Goal: Task Accomplishment & Management: Complete application form

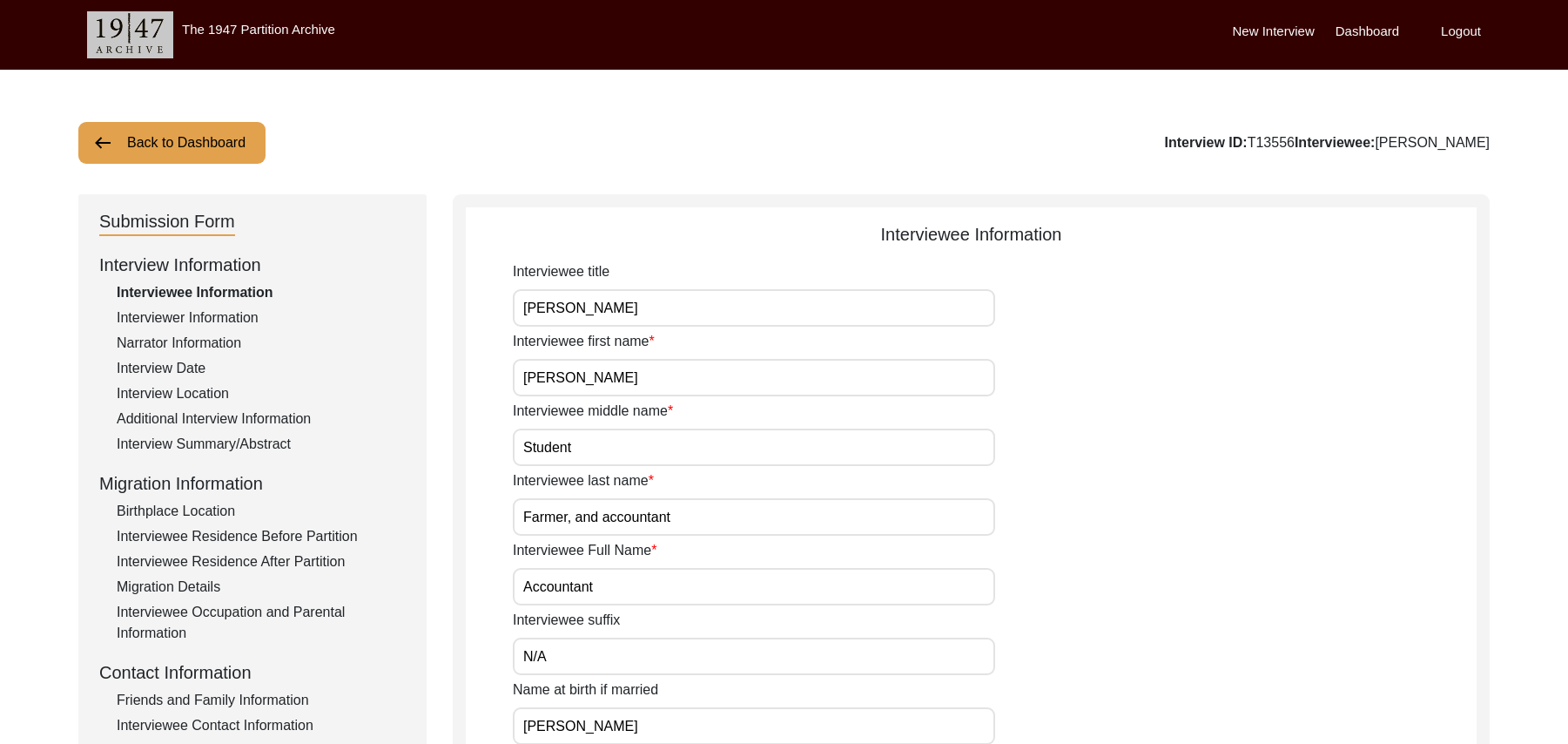
scroll to position [129, 0]
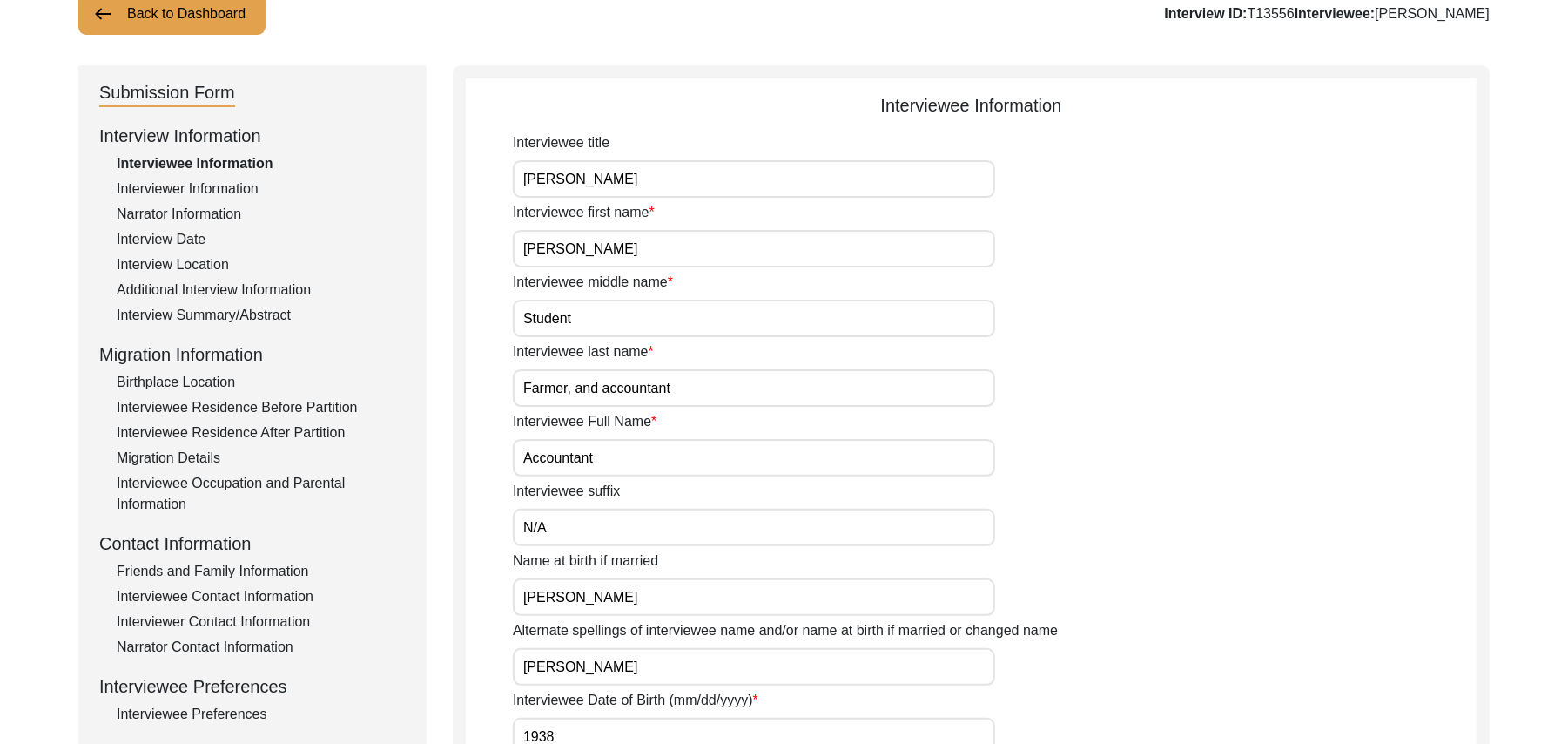
click at [280, 317] on div "Interview Summary/Abstract" at bounding box center [261, 315] width 289 height 21
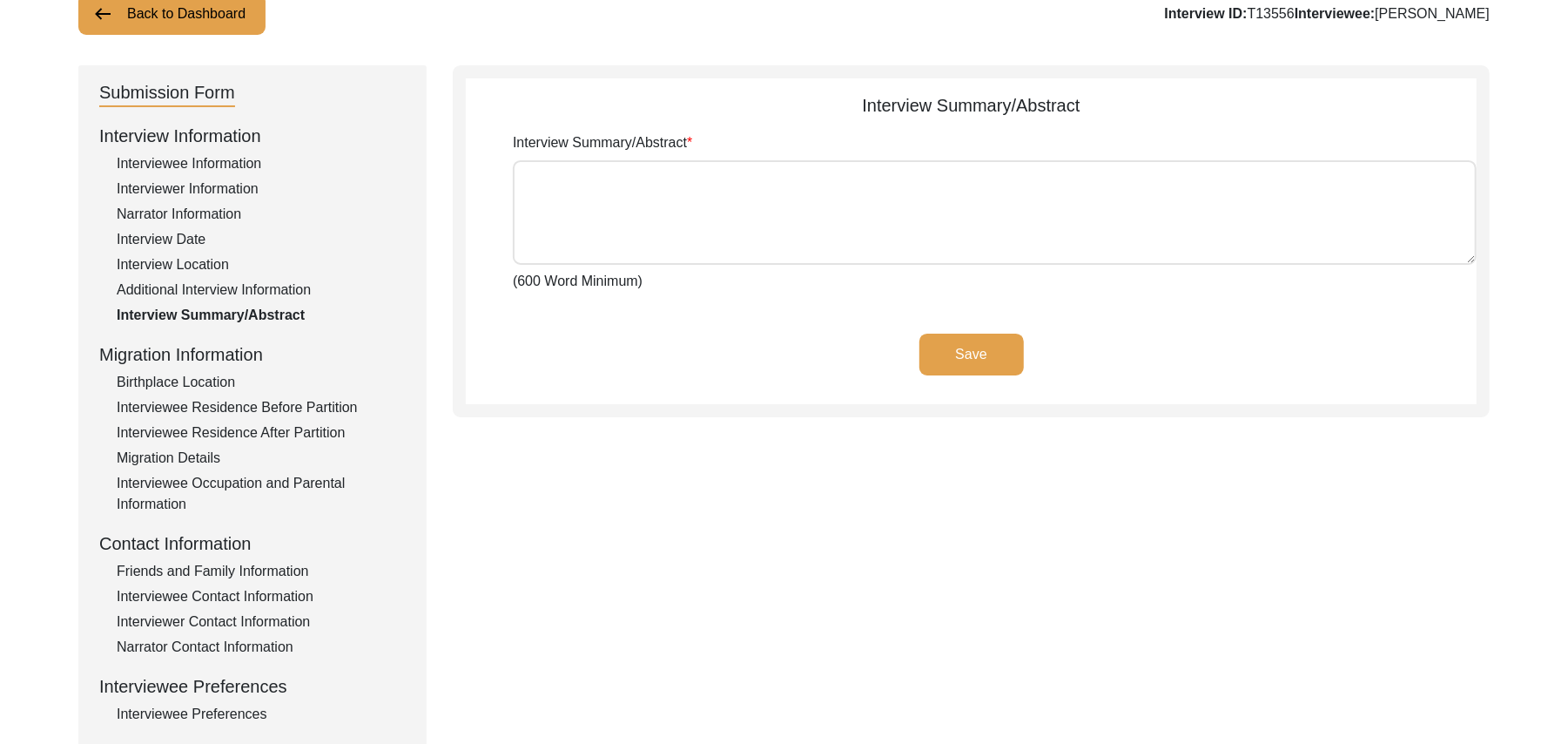
click at [550, 207] on textarea "Interview Summary/Abstract" at bounding box center [995, 213] width 964 height 104
paste textarea "[PERSON_NAME] [PERSON_NAME] [PERSON_NAME] son of [PERSON_NAME] was born at the …"
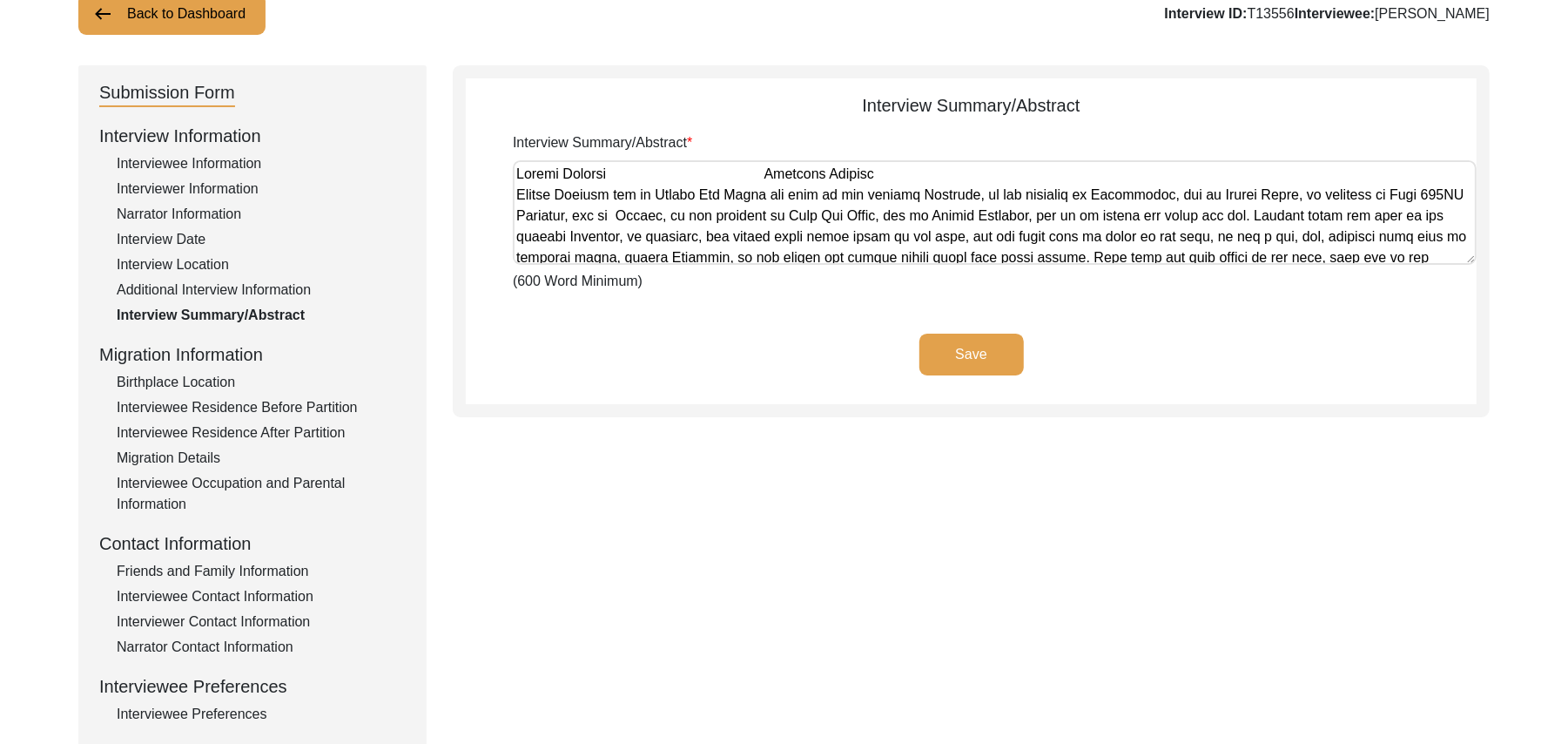
scroll to position [1151, 0]
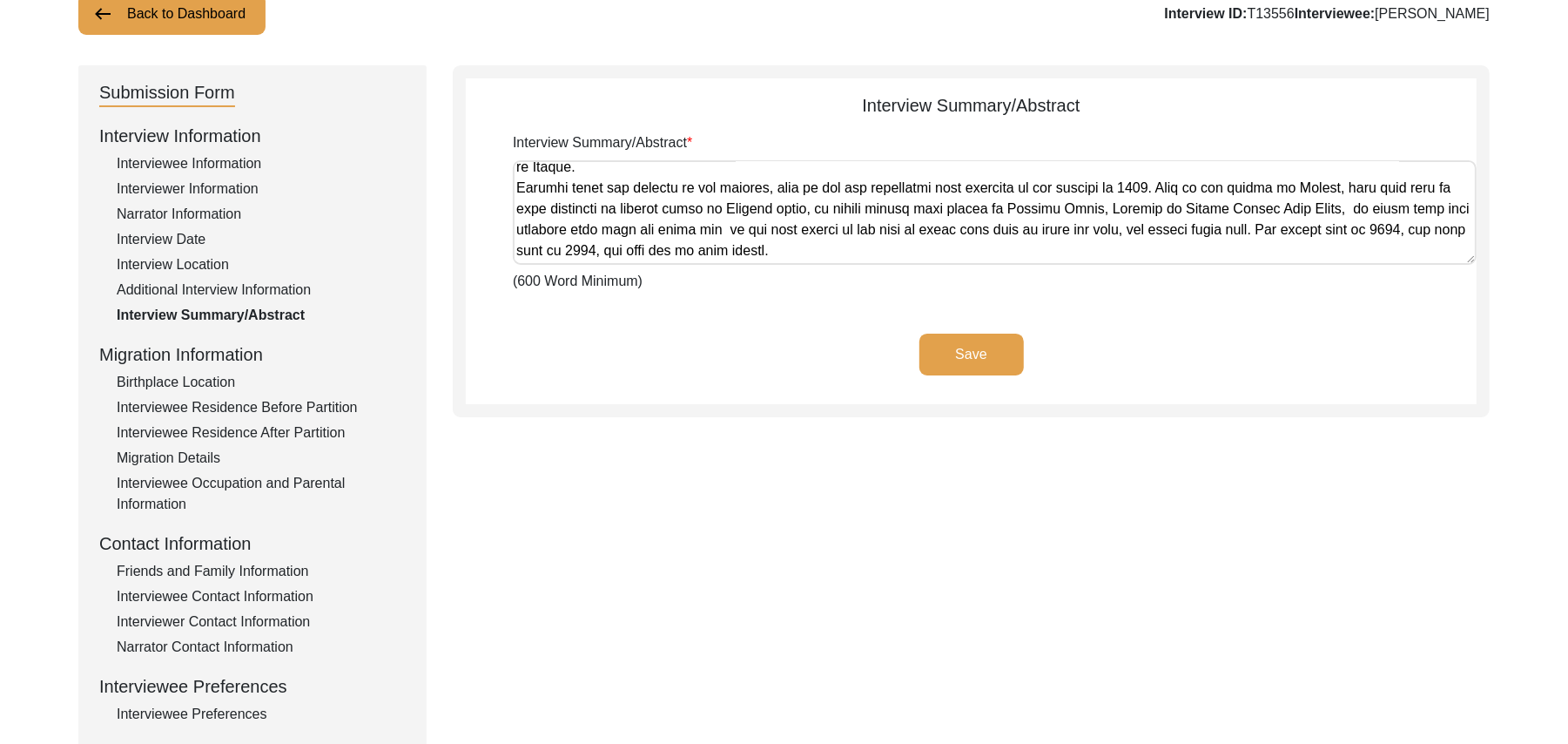
type textarea "[PERSON_NAME] [PERSON_NAME] [PERSON_NAME] son of [PERSON_NAME] was born at the …"
click at [945, 344] on button "Save" at bounding box center [971, 354] width 104 height 42
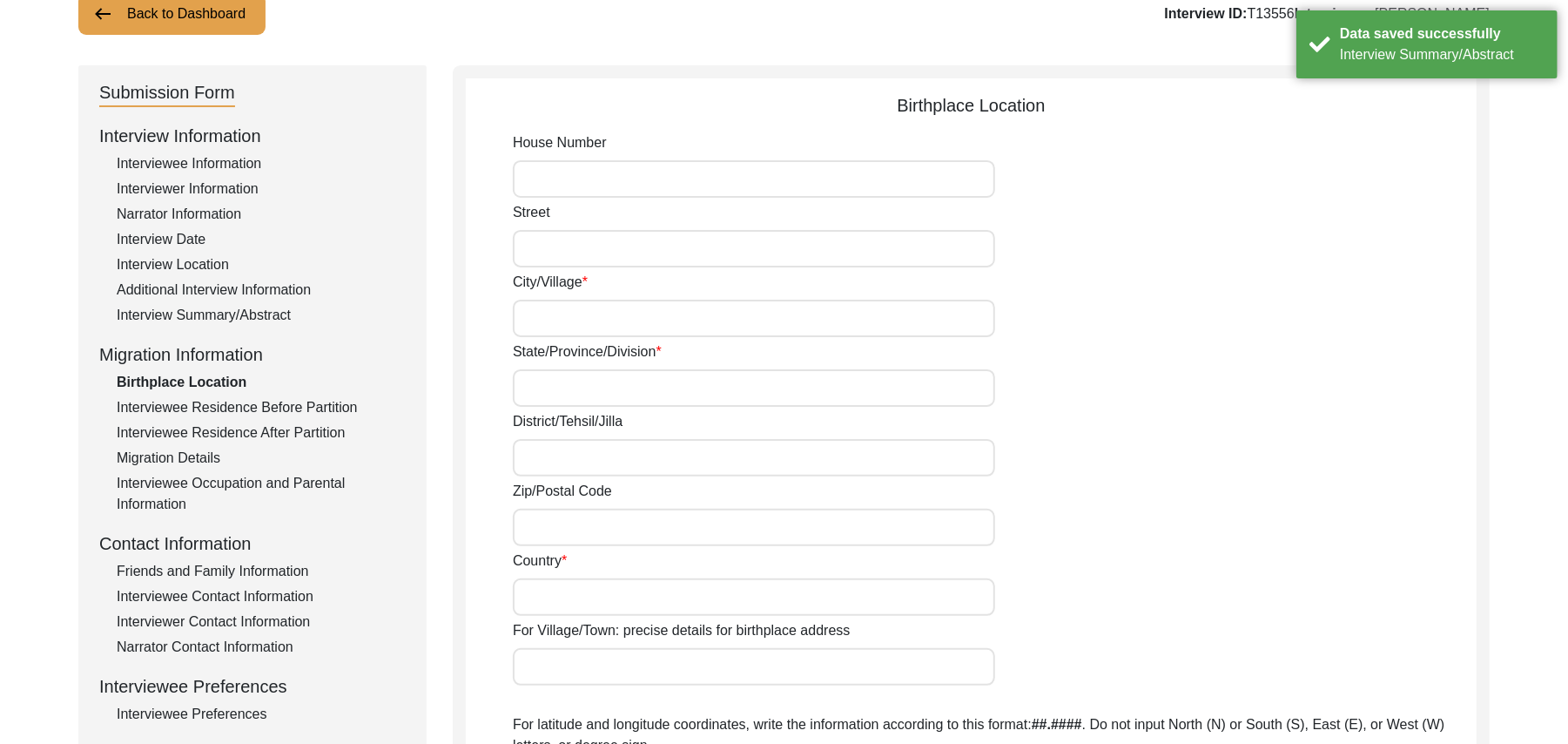
type input "N/A"
type input "Mastiwal"
type input "[GEOGRAPHIC_DATA]"
type input "[GEOGRAPHIC_DATA]/ [GEOGRAPHIC_DATA]"
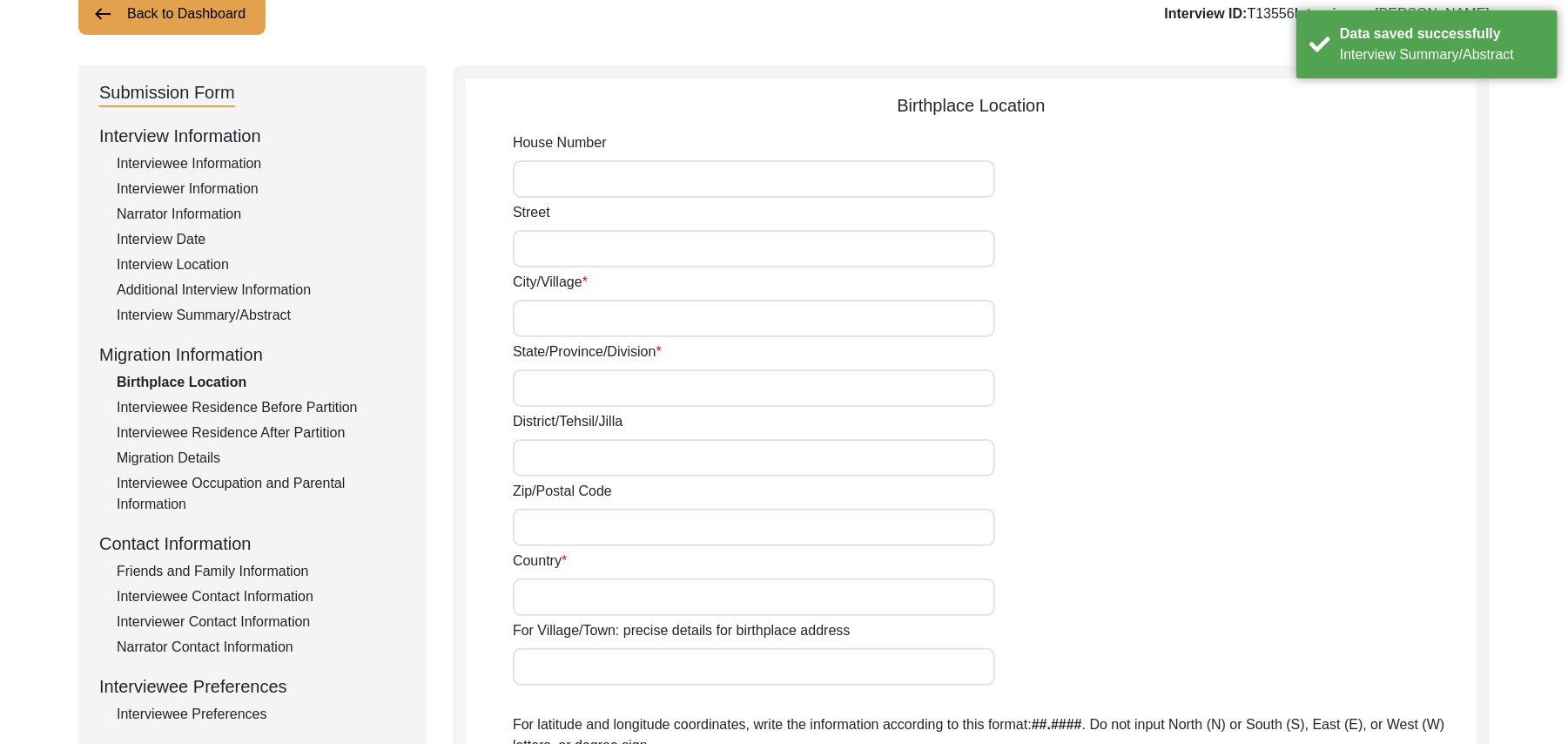
type input "144207"
type input "[GEOGRAPHIC_DATA]"
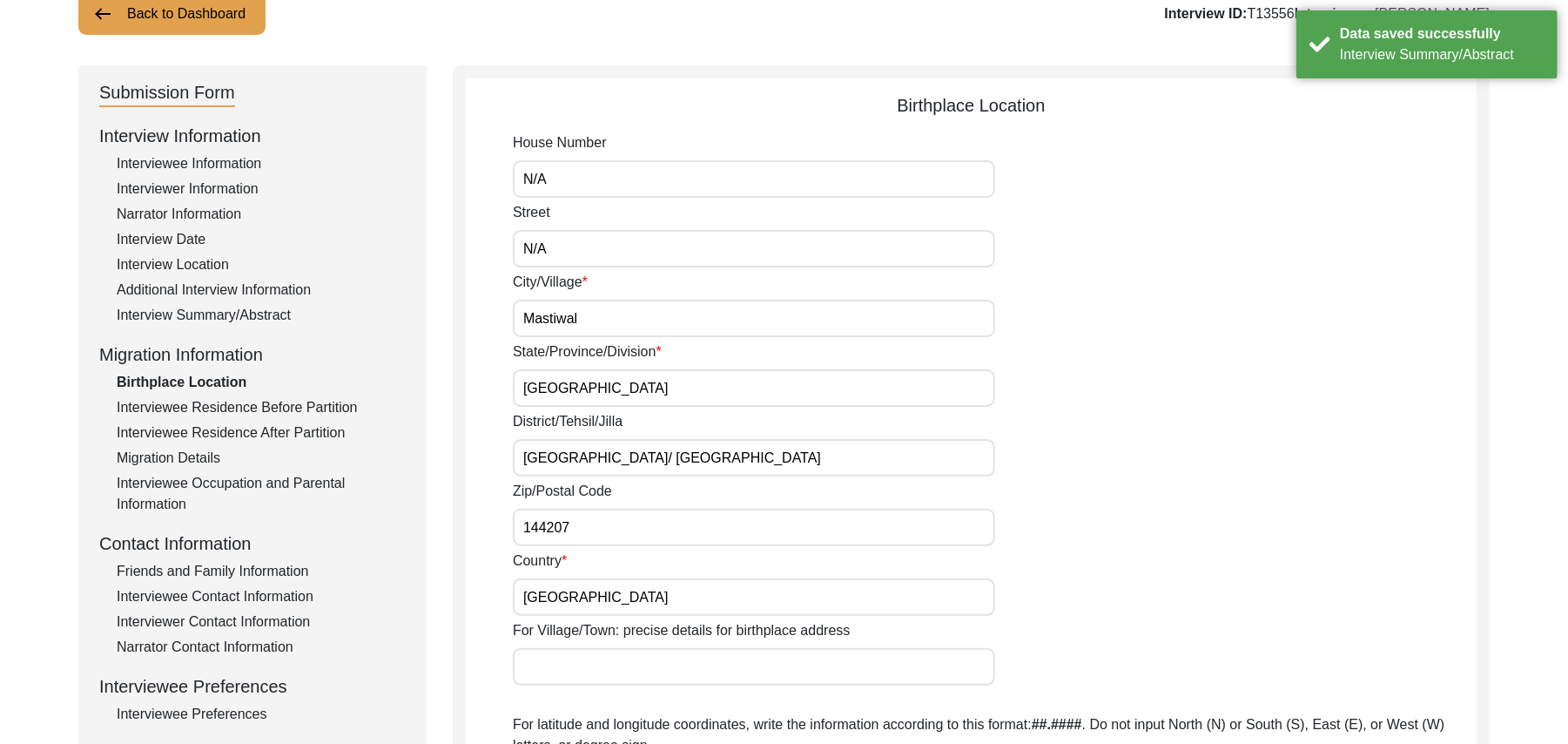
type input "Mastiwal"
type input "Mastiwal, [GEOGRAPHIC_DATA], [GEOGRAPHIC_DATA]"
type input "N/A"
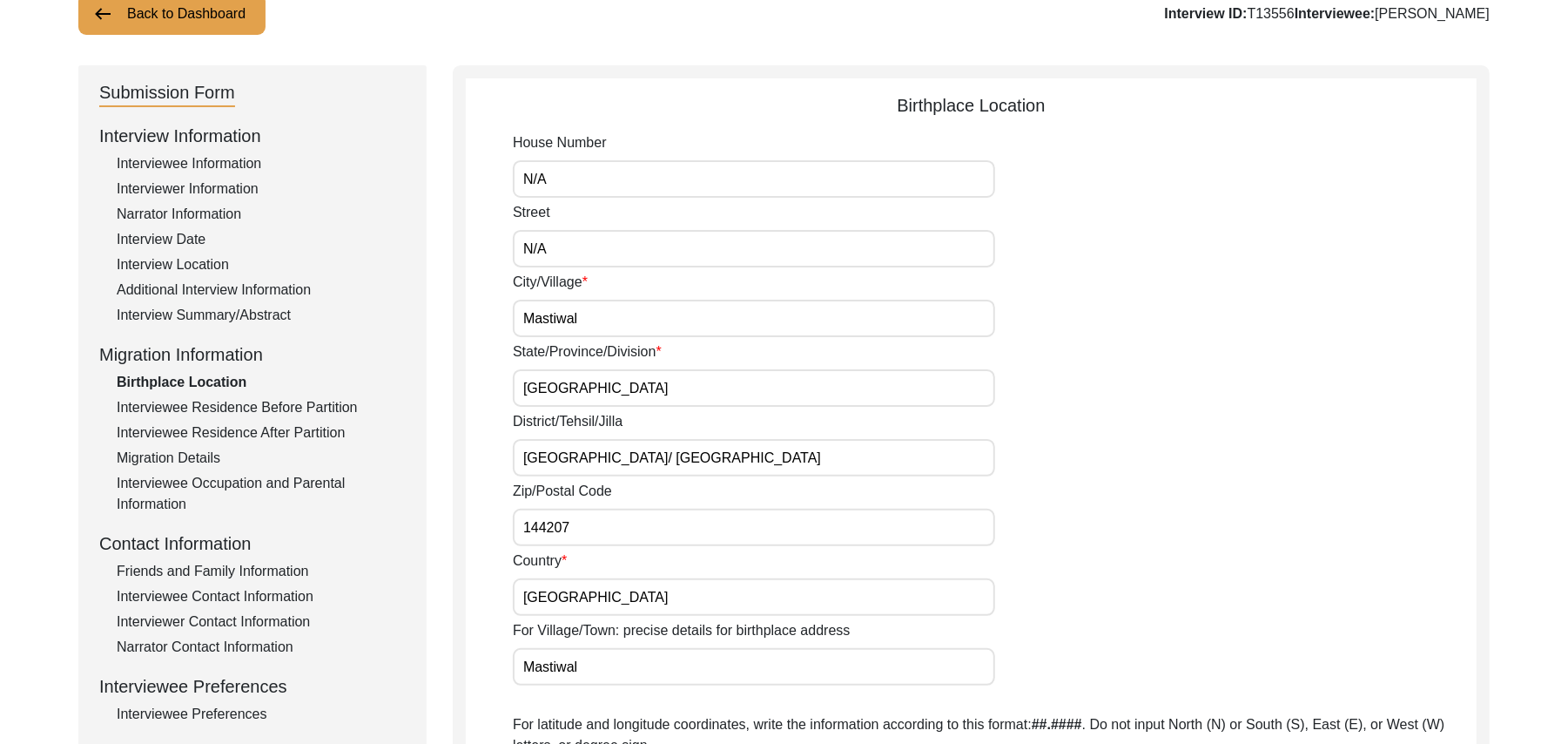
click at [308, 481] on div "Interviewee Occupation and Parental Information" at bounding box center [261, 493] width 289 height 42
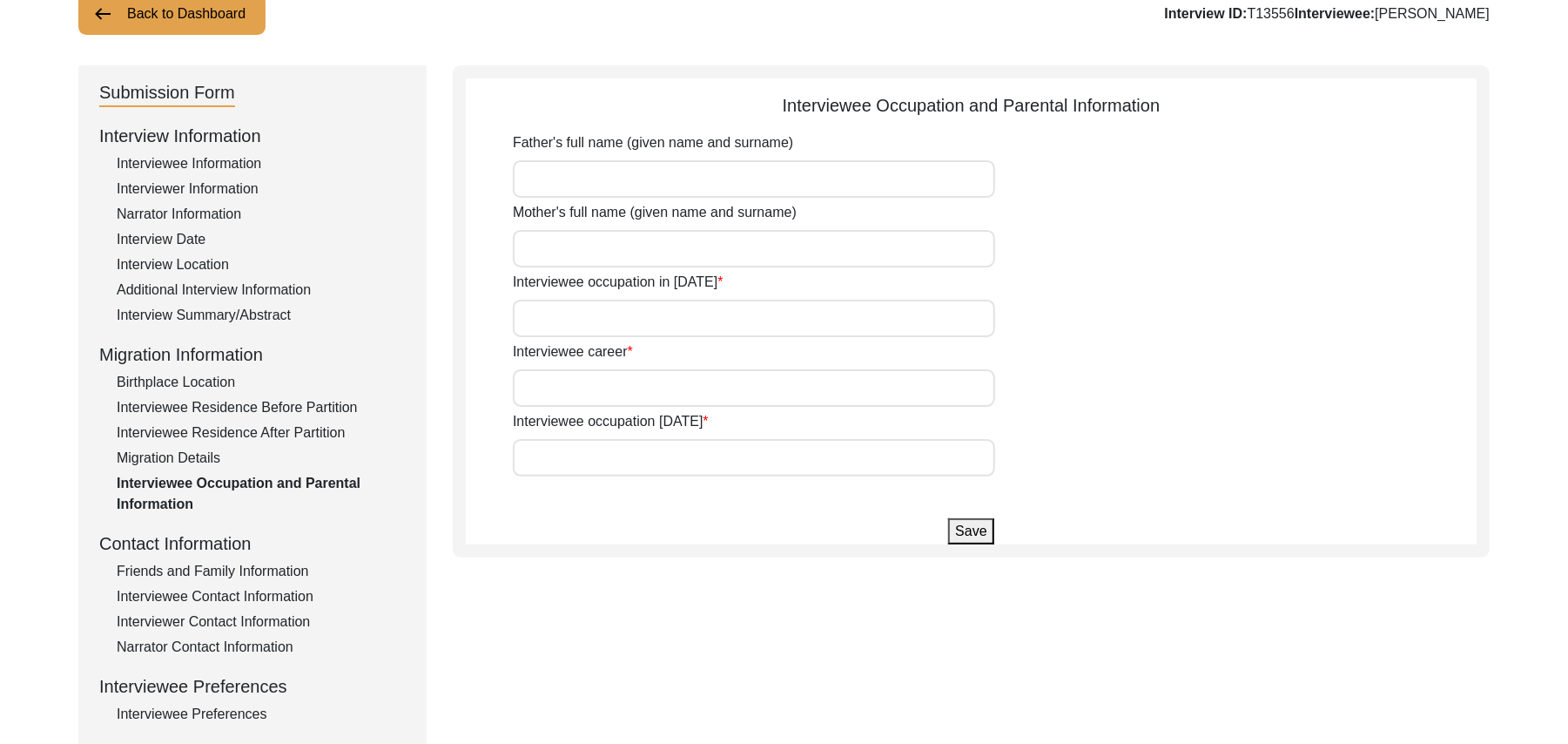
type input "[PERSON_NAME]"
type input "Student"
type input "Farmer, and accountant"
type input "Accountant"
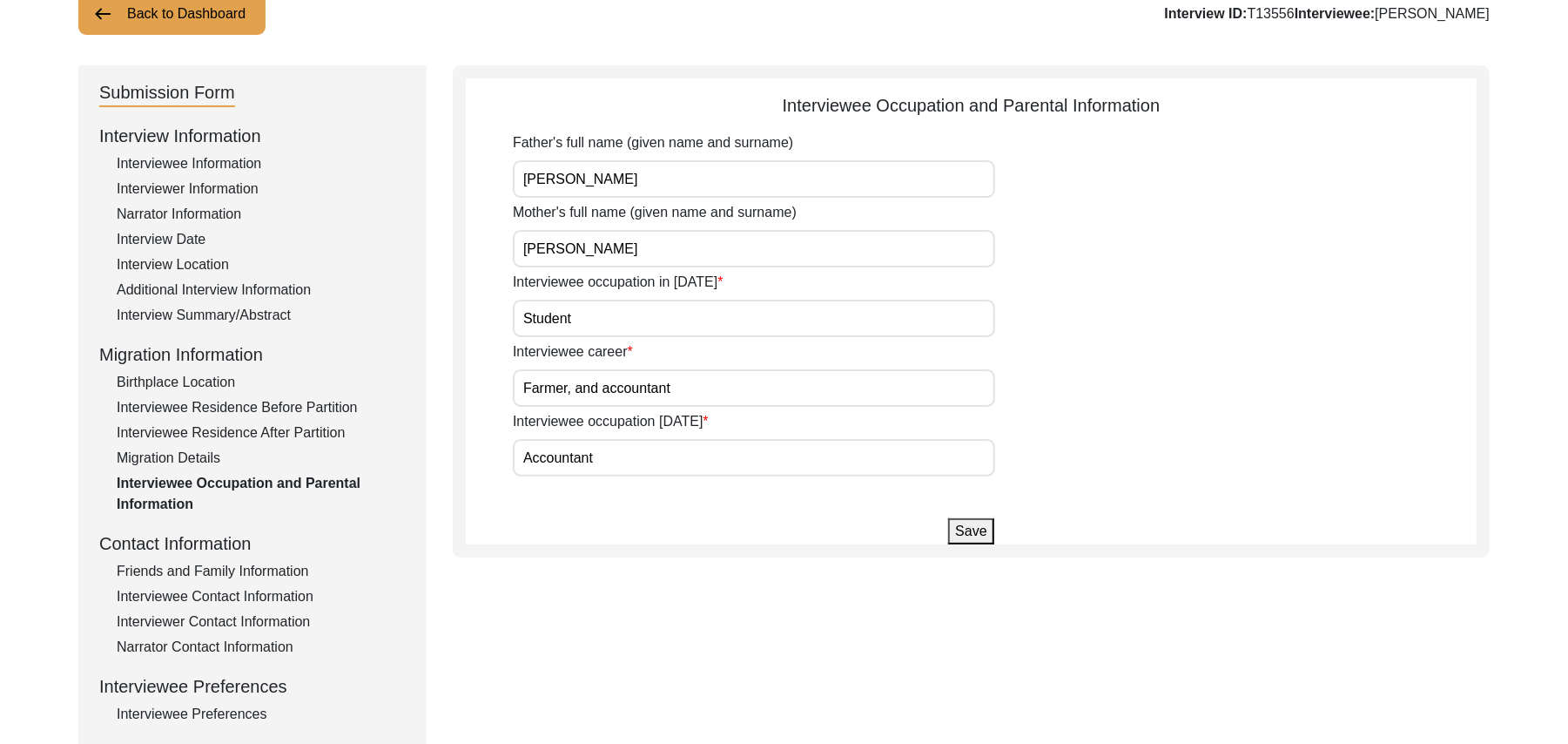
click at [273, 572] on div "Friends and Family Information" at bounding box center [261, 571] width 289 height 21
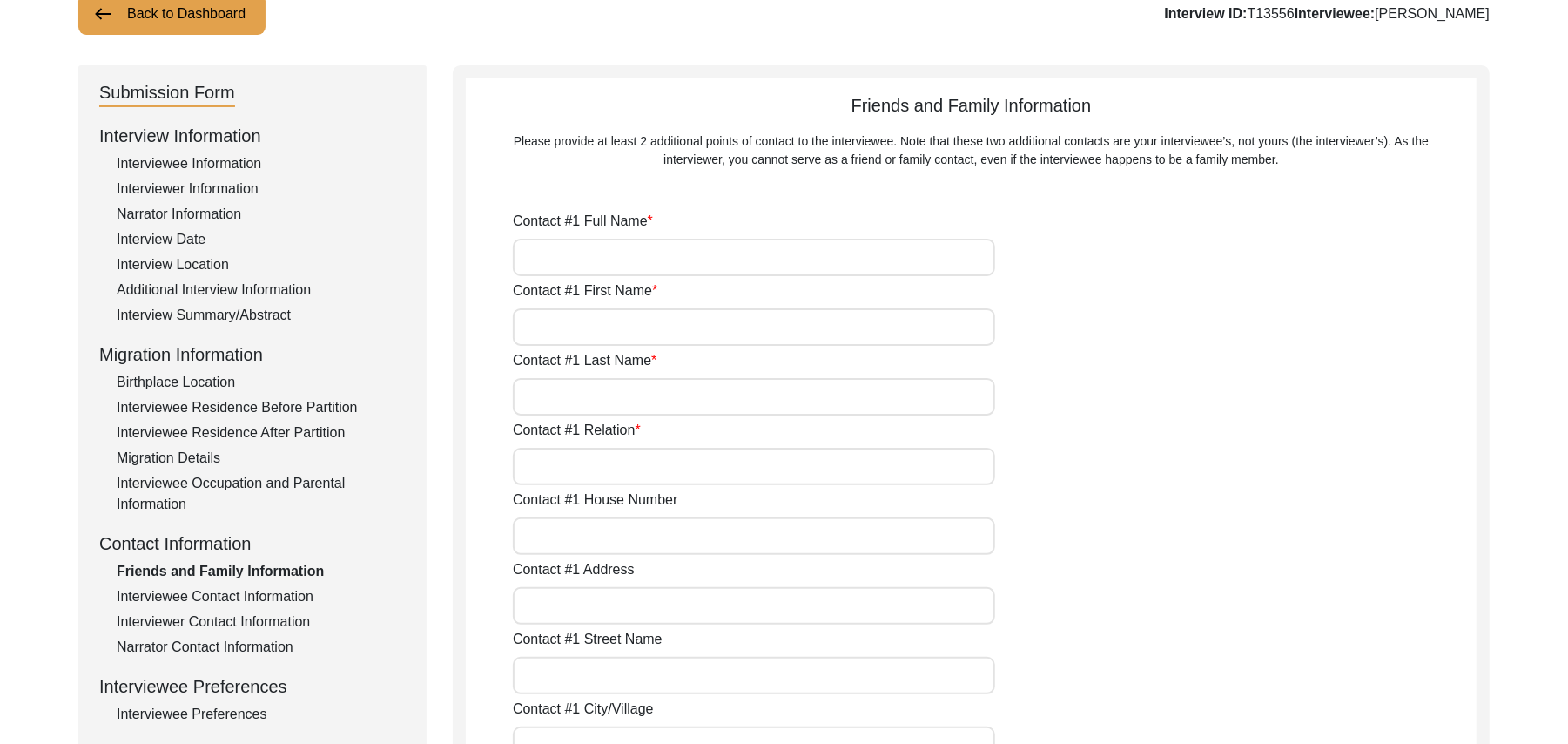
click at [276, 589] on div "Interviewee Contact Information" at bounding box center [261, 597] width 289 height 21
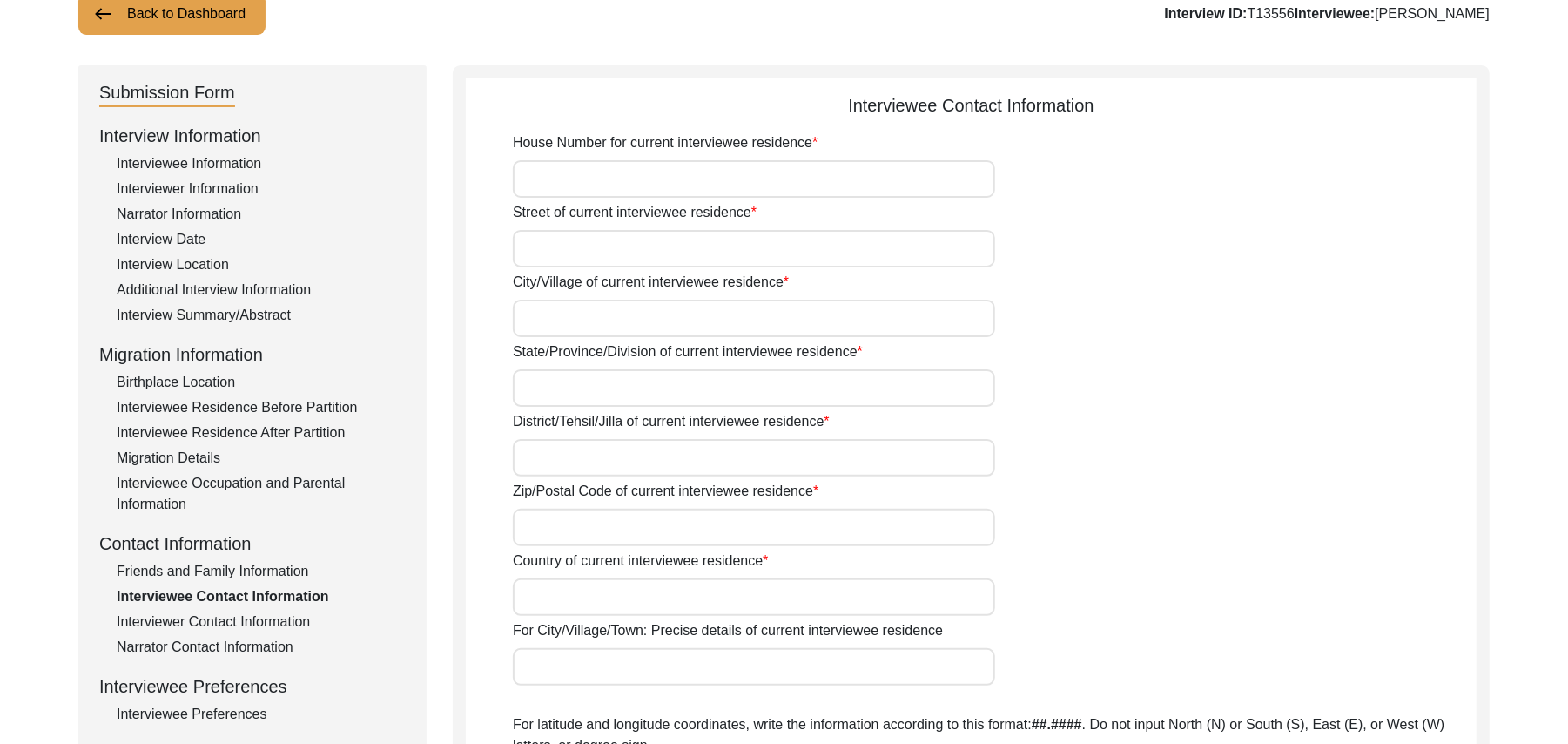
click at [558, 188] on input "House Number for current interviewee residence" at bounding box center [754, 178] width 482 height 37
type input "N/A"
click at [573, 249] on input "Street of current interviewee residence" at bounding box center [754, 248] width 482 height 37
paste input "N/A"
type input "N/A"
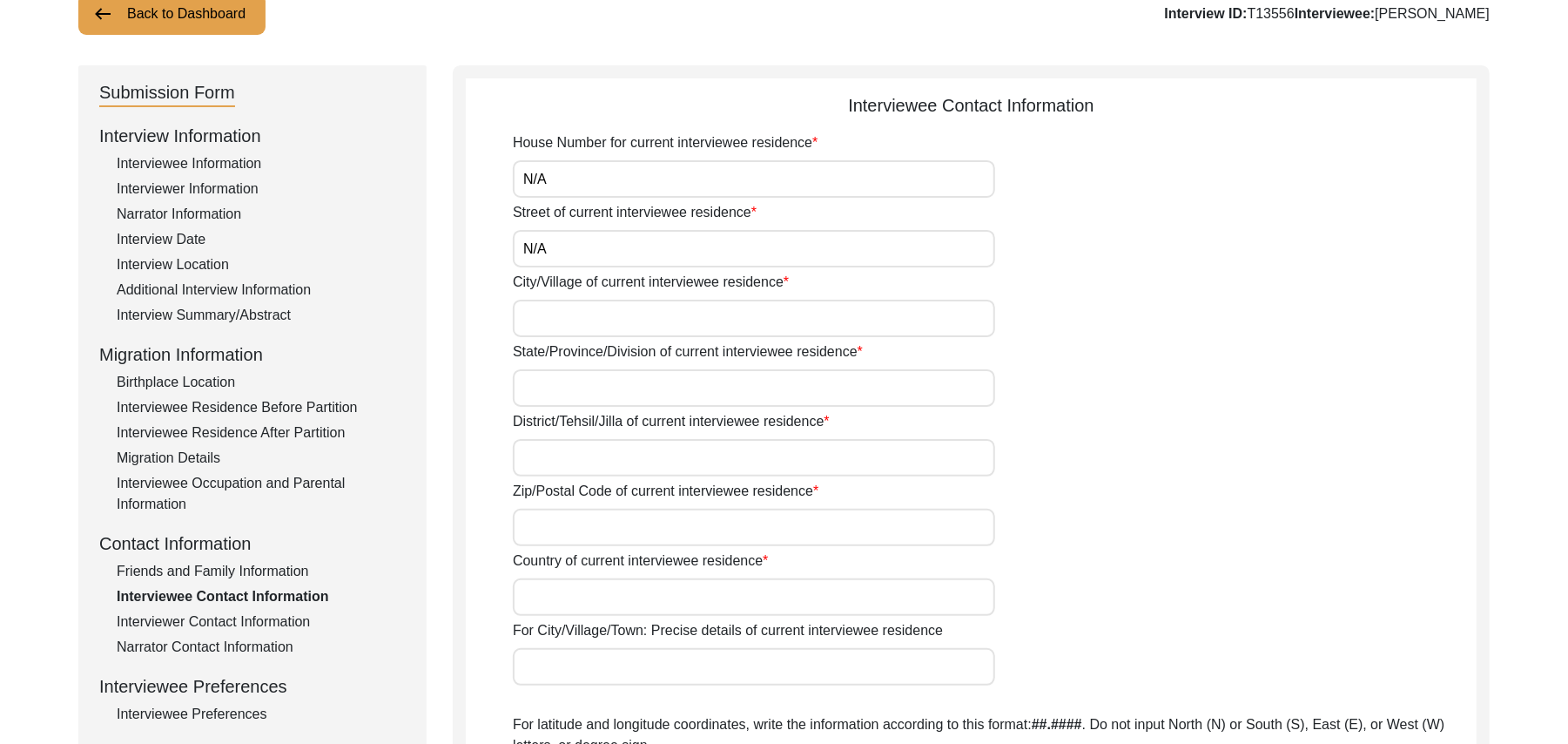
click at [561, 315] on input "City/Village of current interviewee residence" at bounding box center [754, 318] width 482 height 37
type input "Chak 362JB Korian"
click at [566, 390] on input "State/Province/Division of current interviewee residence" at bounding box center [754, 387] width 482 height 37
type input "[GEOGRAPHIC_DATA]"
click at [551, 460] on input "District/Tehsil/Jilla of current interviewee residence" at bounding box center [754, 457] width 482 height 37
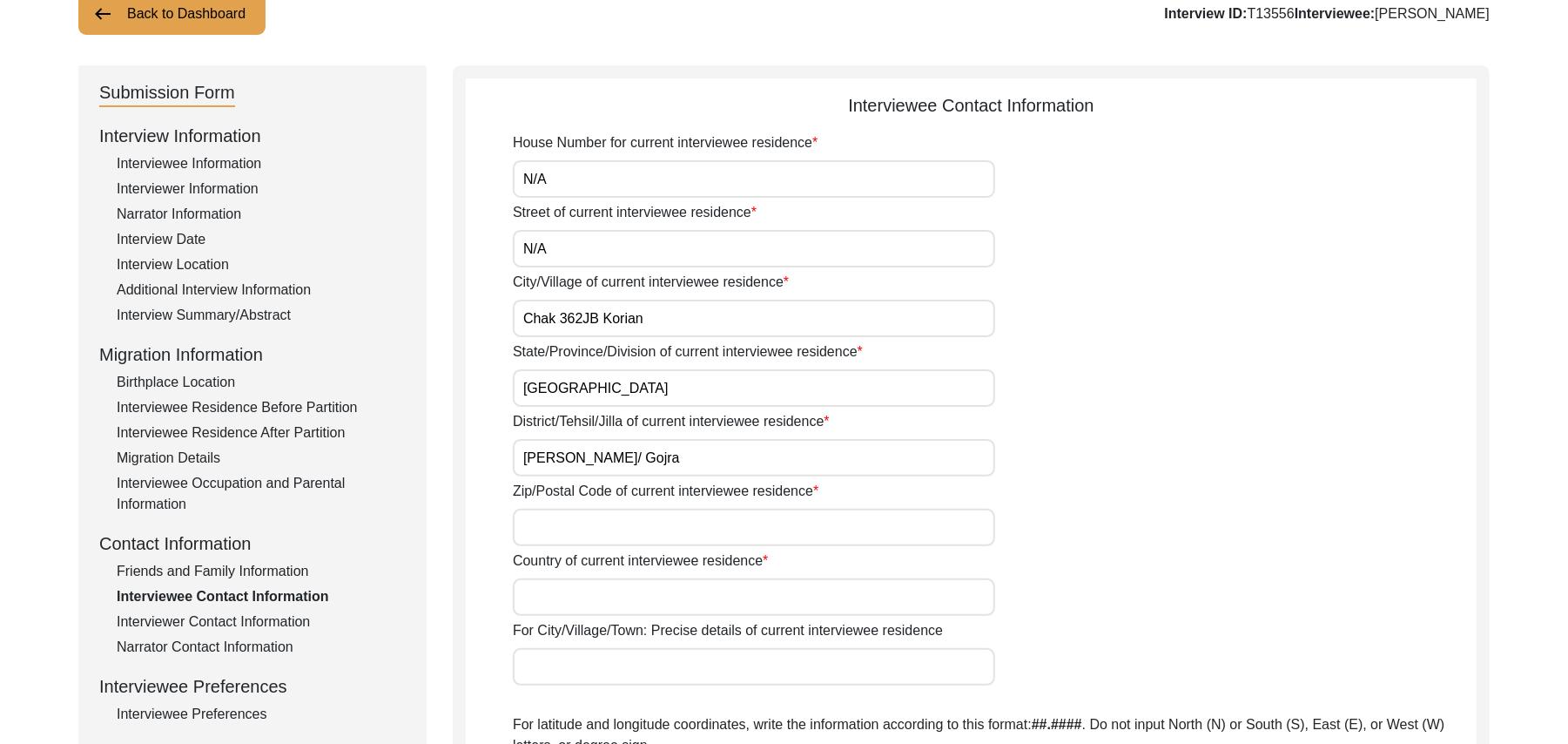
type input "[PERSON_NAME]/ Gojra"
click at [556, 530] on input "Zip/Postal Code of current interviewee residence" at bounding box center [754, 527] width 482 height 37
type input "36051"
click at [557, 596] on input "Country of current interviewee residence" at bounding box center [754, 596] width 482 height 37
type input "[GEOGRAPHIC_DATA]"
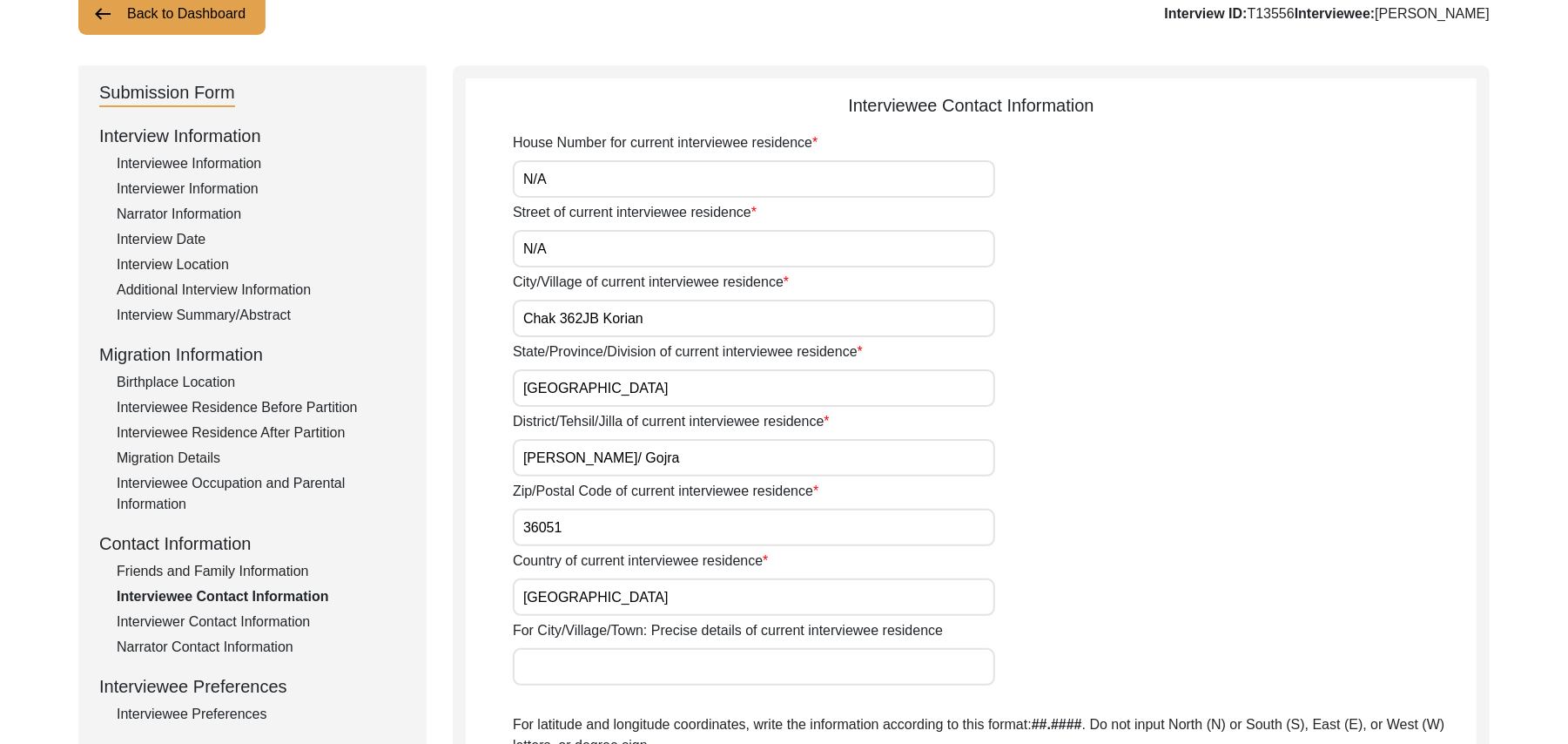
click at [569, 671] on input "For City/Village/Town: Precise details of current interviewee residence" at bounding box center [754, 666] width 482 height 37
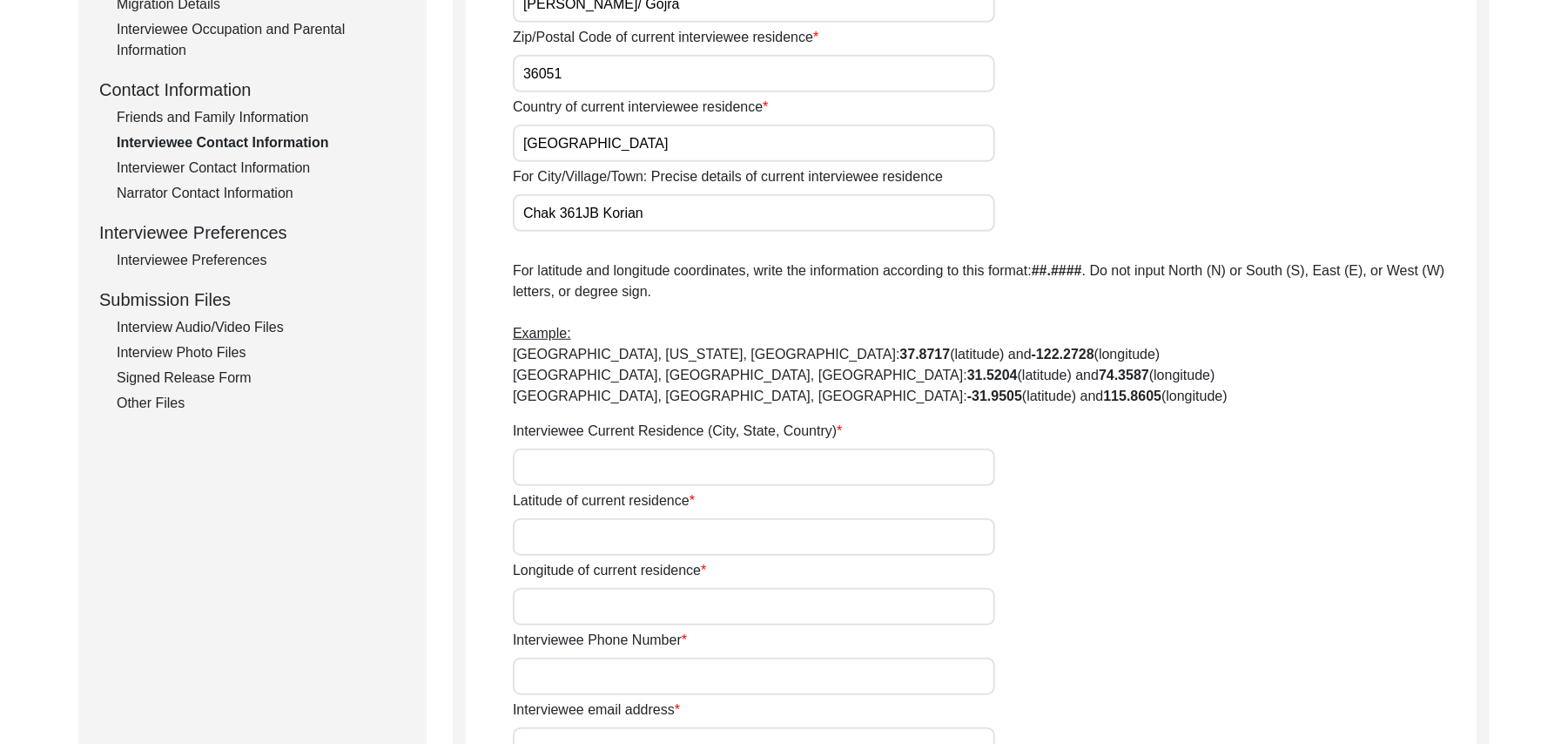
scroll to position [593, 0]
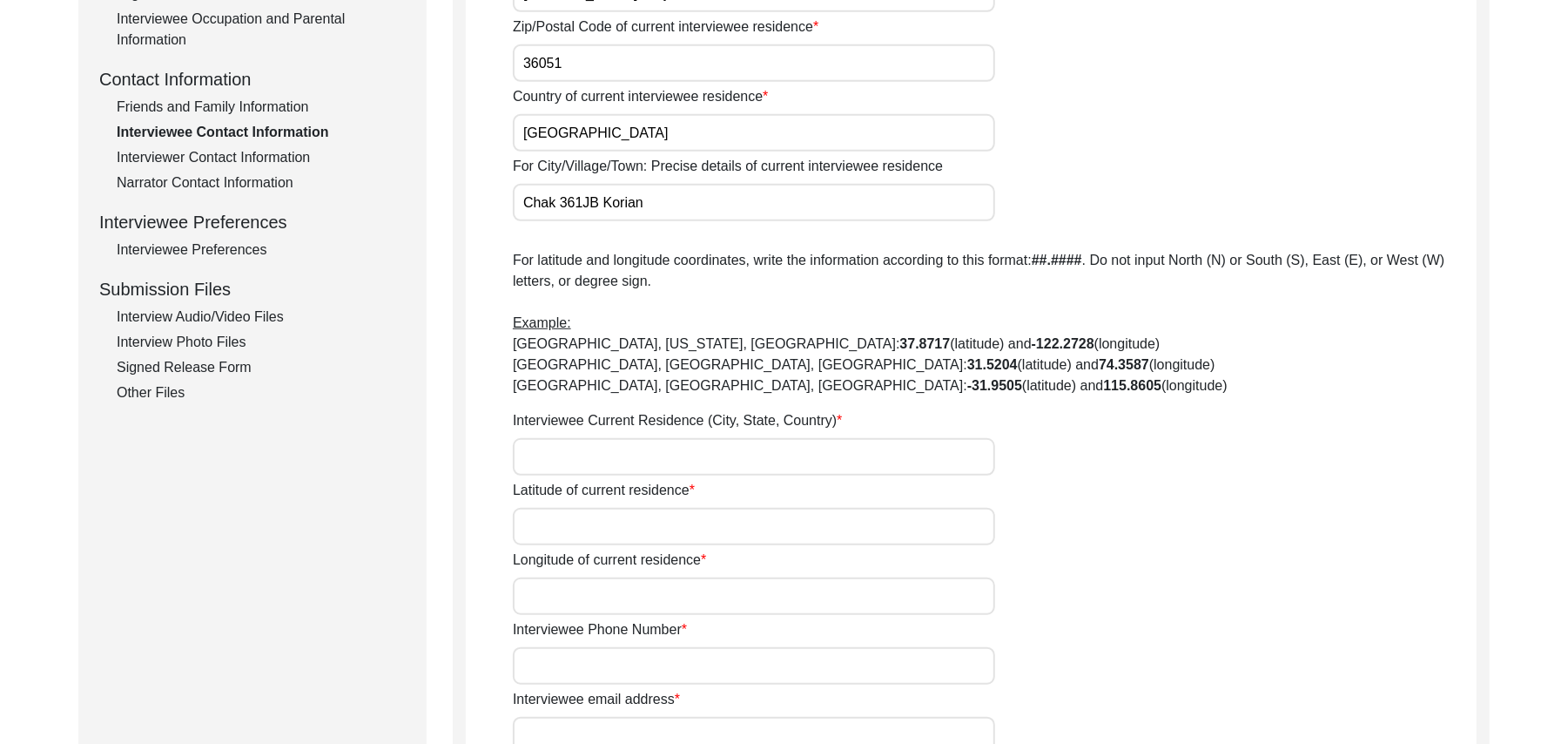
type input "Chak 361JB Korian"
click at [583, 467] on input "Interviewee Current Residence (City, State, Country)" at bounding box center [754, 456] width 482 height 37
type input "Chak [STREET_ADDRESS]"
click at [585, 524] on input "Latitude of current residence" at bounding box center [754, 526] width 482 height 37
paste input "N/A"
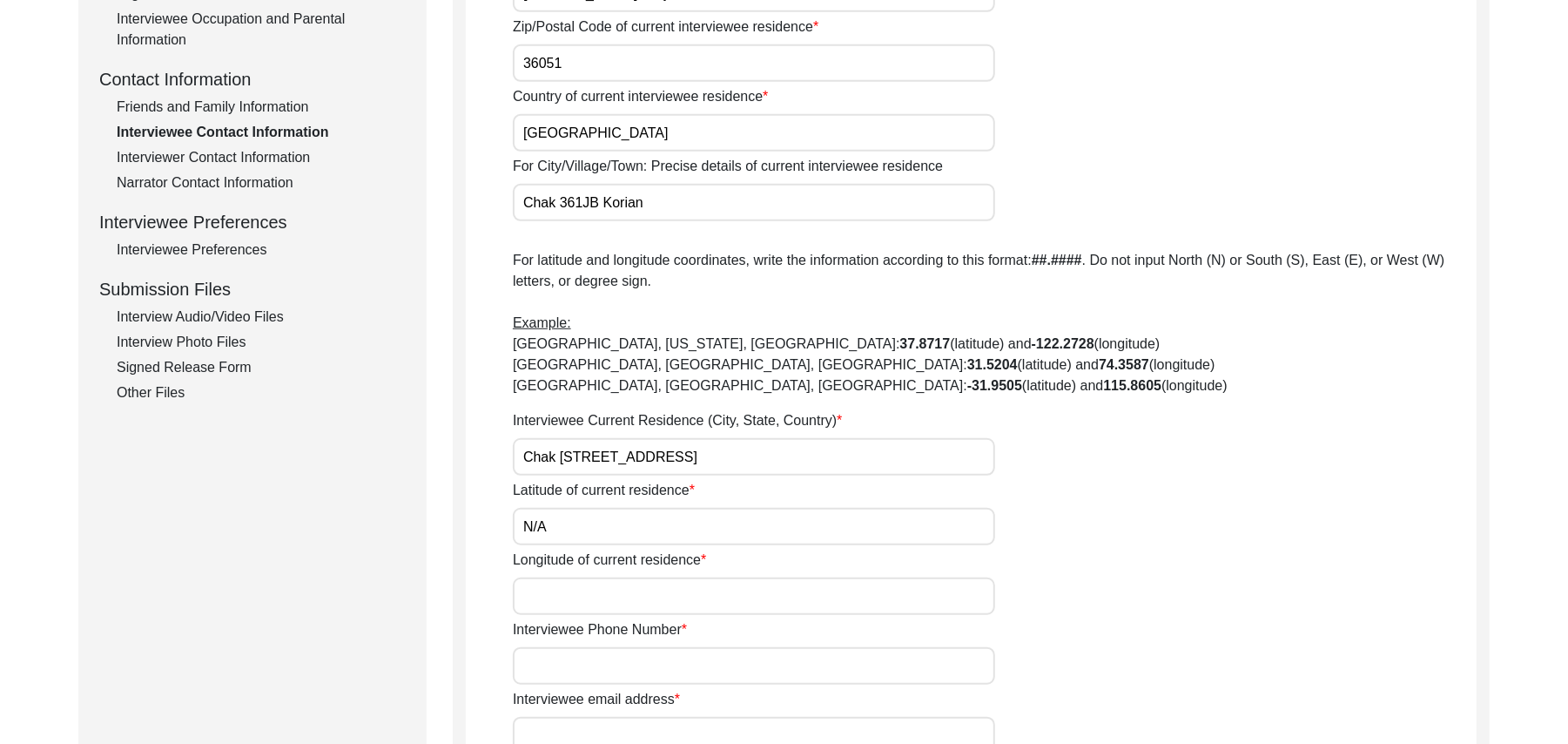
type input "N/A"
click at [588, 592] on input "Longitude of current residence" at bounding box center [754, 595] width 482 height 37
paste input "N/A"
type input "N/A"
click at [604, 665] on input "Interviewee Phone Number" at bounding box center [754, 665] width 482 height 37
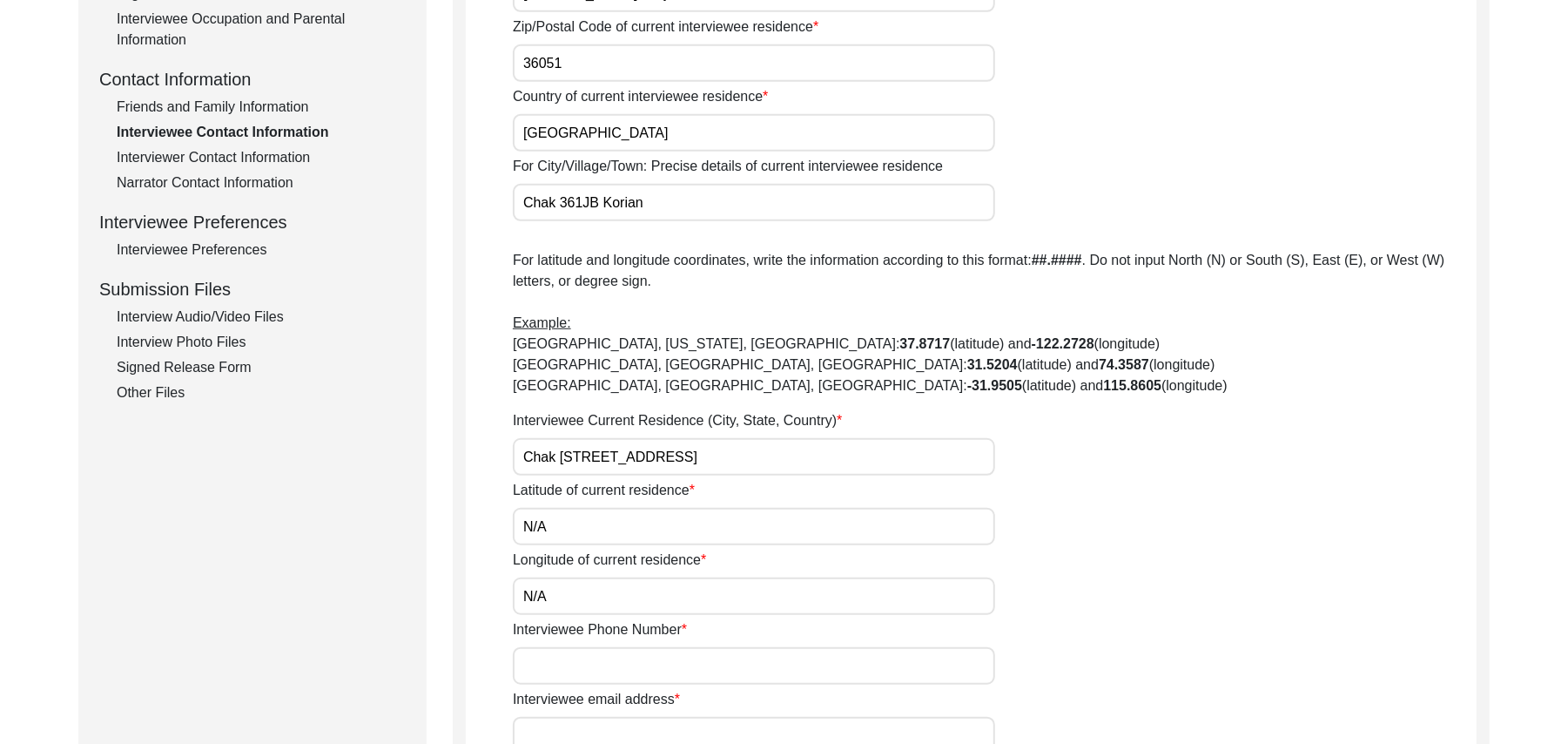
paste input "N/A"
type input "N"
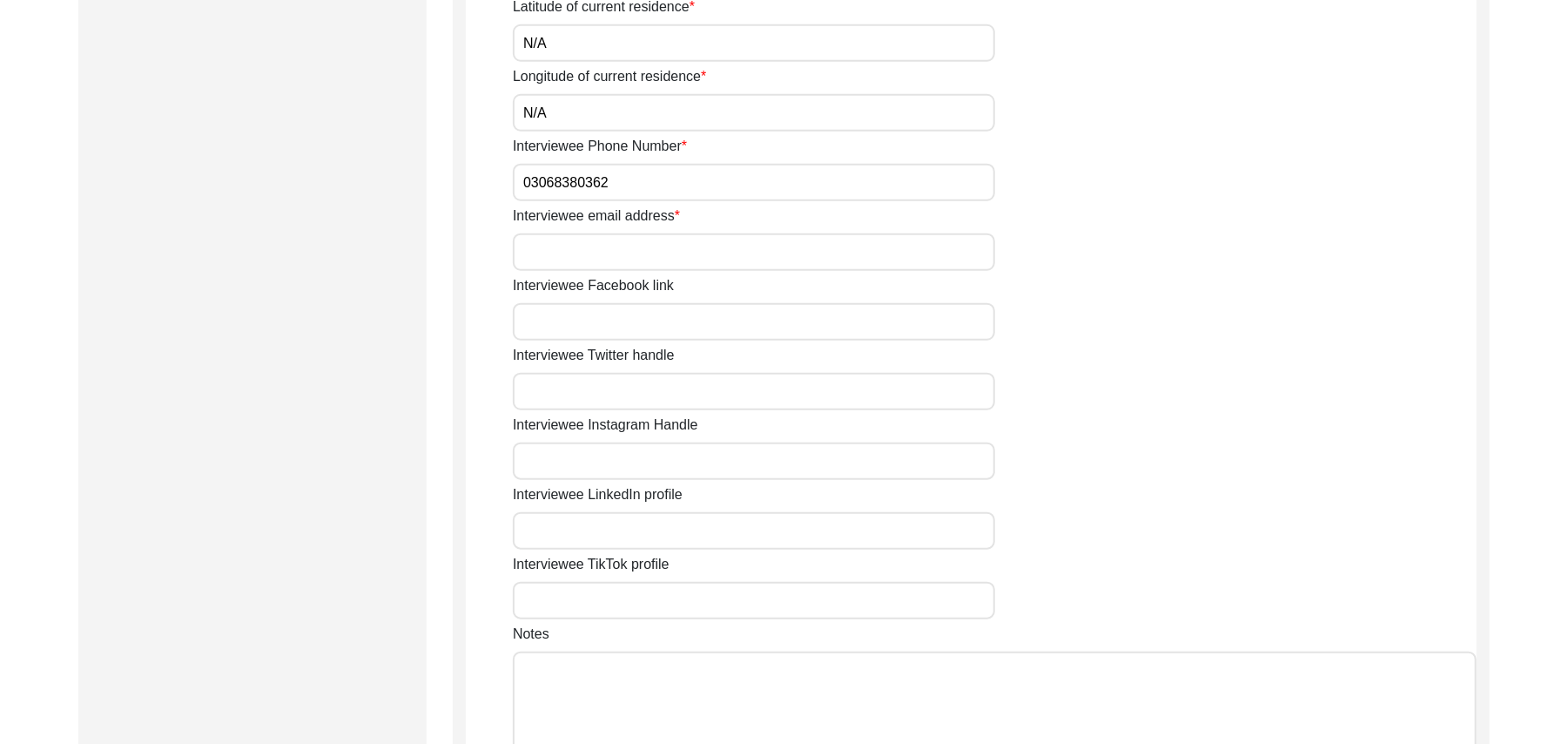
scroll to position [1169, 0]
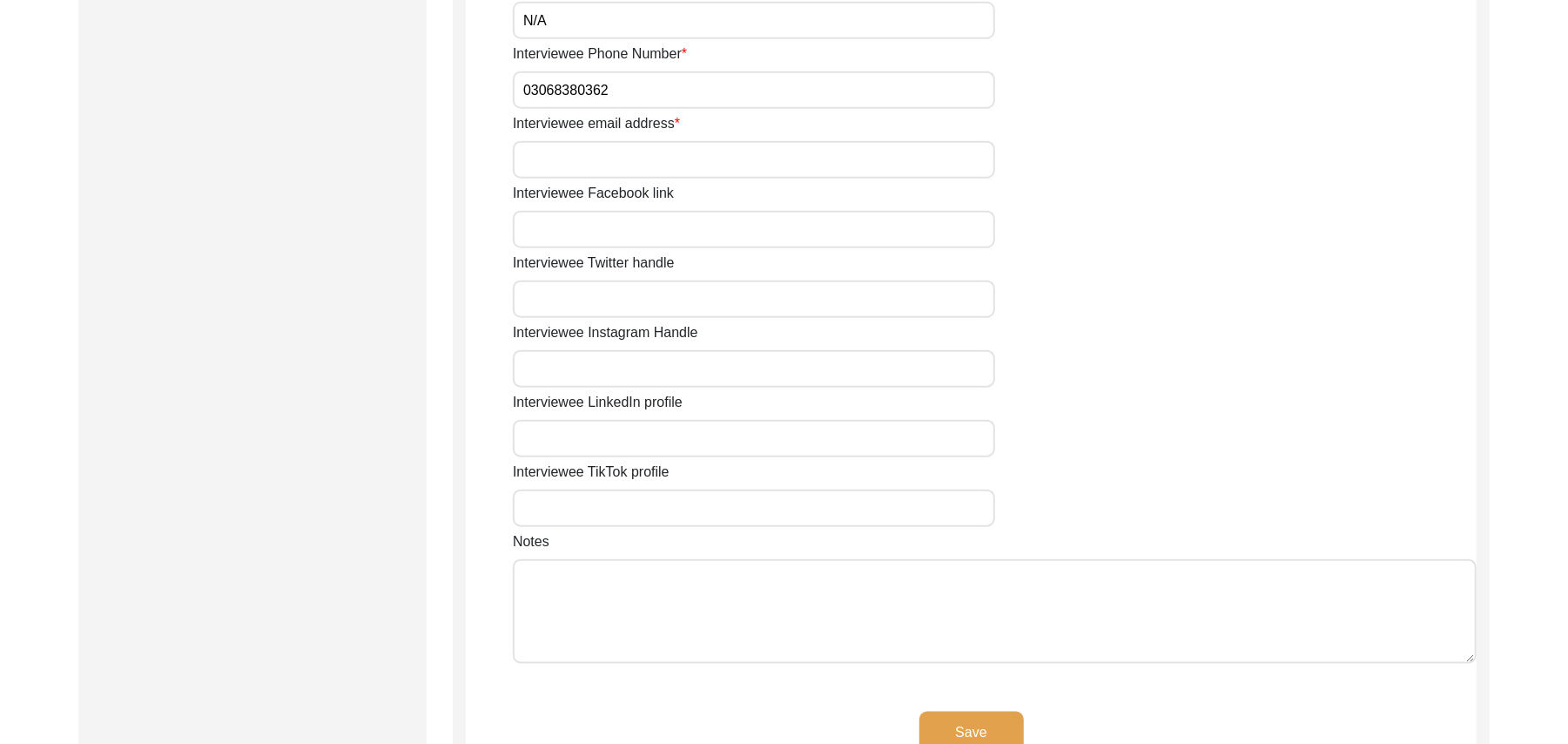
type input "03068380362"
click at [683, 168] on input "Interviewee email address" at bounding box center [754, 159] width 482 height 37
paste input "N/A"
type input "N/A"
click at [660, 238] on input "Interviewee Facebook link" at bounding box center [754, 229] width 482 height 37
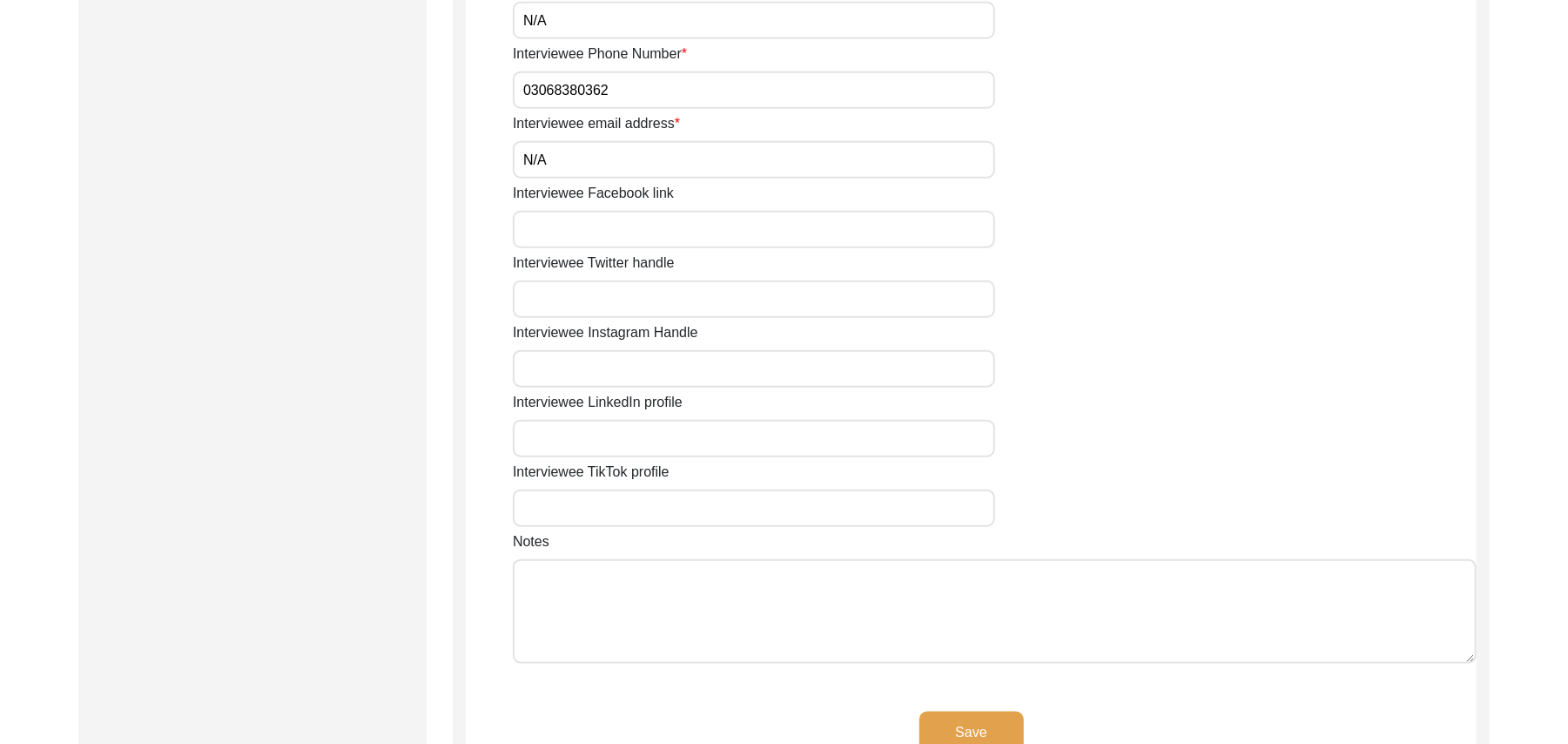
paste input "N/A"
type input "N/A"
click at [640, 303] on input "Interviewee Twitter handle" at bounding box center [754, 299] width 482 height 37
paste input "N/A"
type input "N/A"
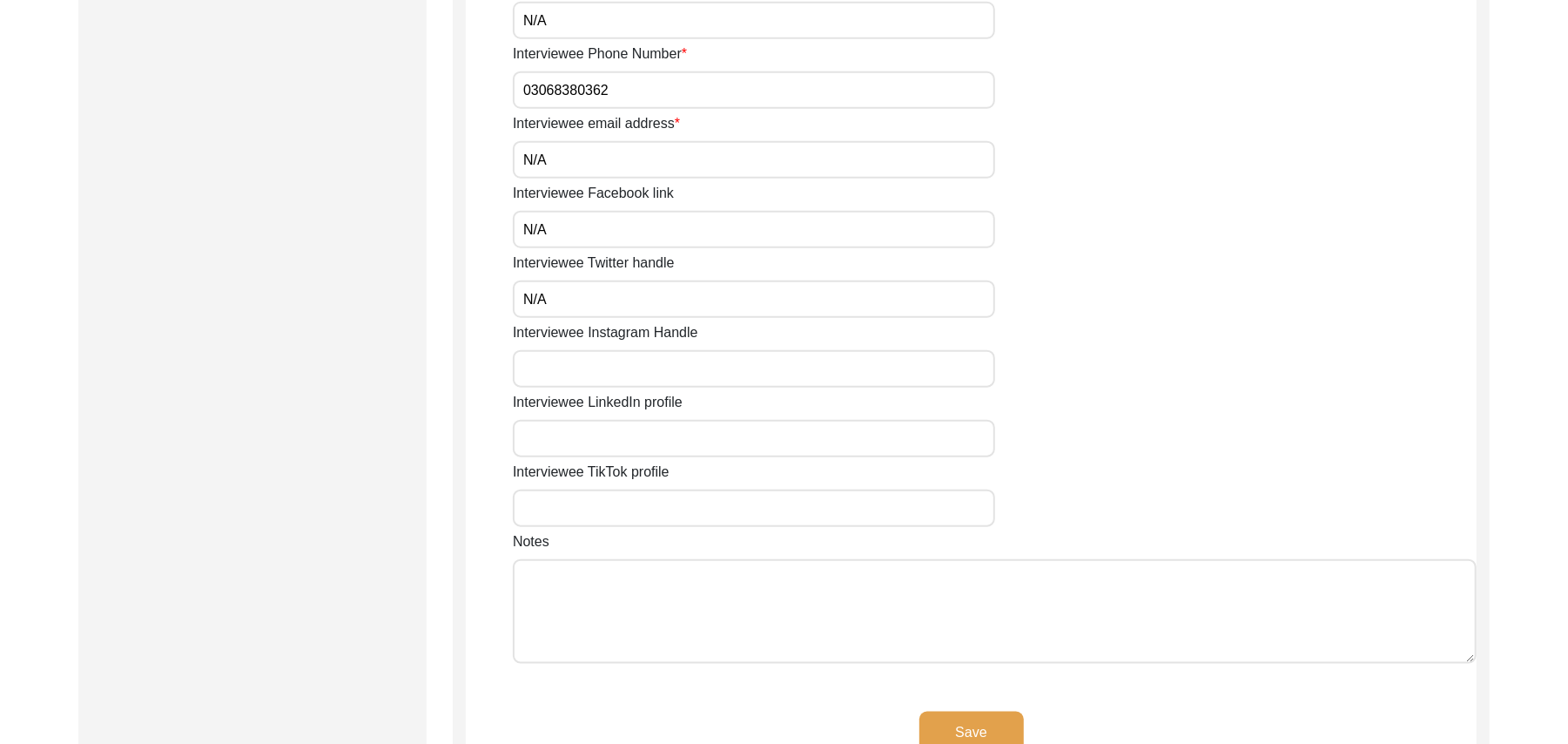
click at [600, 370] on input "Interviewee Instagram Handle" at bounding box center [754, 368] width 482 height 37
paste input "N/A"
type input "N/A"
click at [600, 437] on input "Interviewee LinkedIn profile" at bounding box center [754, 437] width 482 height 37
paste input "N/A"
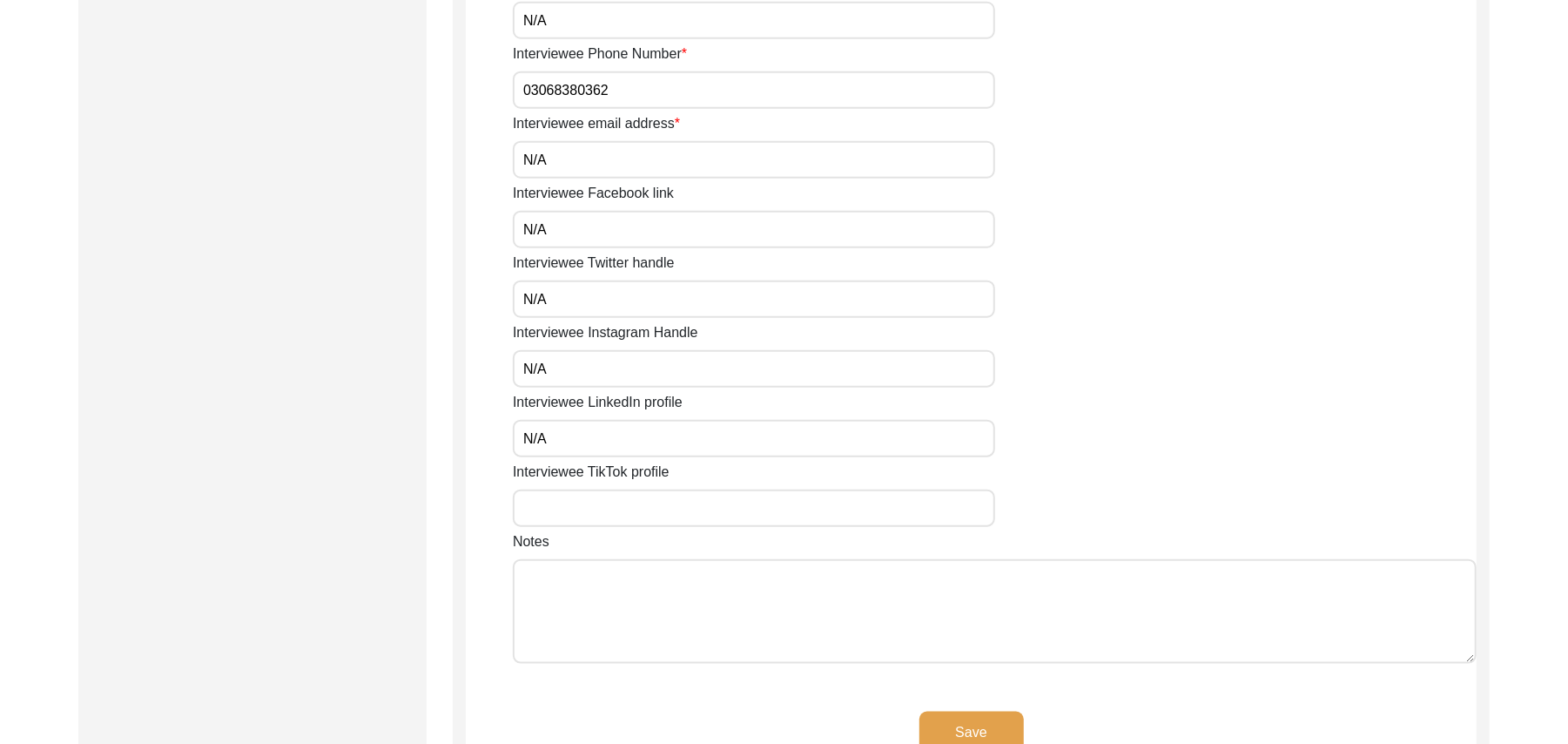
type input "N/A"
click at [600, 503] on input "Interviewee TikTok profile" at bounding box center [754, 508] width 482 height 37
paste input "N/A"
type input "N/A"
click at [602, 583] on textarea "Notes" at bounding box center [995, 611] width 964 height 104
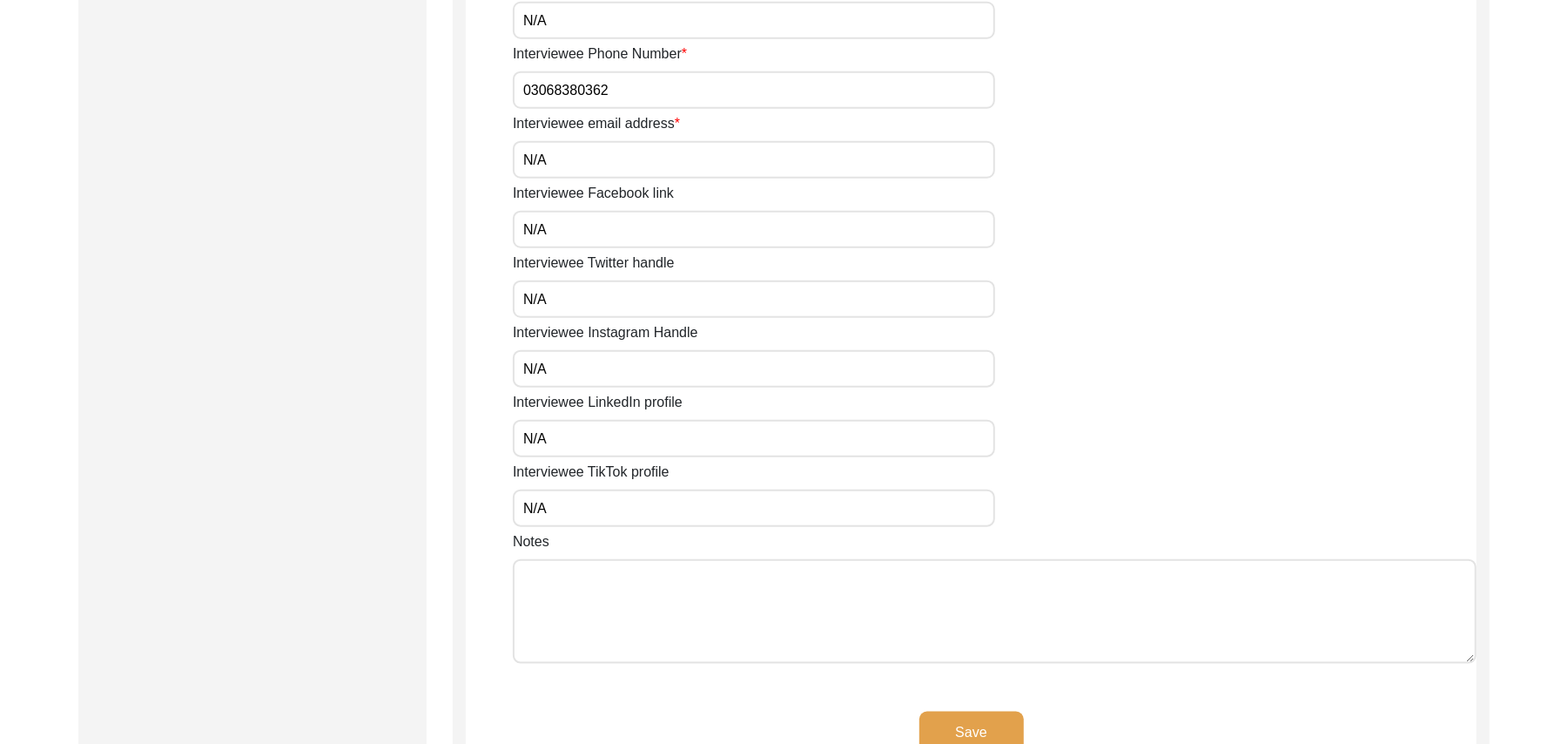
paste textarea "N/A"
type textarea "N/A"
click at [946, 715] on button "Save" at bounding box center [971, 733] width 104 height 42
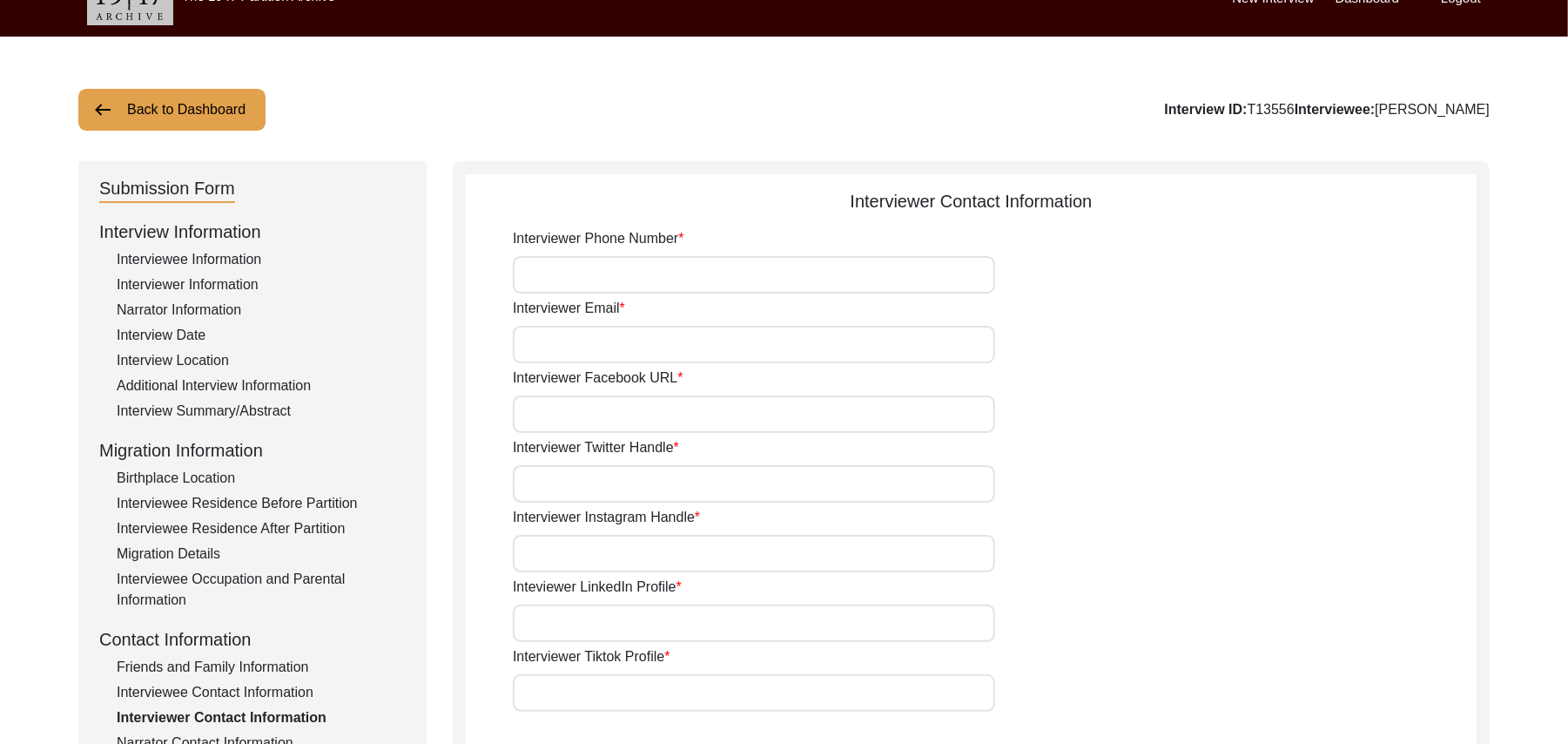
scroll to position [0, 0]
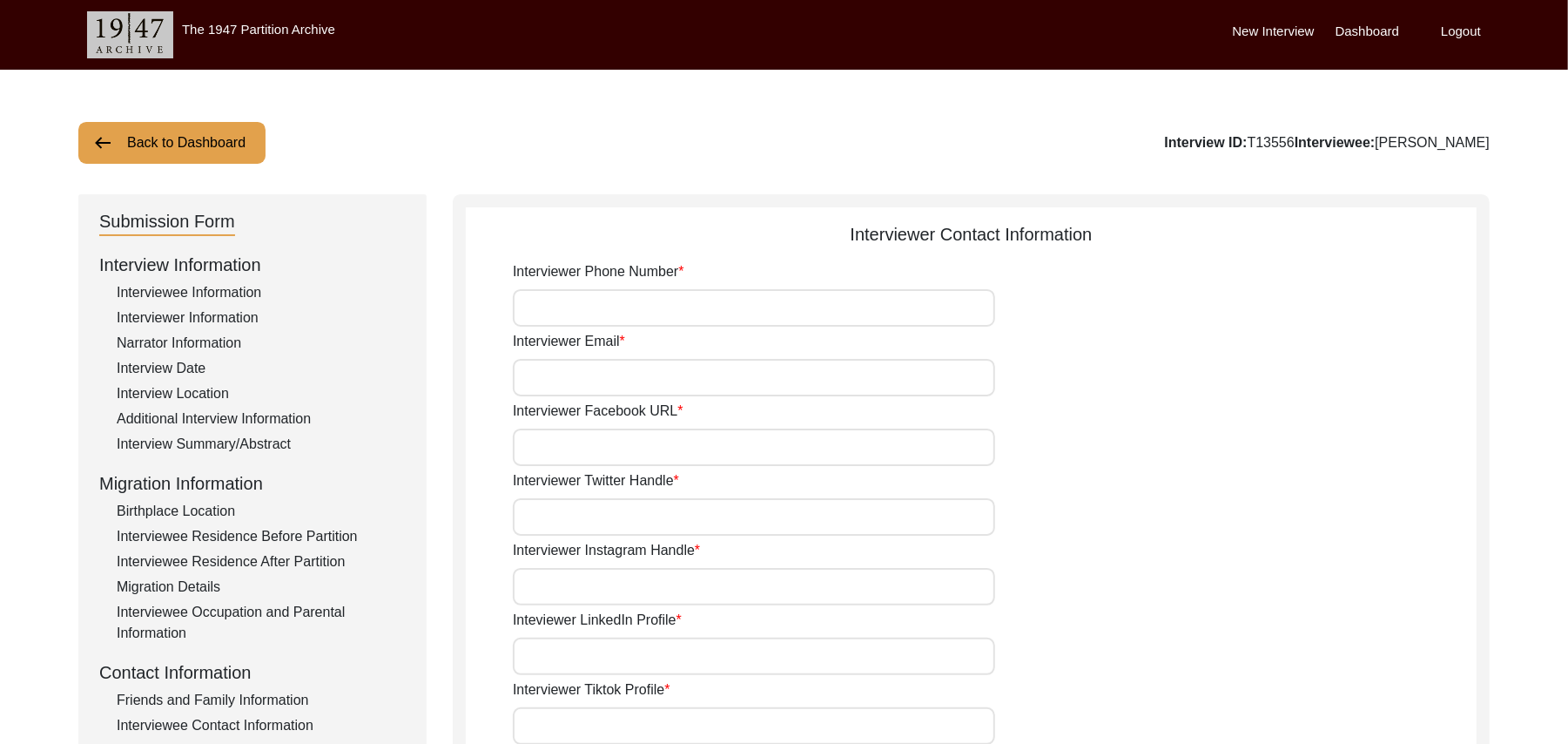
click at [709, 305] on input "Interviewer Phone Number" at bounding box center [754, 307] width 482 height 37
type input "03337682214"
click at [696, 386] on input "Interviewer Email" at bounding box center [754, 377] width 482 height 37
type input "[EMAIL_ADDRESS][DOMAIN_NAME]"
click at [683, 453] on input "Interviewer Facebook URL" at bounding box center [754, 447] width 482 height 37
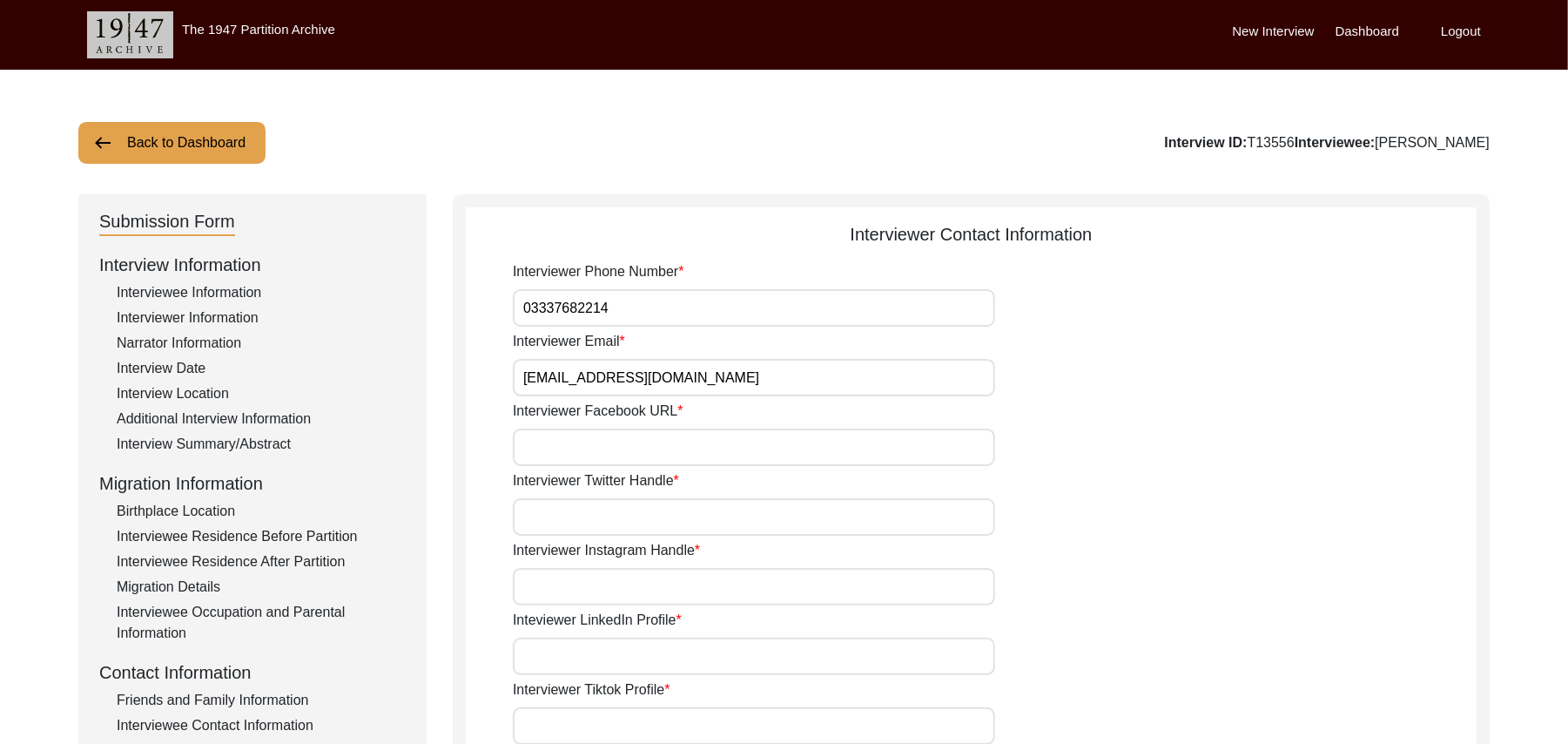
paste input "N/A"
type input "N/A"
click at [671, 524] on input "Interviewer Twitter Handle" at bounding box center [754, 516] width 482 height 37
paste input "N/A"
type input "N/A"
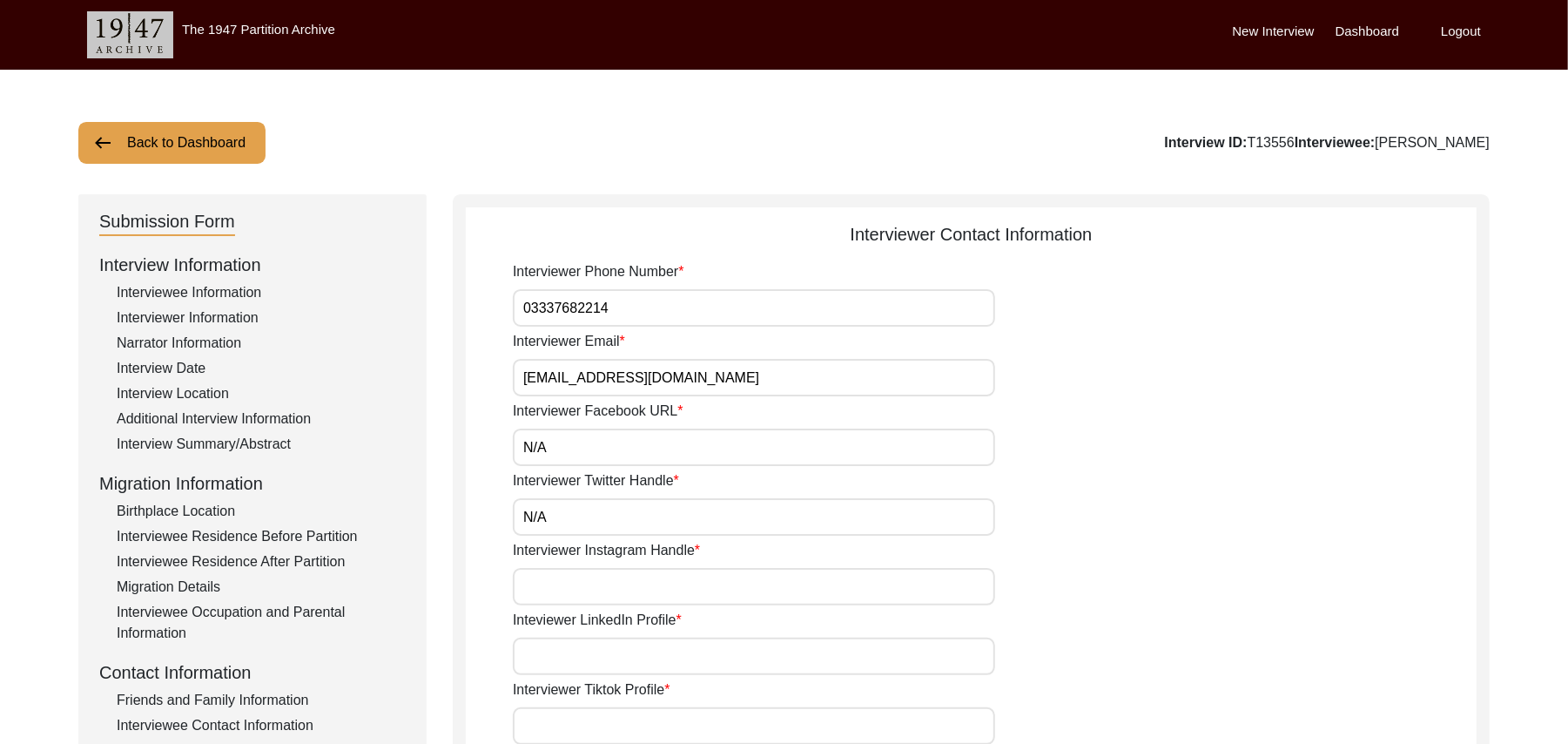
click at [671, 588] on input "Interviewer Instagram Handle" at bounding box center [754, 586] width 482 height 37
paste input "N/A"
type input "N/A"
click at [662, 659] on input "Inteviewer LinkedIn Profile" at bounding box center [754, 656] width 482 height 37
paste input "N/A"
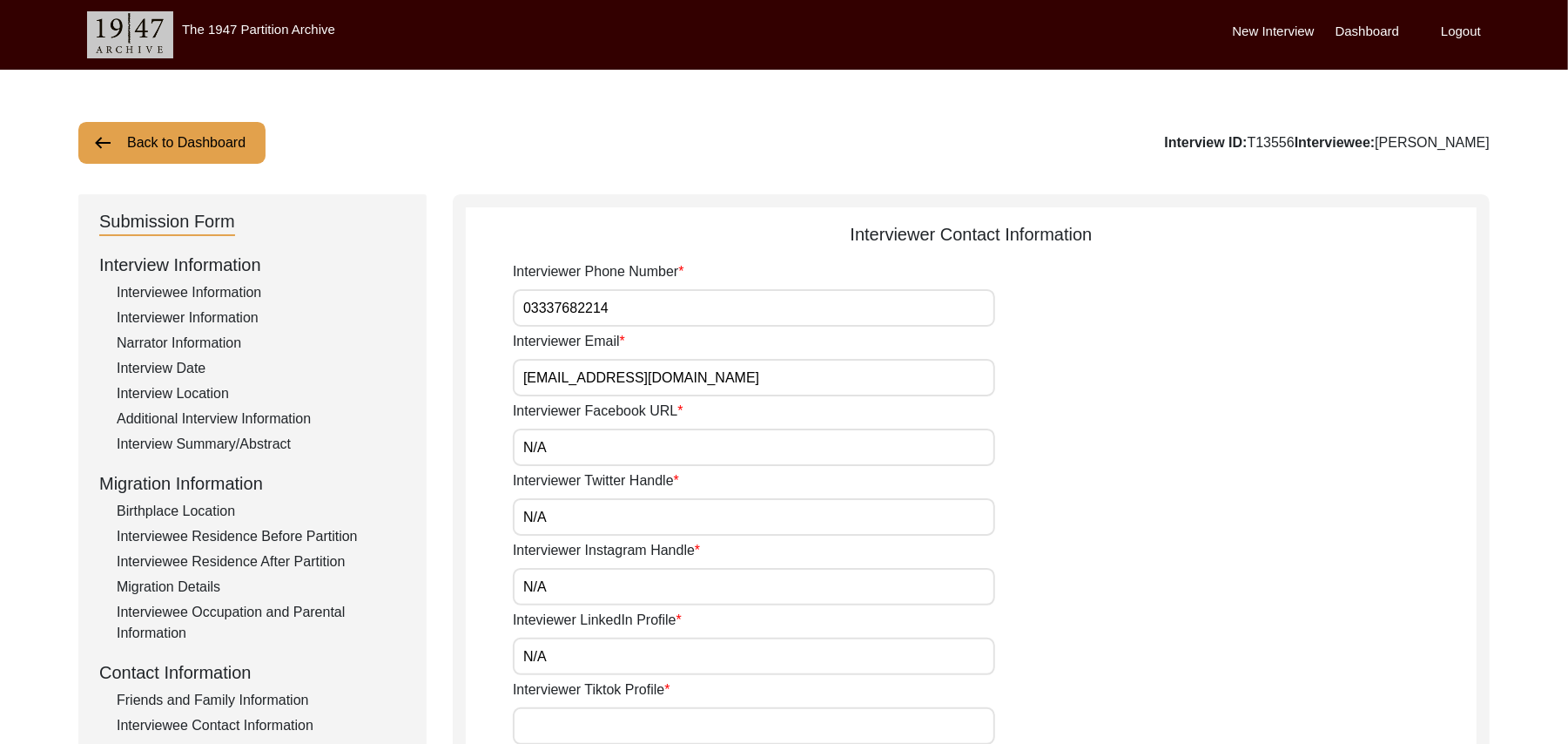
type input "N/A"
click at [651, 730] on input "Interviewer Tiktok Profile" at bounding box center [754, 725] width 482 height 37
paste input "N/A"
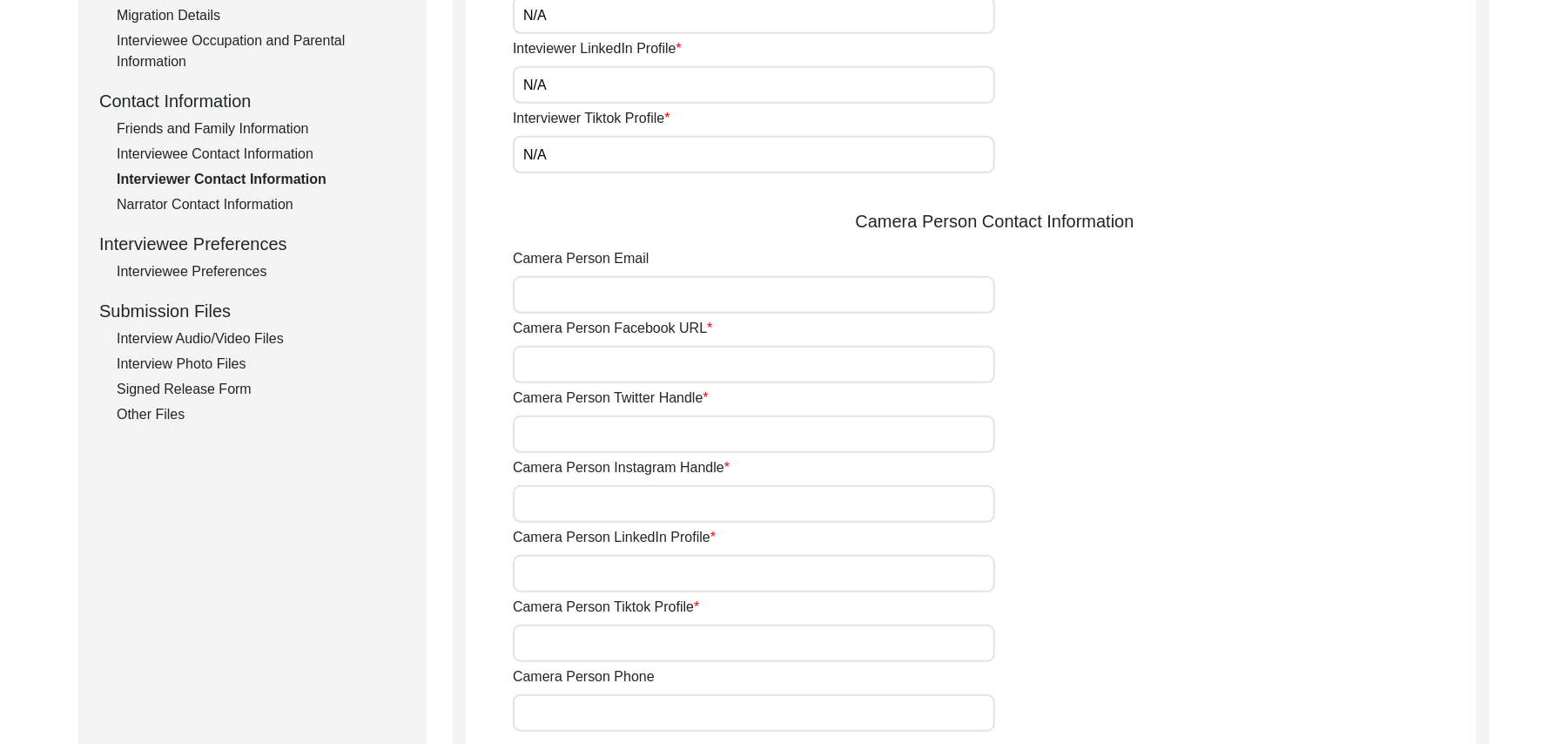
scroll to position [567, 0]
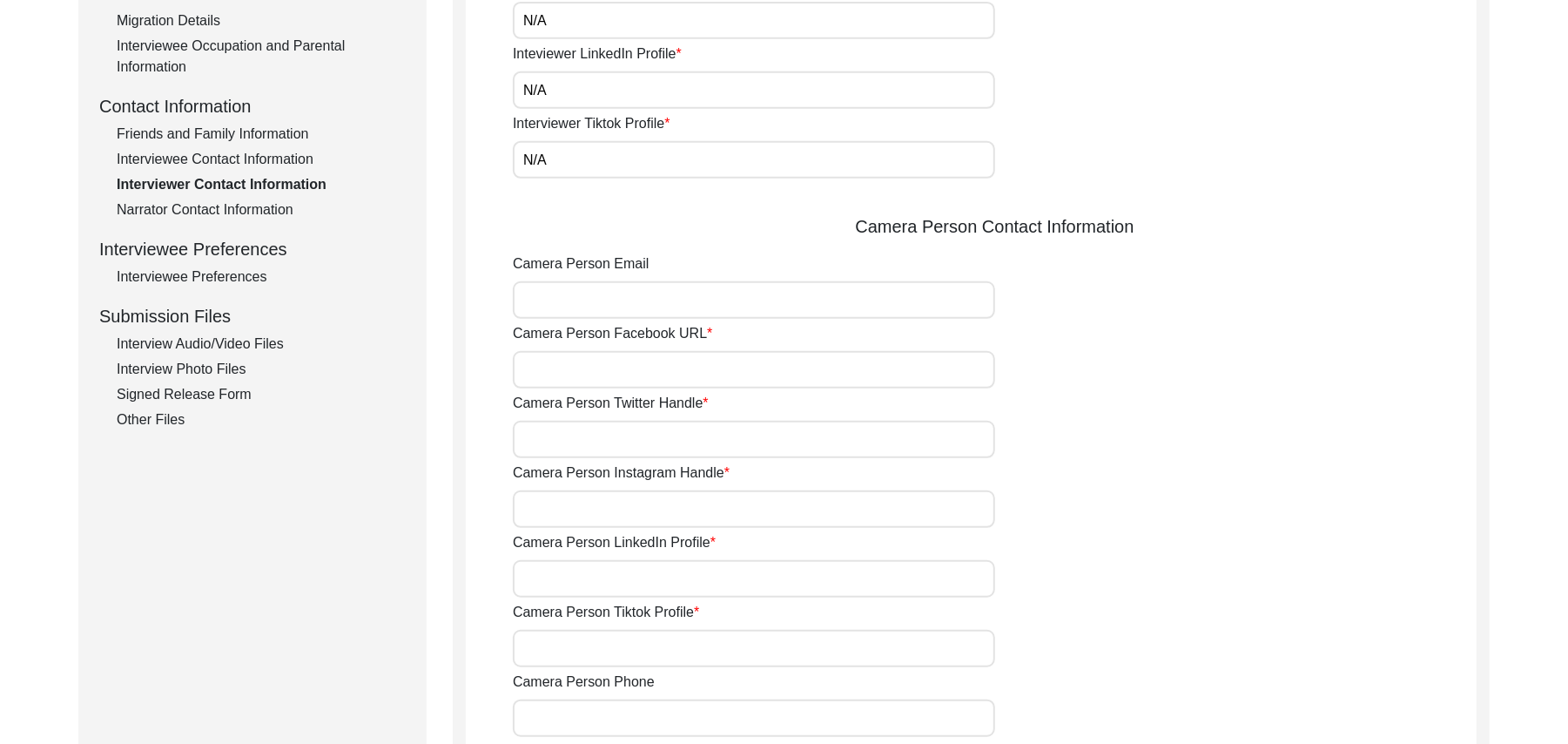
type input "N/A"
click at [709, 303] on input "Camera Person Email" at bounding box center [754, 299] width 482 height 37
paste input "N/A"
type input "N/A"
click at [673, 367] on input "Camera Person Facebook URL" at bounding box center [754, 369] width 482 height 37
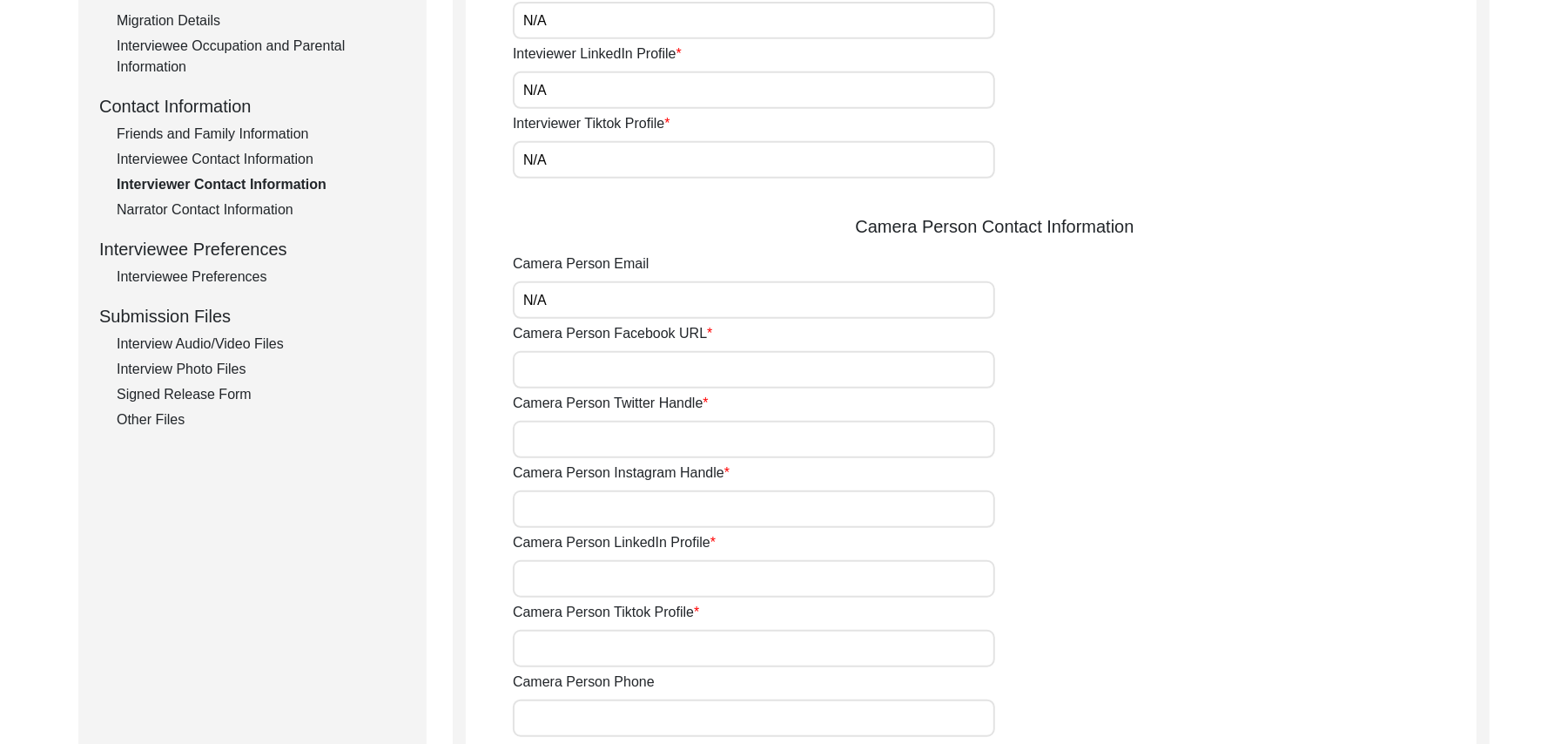
paste input "N/A"
type input "N/A"
click at [651, 450] on input "Camera Person Twitter Handle" at bounding box center [754, 438] width 482 height 37
paste input "N/A"
type input "N/A"
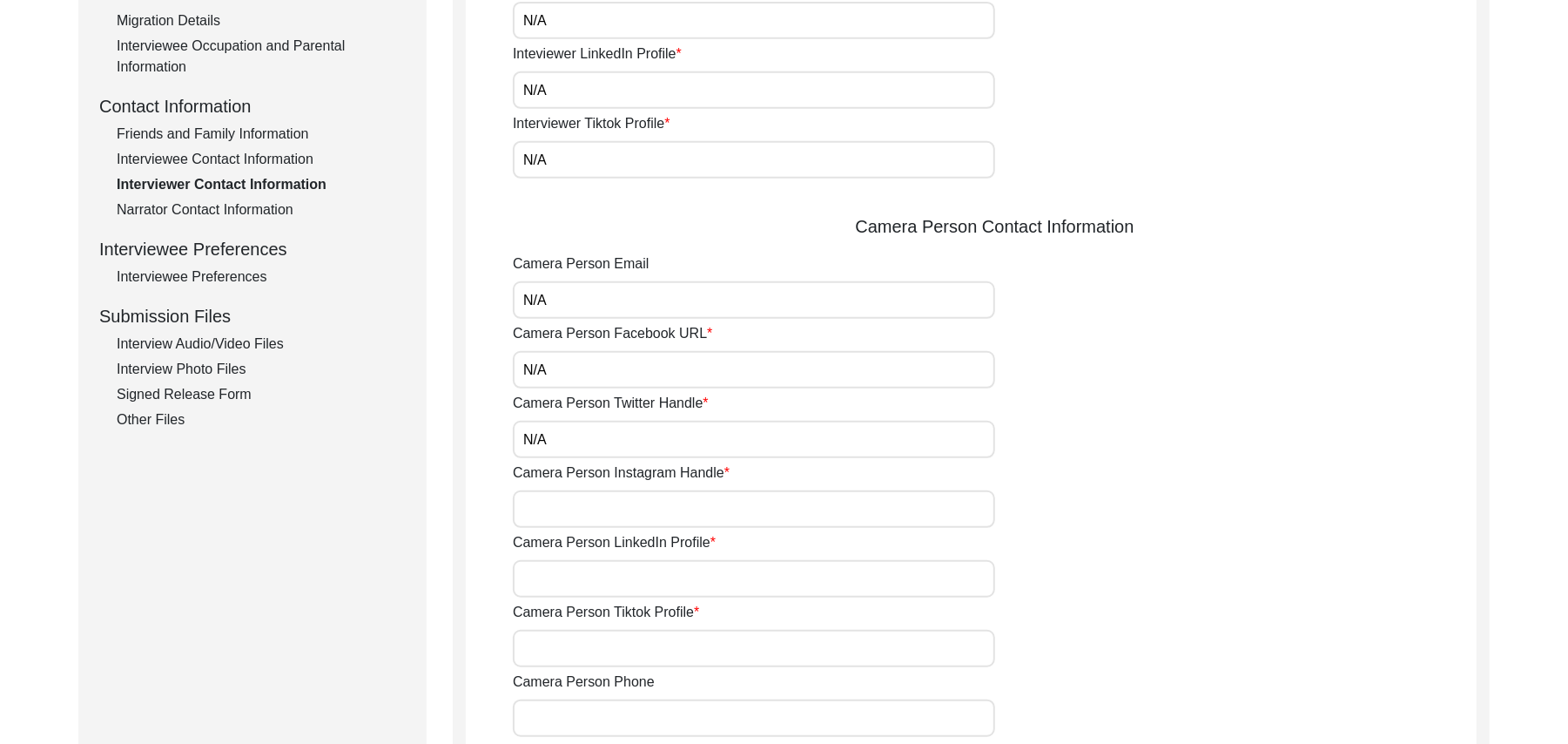
click at [645, 512] on input "Camera Person Instagram Handle" at bounding box center [754, 509] width 482 height 37
paste input "N/A"
type input "N/A"
click at [629, 583] on input "Camera Person LinkedIn Profile" at bounding box center [754, 578] width 482 height 37
paste input "N/A"
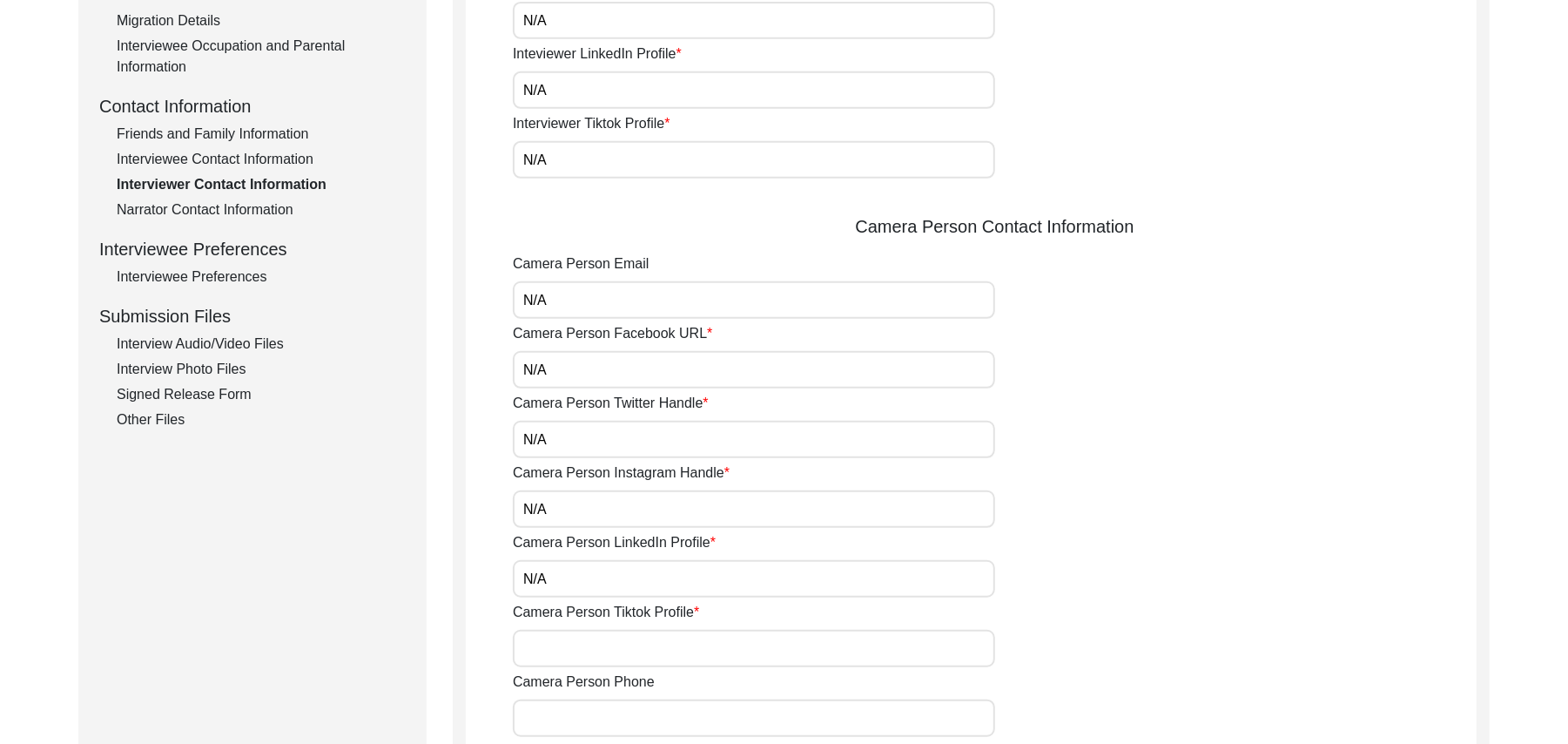
type input "N/A"
click at [623, 644] on input "Camera Person Tiktok Profile" at bounding box center [754, 648] width 482 height 37
paste input "N/A"
type input "N/A"
click at [620, 716] on input "Camera Person Phone" at bounding box center [754, 717] width 482 height 37
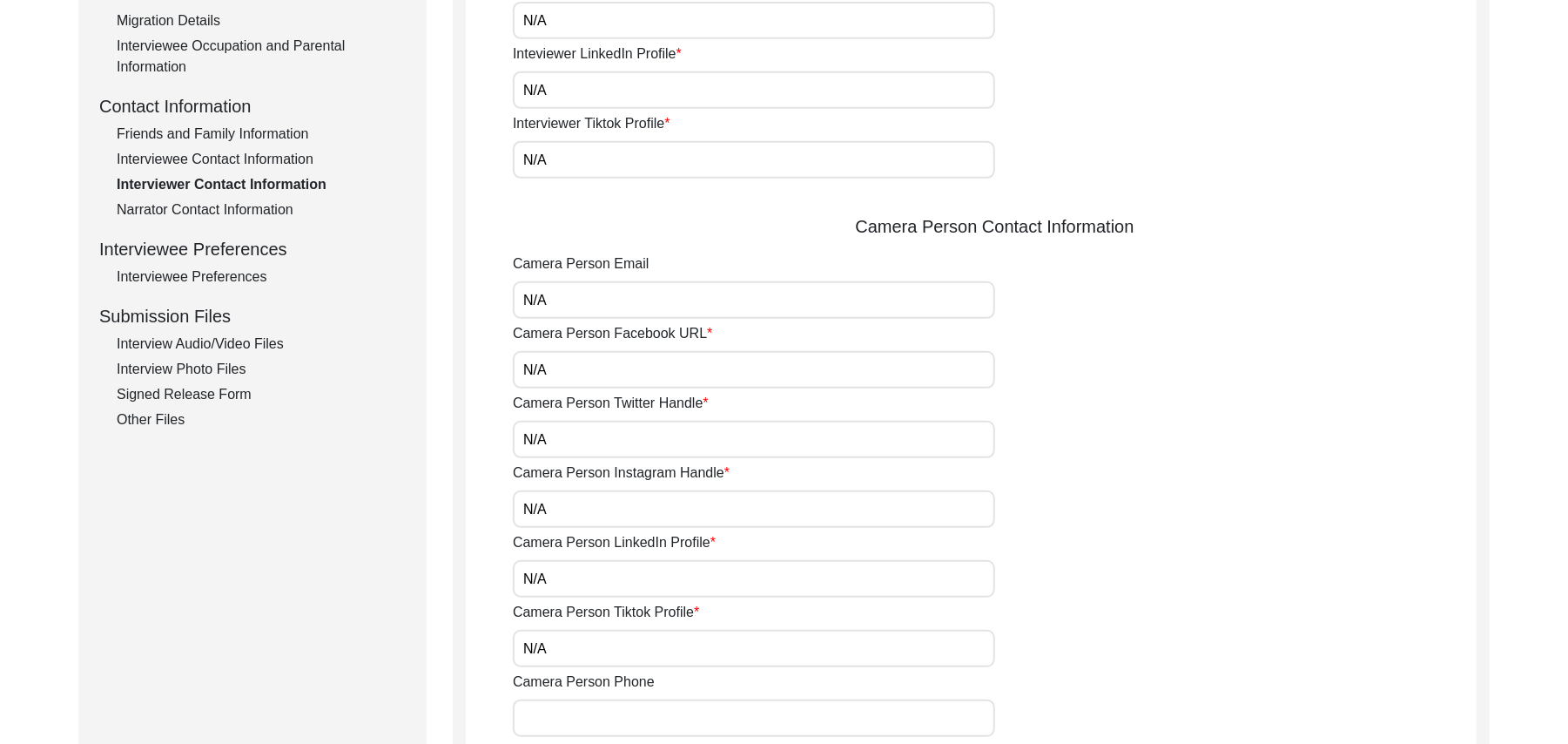
paste input "N/A"
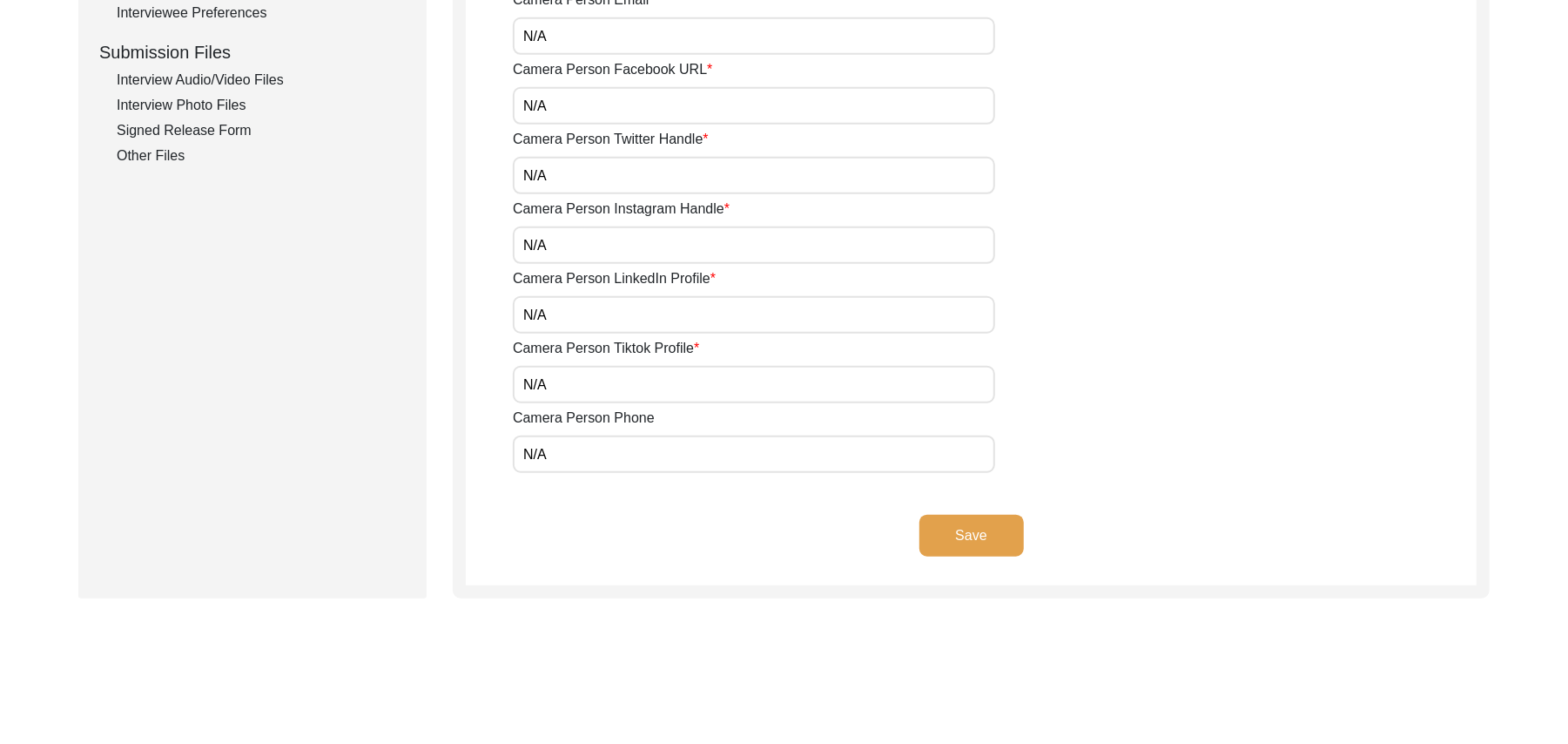
scroll to position [932, 0]
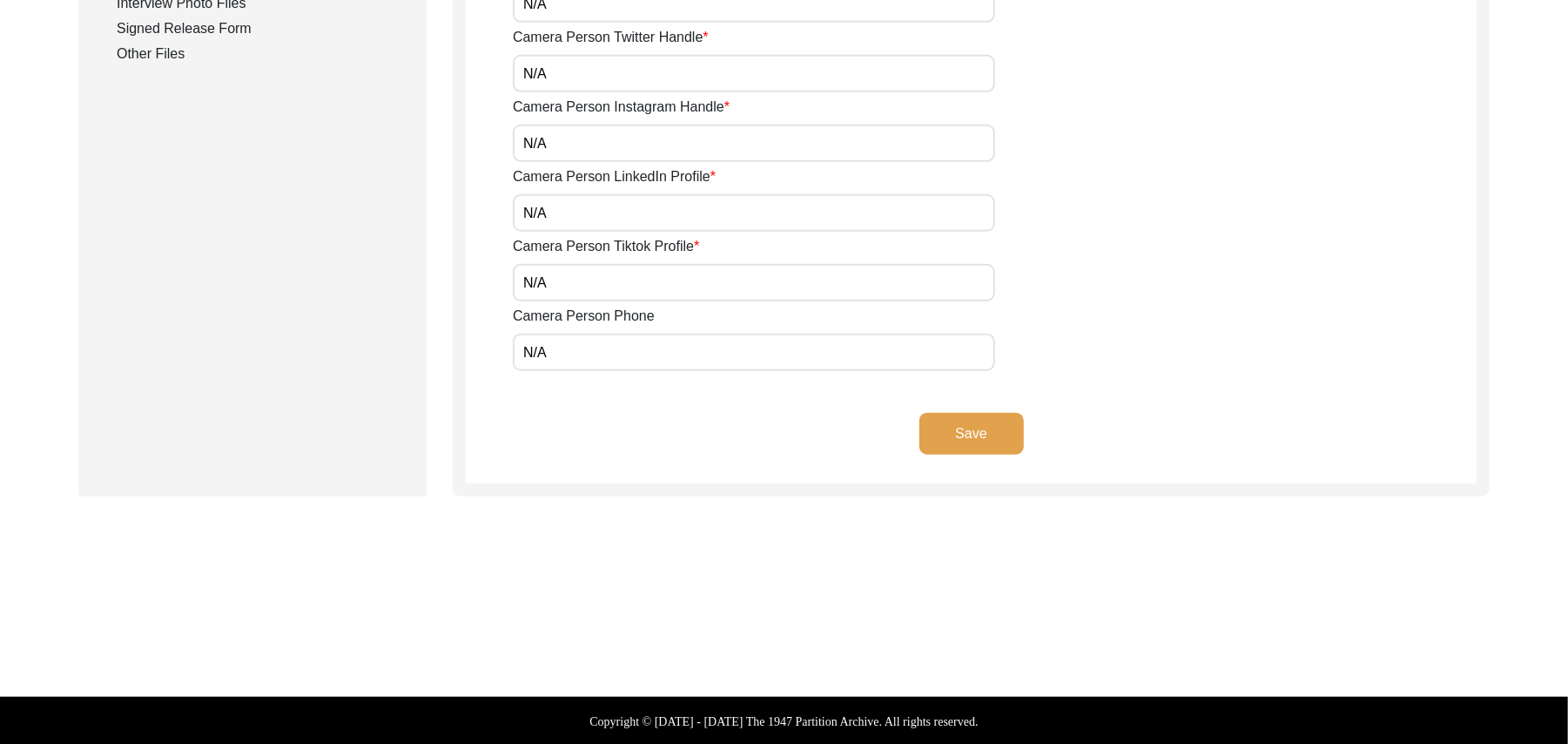
type input "N/A"
click at [992, 418] on button "Save" at bounding box center [971, 434] width 104 height 42
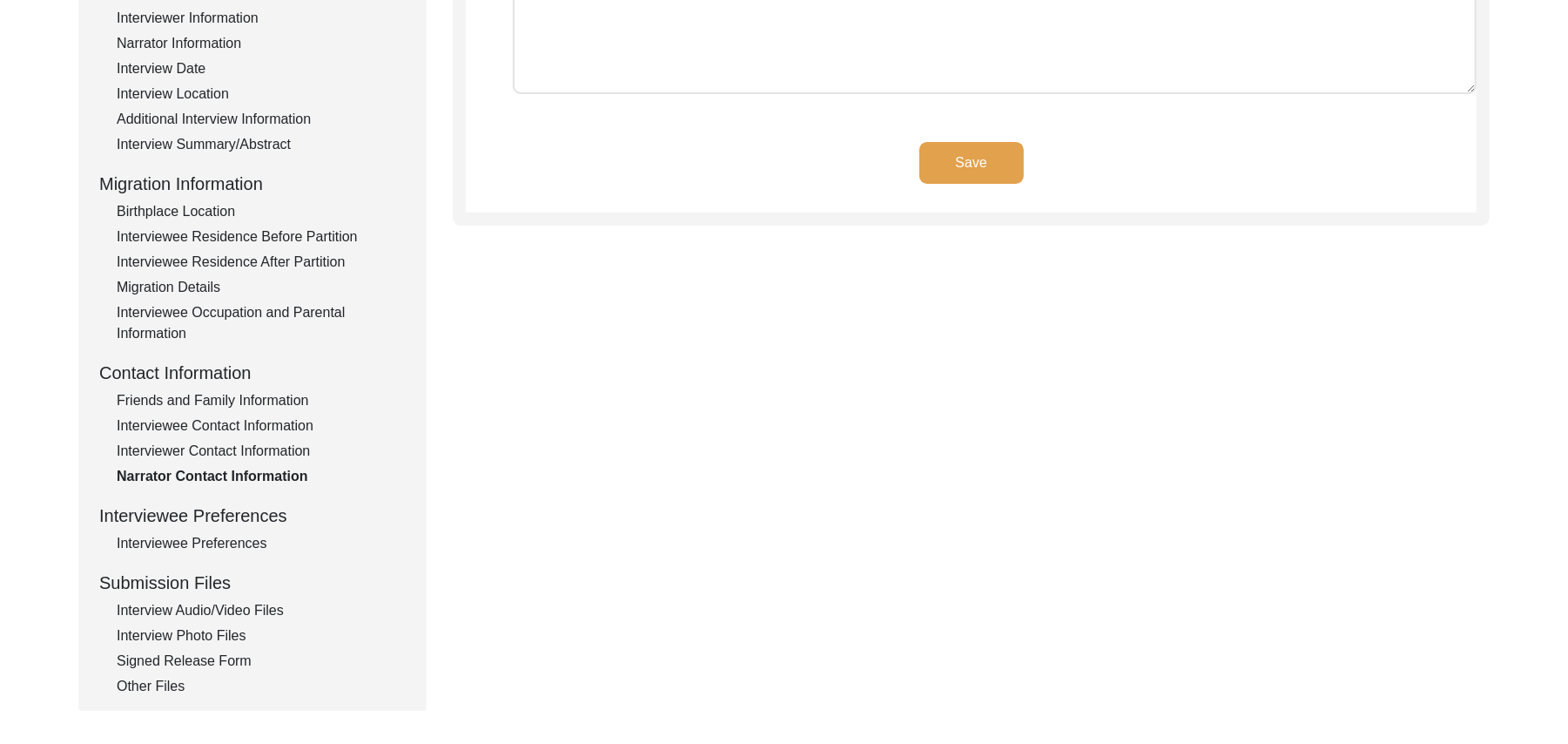
scroll to position [143, 0]
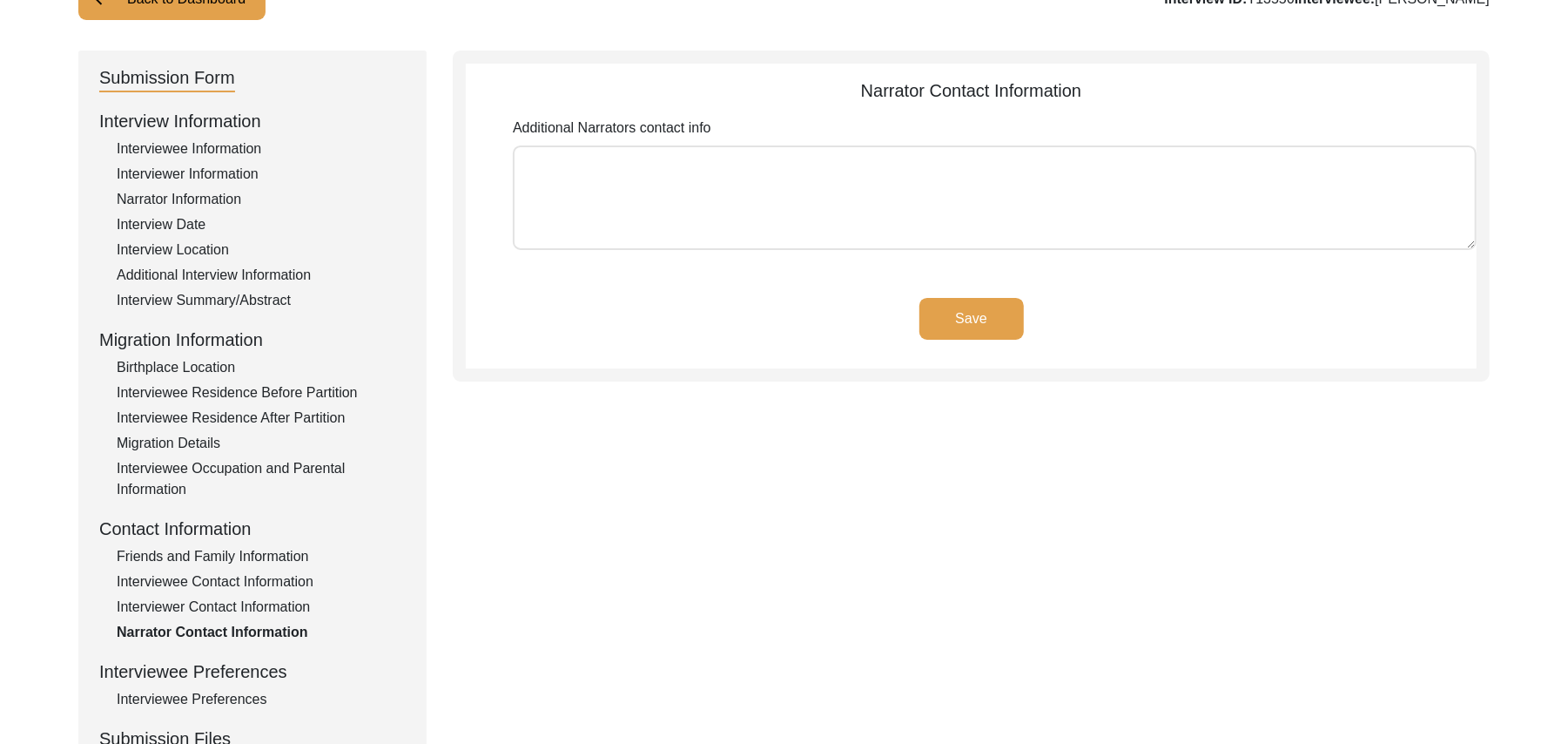
click at [892, 167] on textarea "Additional Narrators contact info" at bounding box center [995, 197] width 964 height 104
paste textarea "N/A"
type textarea "N/A"
click at [987, 311] on button "Save" at bounding box center [971, 319] width 104 height 42
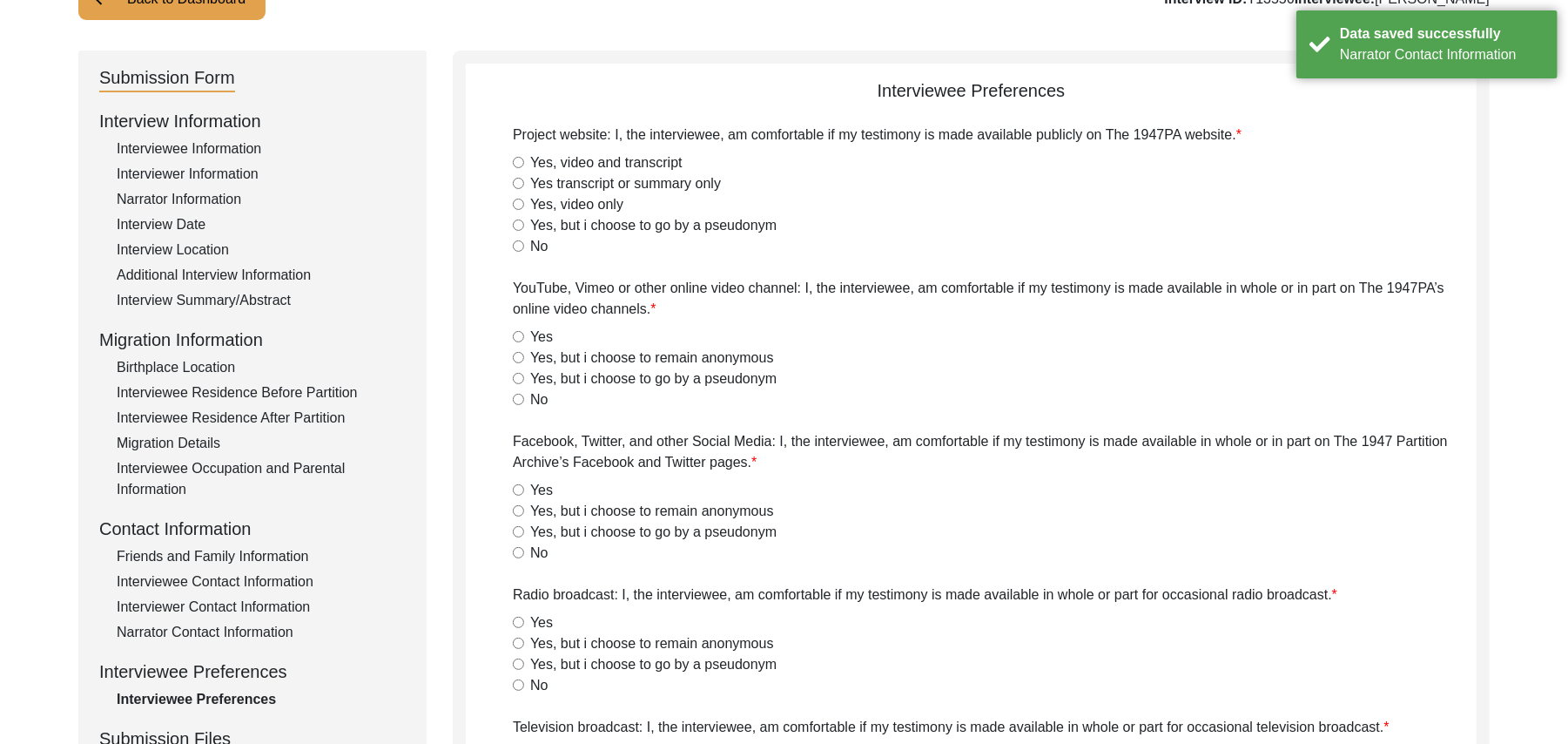
click at [523, 161] on input "Yes, video and transcript" at bounding box center [519, 162] width 11 height 11
radio input "true"
click at [520, 335] on input "Yes" at bounding box center [519, 337] width 11 height 11
radio input "true"
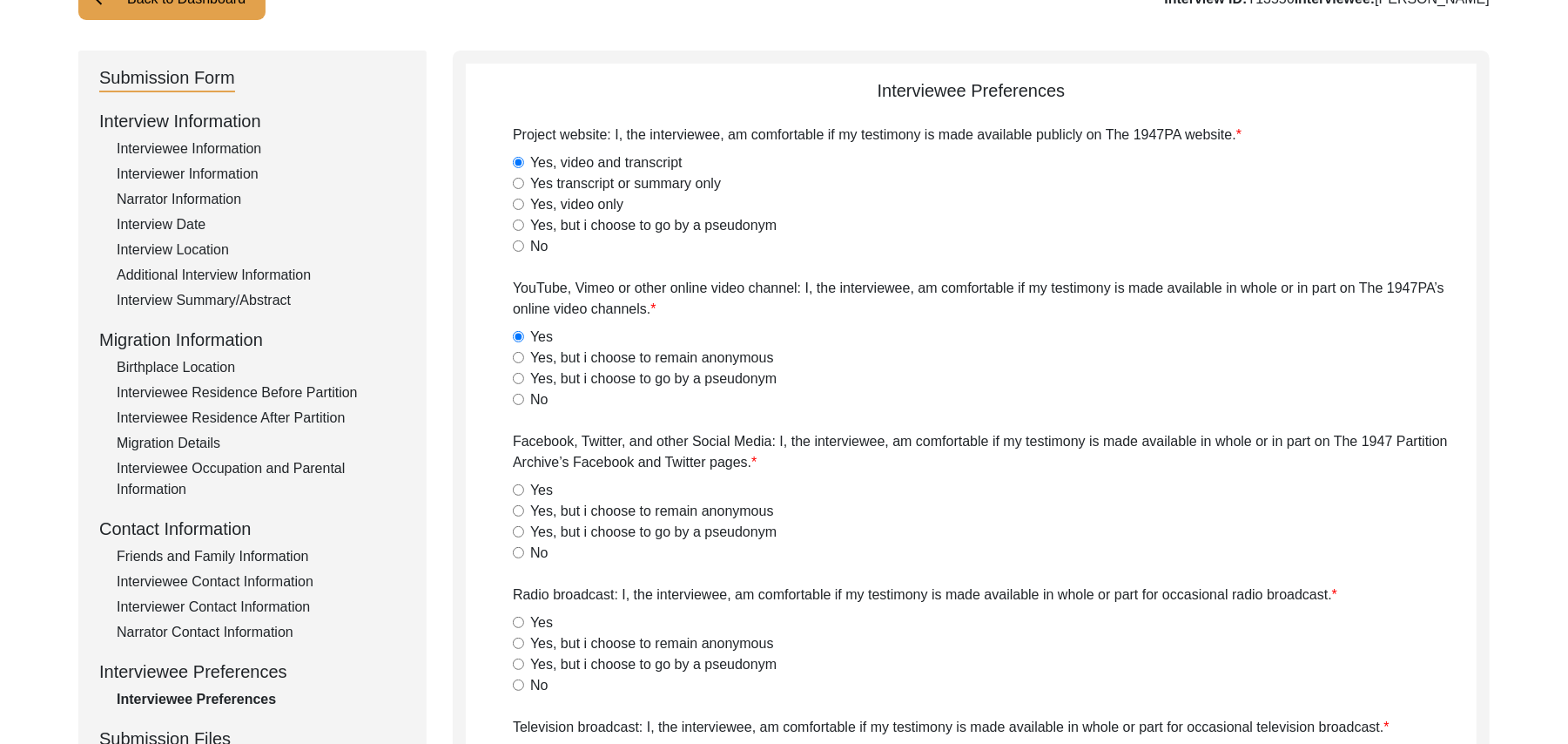
click at [517, 484] on input "Yes" at bounding box center [519, 490] width 11 height 11
radio input "true"
click at [521, 621] on input "Yes" at bounding box center [519, 623] width 11 height 11
radio input "true"
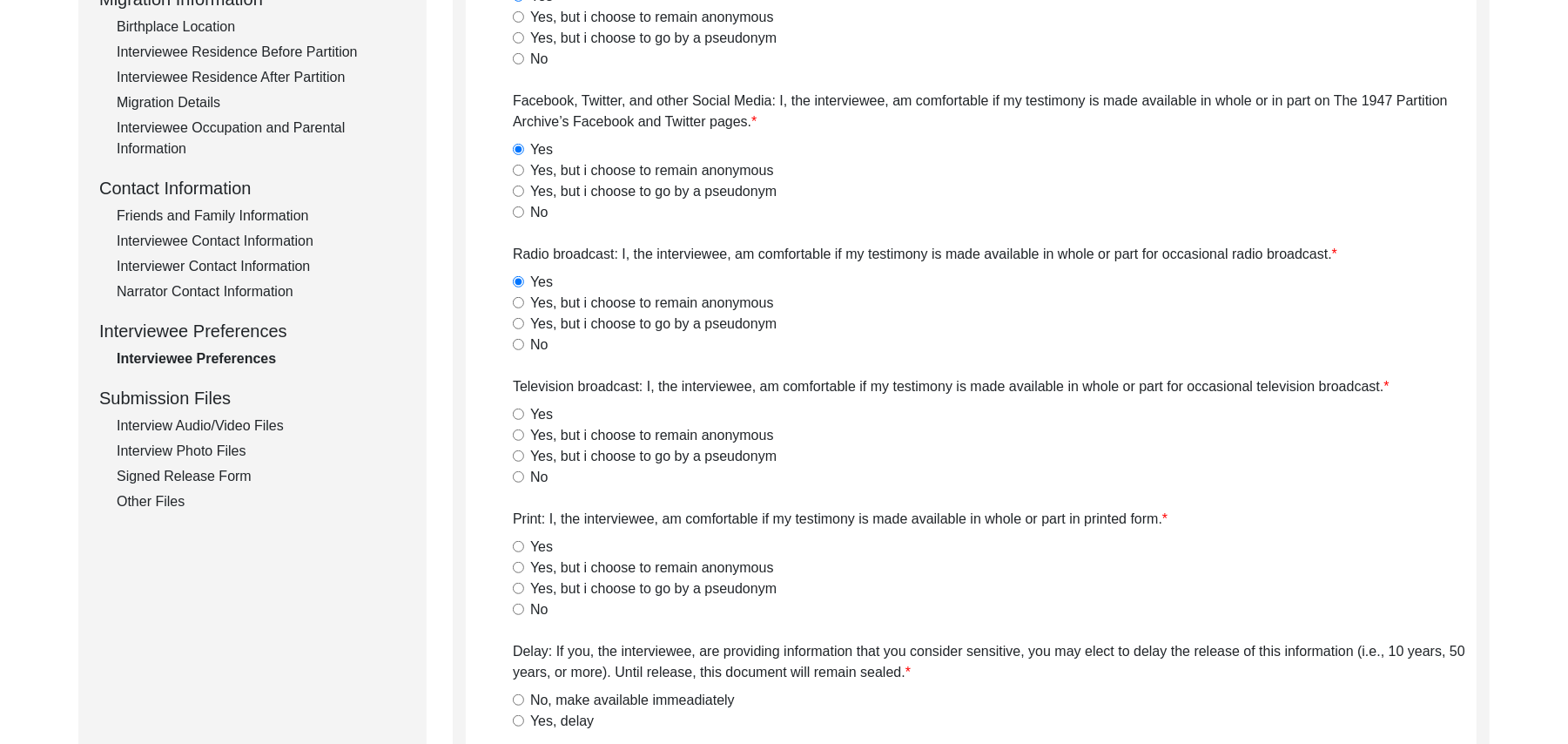
scroll to position [593, 0]
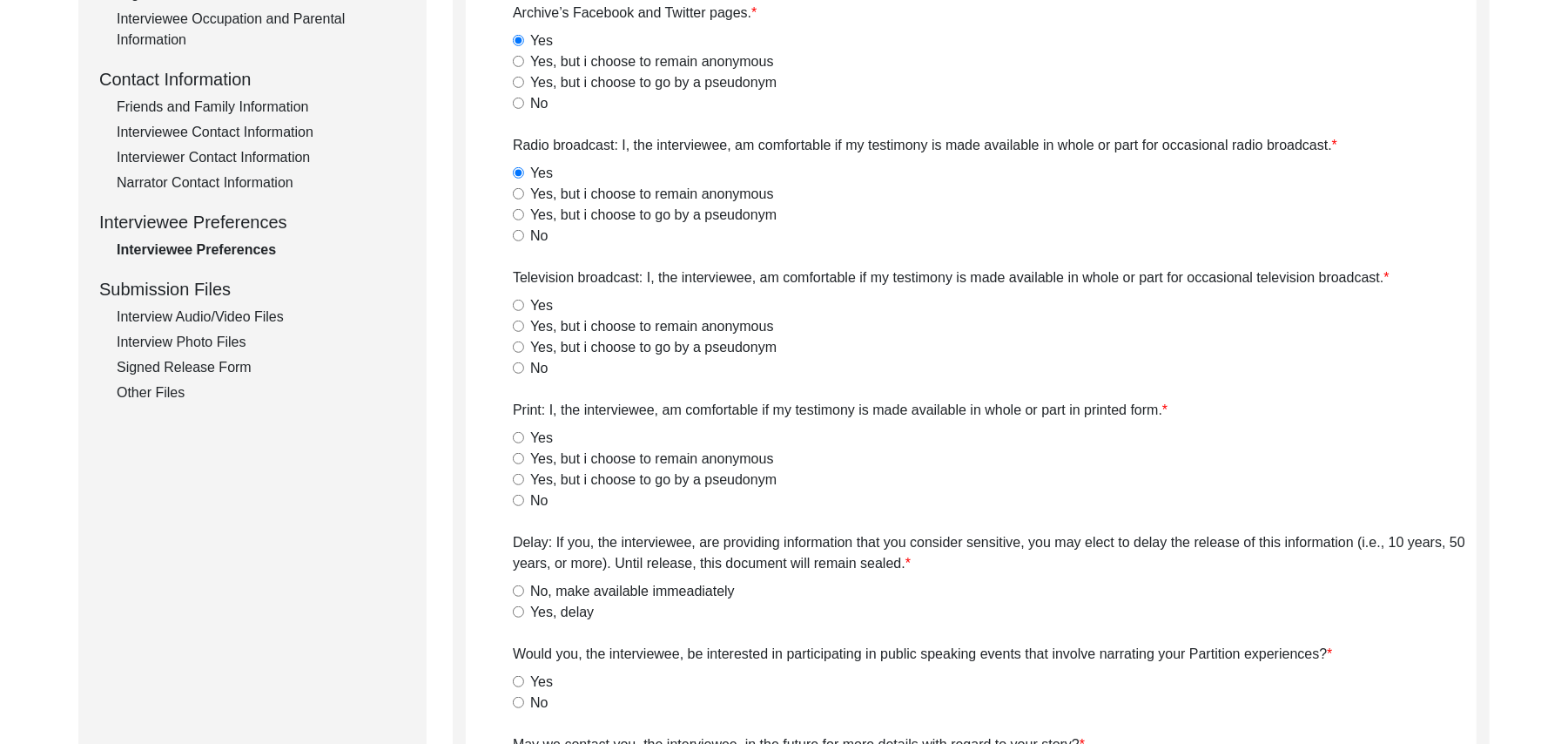
click at [520, 307] on input "Yes" at bounding box center [519, 306] width 11 height 11
radio input "true"
click at [520, 437] on input "Yes" at bounding box center [519, 437] width 11 height 11
radio input "true"
click at [517, 586] on input "No, make available immeadiately" at bounding box center [519, 591] width 11 height 11
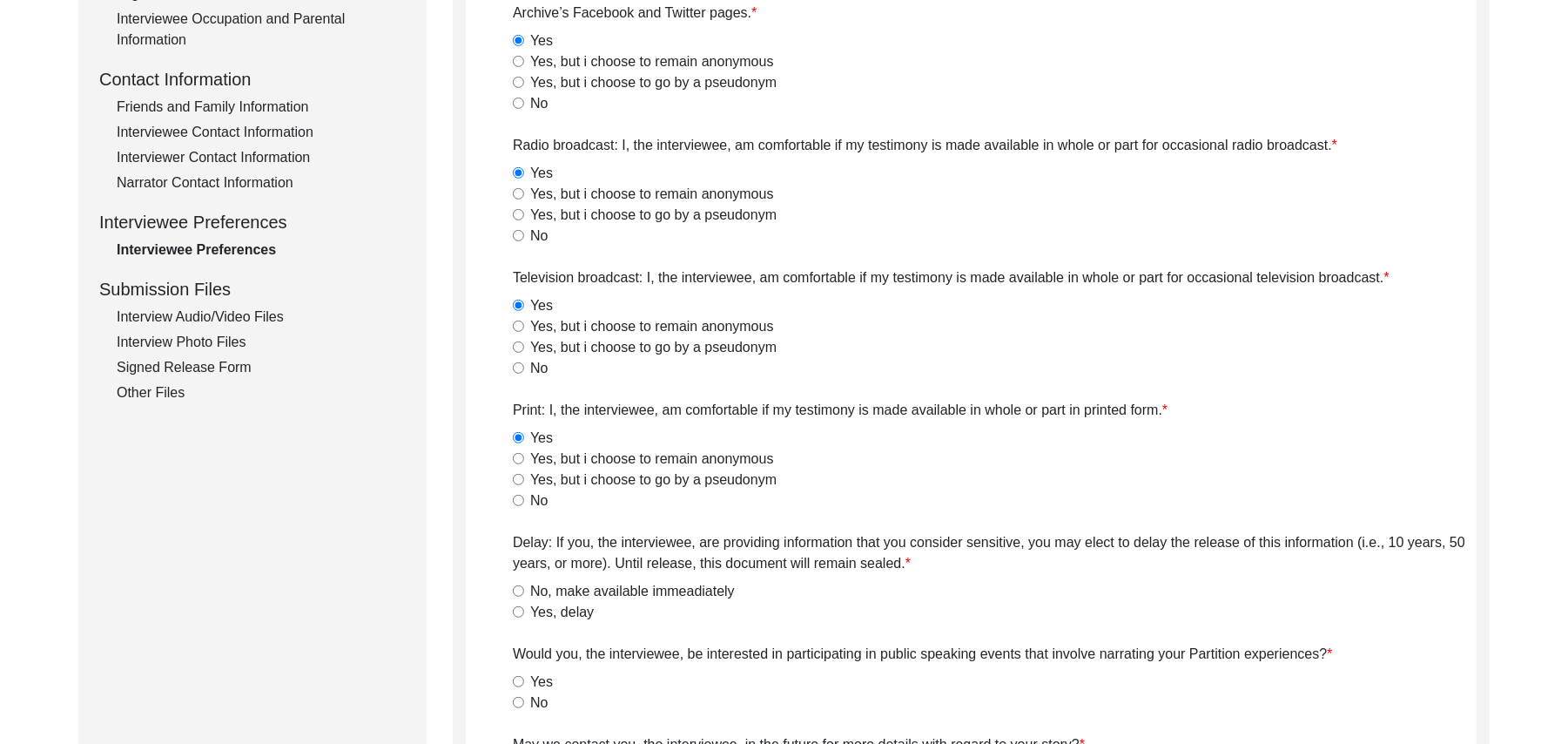
radio input "true"
click at [519, 680] on input "Yes" at bounding box center [519, 681] width 11 height 11
radio input "true"
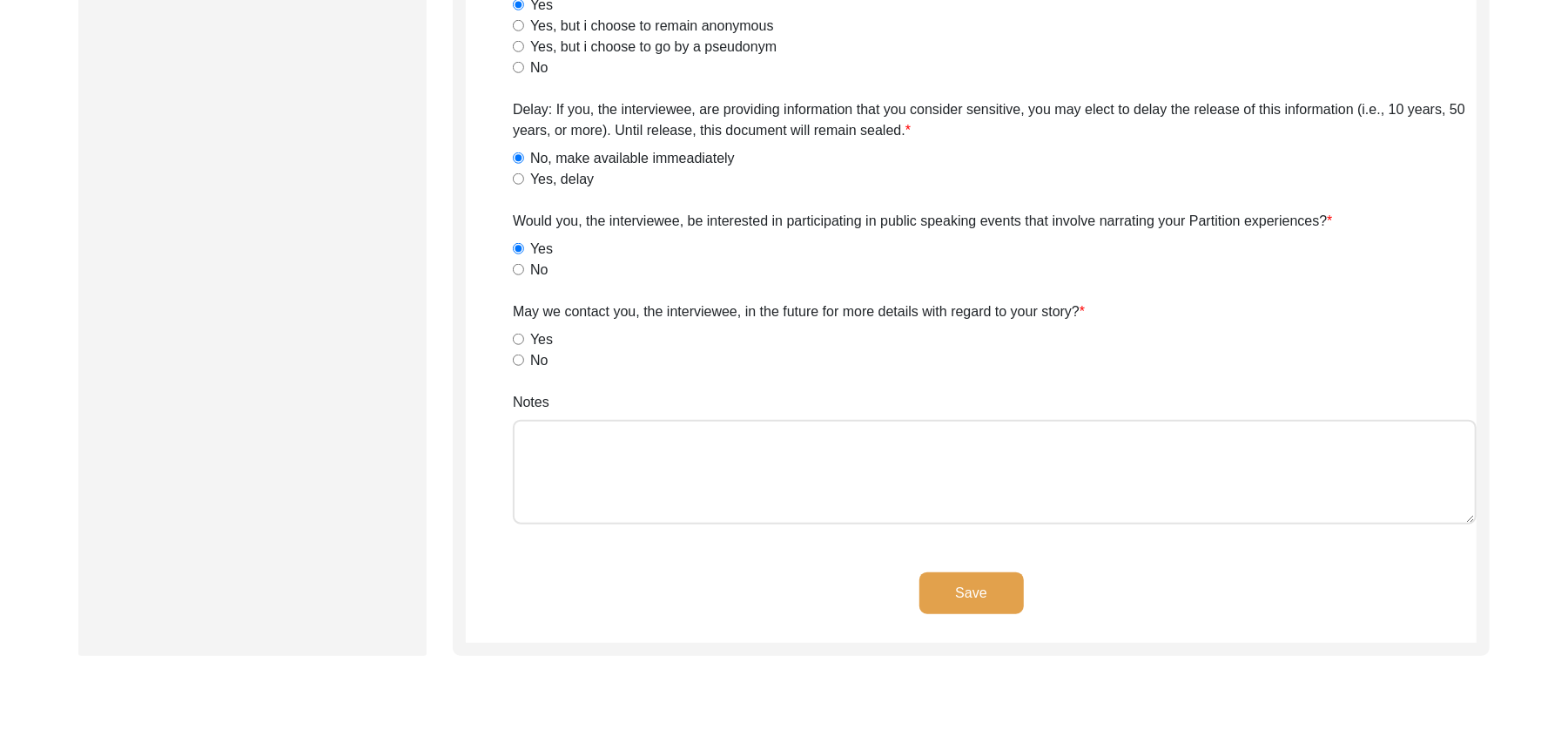
scroll to position [1032, 0]
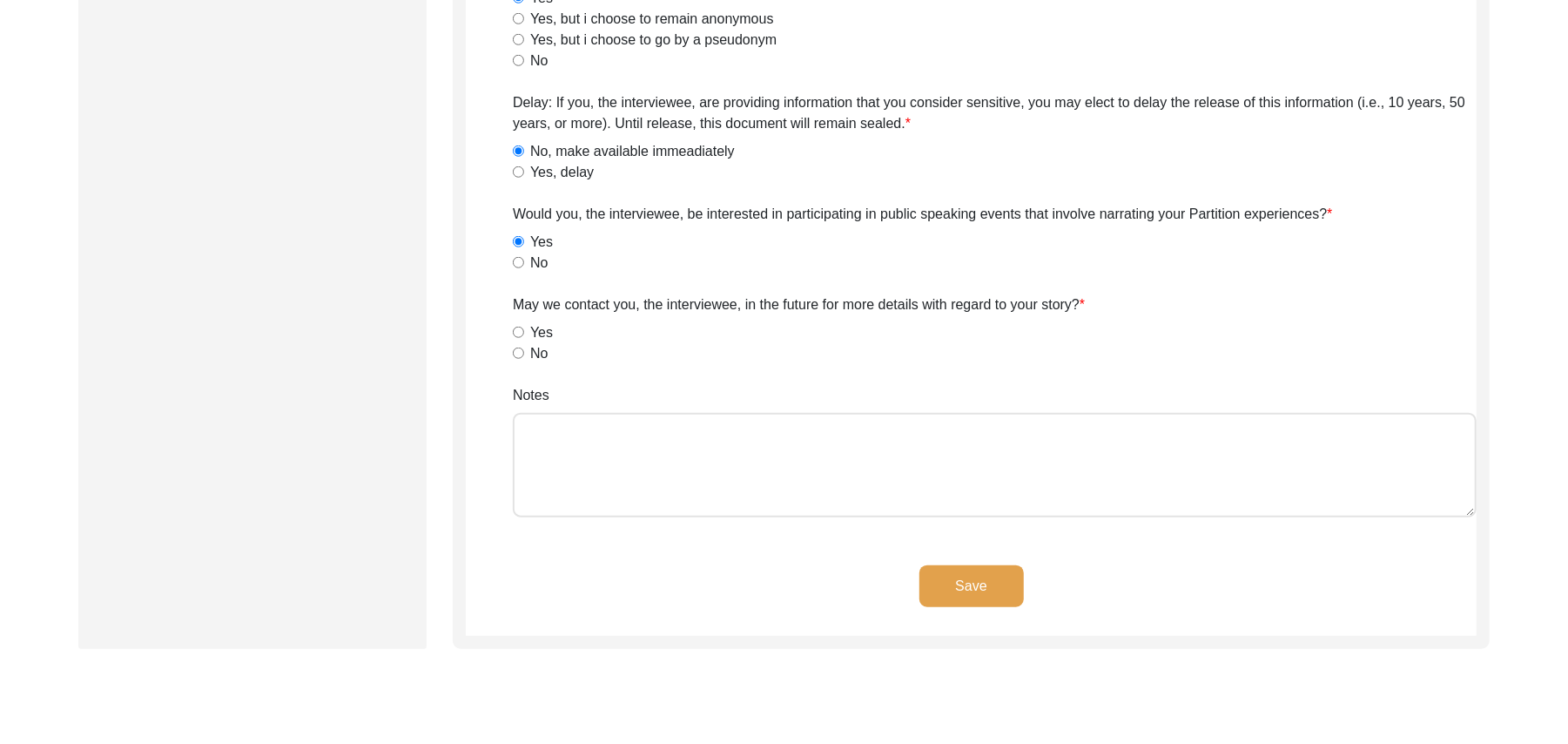
click at [520, 332] on input "Yes" at bounding box center [519, 332] width 11 height 11
radio input "true"
click at [600, 464] on textarea "Notes" at bounding box center [995, 465] width 964 height 104
paste textarea "N/A"
type textarea "N/A"
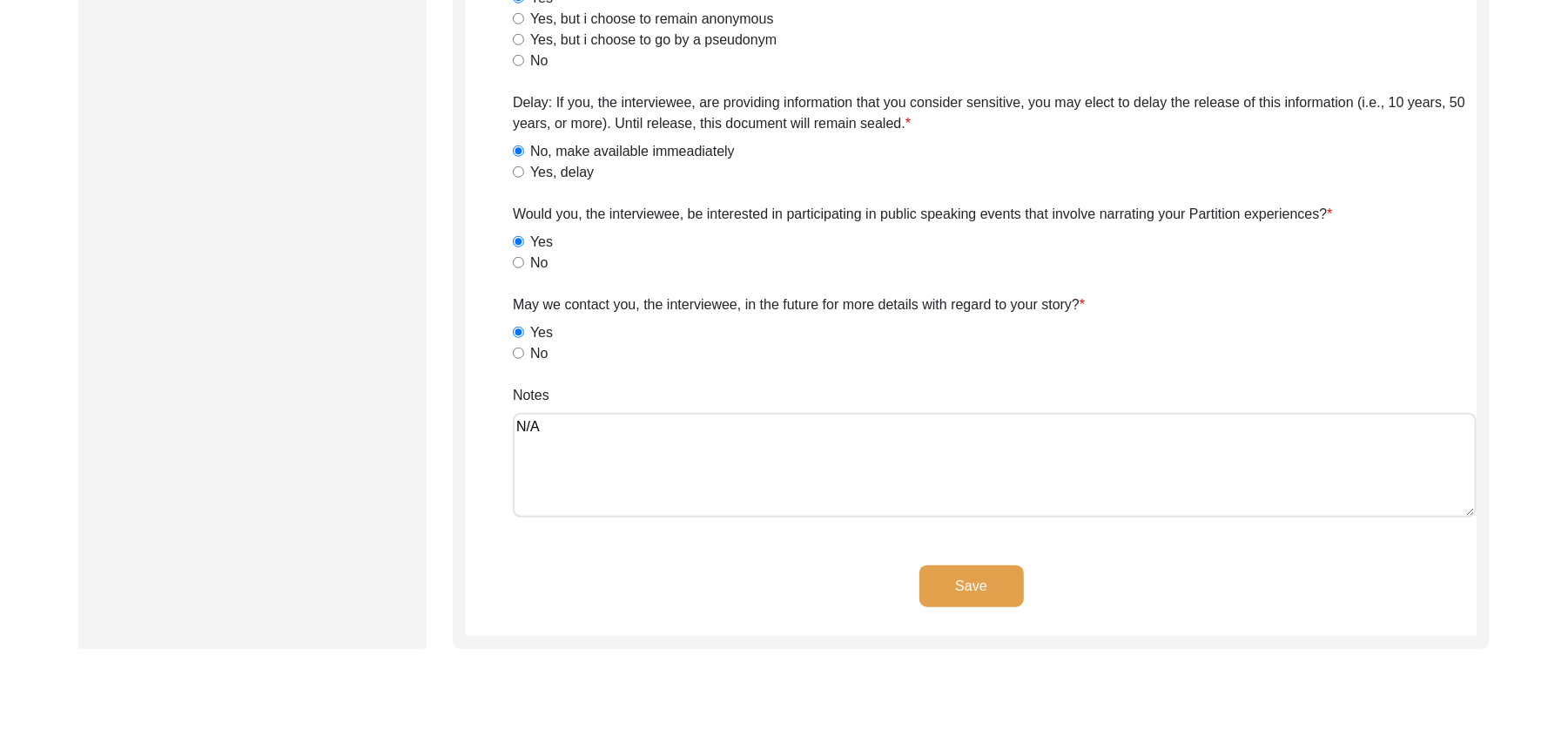
click at [956, 573] on button "Save" at bounding box center [971, 586] width 104 height 42
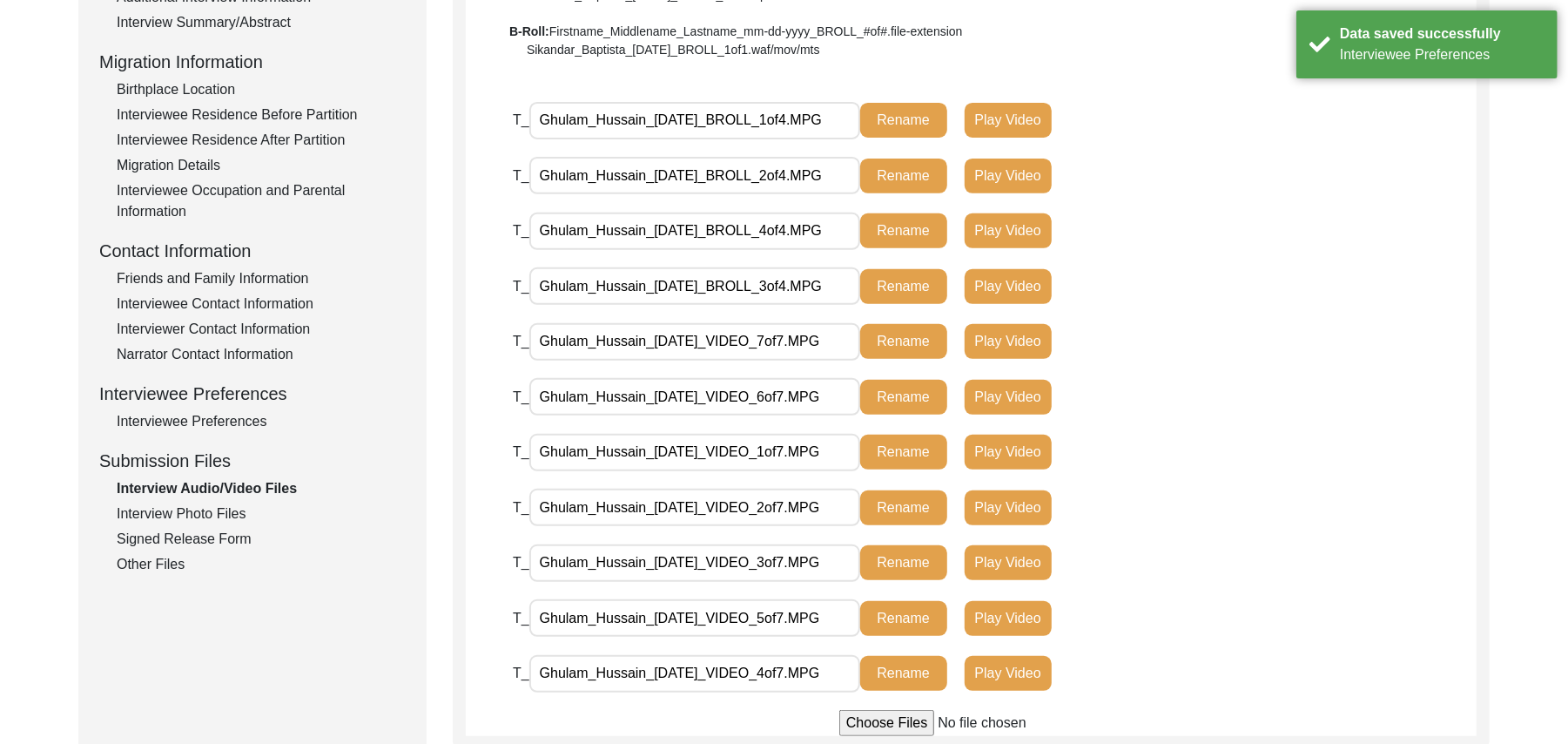
scroll to position [409, 0]
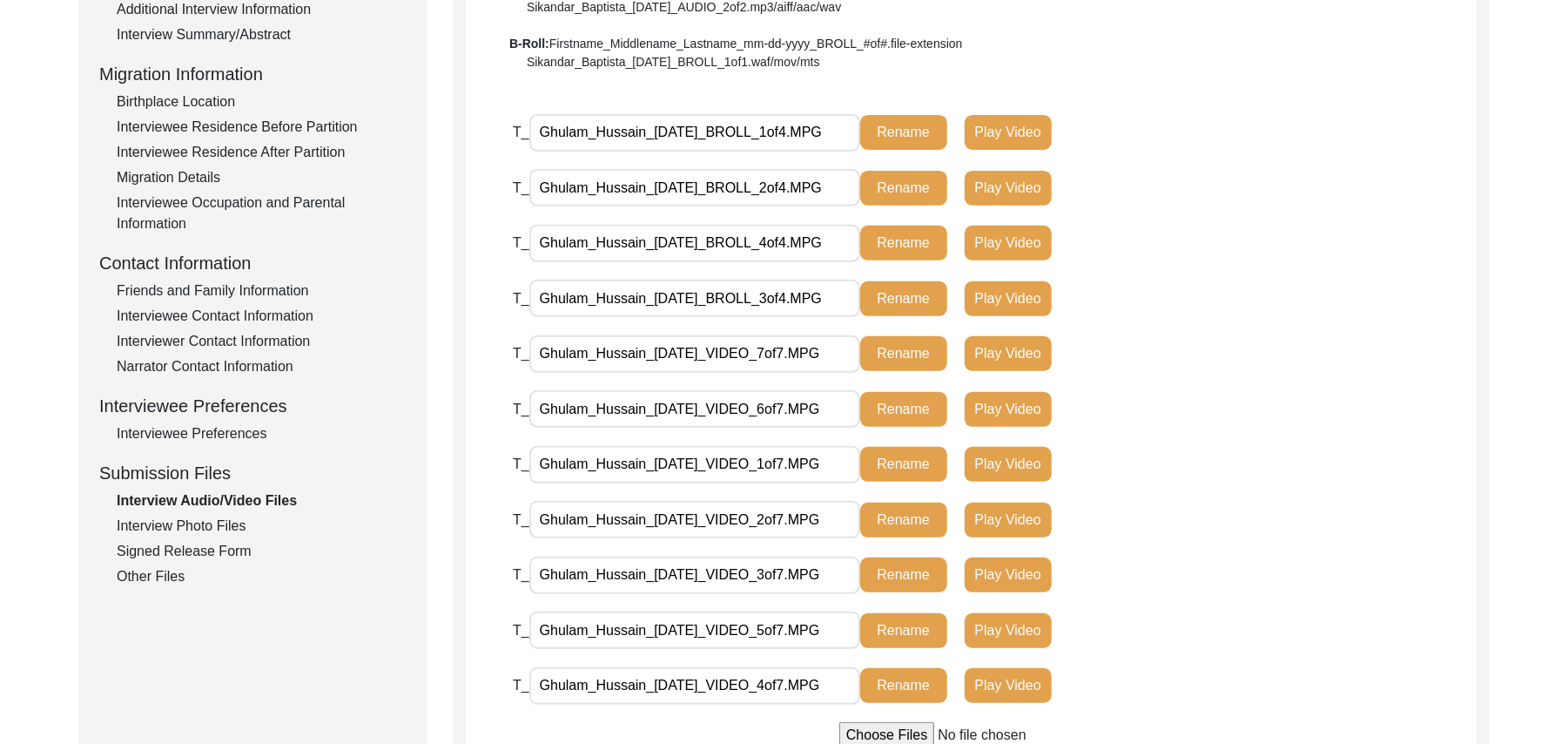
click at [235, 521] on div "Interview Photo Files" at bounding box center [261, 526] width 289 height 21
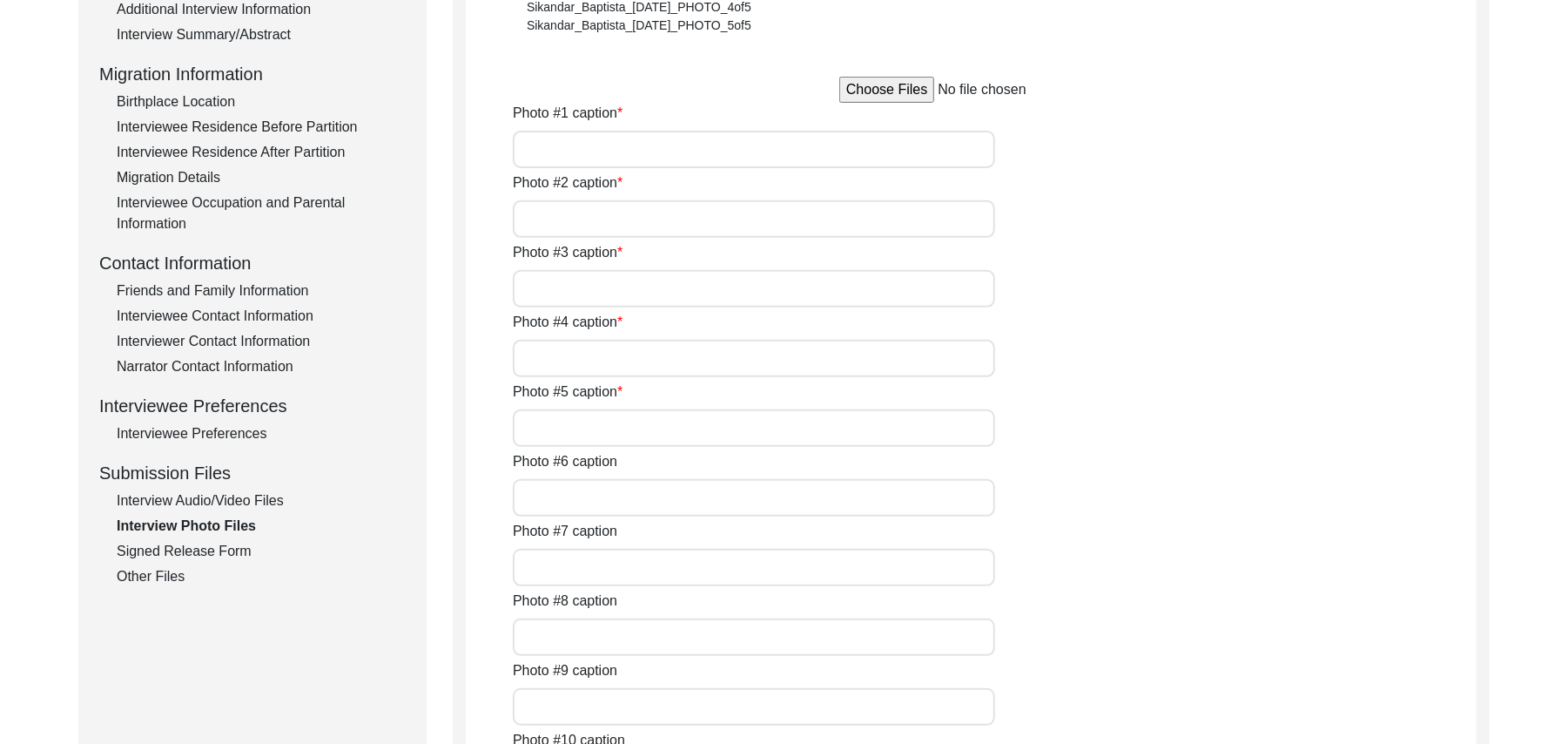
click at [858, 85] on input "file" at bounding box center [971, 90] width 264 height 27
type input "C:\fakepath\Ghulam_Hussain_[DATE]_PHOTO_1of6.jpg"
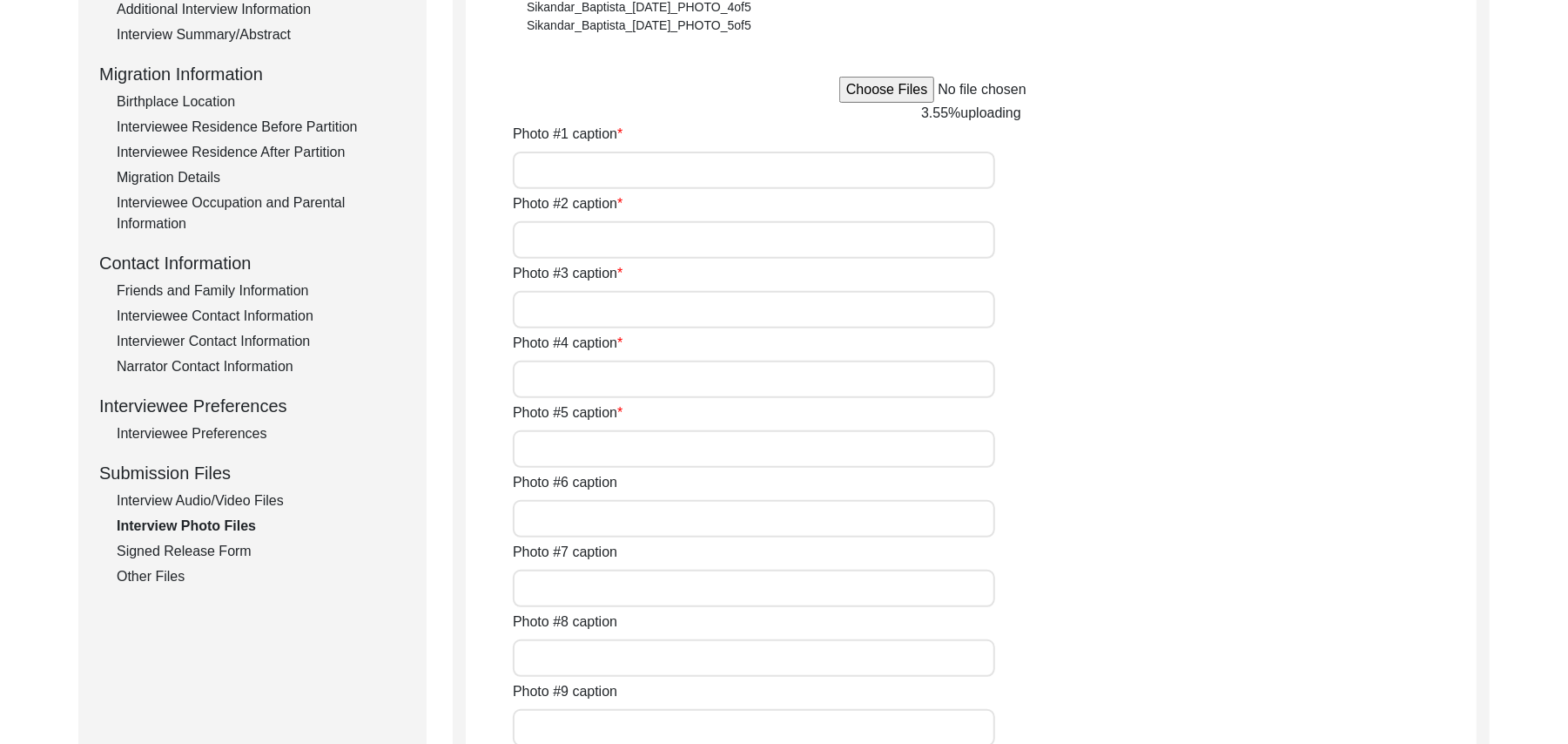
click at [671, 173] on input "Photo #1 caption" at bounding box center [754, 170] width 482 height 37
type input "[PERSON_NAME]"
click at [651, 233] on input "Photo #2 caption" at bounding box center [754, 239] width 482 height 37
paste input "[PERSON_NAME]"
type input "[PERSON_NAME]"
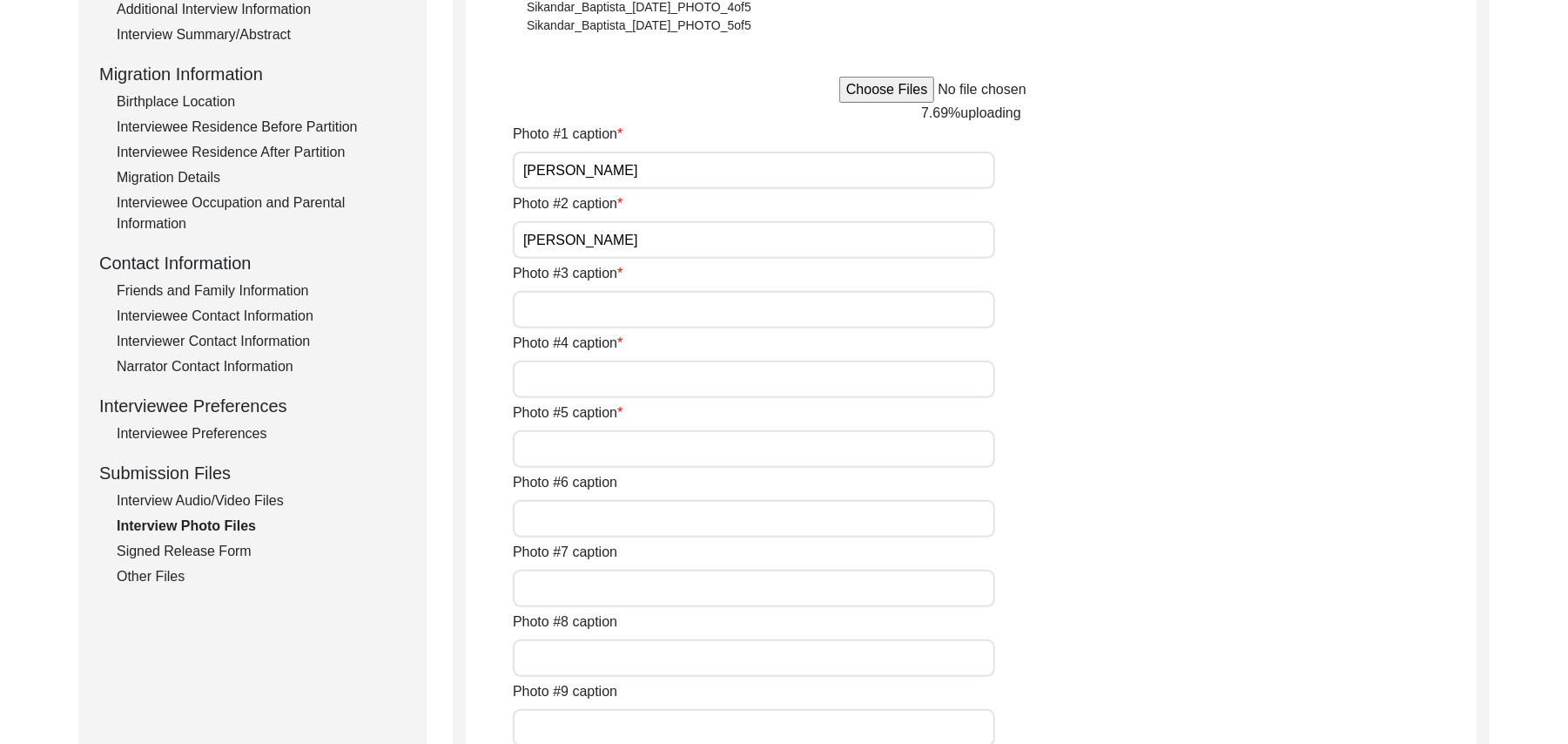
click at [625, 304] on input "Photo #3 caption" at bounding box center [754, 309] width 482 height 37
paste input "[PERSON_NAME]"
type input "[PERSON_NAME]"
click at [613, 370] on input "Photo #4 caption" at bounding box center [754, 379] width 482 height 37
paste input "[PERSON_NAME]"
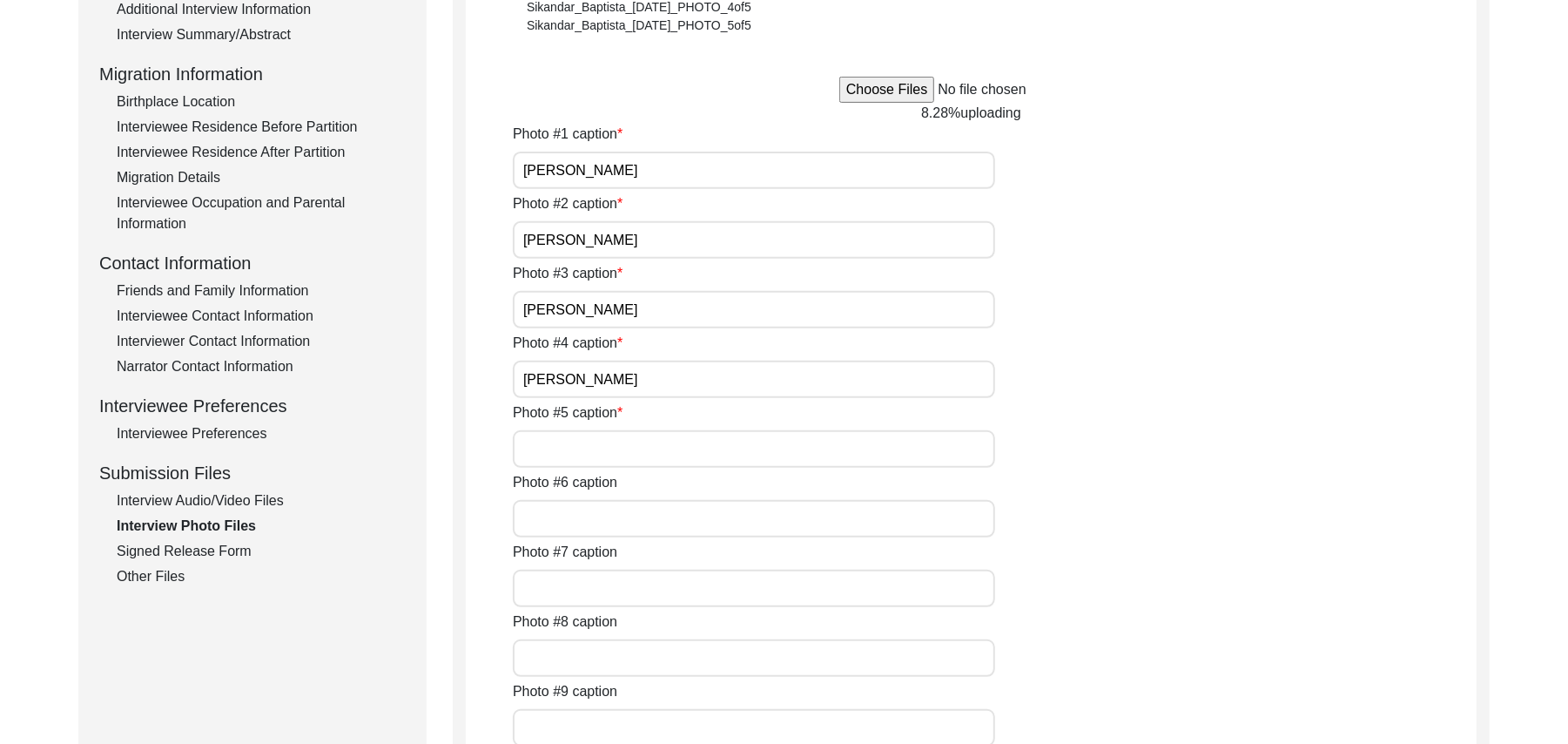
type input "[PERSON_NAME]"
click at [600, 439] on input "Photo #5 caption" at bounding box center [754, 448] width 482 height 37
paste input "[PERSON_NAME]"
type input "[PERSON_NAME]"
click at [592, 515] on input "Photo #6 caption" at bounding box center [754, 518] width 482 height 37
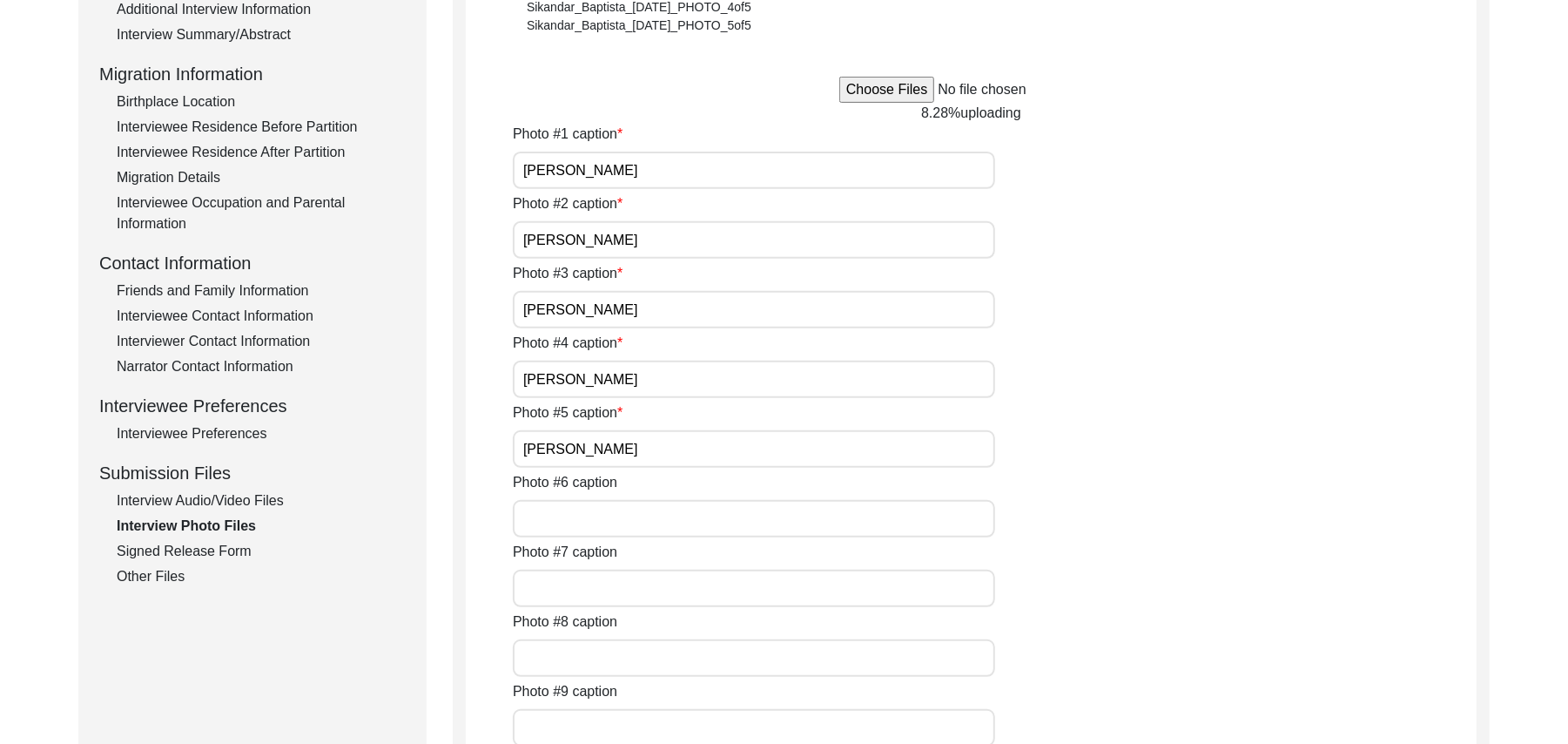
paste input "[PERSON_NAME]"
type input "[PERSON_NAME]"
click at [575, 586] on input "Photo #7 caption" at bounding box center [754, 587] width 482 height 37
type input "N/A"
click at [580, 657] on input "Photo #8 caption" at bounding box center [754, 658] width 482 height 37
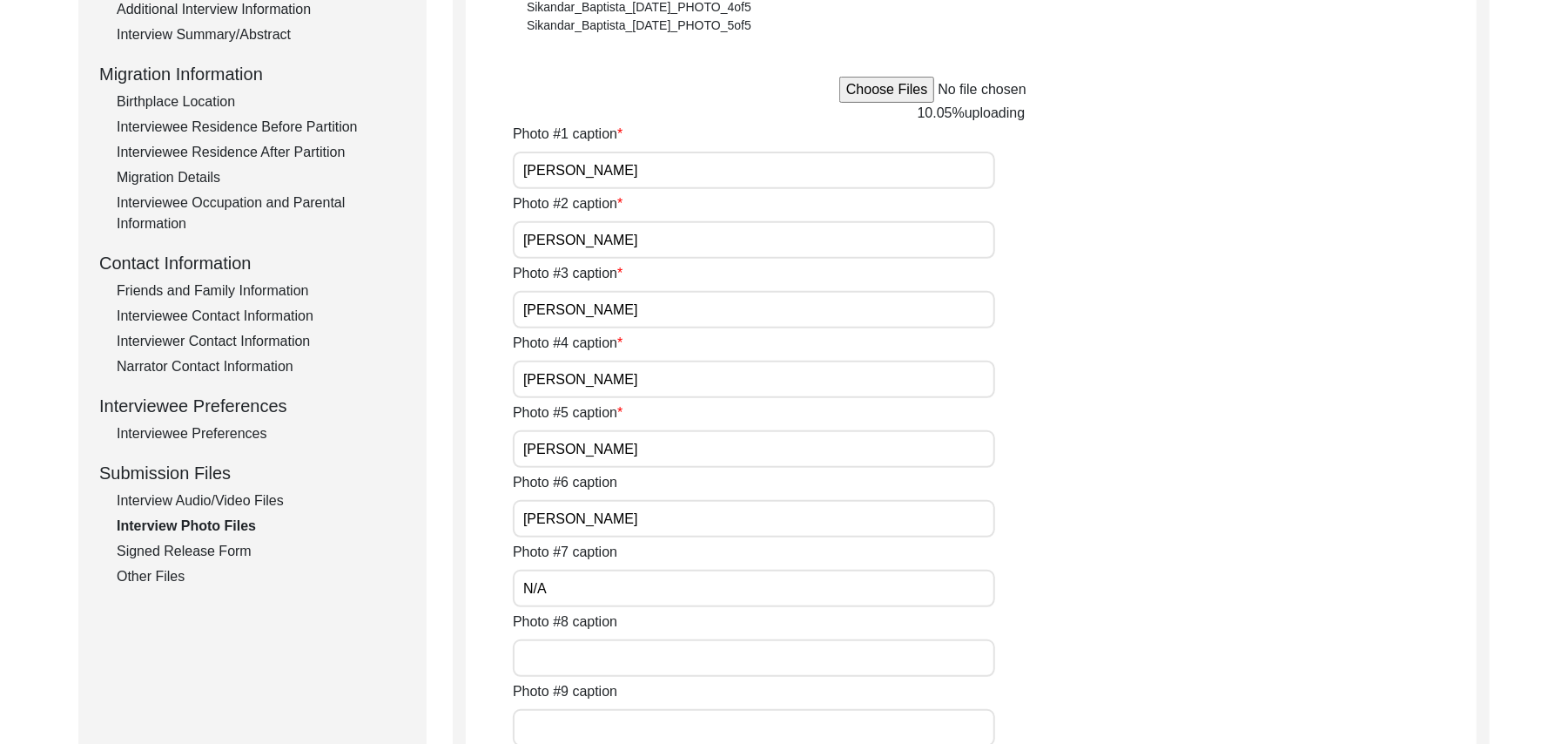
paste input "N/A"
type input "N/A"
click at [576, 723] on input "Photo #9 caption" at bounding box center [754, 727] width 482 height 37
paste input "N/A"
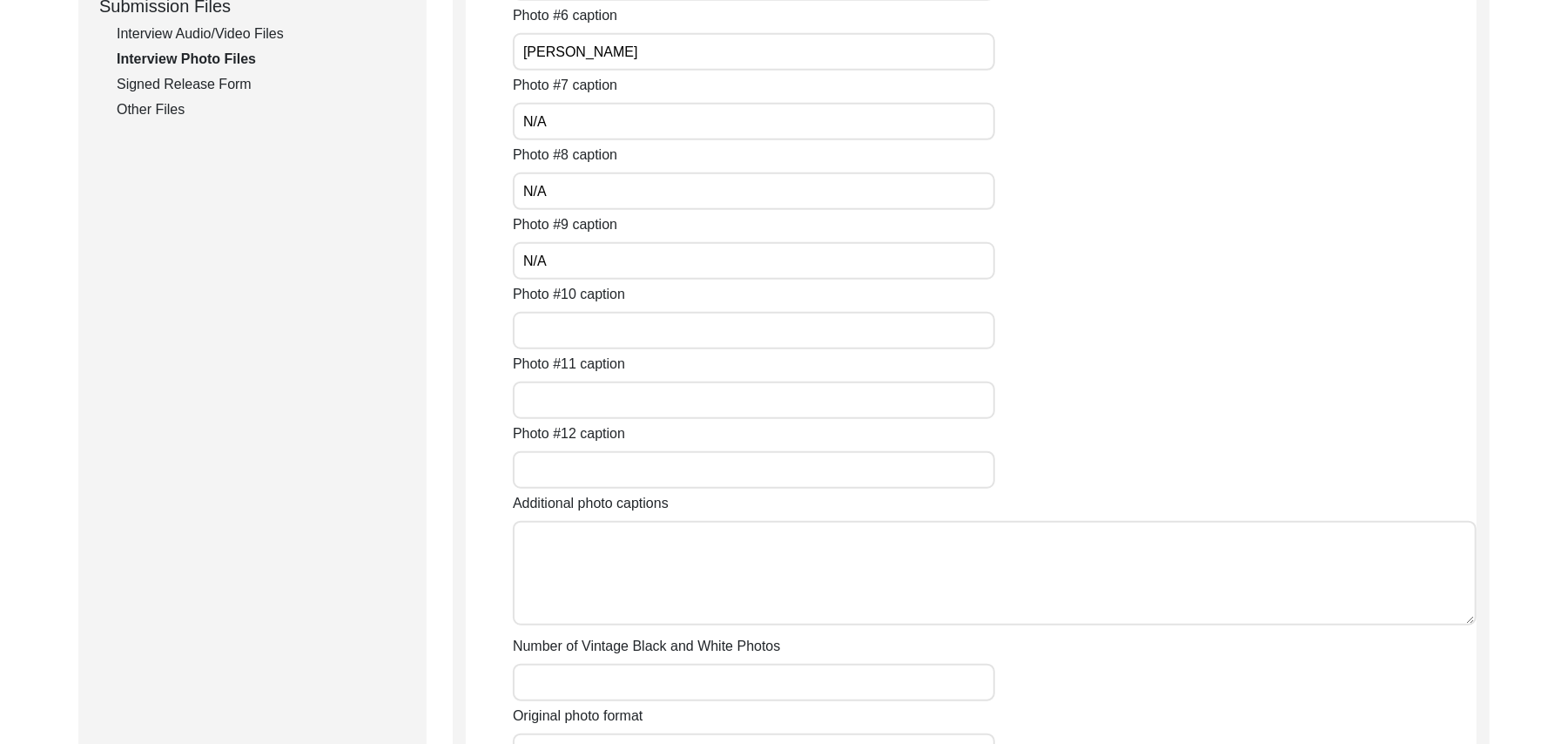
scroll to position [893, 0]
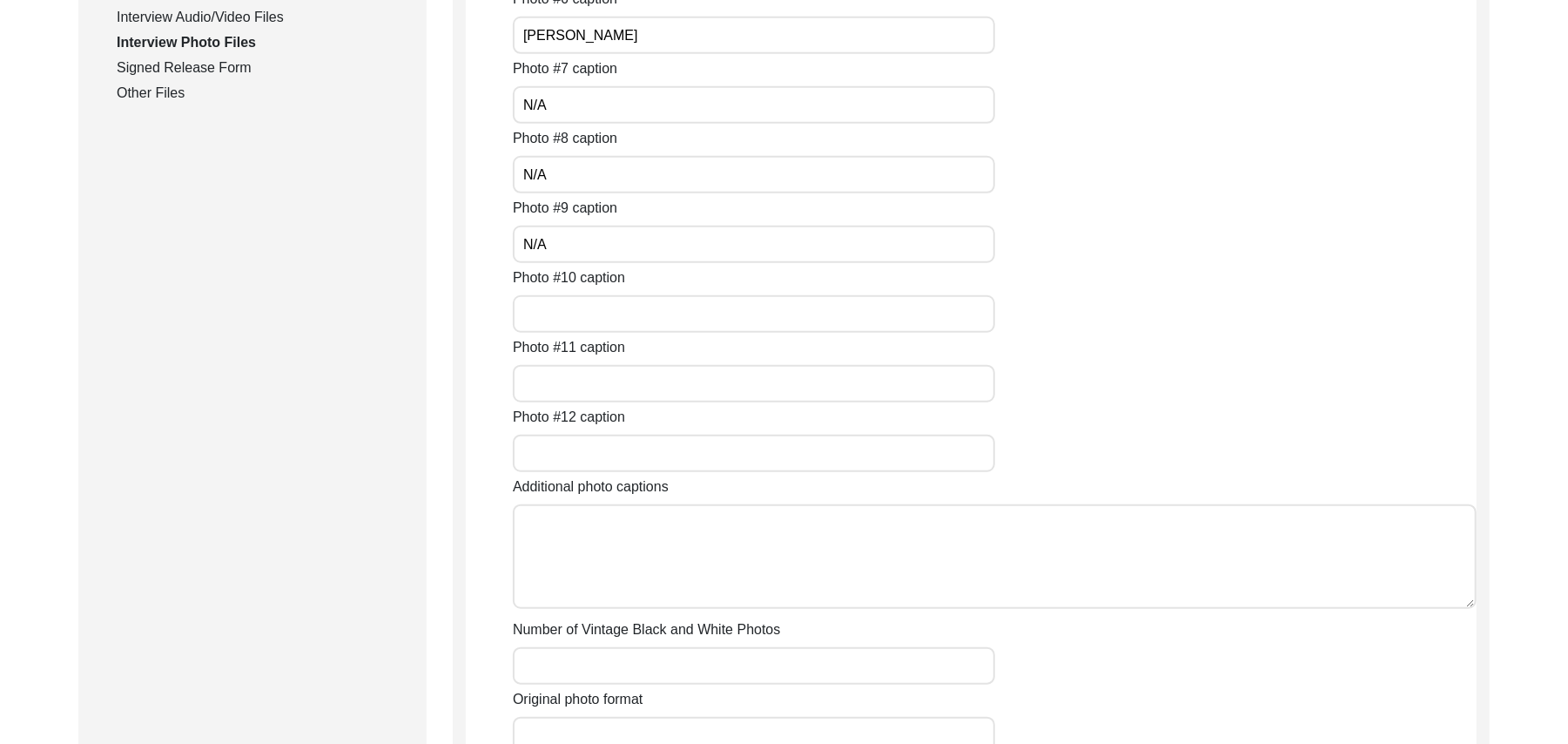
type input "N/A"
click at [609, 325] on input "Photo #10 caption" at bounding box center [754, 313] width 482 height 37
paste input "N/A"
type input "N/A"
click at [597, 386] on input "Photo #11 caption" at bounding box center [754, 383] width 482 height 37
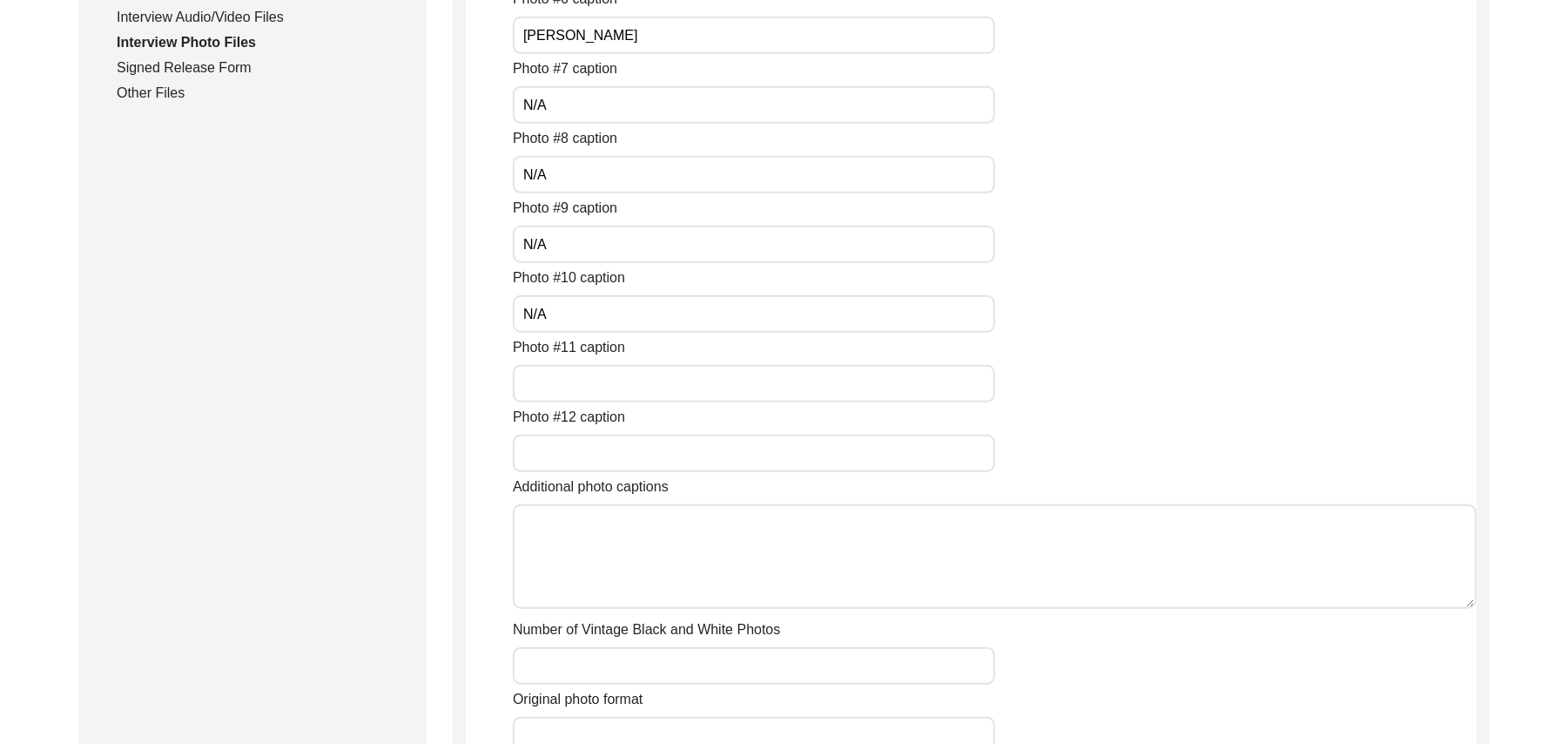
paste input "N/A"
type input "N/A"
click at [598, 443] on input "Photo #12 caption" at bounding box center [754, 453] width 482 height 37
paste input "N/A"
type input "N/A"
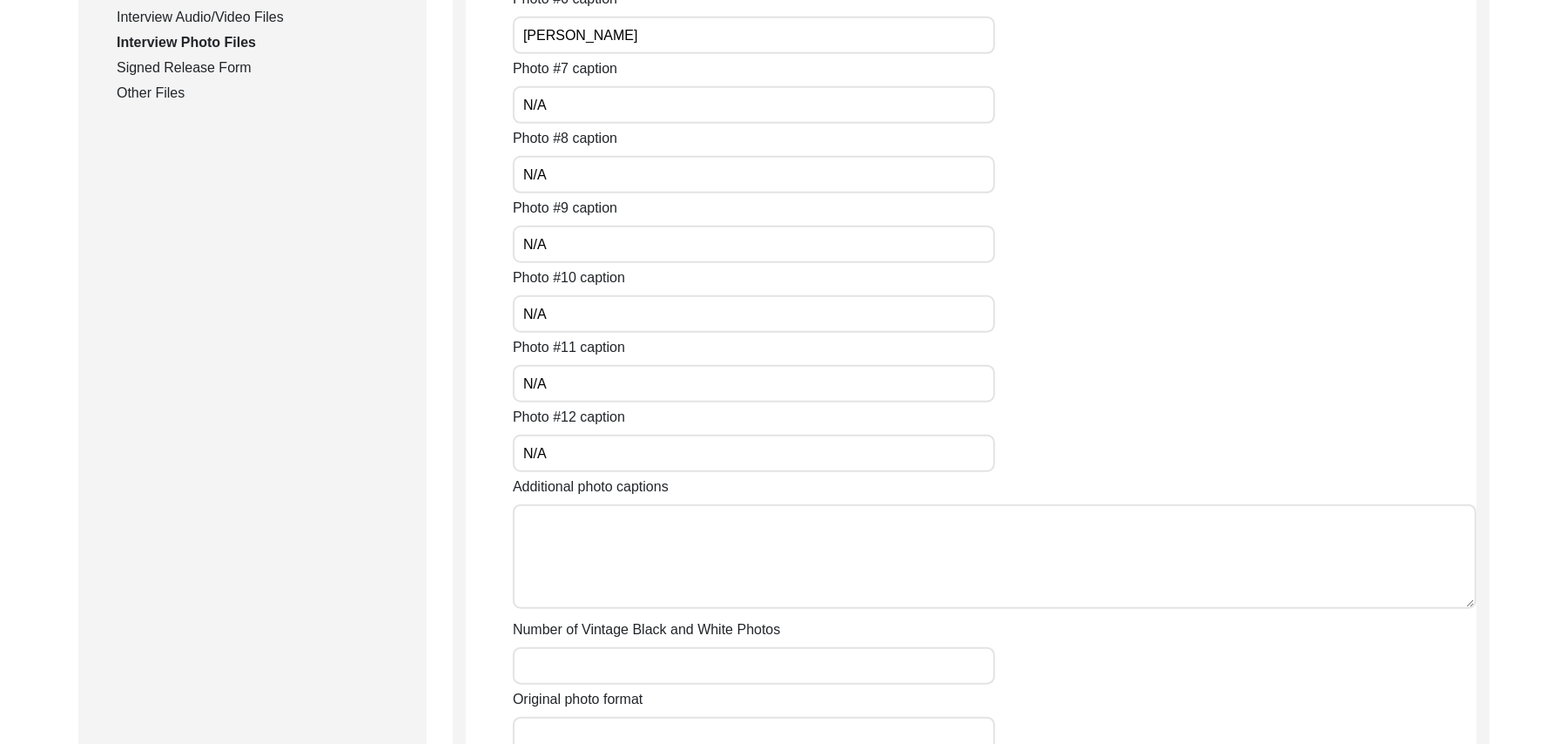
click at [609, 542] on textarea "Additional photo captions" at bounding box center [995, 556] width 964 height 104
paste textarea "N/A"
type textarea "N/A"
click at [618, 662] on input "Number of Vintage Black and White Photos" at bounding box center [754, 665] width 482 height 37
paste input "N/A"
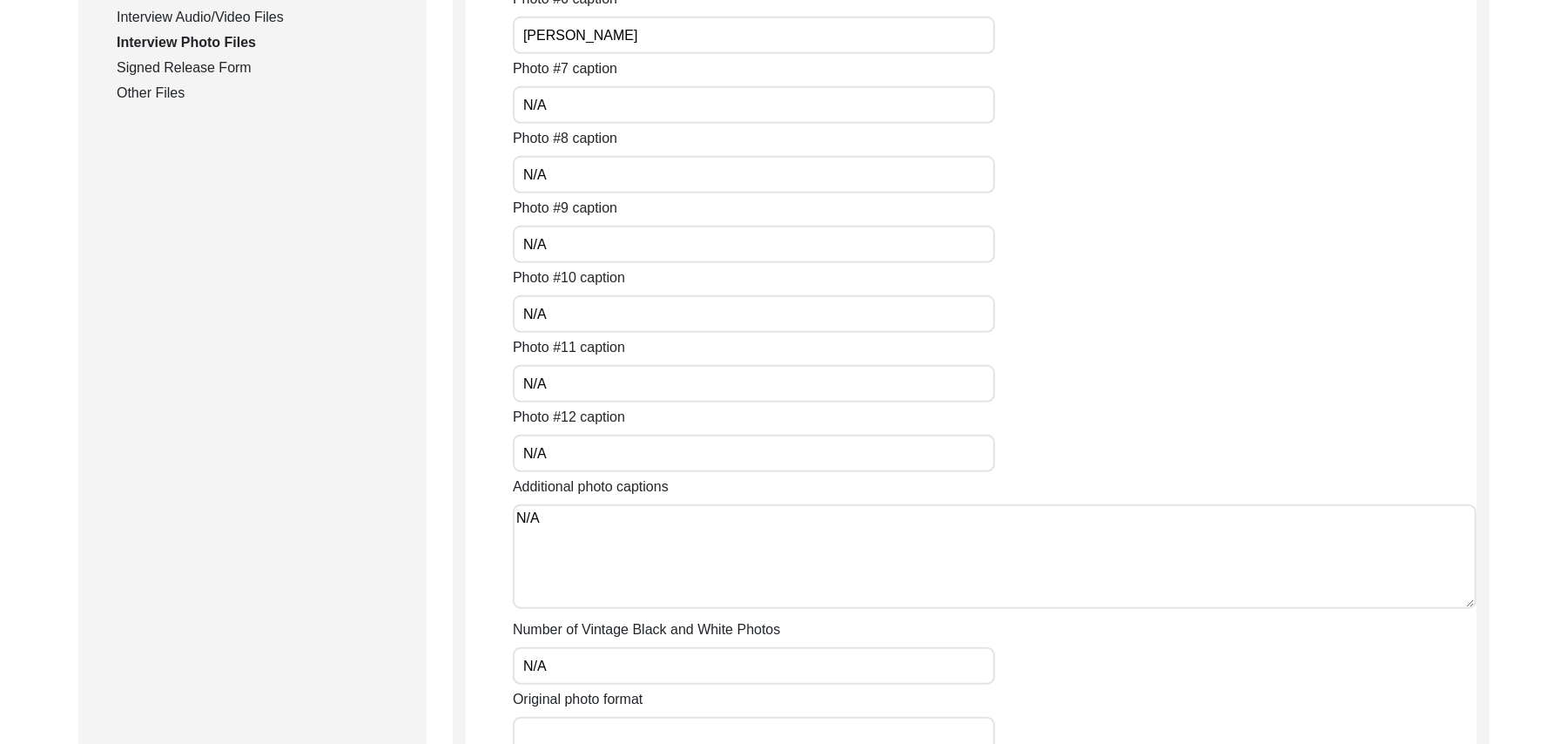
type input "N/A"
click at [609, 735] on input "Original photo format" at bounding box center [754, 735] width 482 height 37
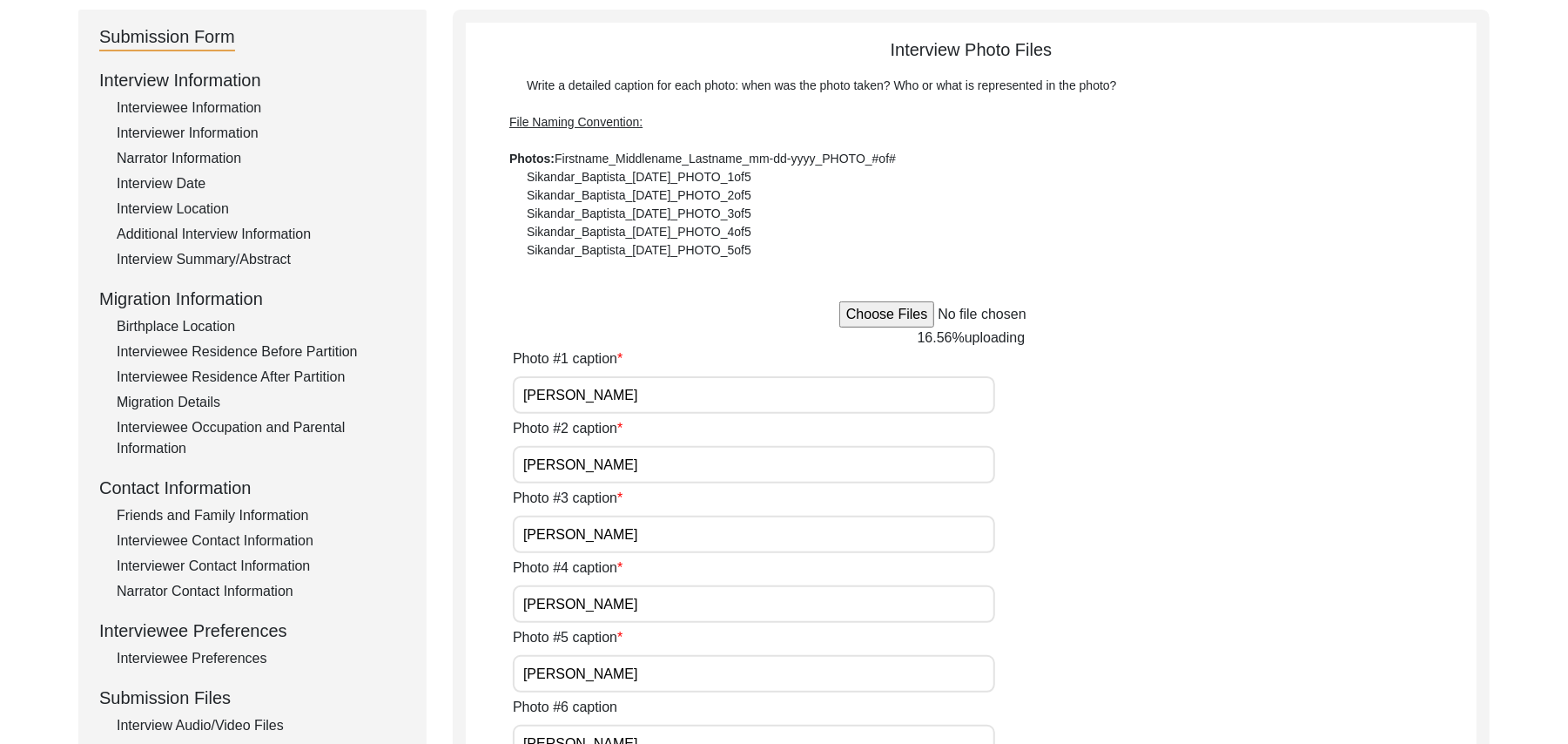
scroll to position [168, 0]
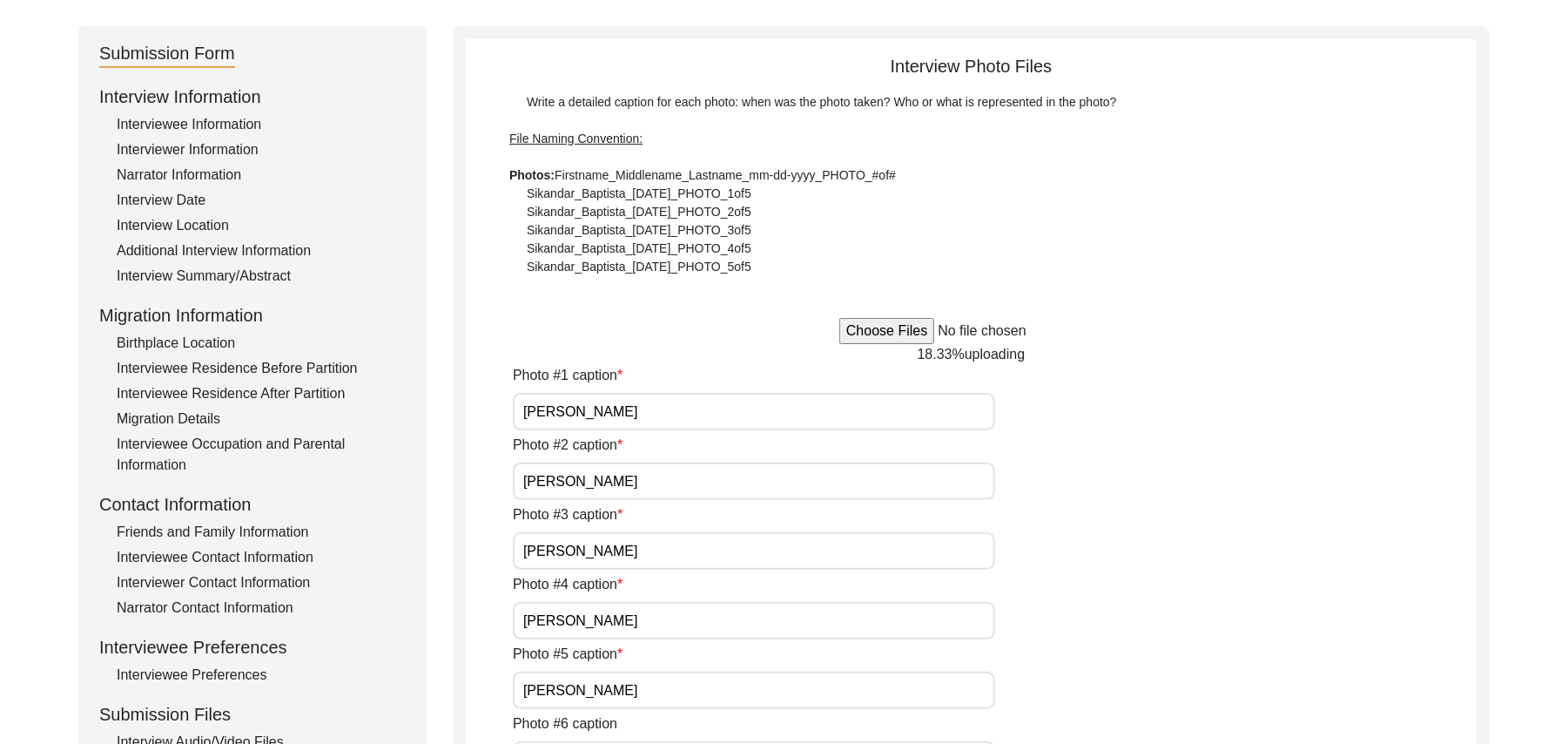
type input "JPG"
click at [894, 336] on input "file" at bounding box center [971, 331] width 264 height 27
type input "C:\fakepath\Ghulam_Hussain_[DATE]_PHOTO_2of6.jpg"
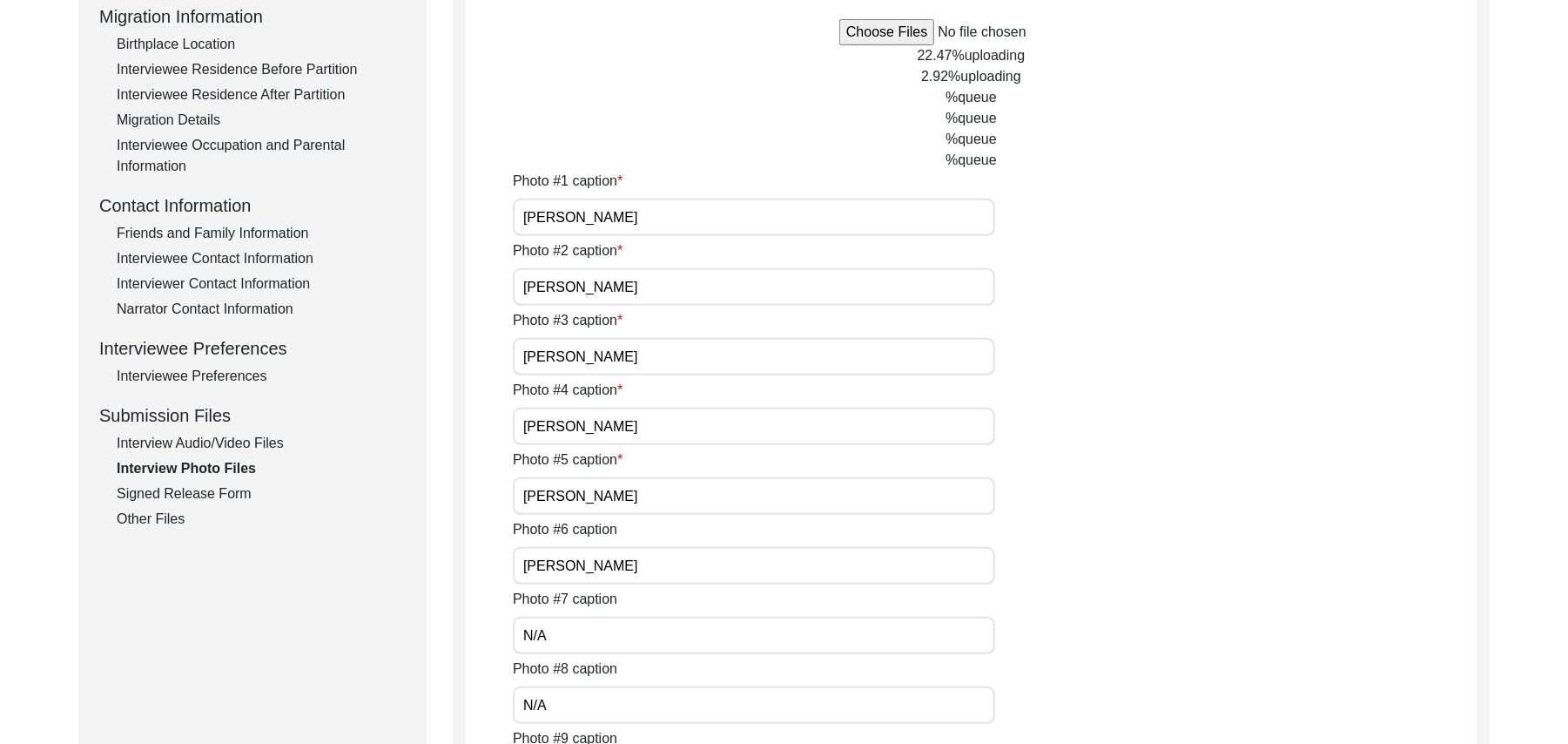
scroll to position [474, 0]
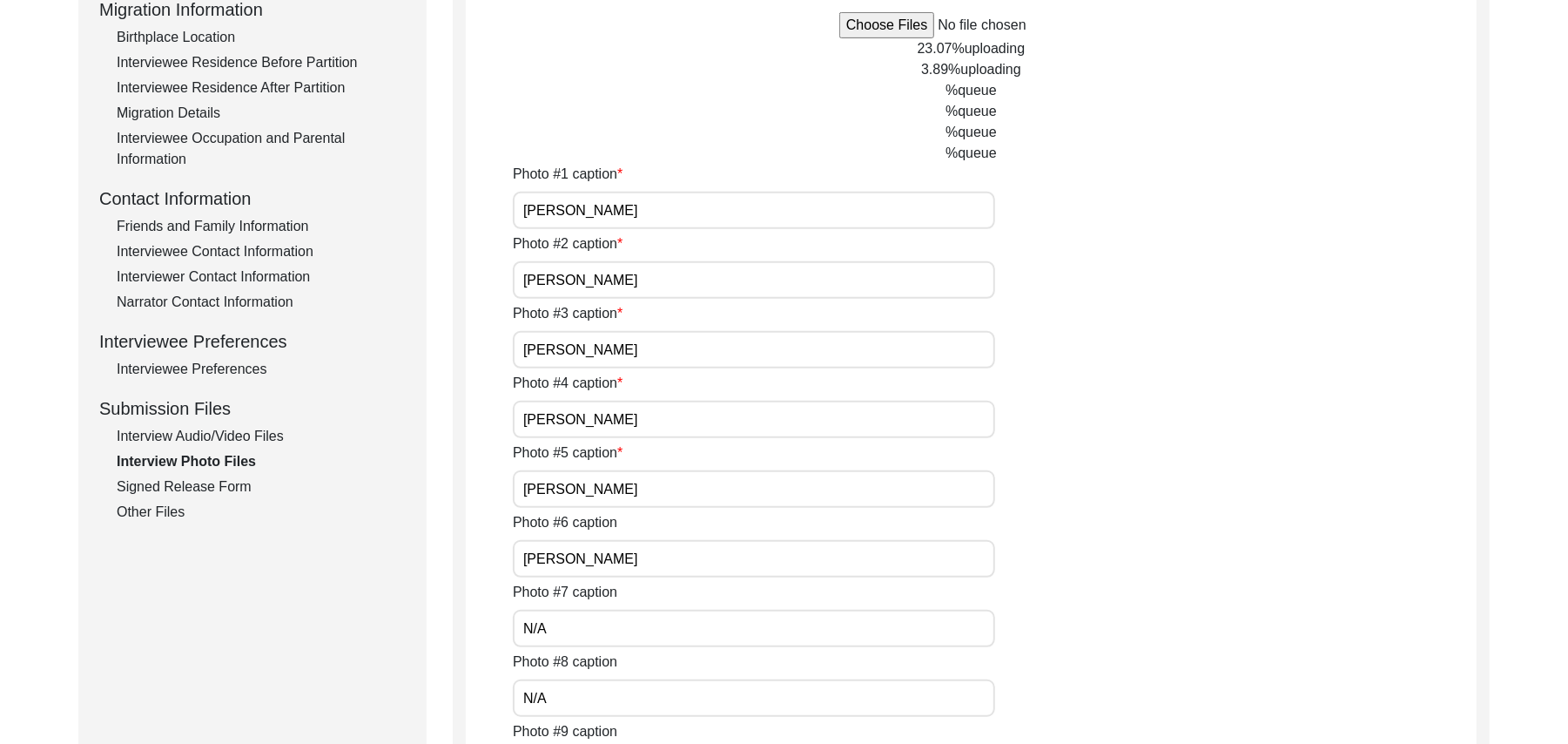
click at [655, 561] on input "[PERSON_NAME]" at bounding box center [754, 558] width 482 height 37
type input "[PERSON_NAME] with [PERSON_NAME]"
click at [652, 625] on input "N/A" at bounding box center [754, 627] width 482 height 37
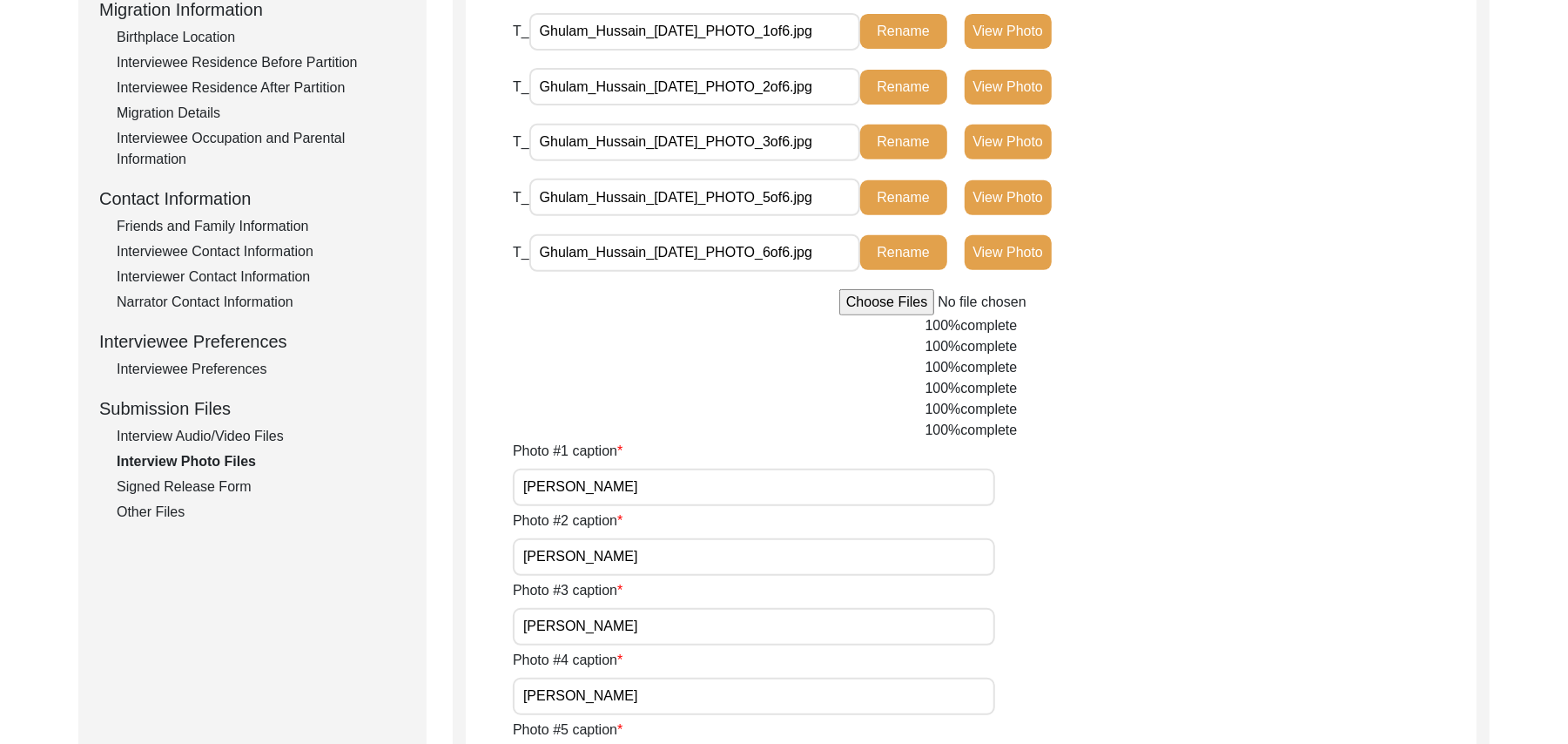
click at [882, 305] on input "file" at bounding box center [971, 303] width 264 height 27
type input "C:\fakepath\Ghulam_Hussain_[DATE]_PHOTO_4of6.jpg"
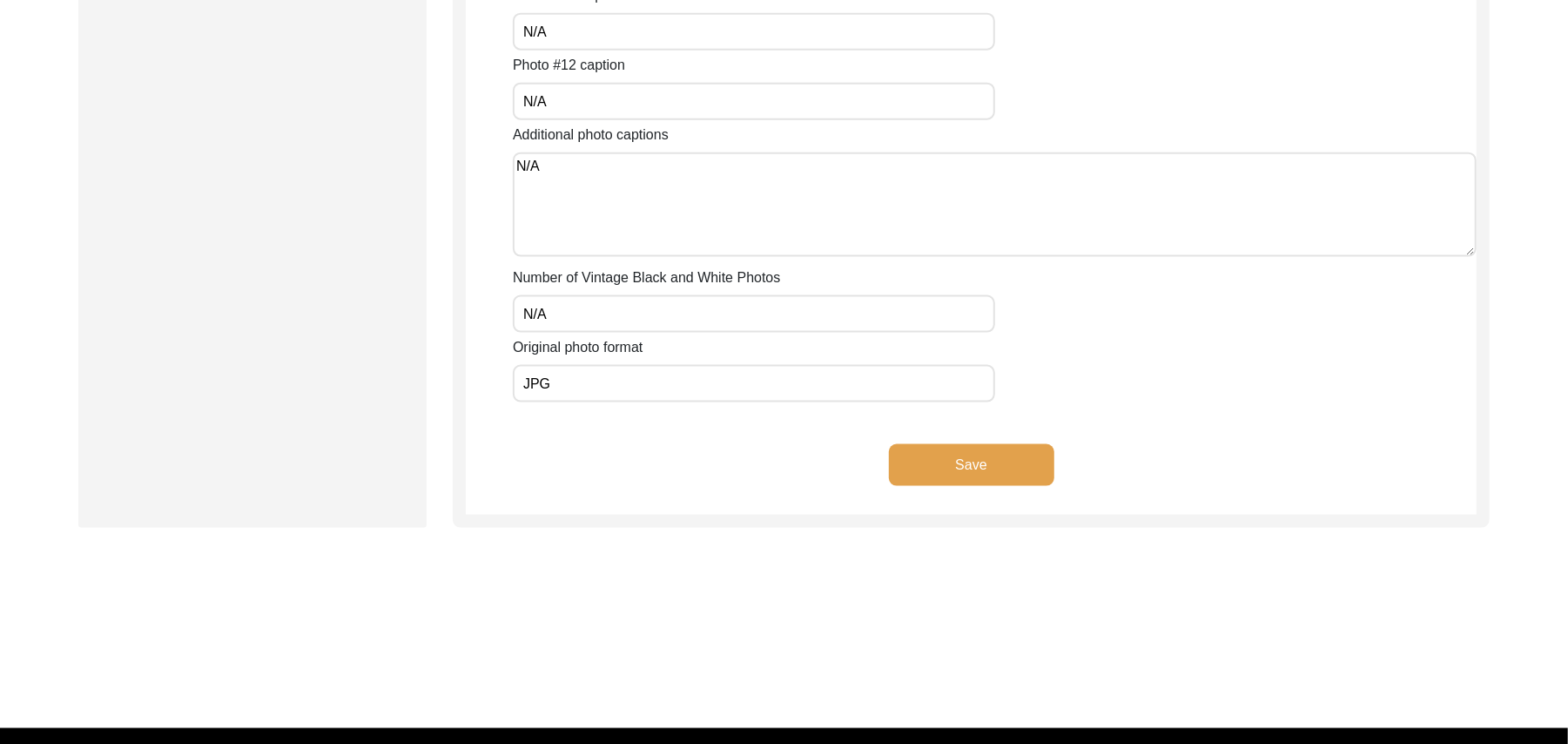
scroll to position [1551, 0]
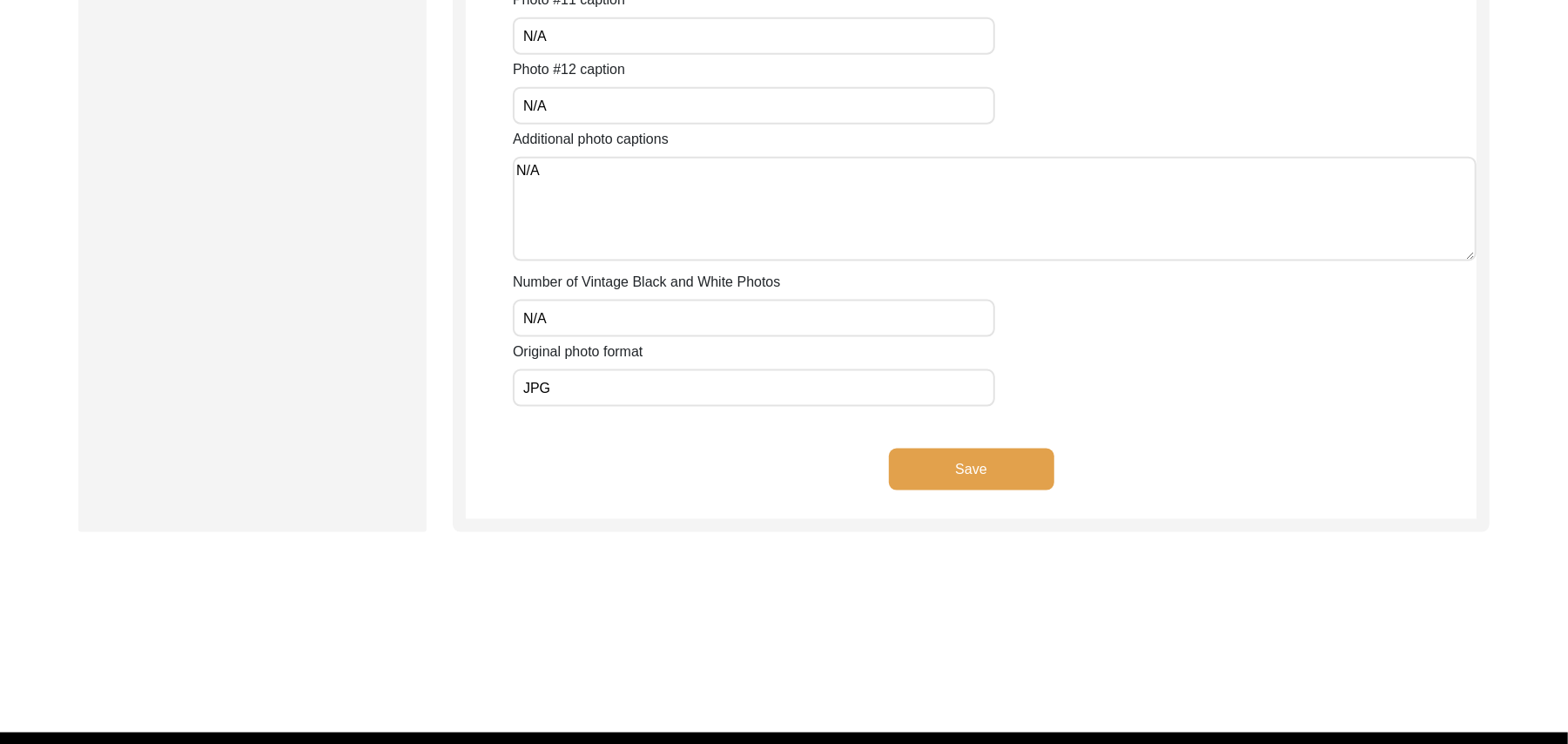
click at [990, 461] on button "Save" at bounding box center [971, 470] width 165 height 42
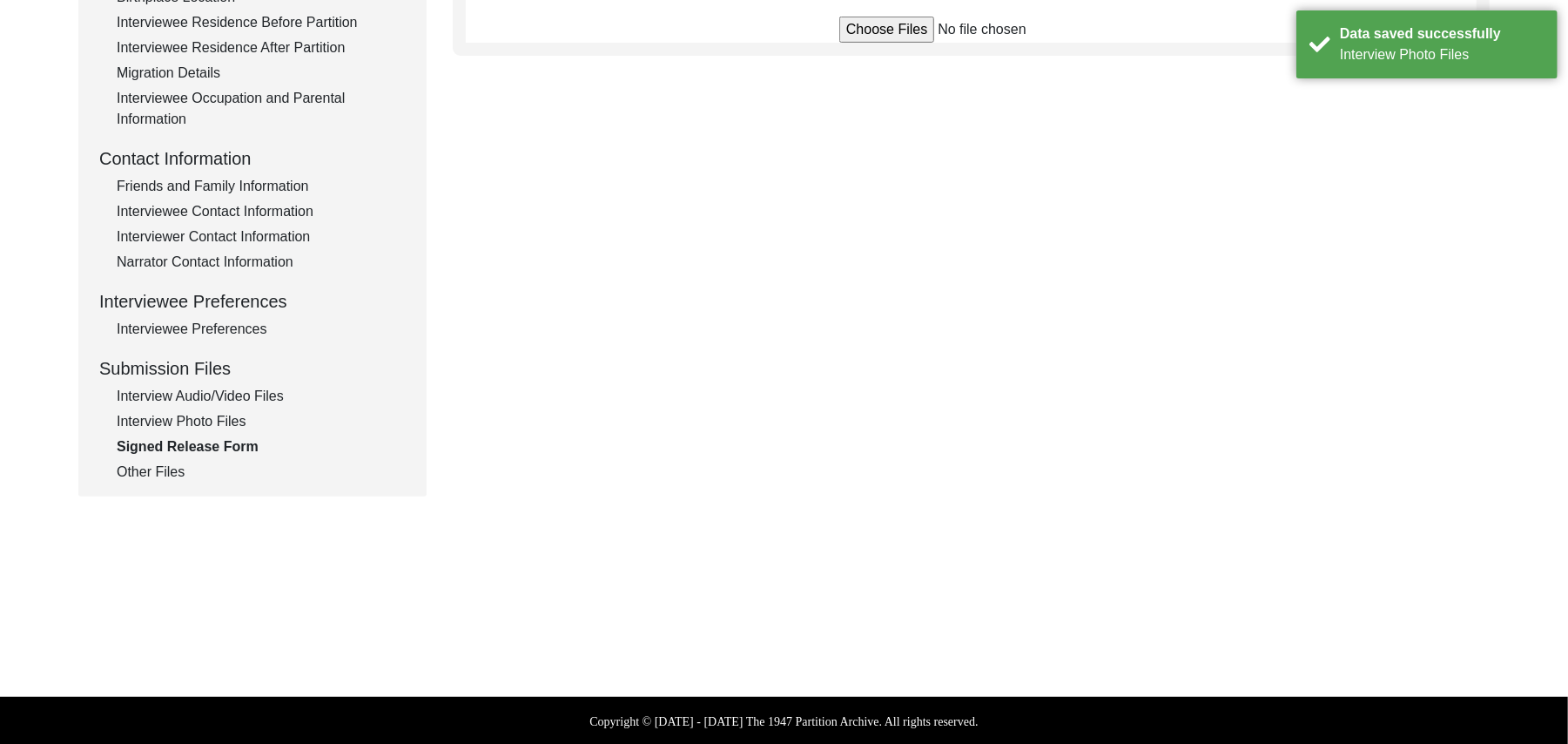
click at [894, 26] on input "file" at bounding box center [971, 29] width 264 height 27
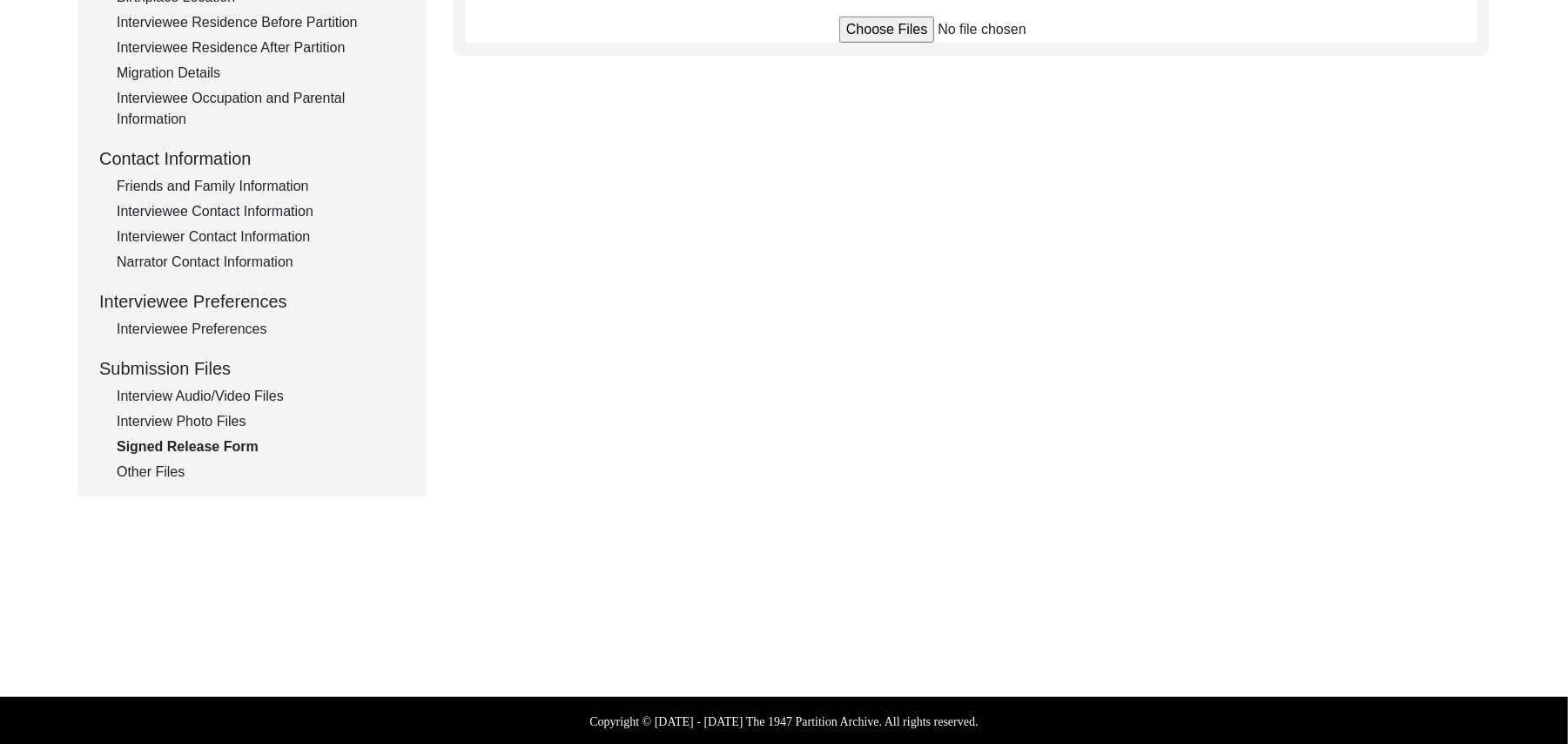
type input "C:\fakepath\Ghulam_Hussain_[DATE]_RELEASE_1of2.jpg"
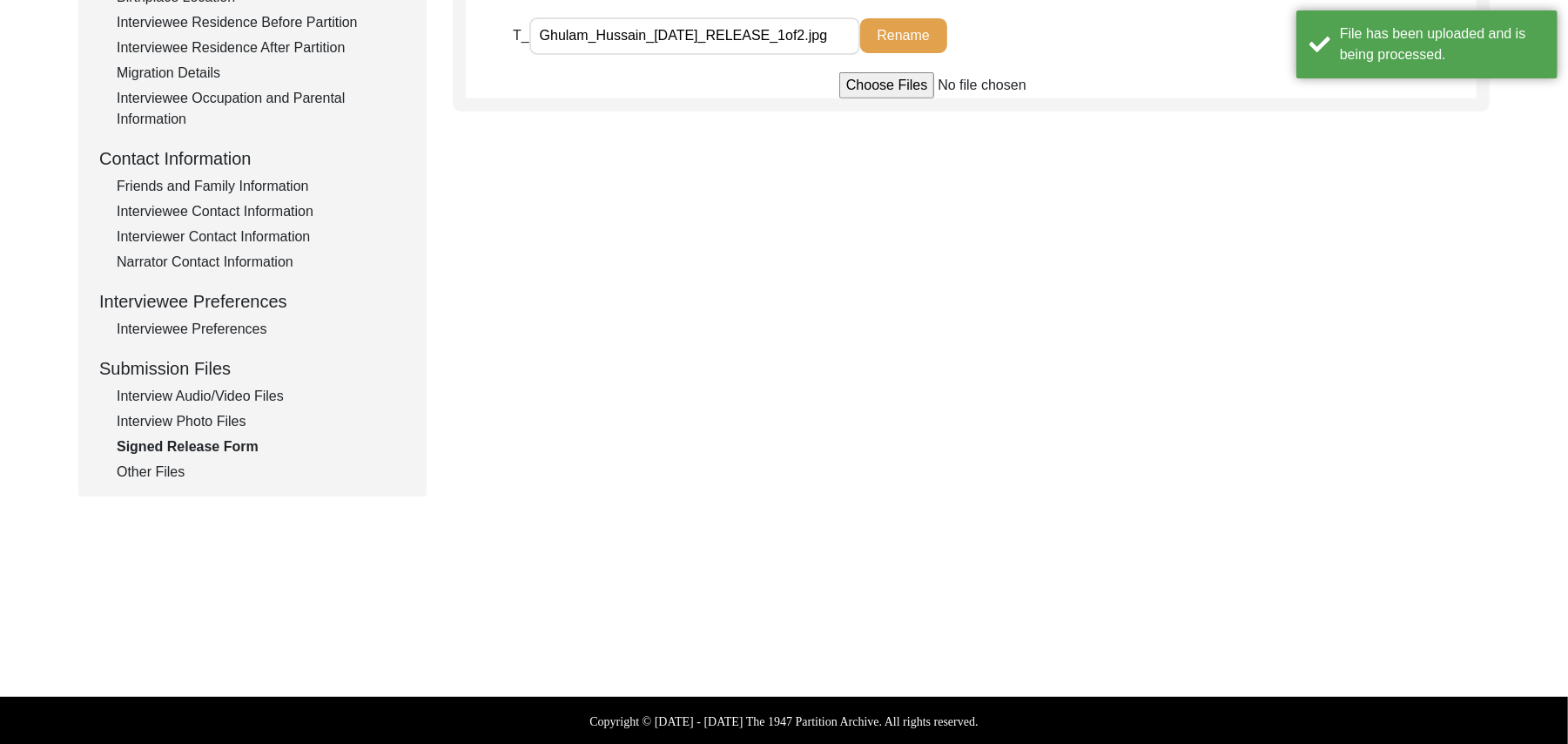
click at [895, 88] on input "file" at bounding box center [971, 85] width 264 height 27
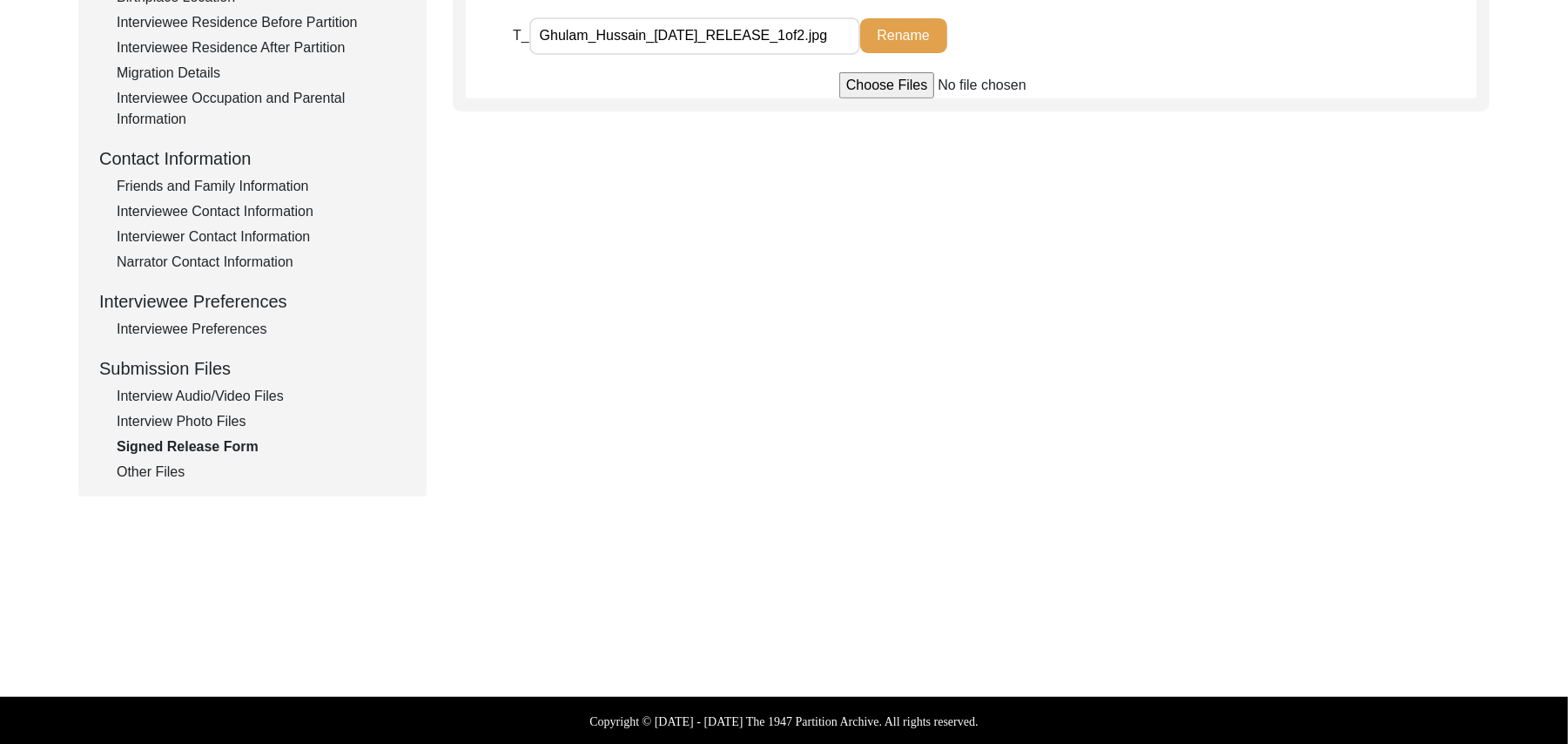
type input "C:\fakepath\Ghulam_Hussain_[DATE]_RELEASE_2of2.jpg"
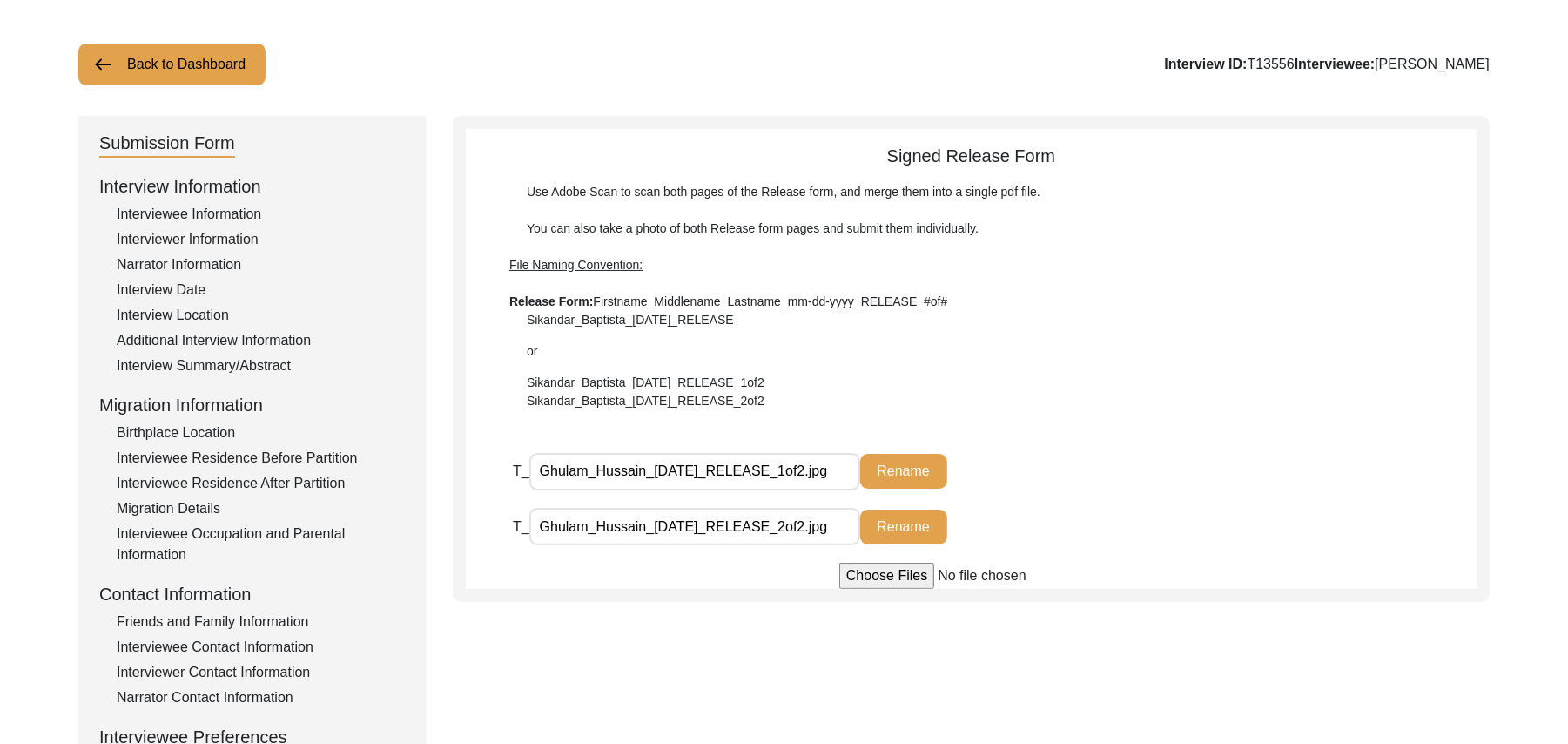
scroll to position [58, 0]
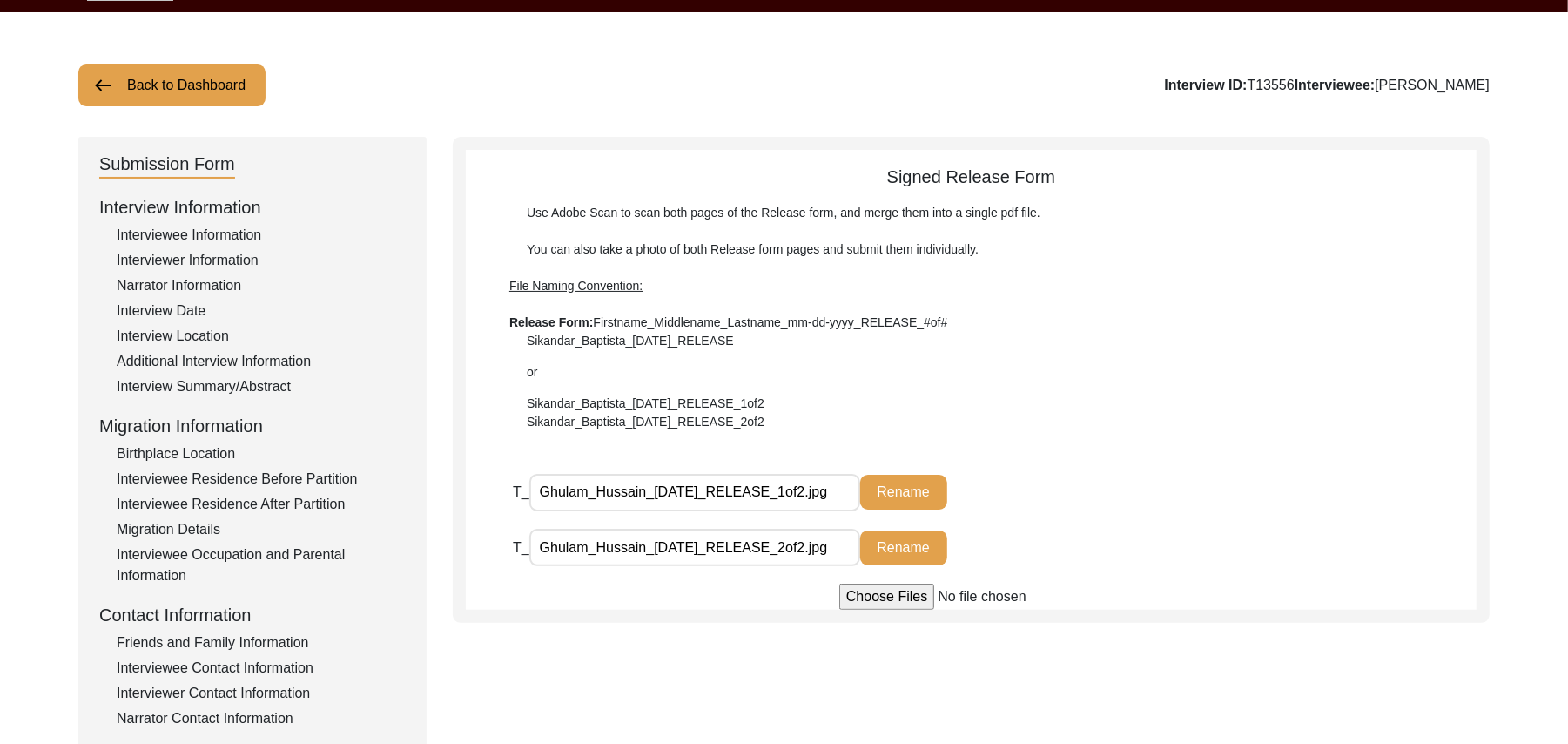
click at [175, 78] on button "Back to Dashboard" at bounding box center [172, 85] width 187 height 42
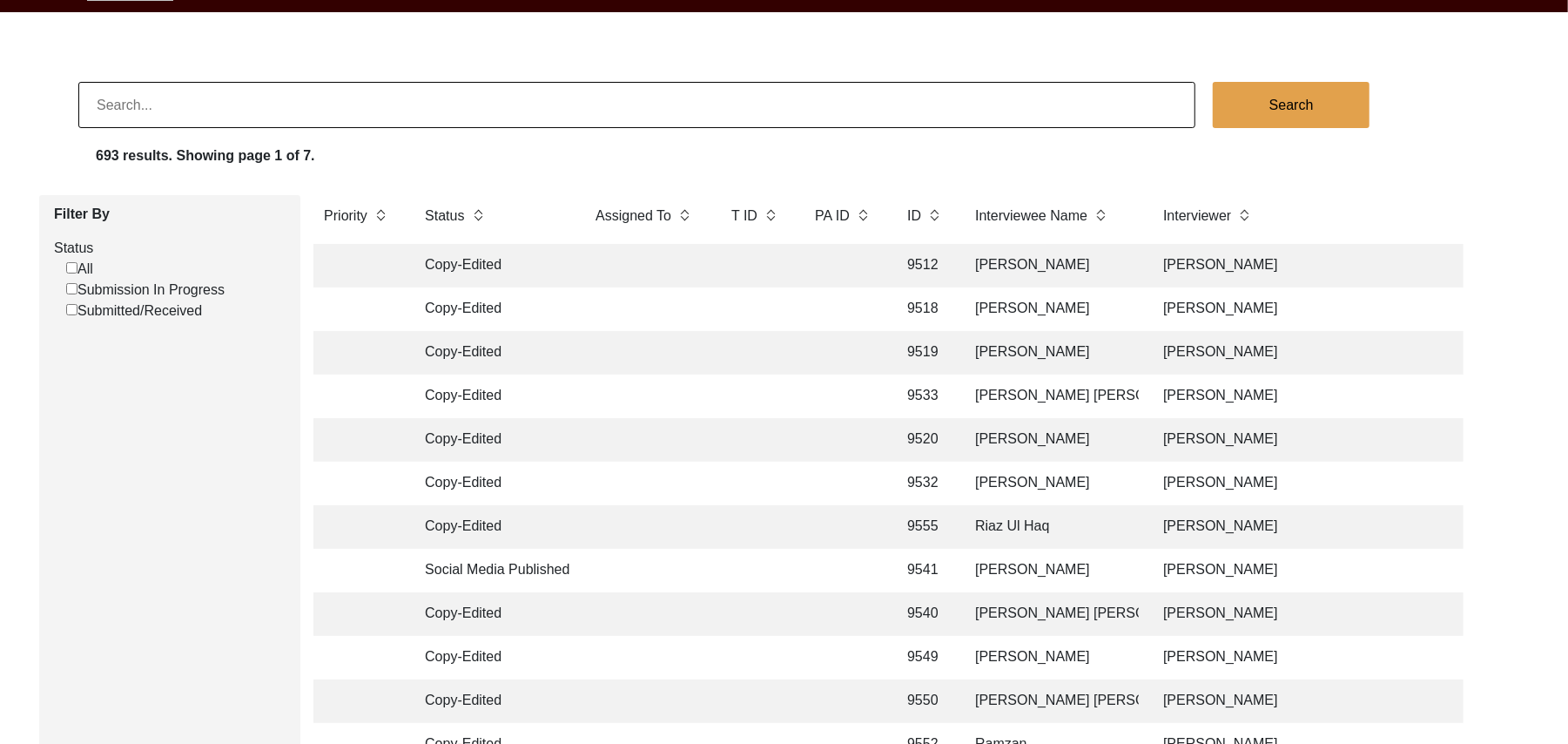
click at [71, 288] on input "Submission In Progress" at bounding box center [72, 288] width 11 height 11
checkbox input "false"
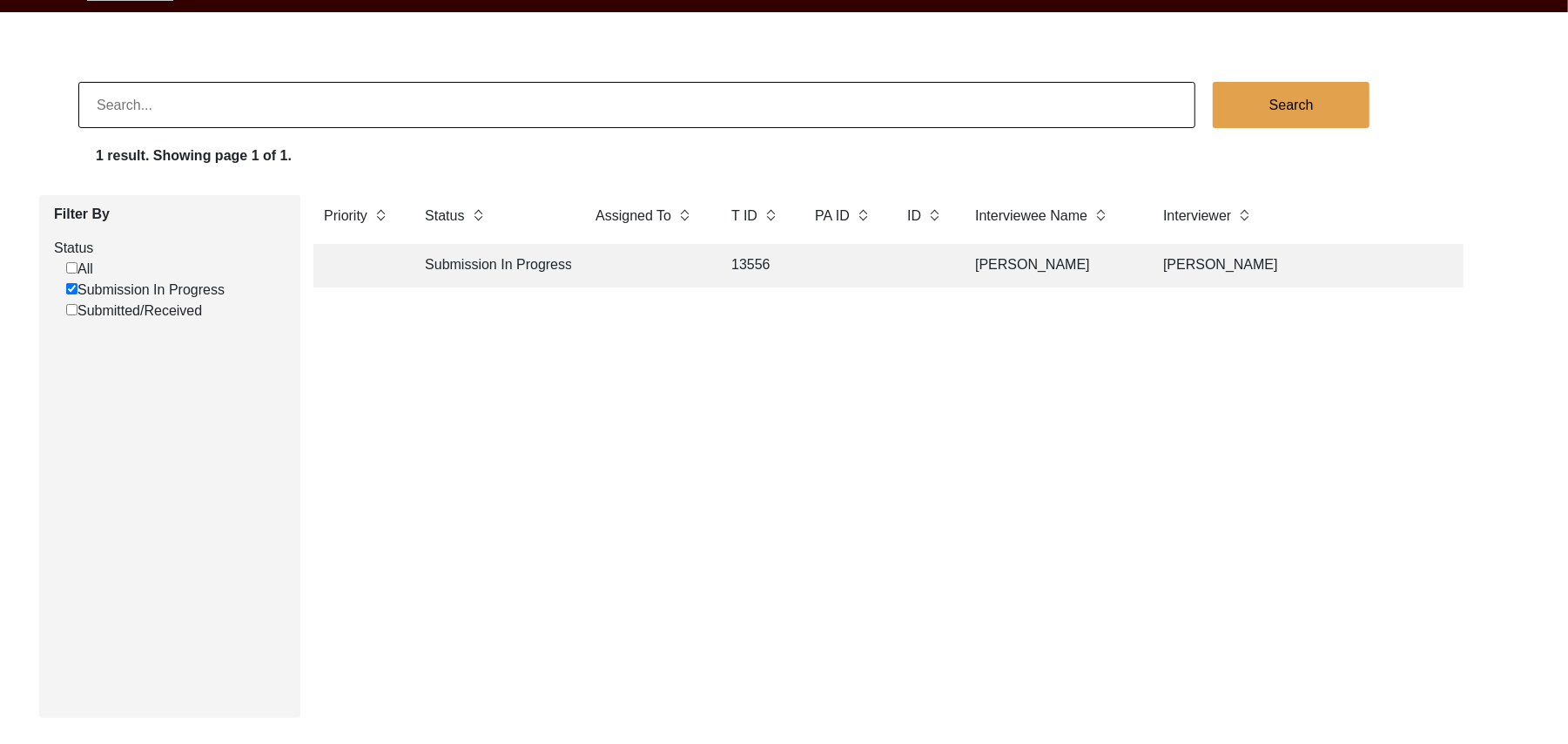
click at [760, 256] on td "13556" at bounding box center [755, 266] width 69 height 44
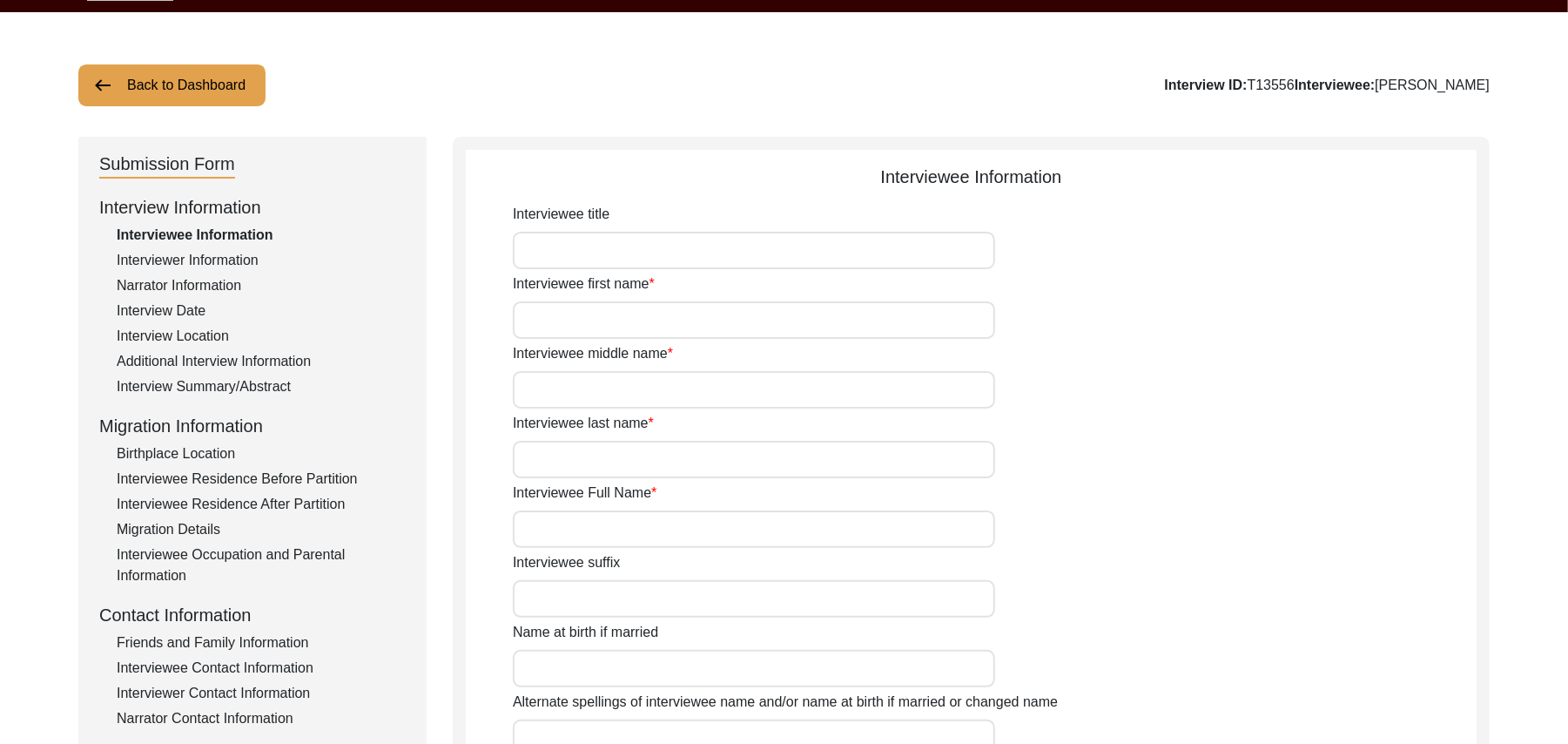
type input "Mr"
type input "Ghulam"
type input "Hussain"
type input "N/A"
type input "[PERSON_NAME]"
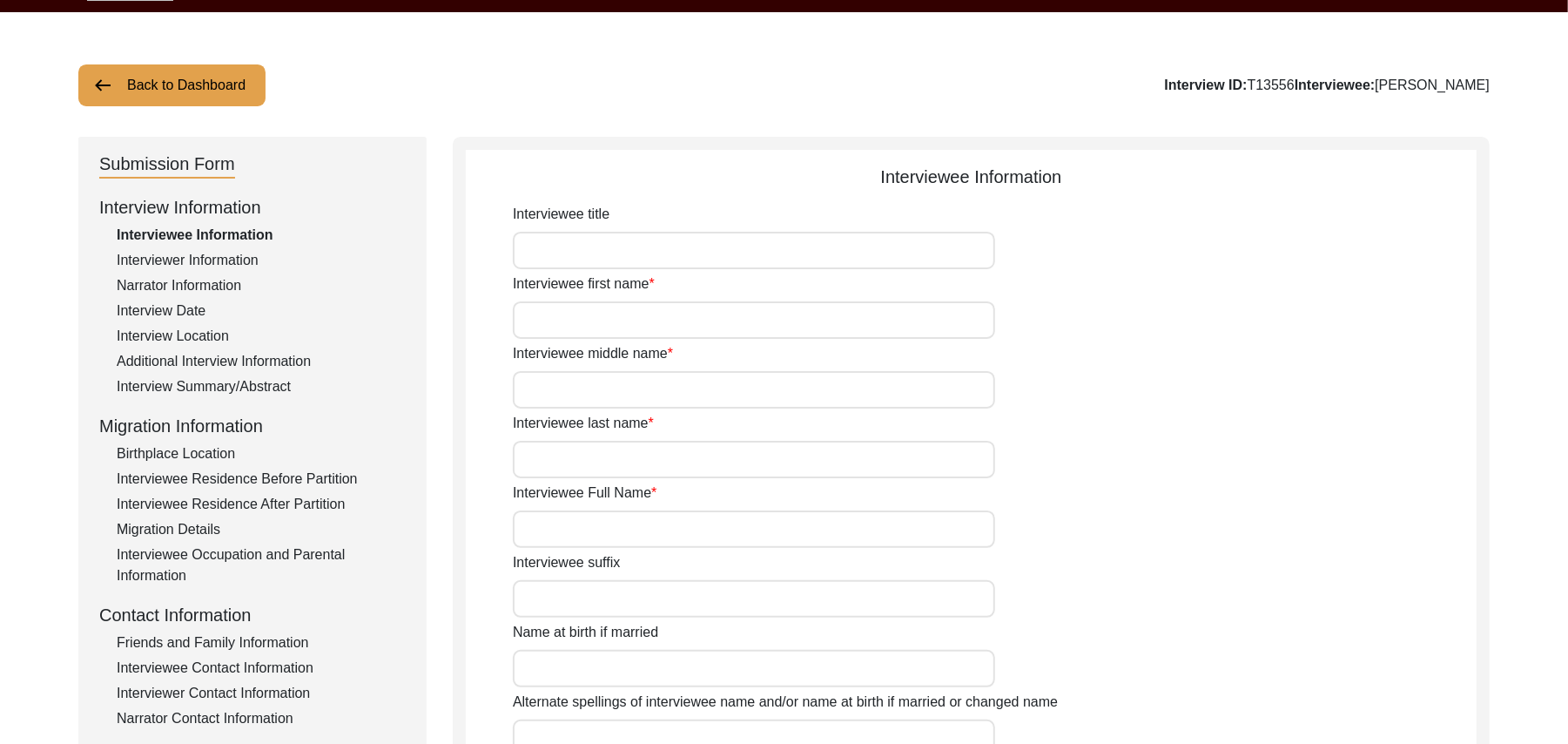
type input "N/A"
type input "[PERSON_NAME]"
type input "1938"
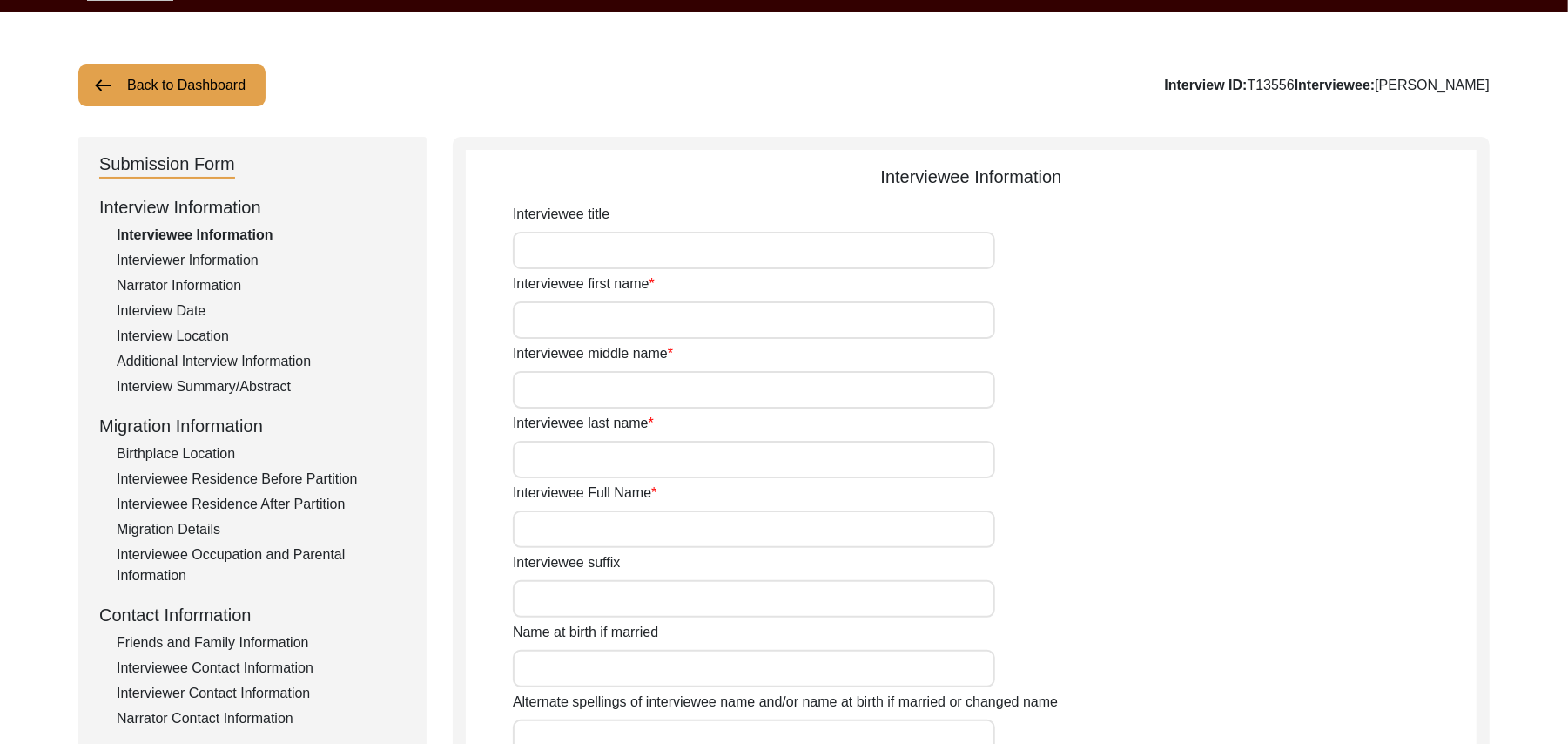
type input "87 Years"
type input "[DEMOGRAPHIC_DATA]"
type input "N/A"
type textarea "N/A"
type input "Punjabi"
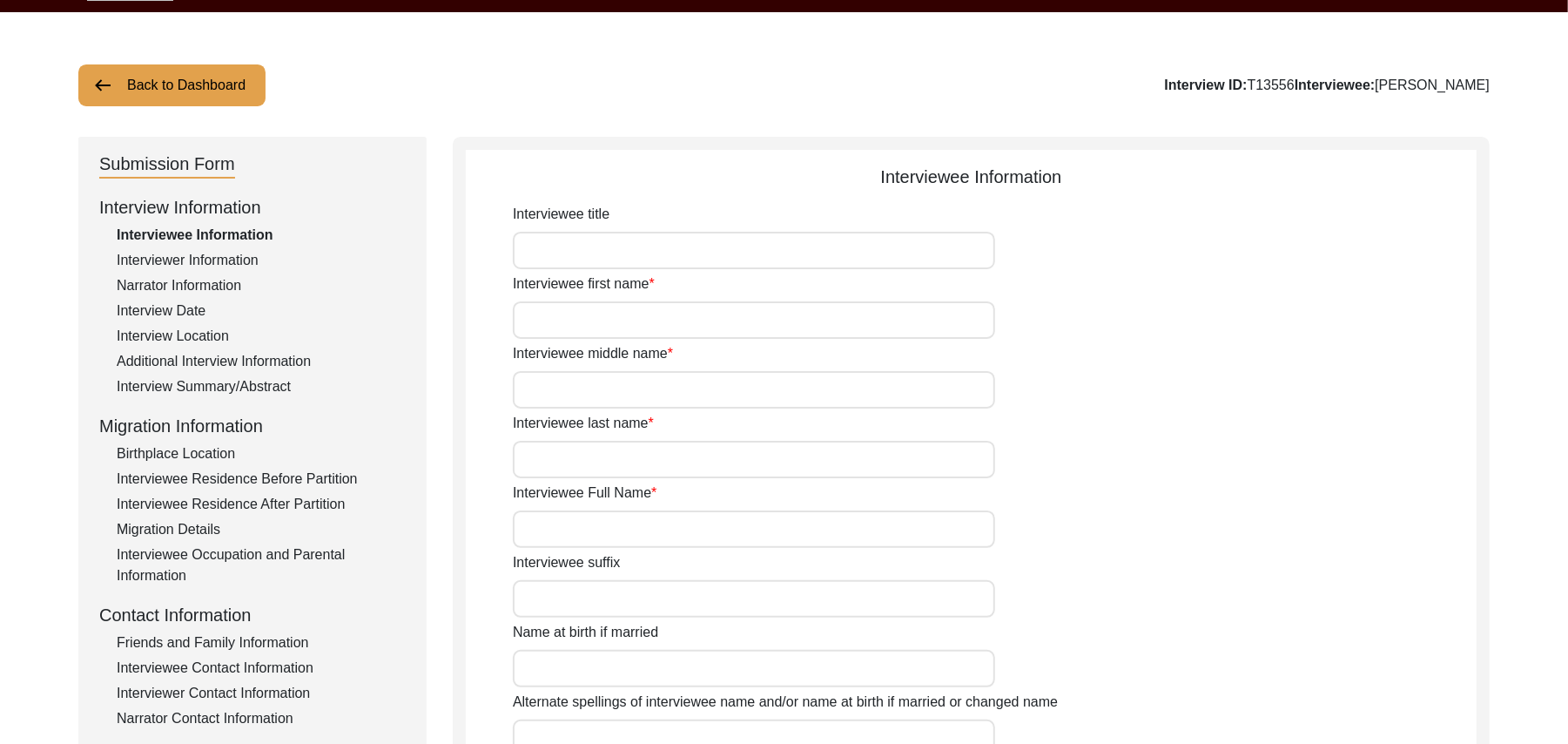
type input "Malwai"
type input "[DEMOGRAPHIC_DATA]"
type input "Gujar"
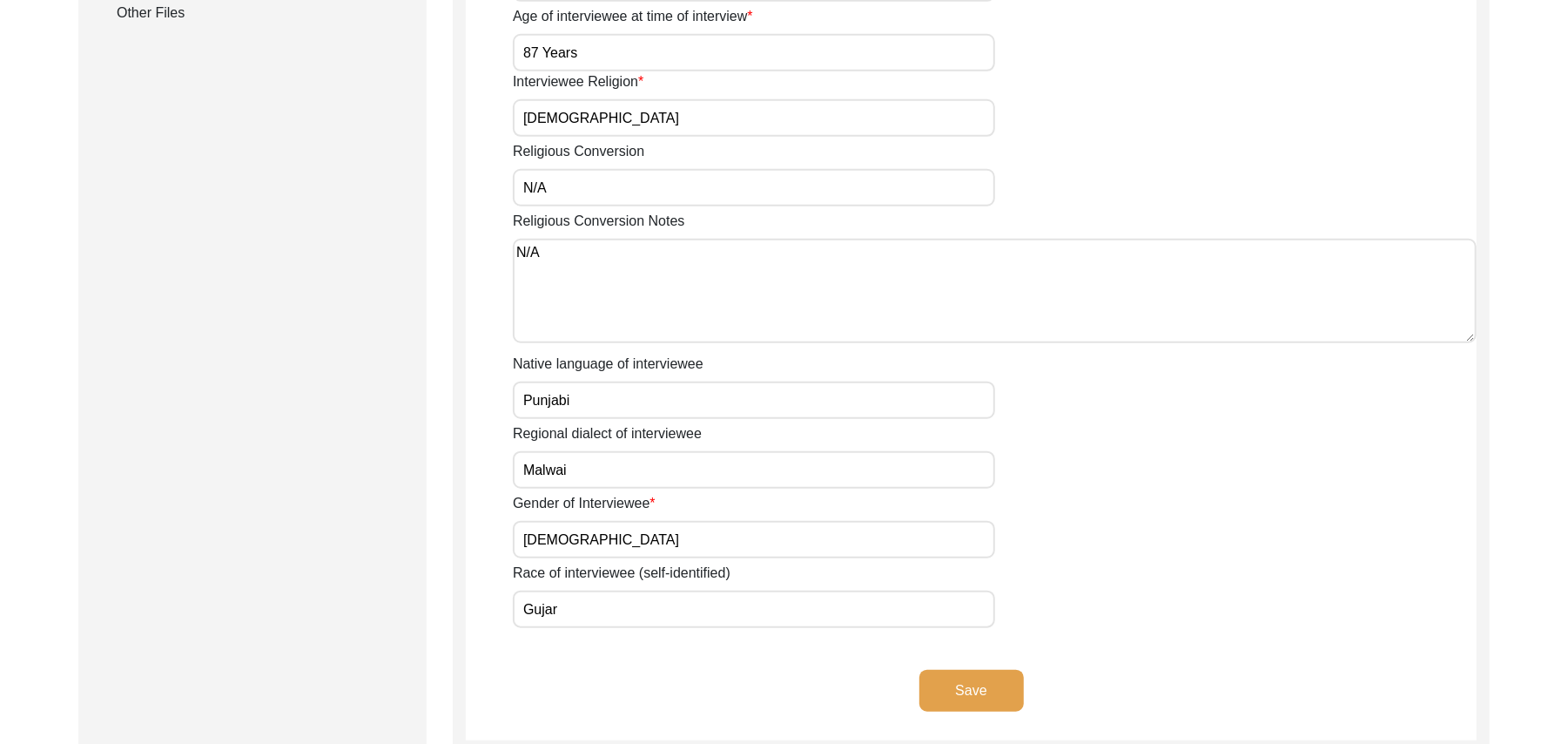
scroll to position [993, 0]
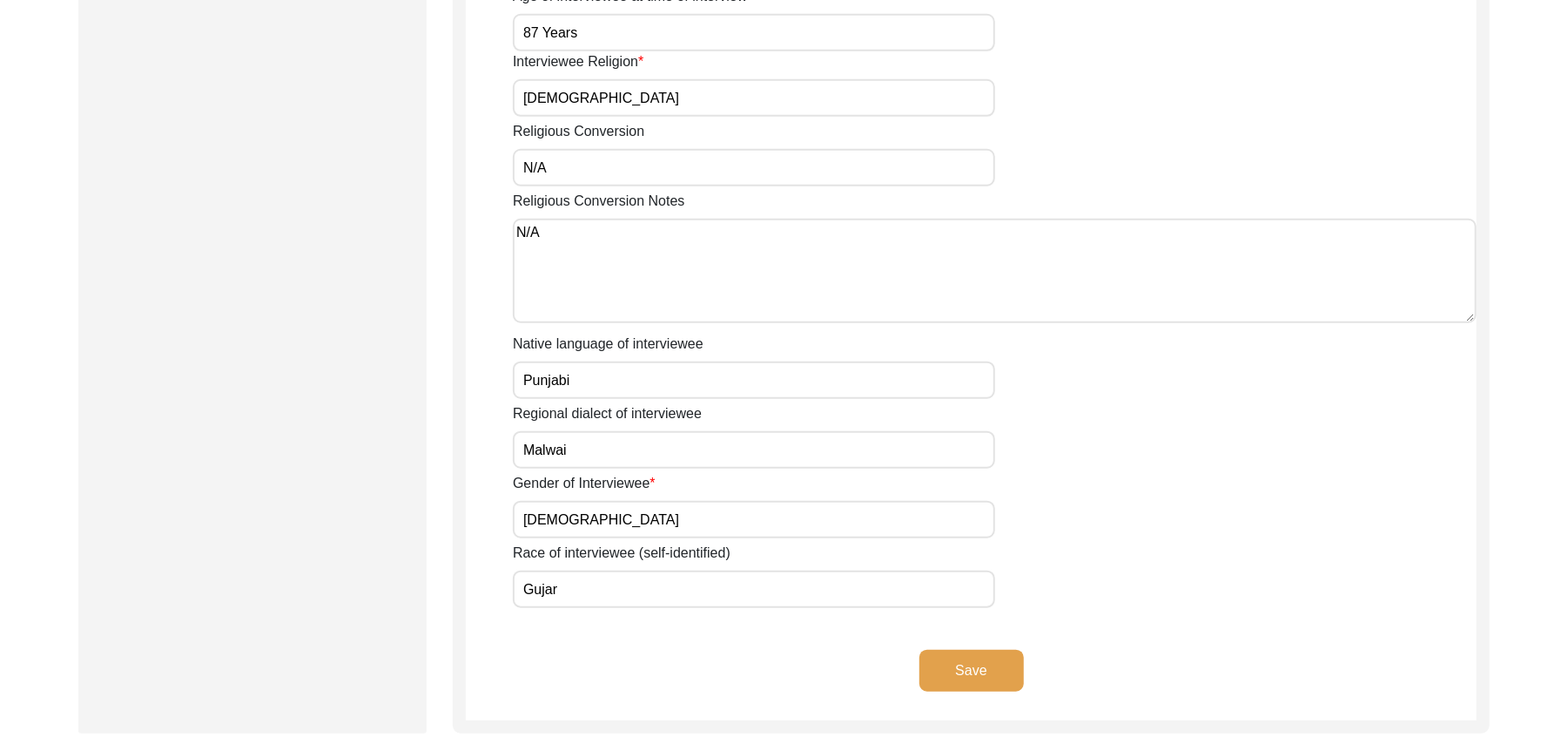
click at [1004, 650] on button "Save" at bounding box center [971, 671] width 104 height 42
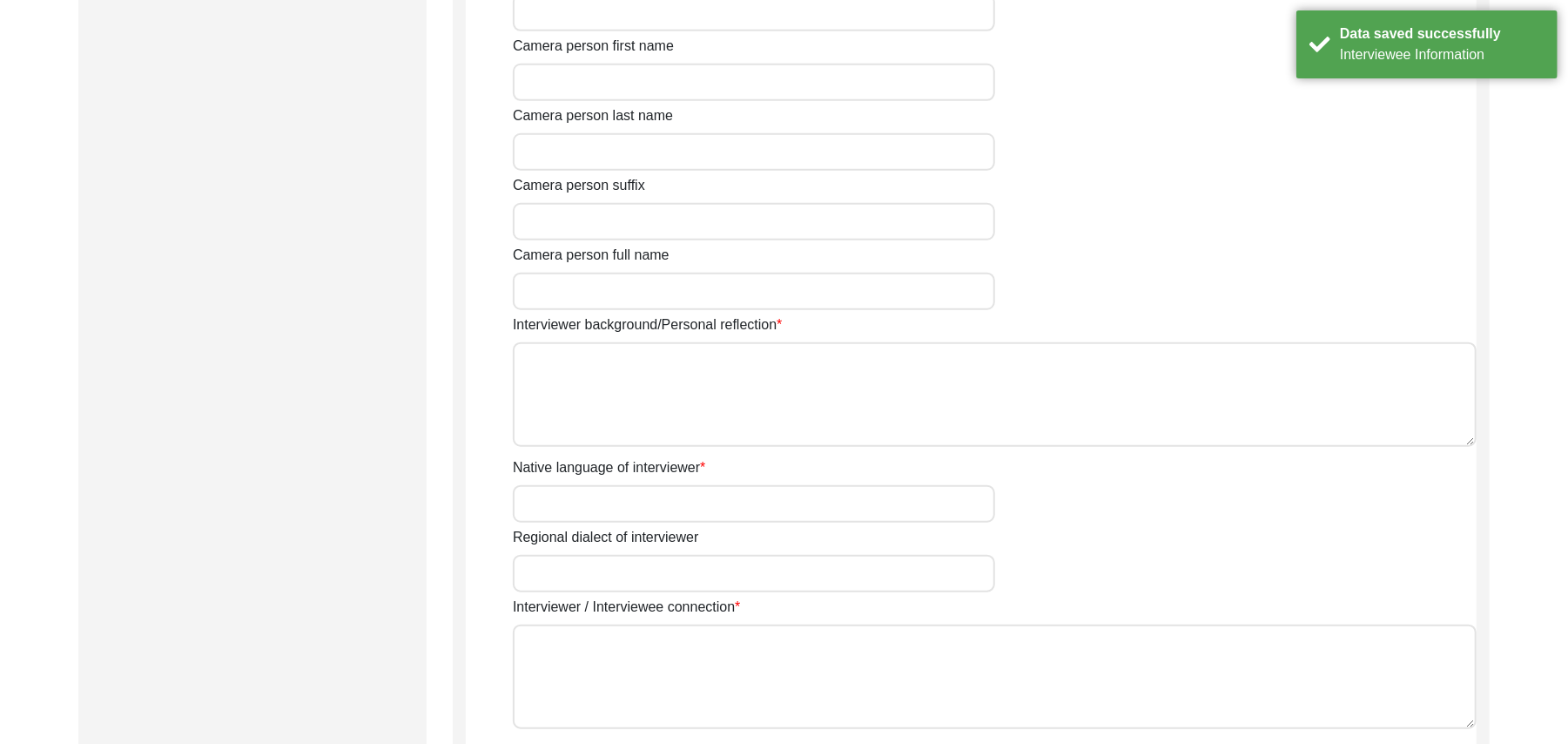
type input "Mr"
type input "[DEMOGRAPHIC_DATA]"
type input "[PERSON_NAME]"
type input "N/A"
type input "[PERSON_NAME]"
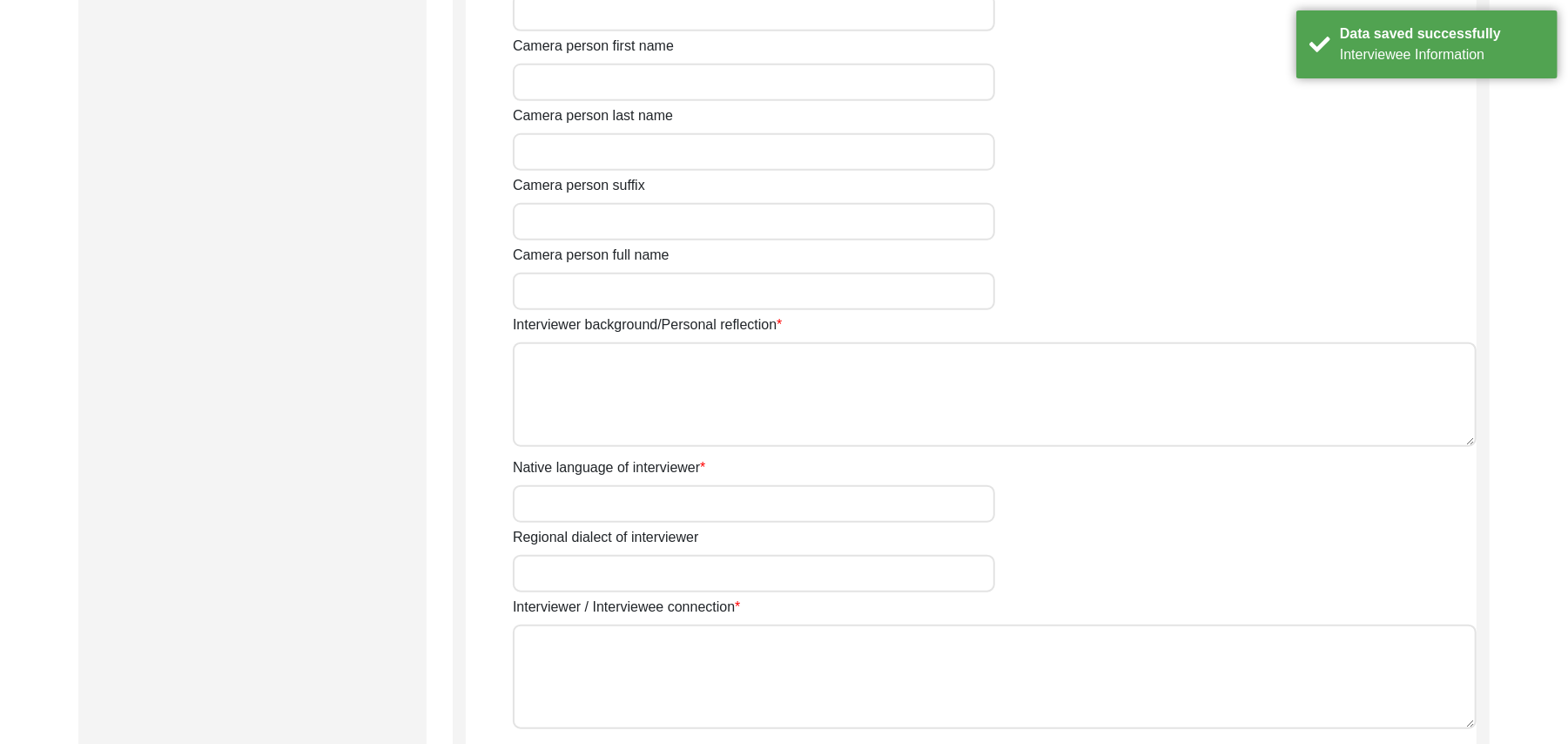
type input "[DEMOGRAPHIC_DATA]"
type input "[DATE]"
type input "[GEOGRAPHIC_DATA], [GEOGRAPHIC_DATA], [GEOGRAPHIC_DATA]"
type input "Retired Govt Servant"
type input "Mr"
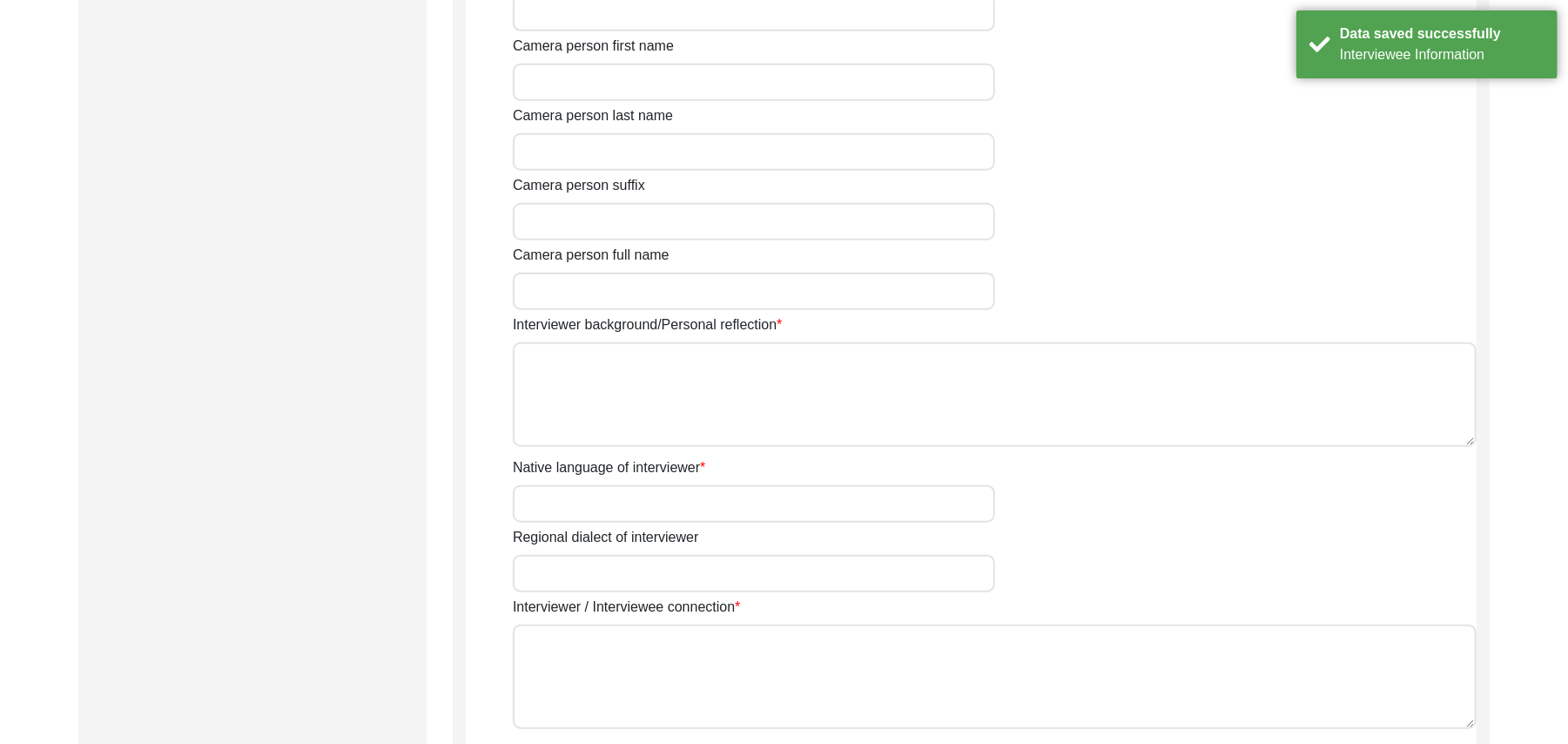
type input "[DEMOGRAPHIC_DATA]"
type input "[PERSON_NAME]"
type input "N/A"
type input "[PERSON_NAME]"
type textarea "A graduate in the subjects of education and [DEMOGRAPHIC_DATA] history."
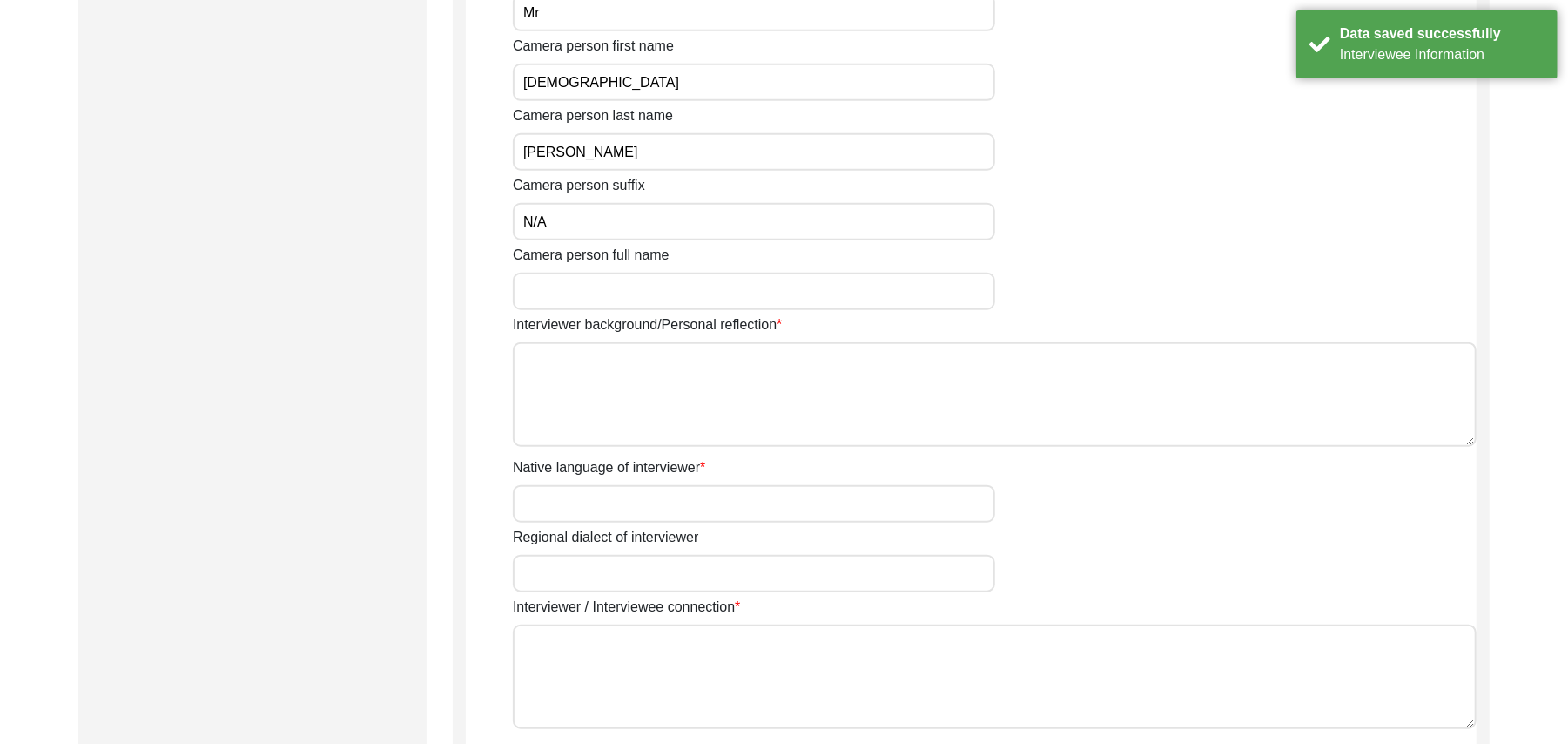
type input "Punjabi"
type input "Malwai"
type textarea "N/A"
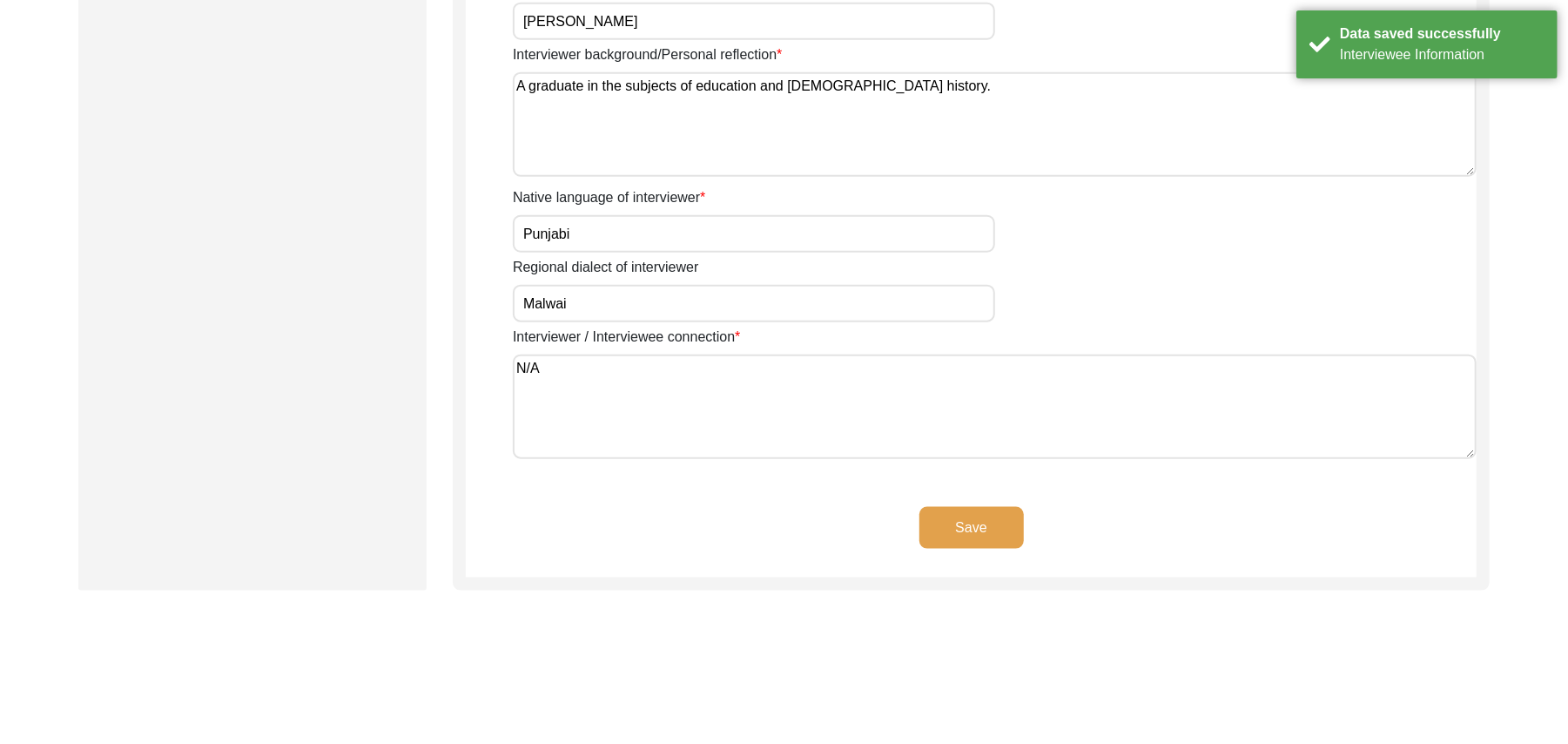
scroll to position [1266, 0]
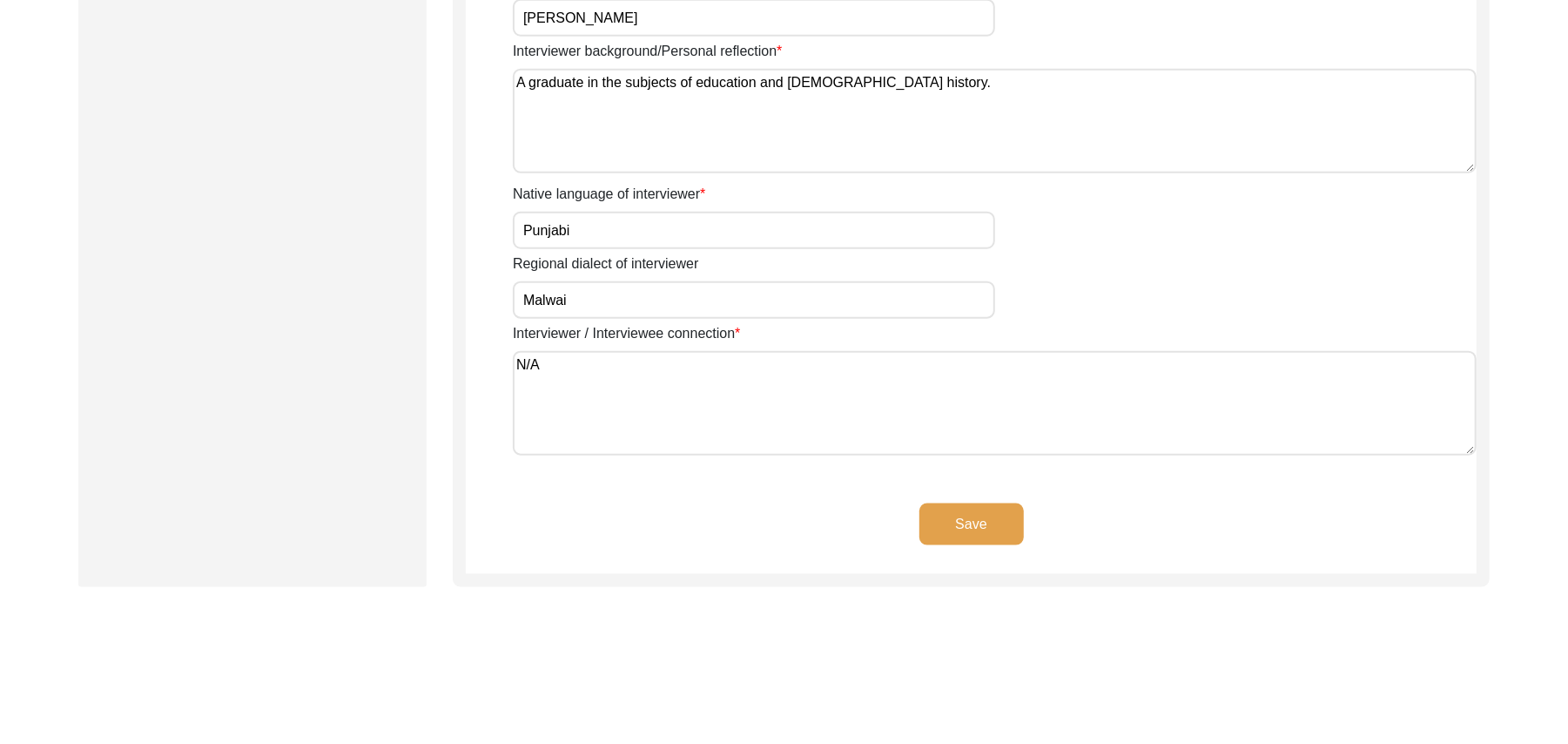
click at [987, 517] on button "Save" at bounding box center [971, 524] width 104 height 42
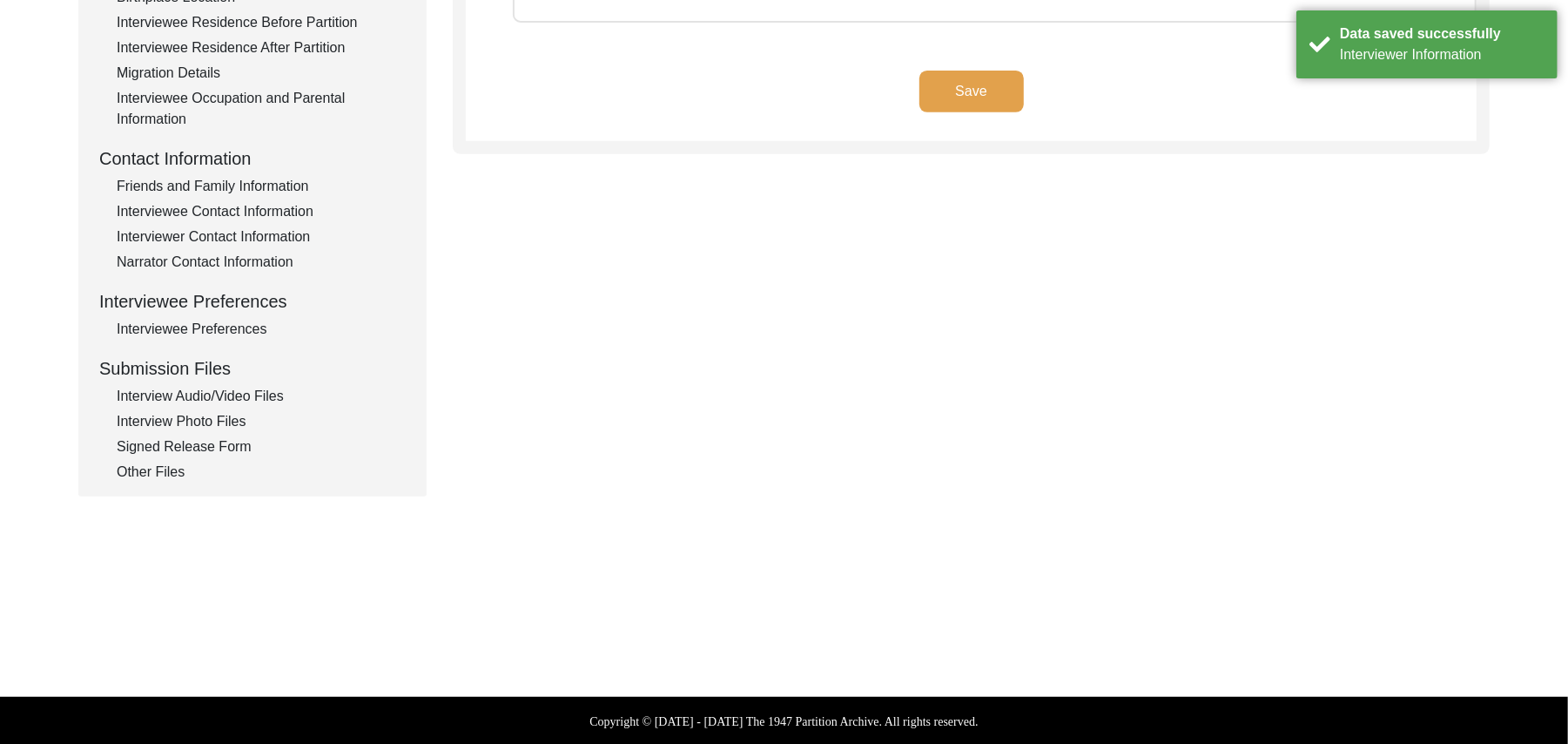
type textarea "N/A"
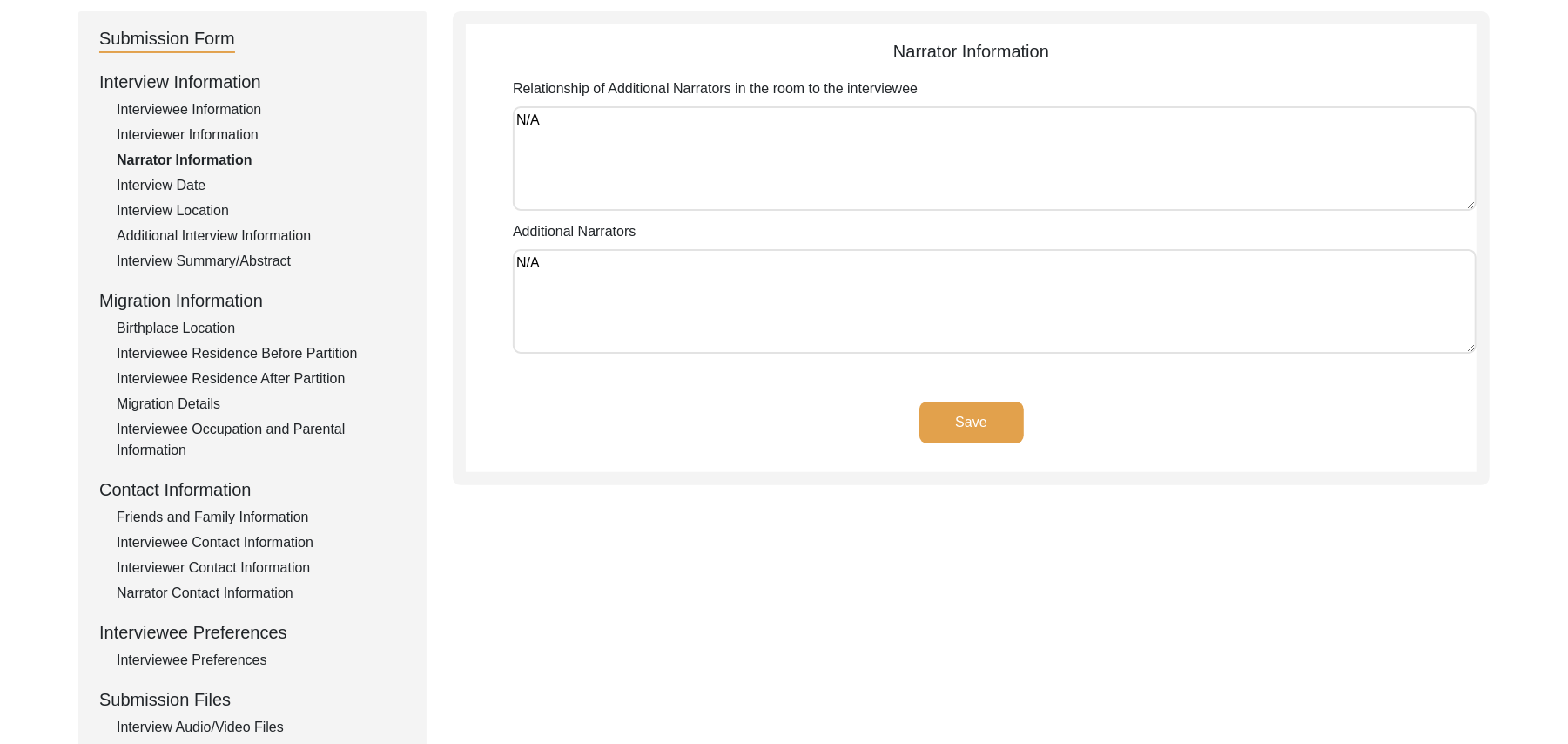
scroll to position [171, 0]
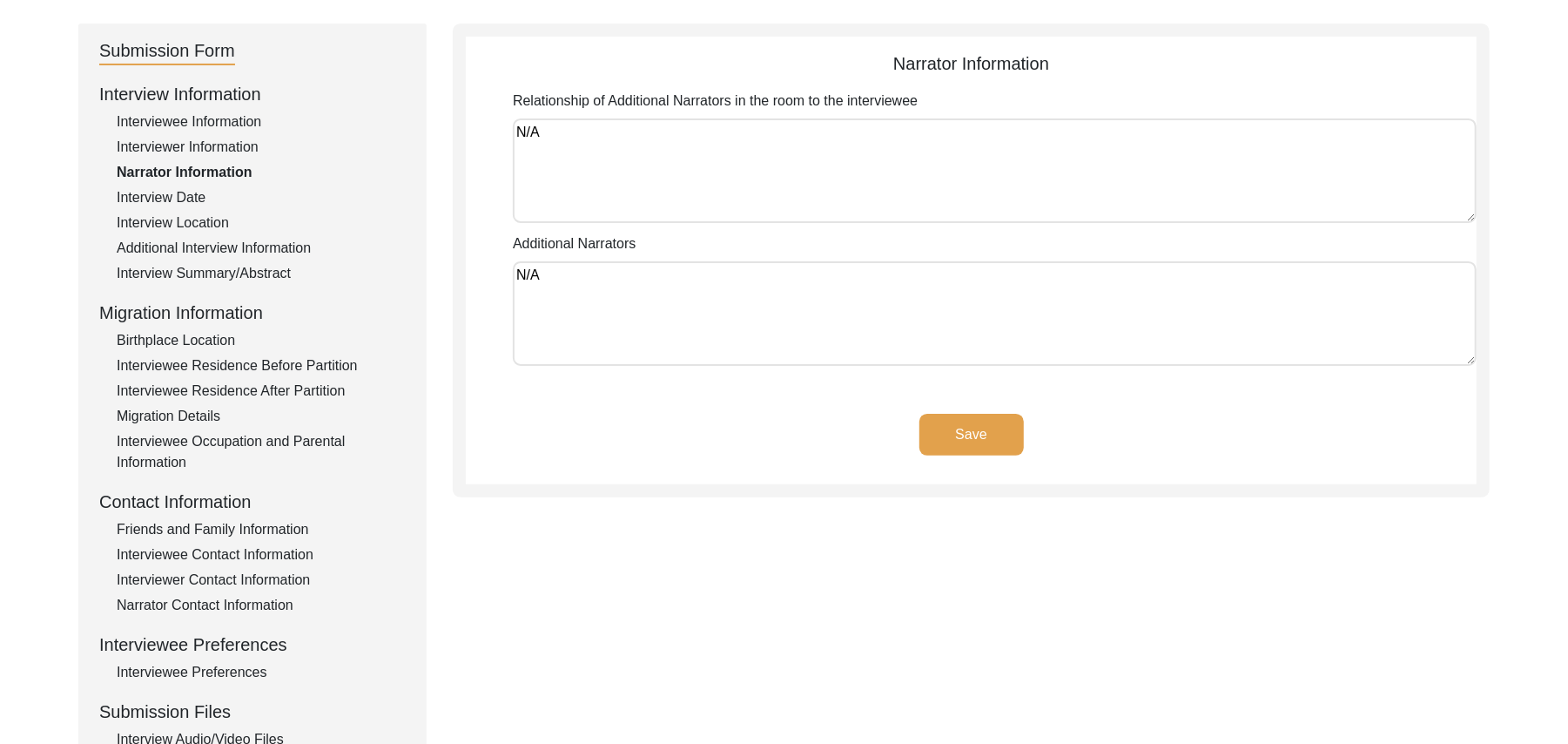
click at [1008, 427] on button "Save" at bounding box center [971, 435] width 104 height 42
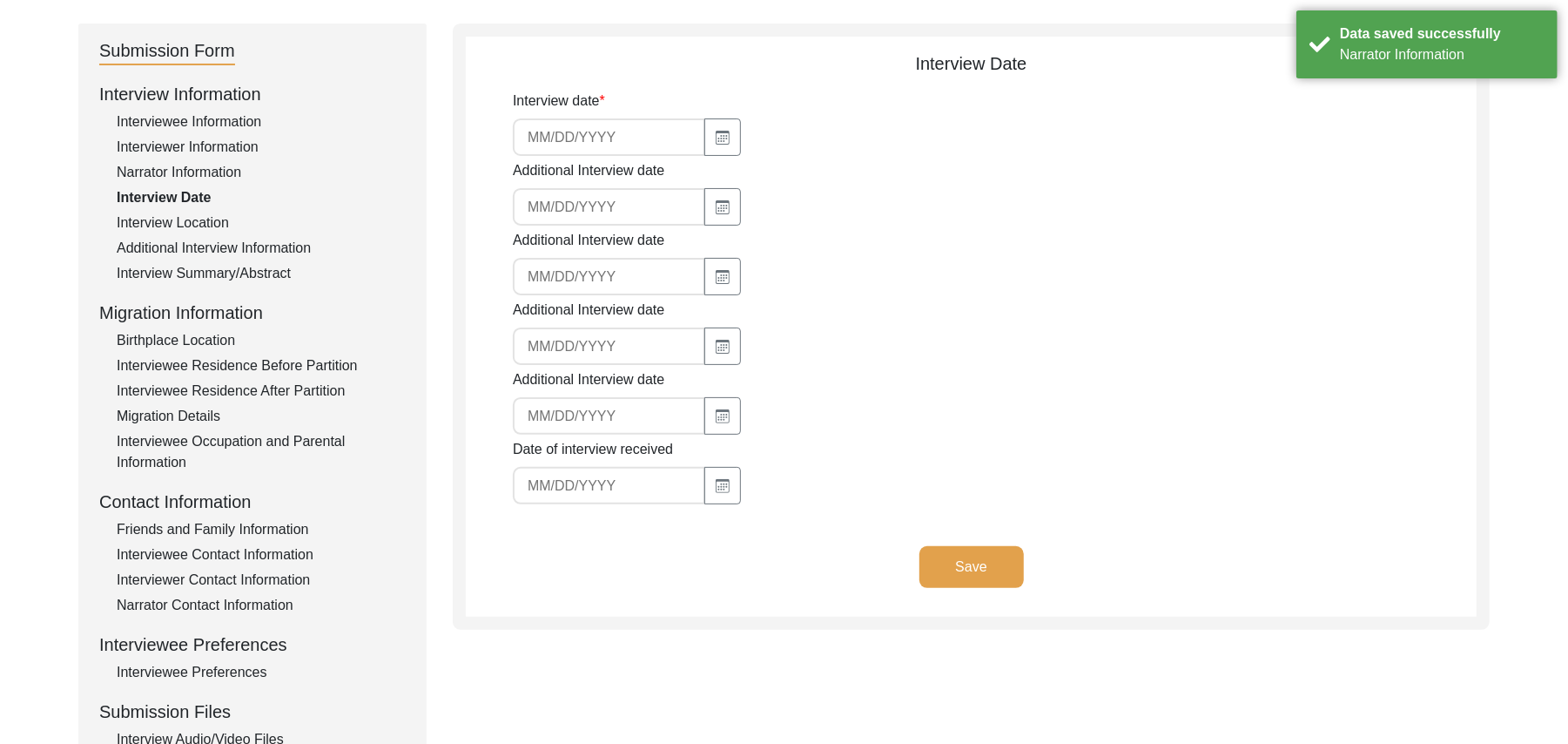
type input "[DATE]"
click at [973, 558] on button "Save" at bounding box center [971, 567] width 104 height 42
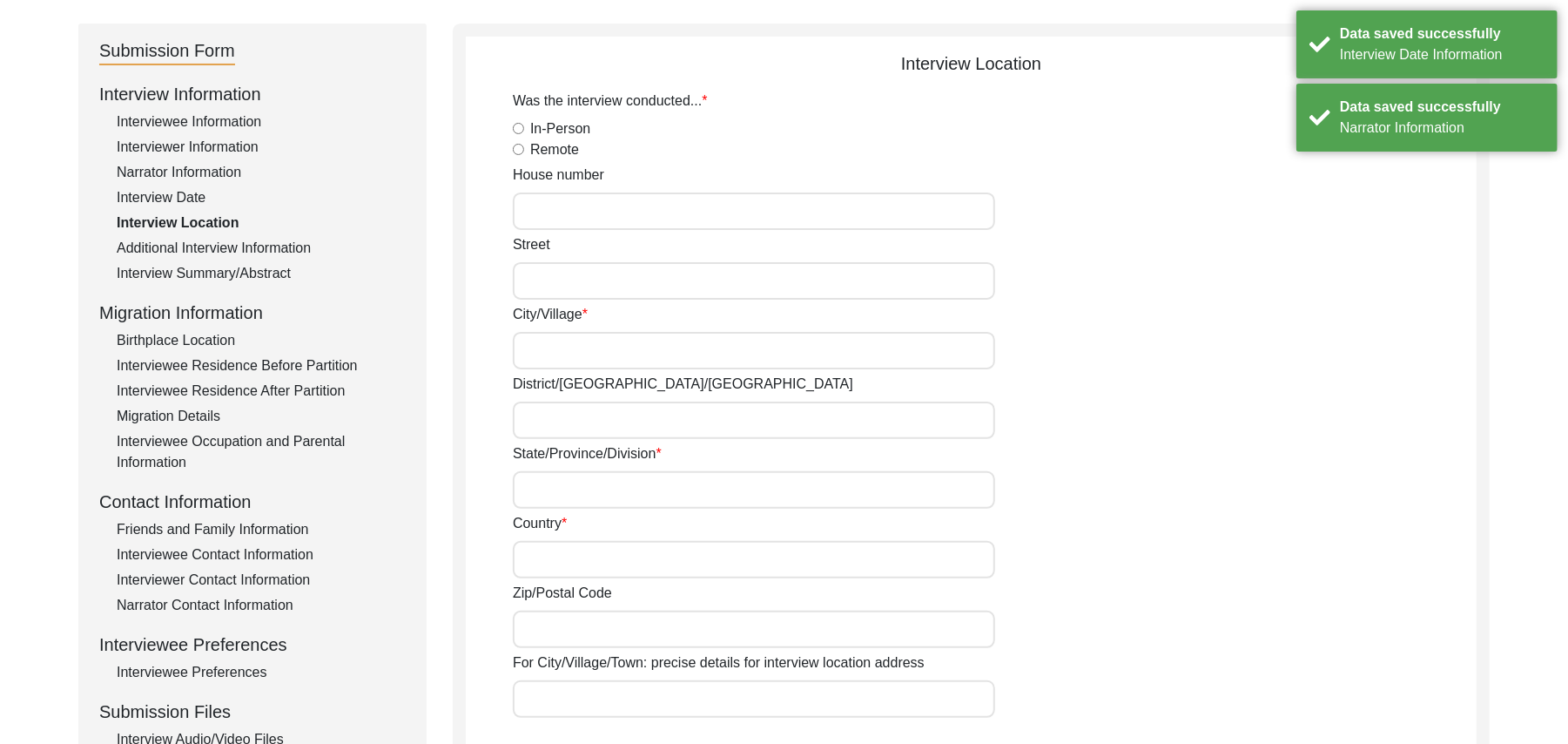
radio input "true"
type input "N/A"
type input "Chak 362JB Korian"
type input "[PERSON_NAME]/ Gojra"
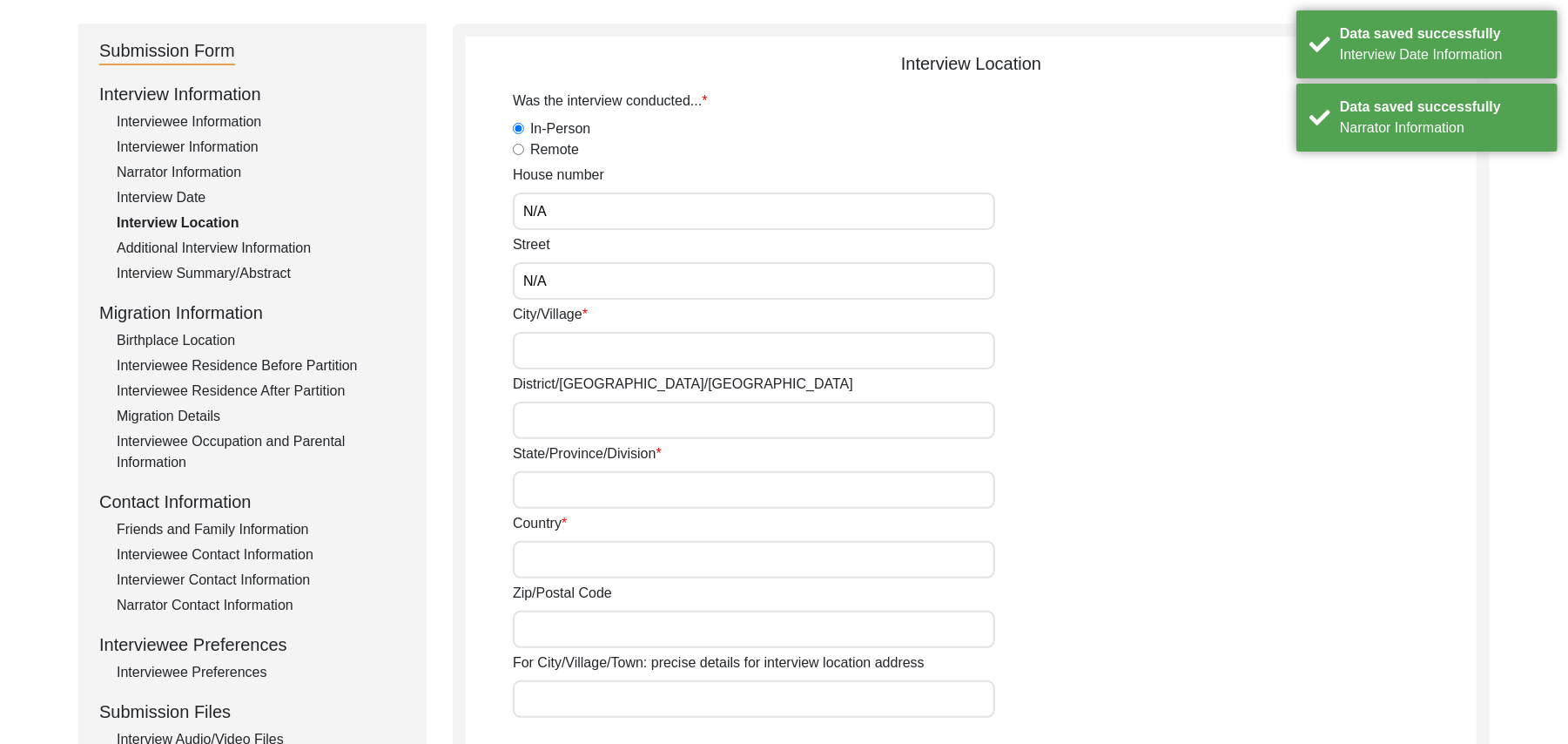
type input "[GEOGRAPHIC_DATA]"
type input "add"
type input "Chak 362JB Korian"
type input "Chak [STREET_ADDRESS]"
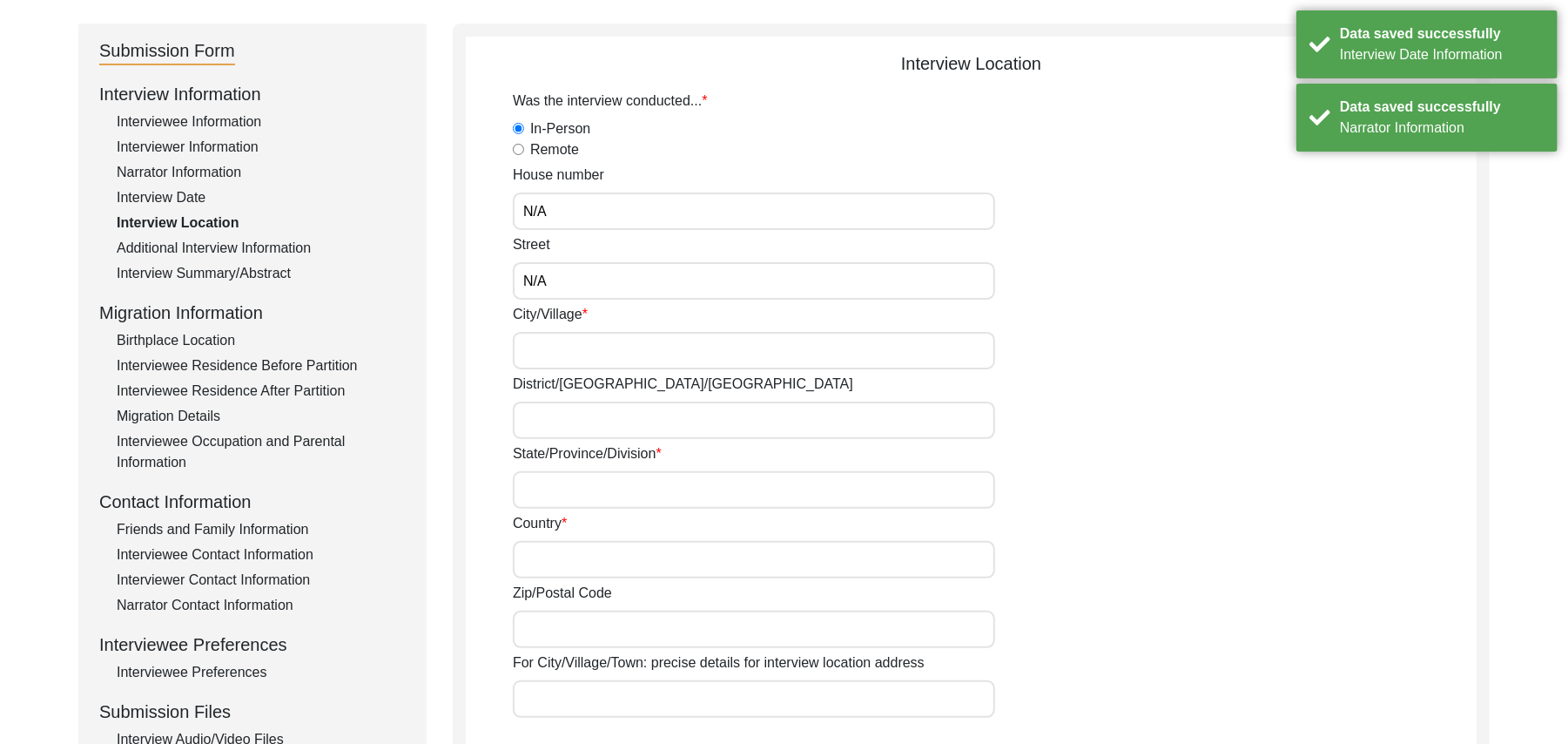
type input "N/A"
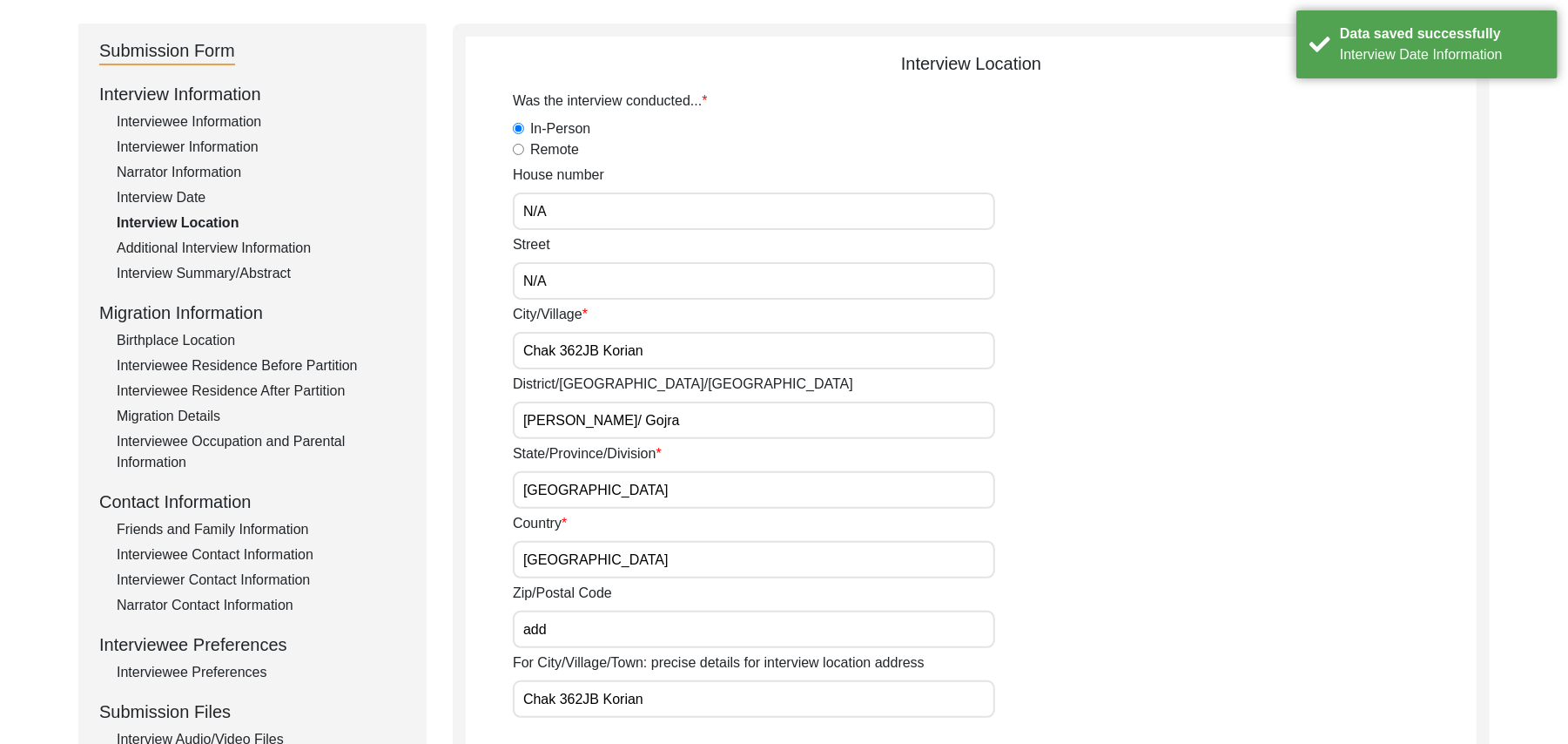
click at [580, 630] on input "add" at bounding box center [754, 628] width 482 height 37
type input "a"
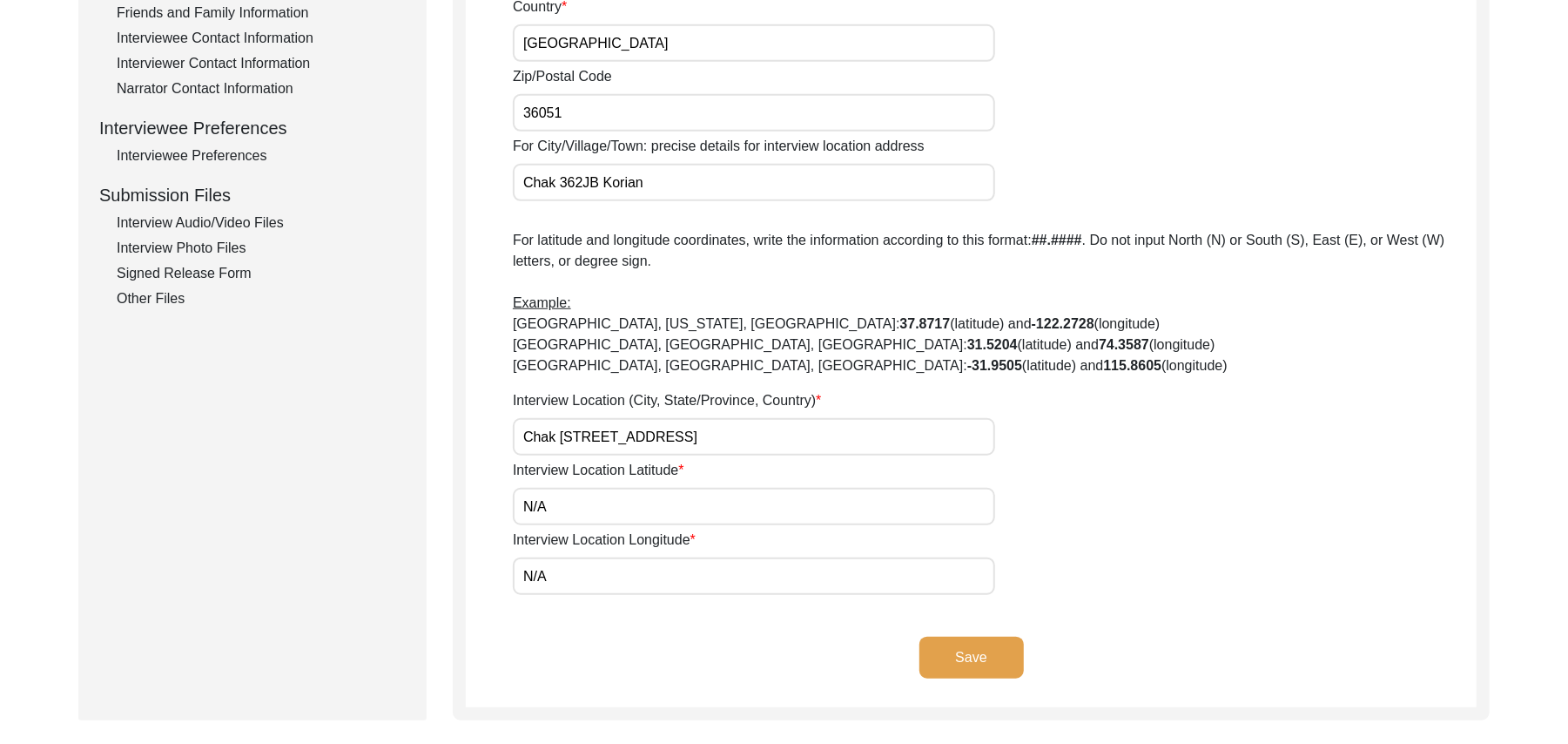
scroll to position [709, 0]
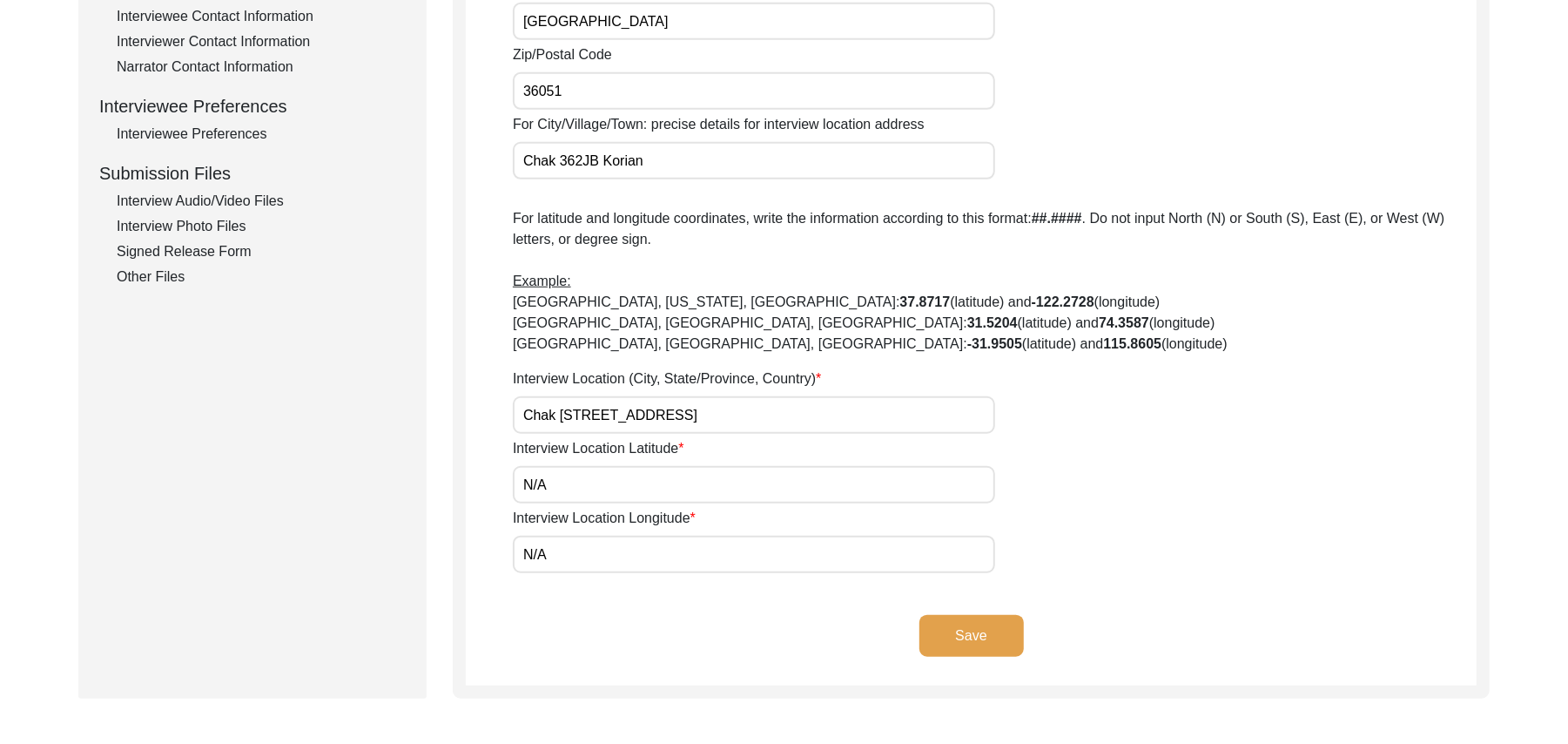
type input "36051"
click at [963, 634] on button "Save" at bounding box center [971, 636] width 104 height 42
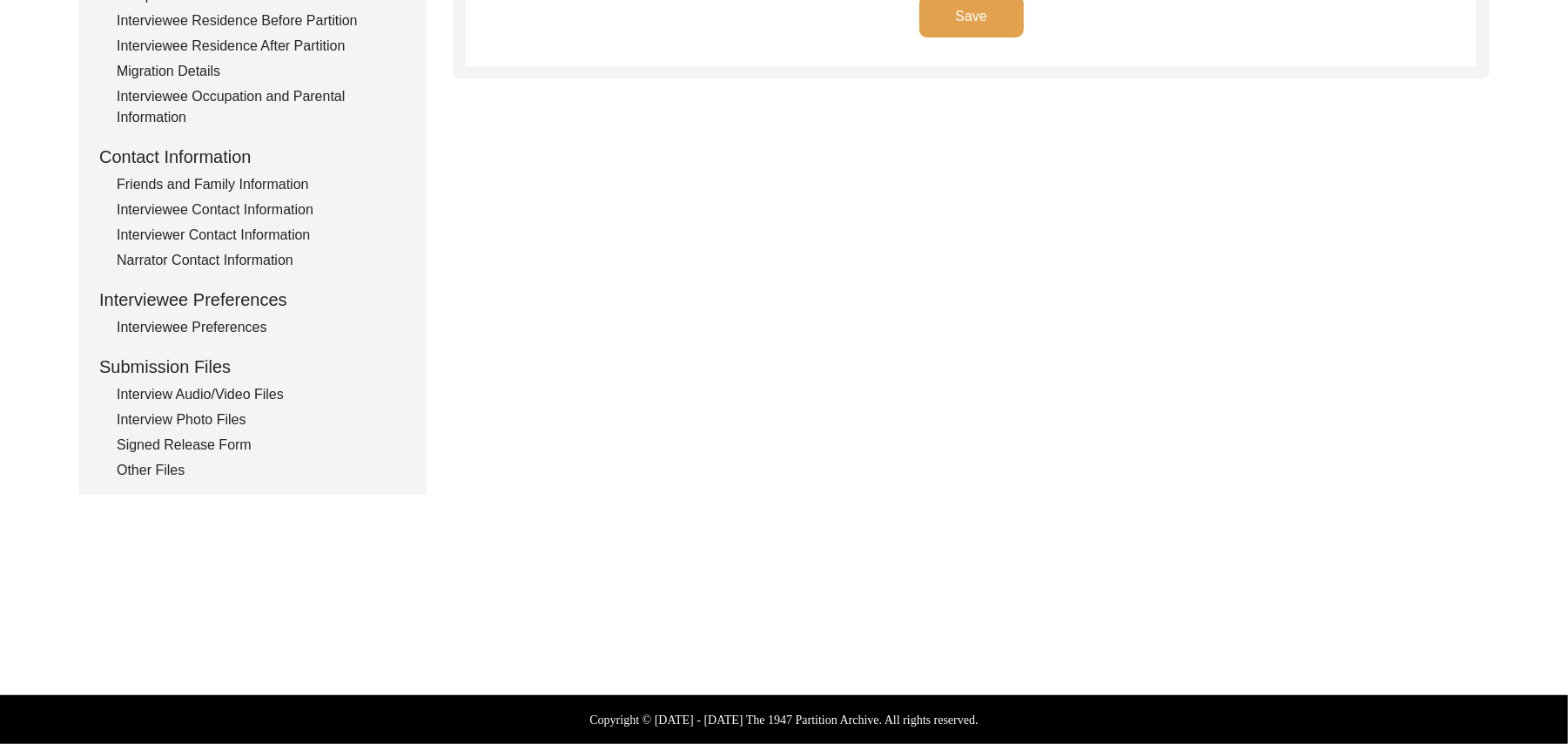
scroll to position [513, 0]
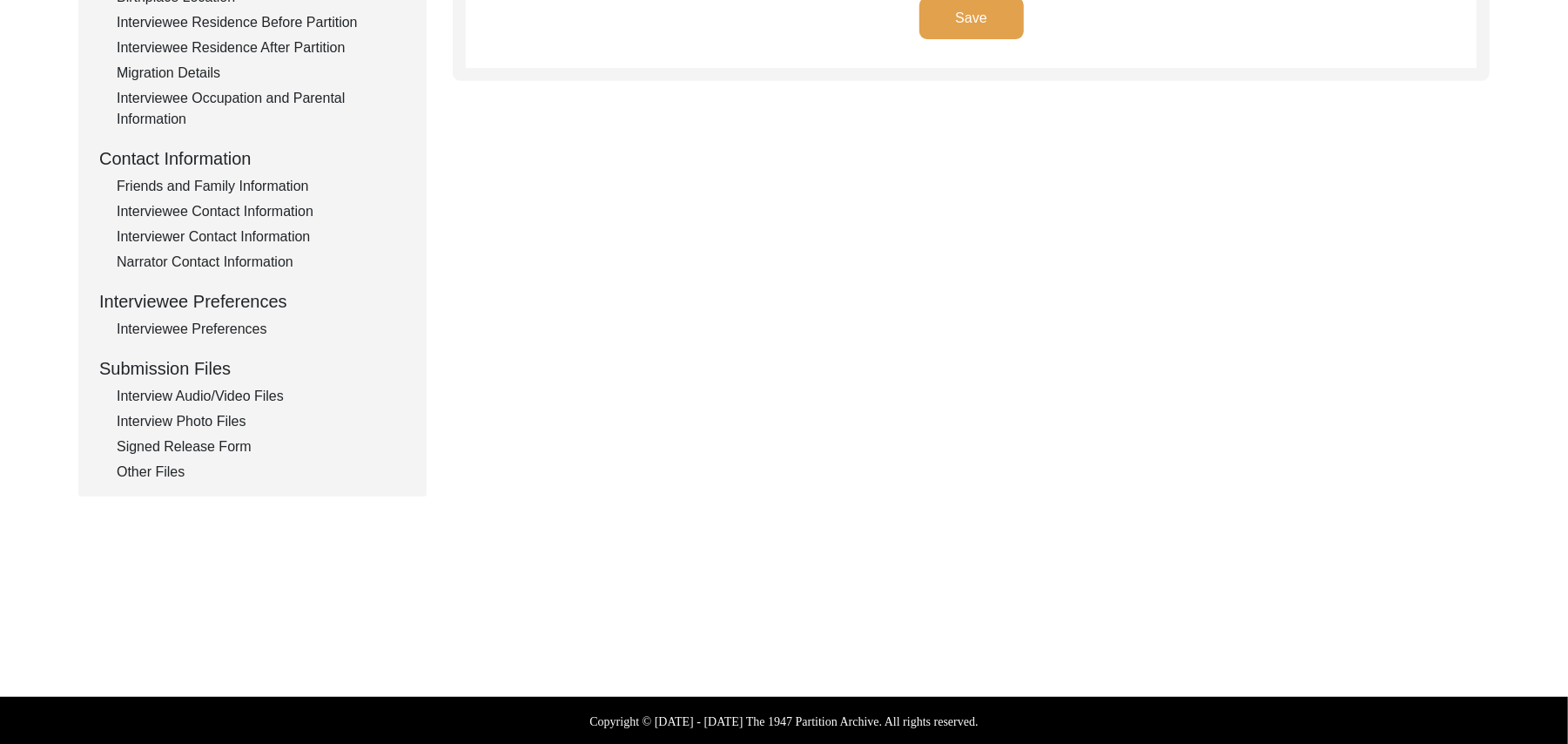
type input "Punjabi"
type textarea "N/A"
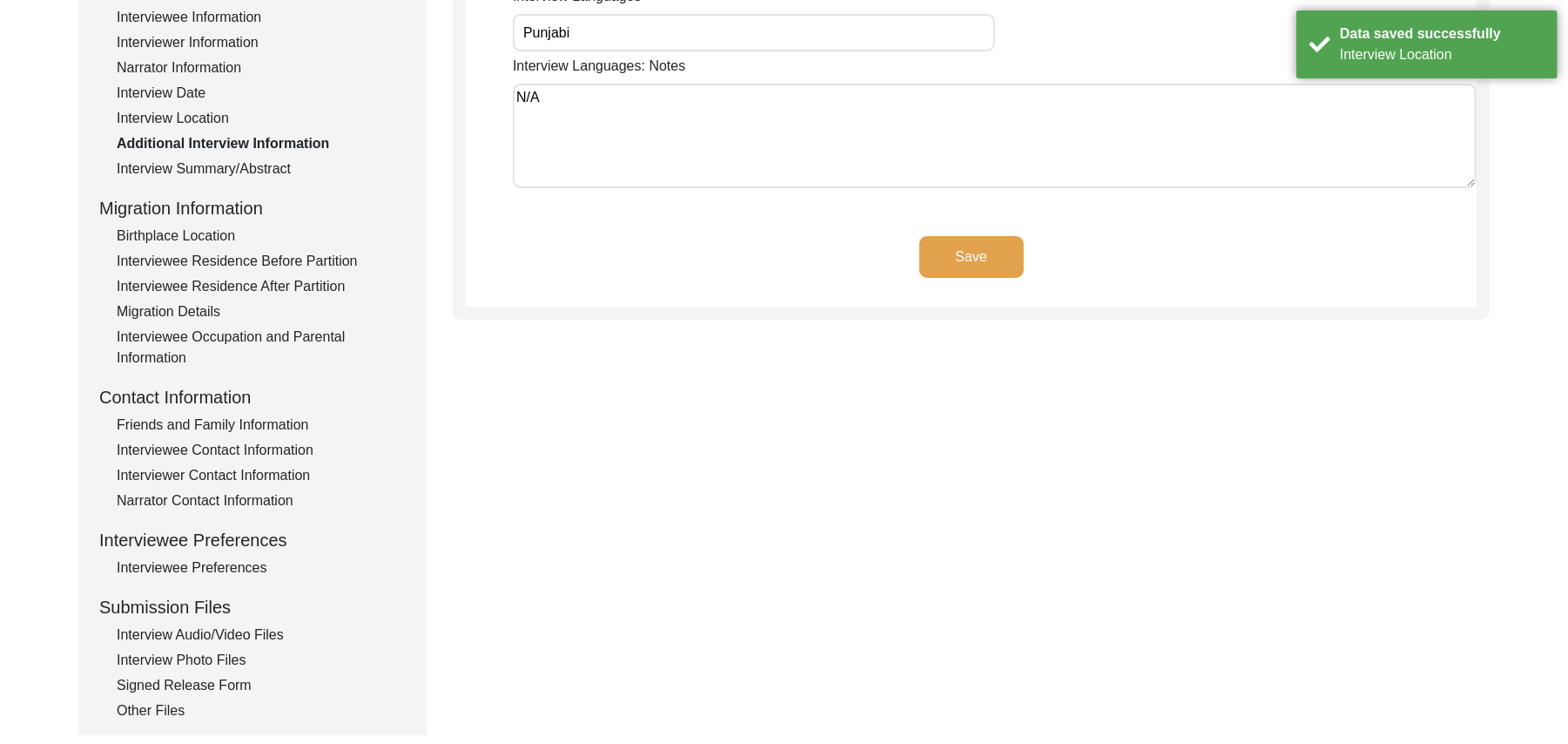
scroll to position [94, 0]
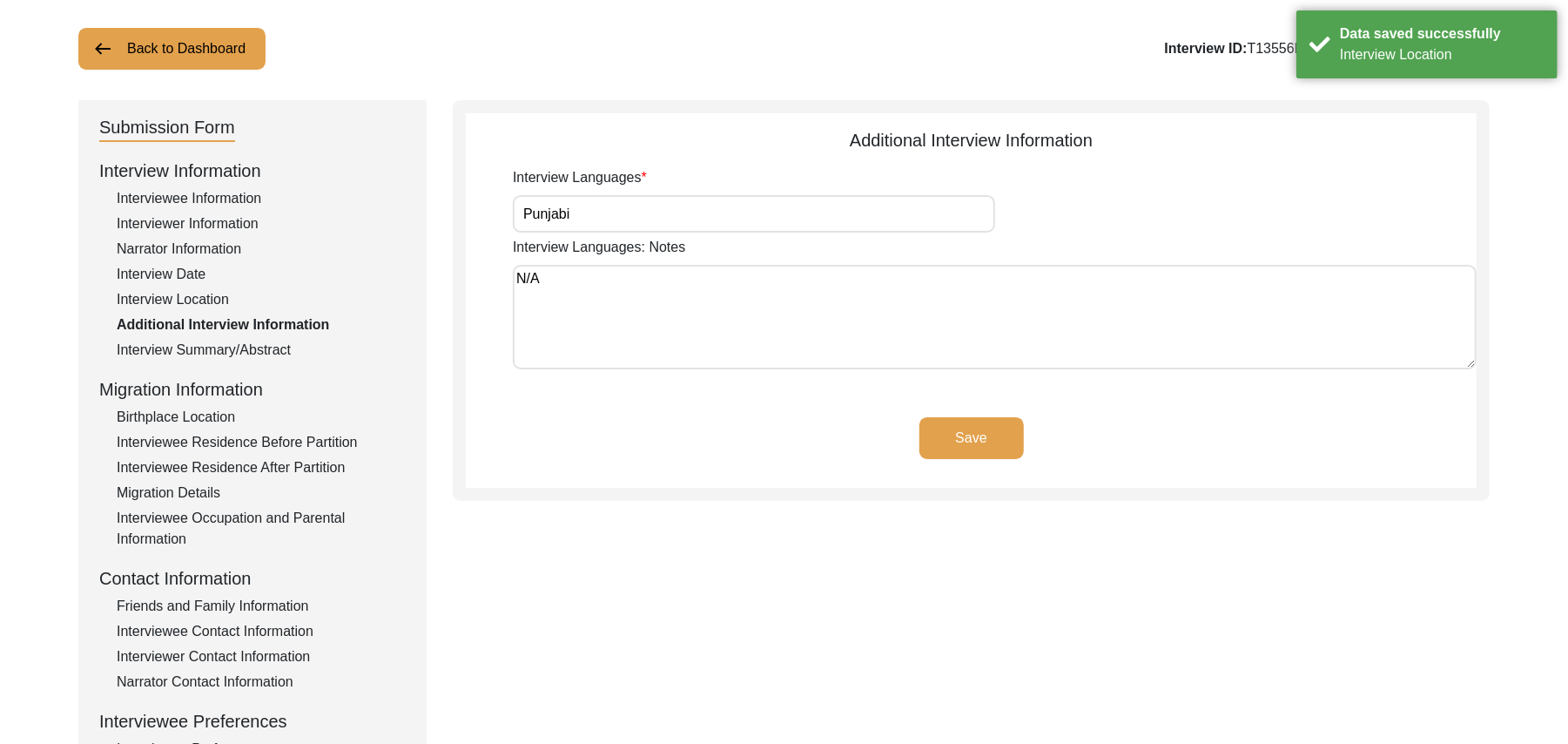
click at [963, 427] on button "Save" at bounding box center [971, 438] width 104 height 42
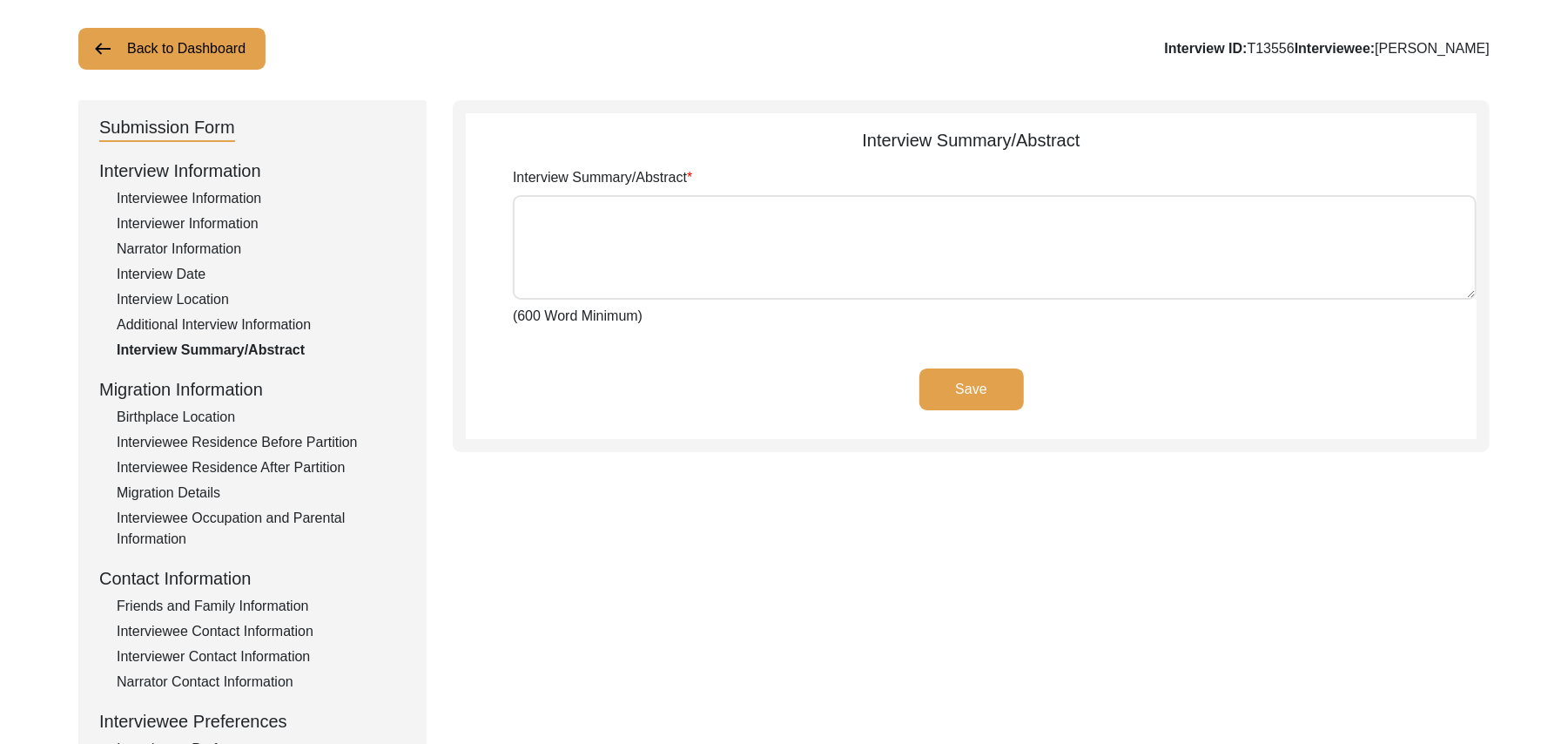
type textarea "[PERSON_NAME] [PERSON_NAME] [PERSON_NAME] son of [PERSON_NAME] was born at the …"
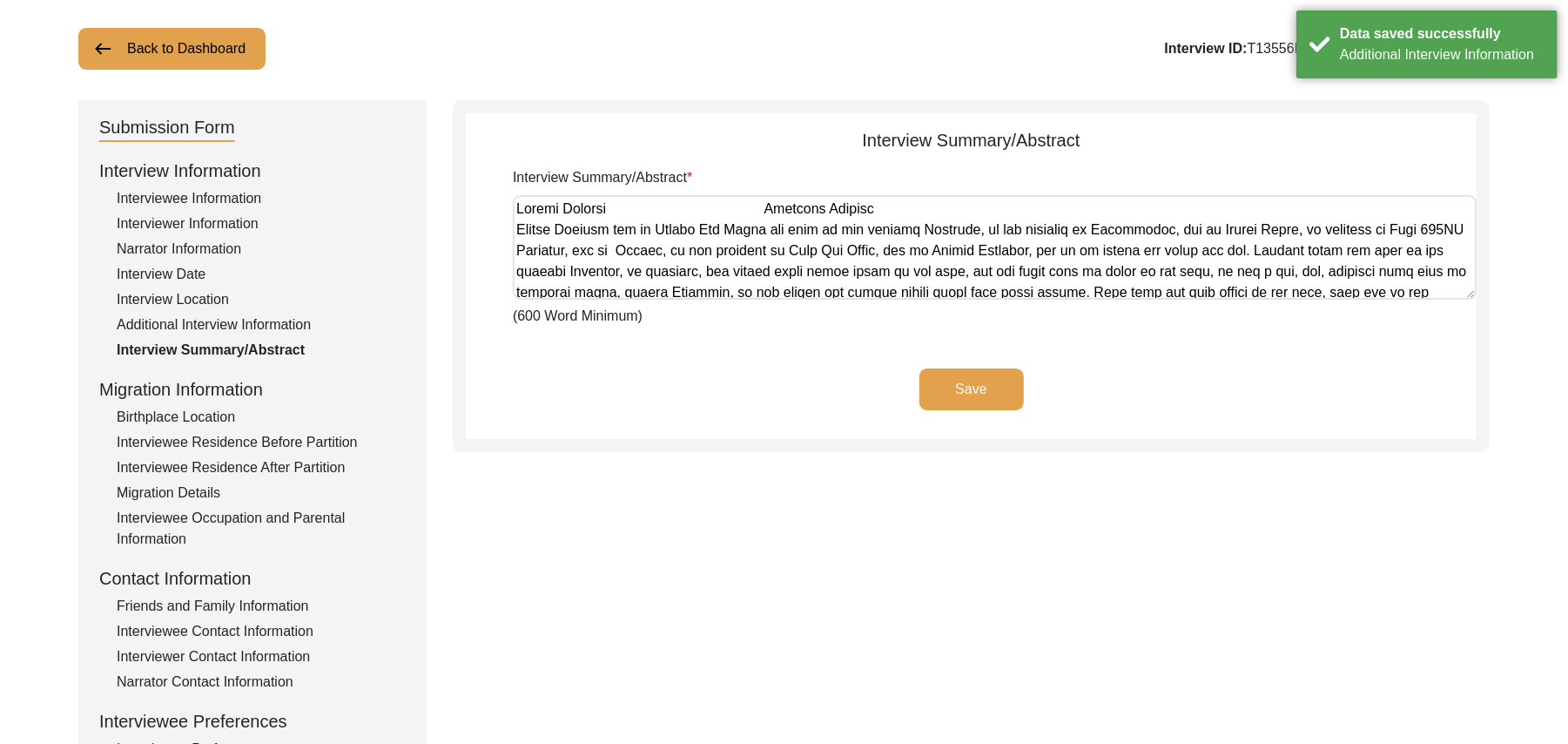
click at [967, 381] on button "Save" at bounding box center [971, 389] width 104 height 42
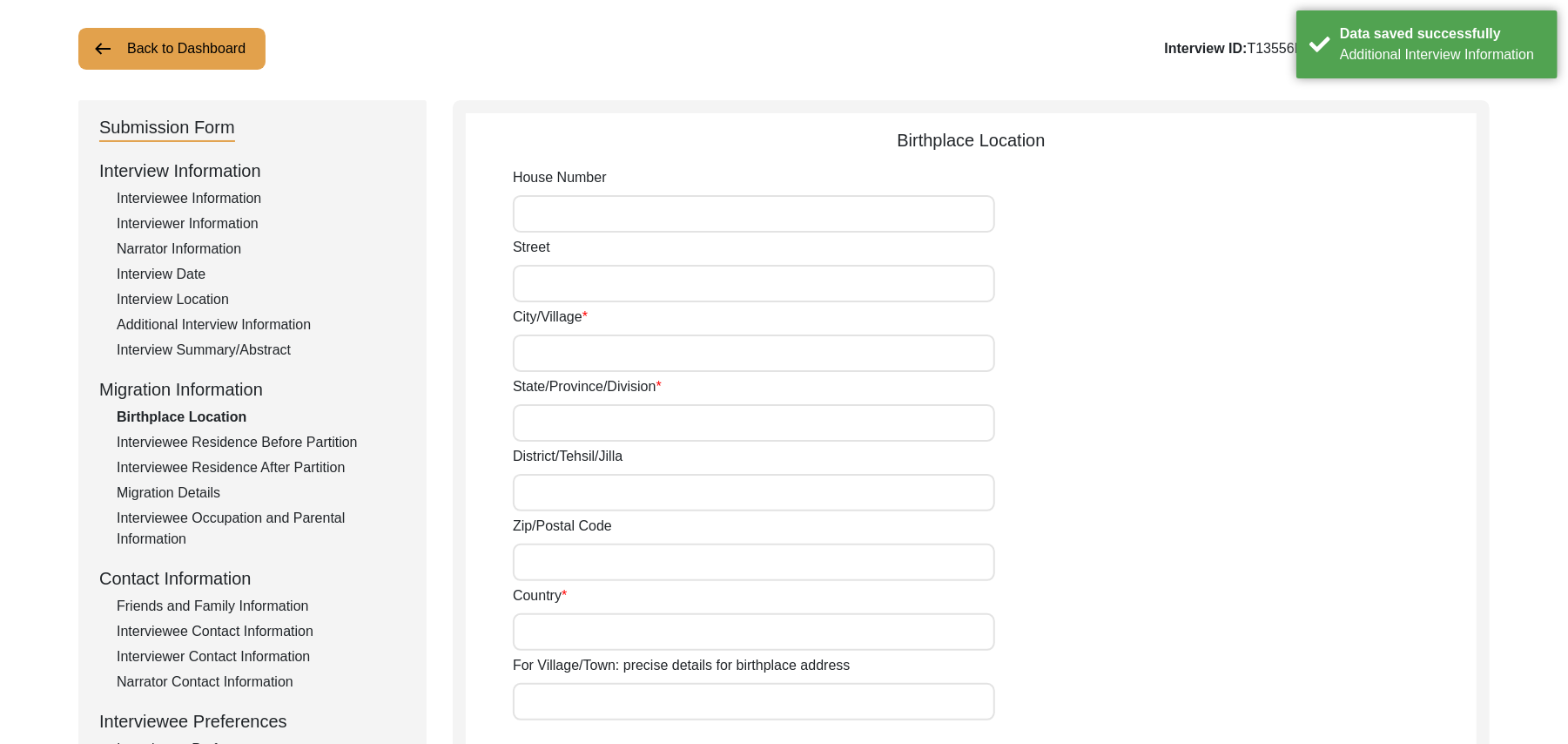
type input "N/A"
type input "Mastiwal"
type input "[GEOGRAPHIC_DATA]"
type input "[GEOGRAPHIC_DATA]/ [GEOGRAPHIC_DATA]"
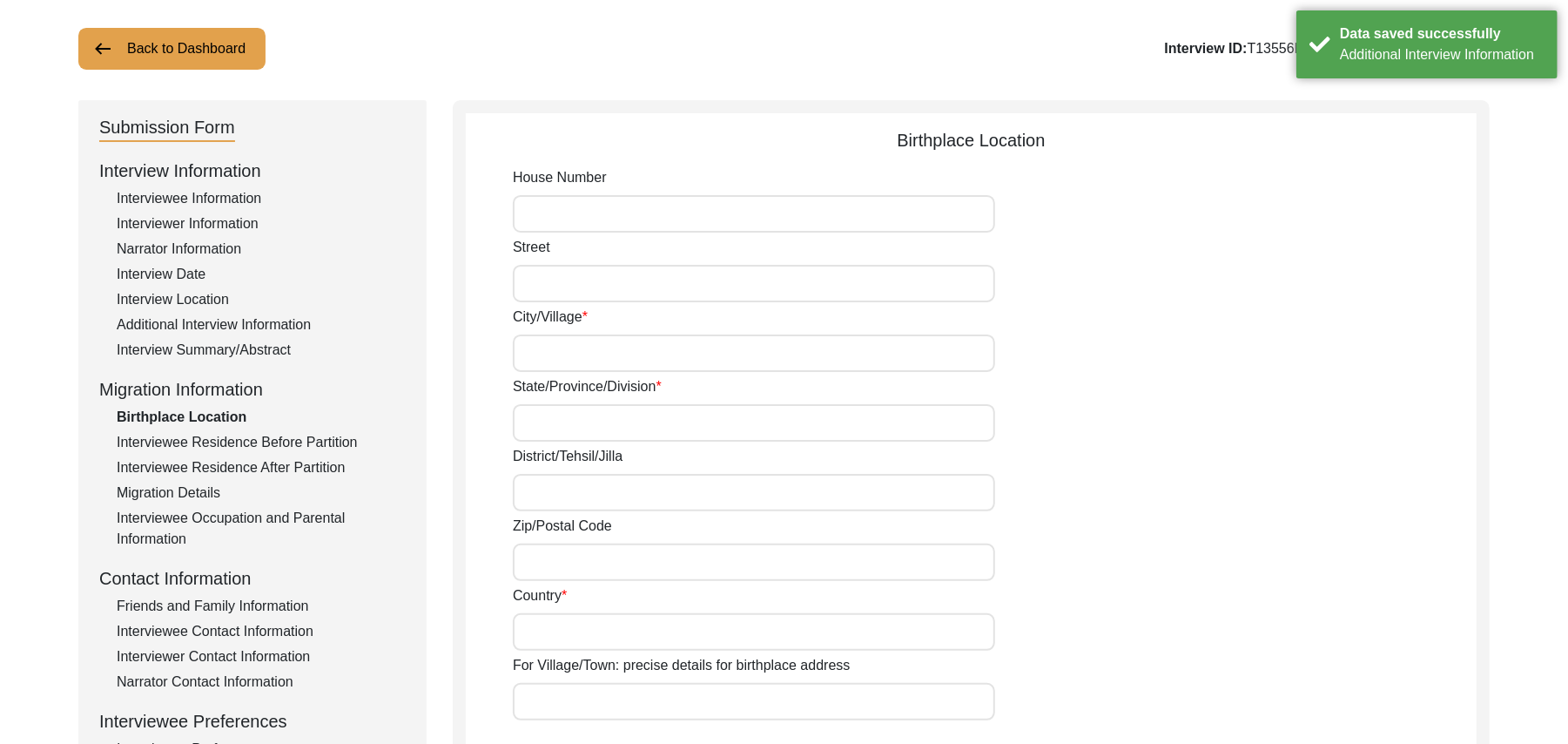
type input "144207"
type input "[GEOGRAPHIC_DATA]"
type input "Mastiwal"
type input "Mastiwal, [GEOGRAPHIC_DATA], [GEOGRAPHIC_DATA]"
type input "N/A"
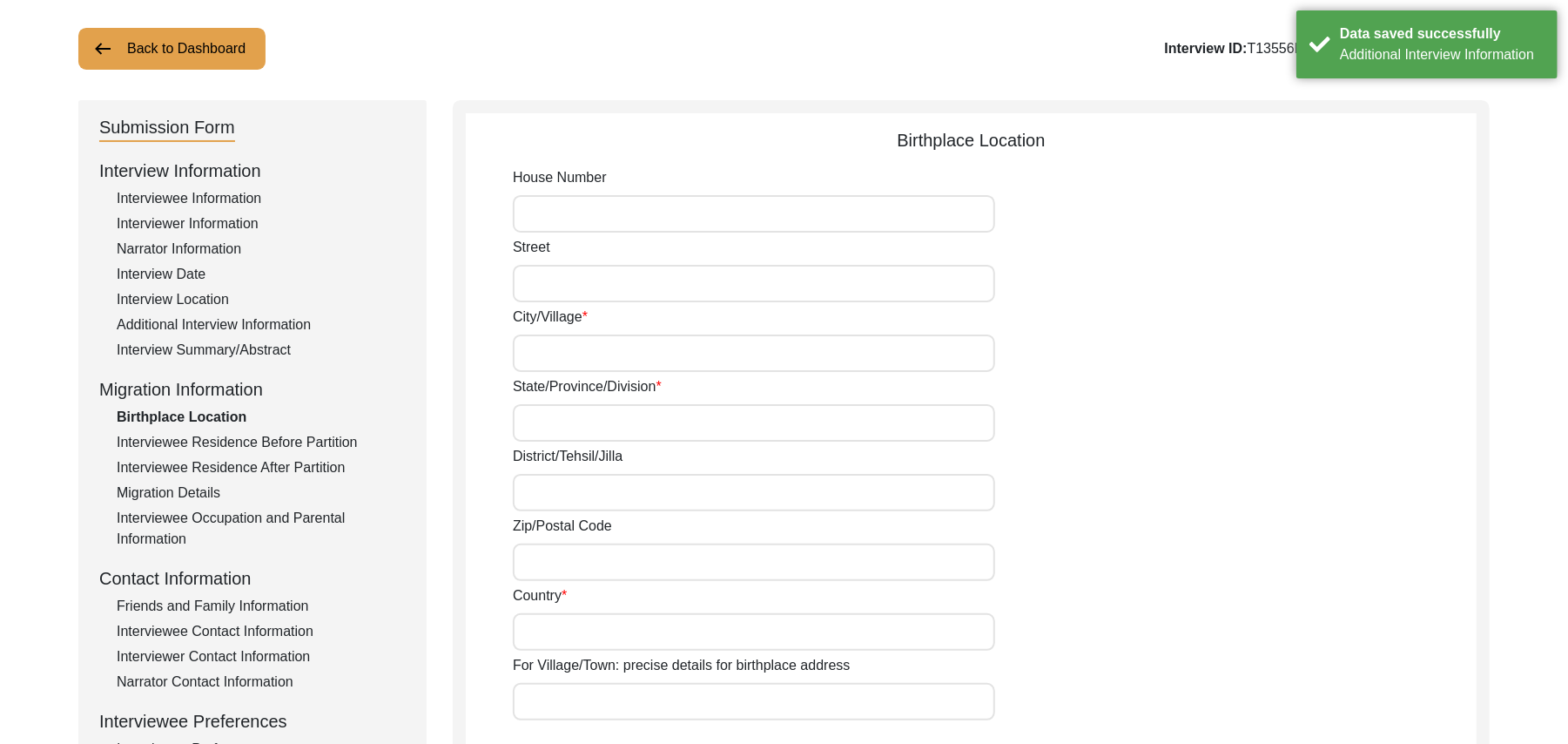
type input "N/A"
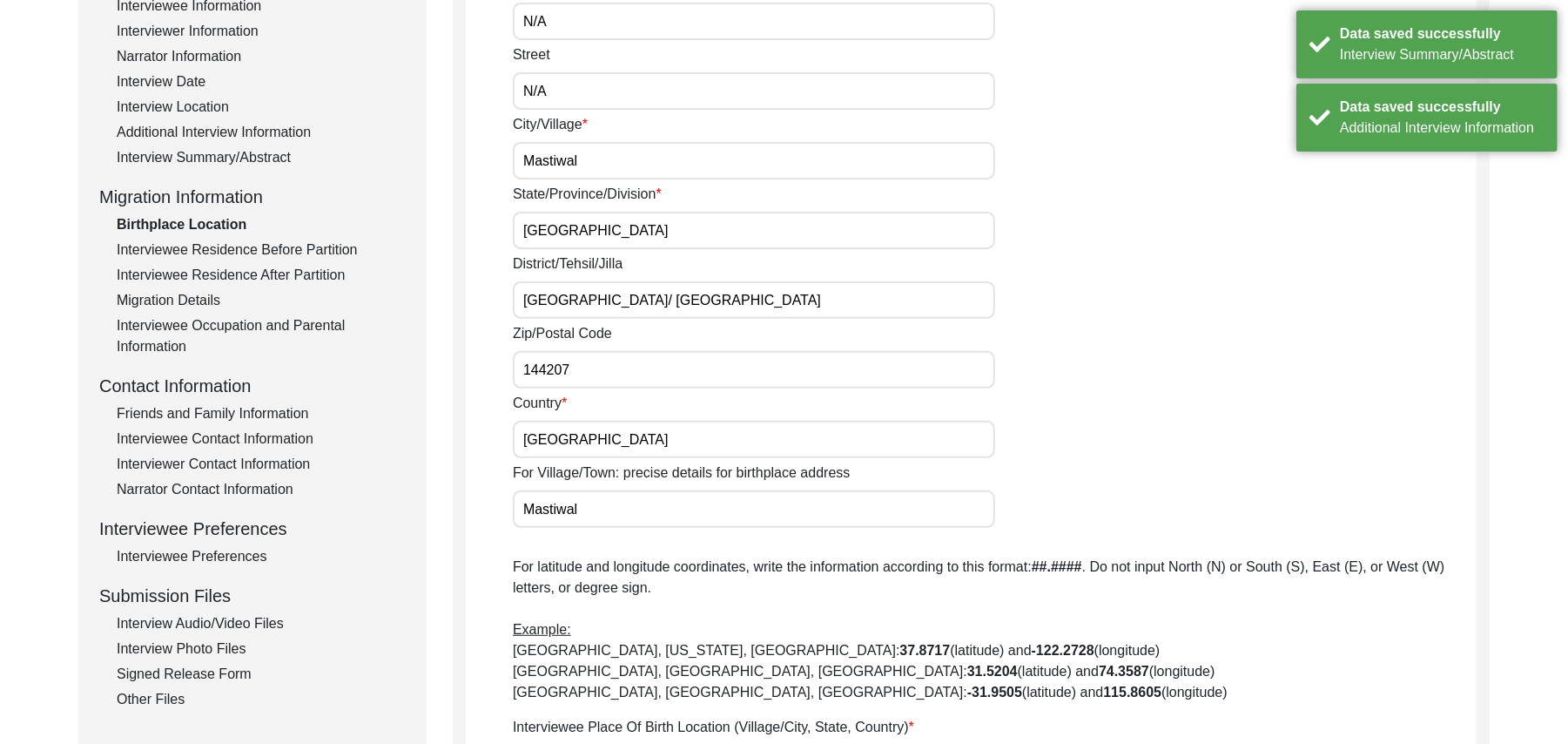
scroll to position [837, 0]
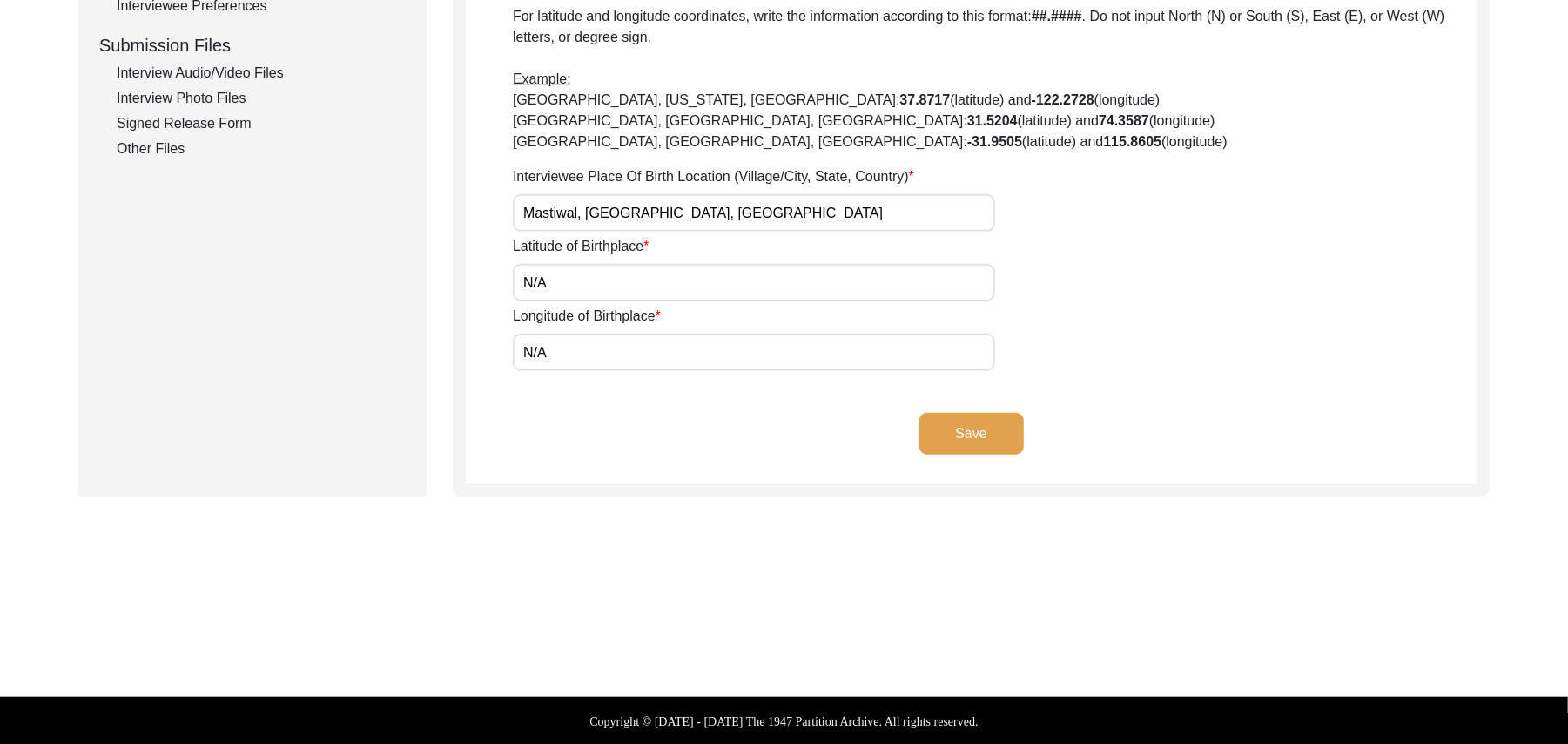
click at [993, 426] on button "Save" at bounding box center [971, 434] width 104 height 42
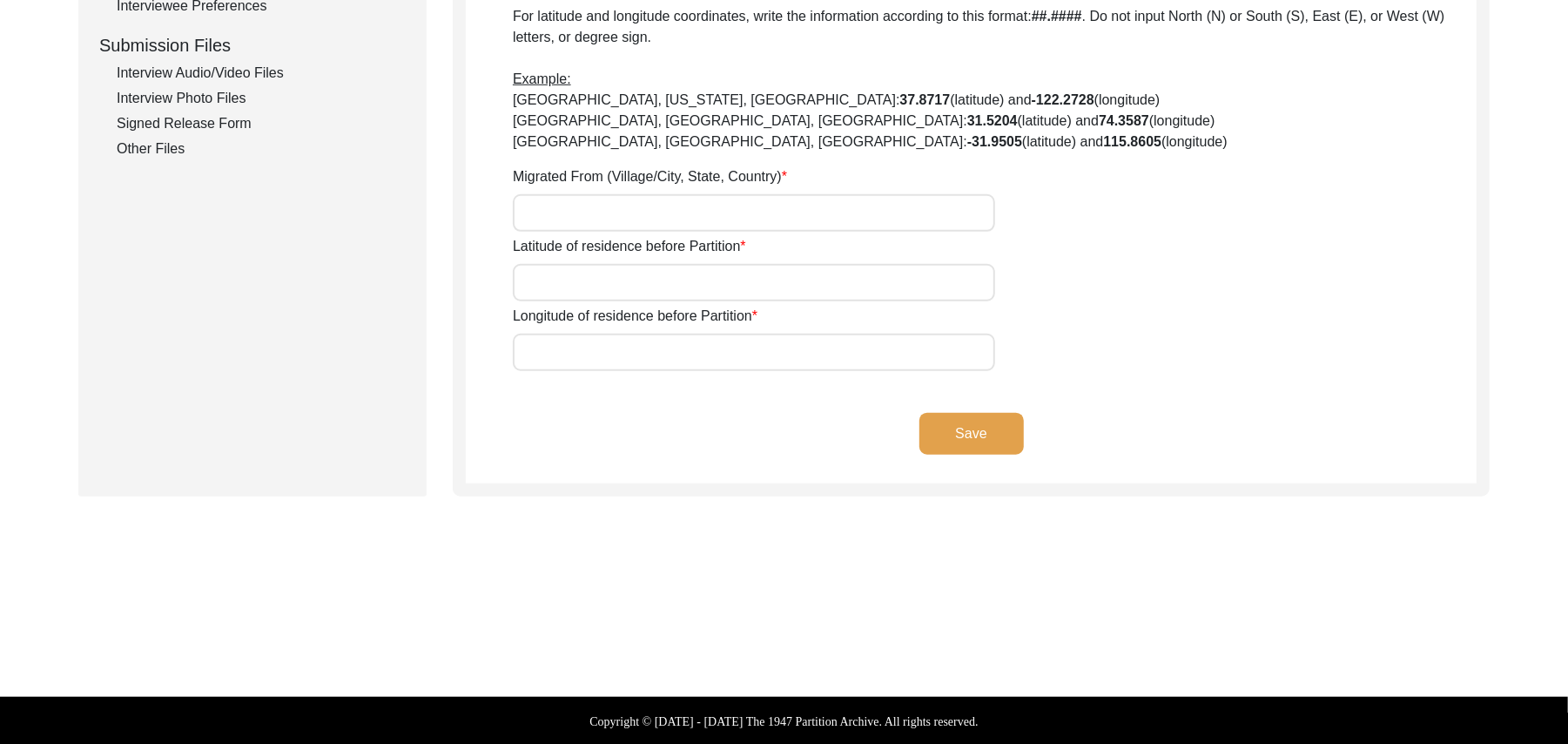
type input "N/A"
type input "Mastiwal"
type input "[GEOGRAPHIC_DATA]"
type input "[GEOGRAPHIC_DATA]/ [GEOGRAPHIC_DATA]"
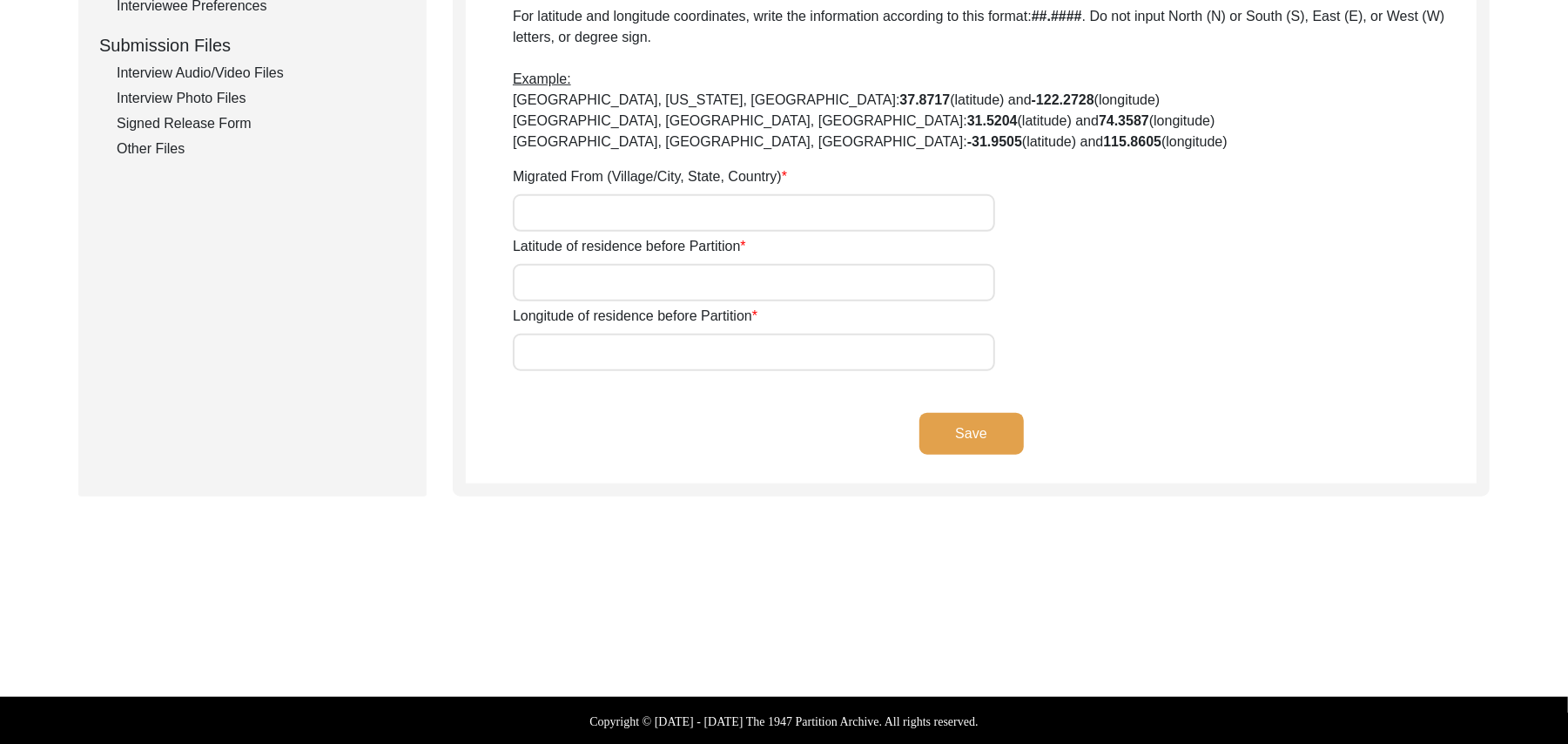
type input "144207"
type input "[GEOGRAPHIC_DATA]"
type input "Mastiwal/ Ladian"
type input "Mastiwal, [GEOGRAPHIC_DATA], [GEOGRAPHIC_DATA]"
type input "N/A"
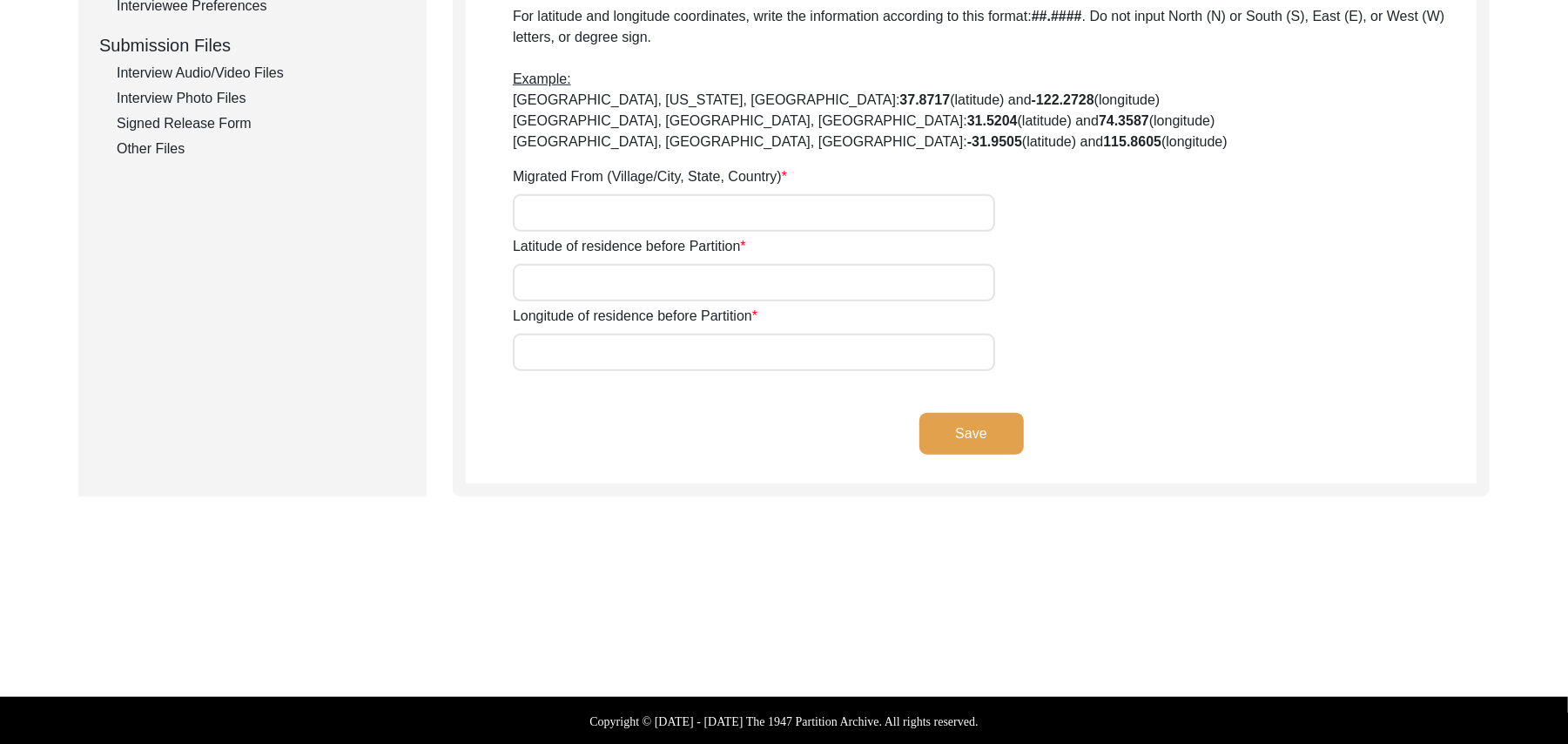
type input "N/A"
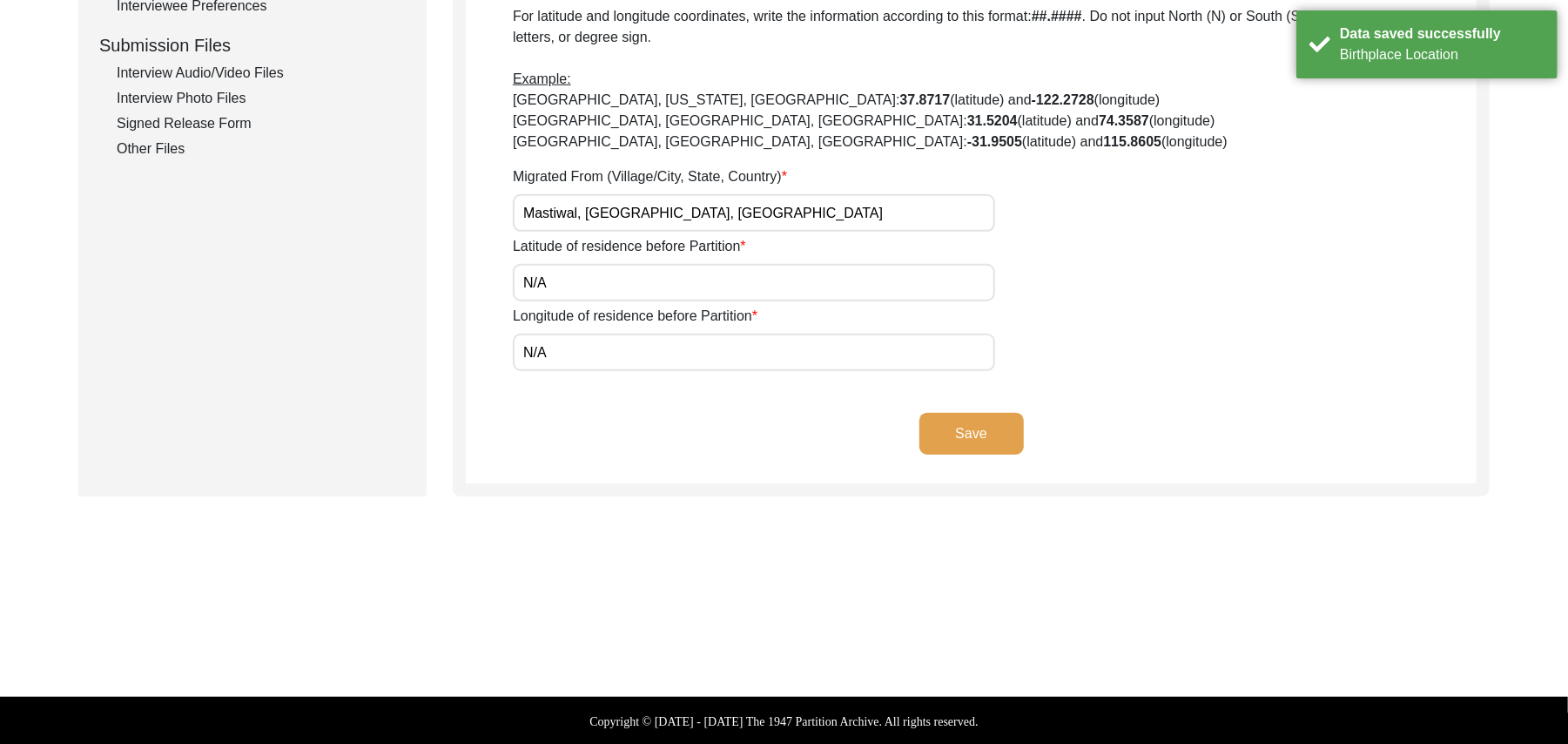
click at [979, 418] on button "Save" at bounding box center [971, 434] width 104 height 42
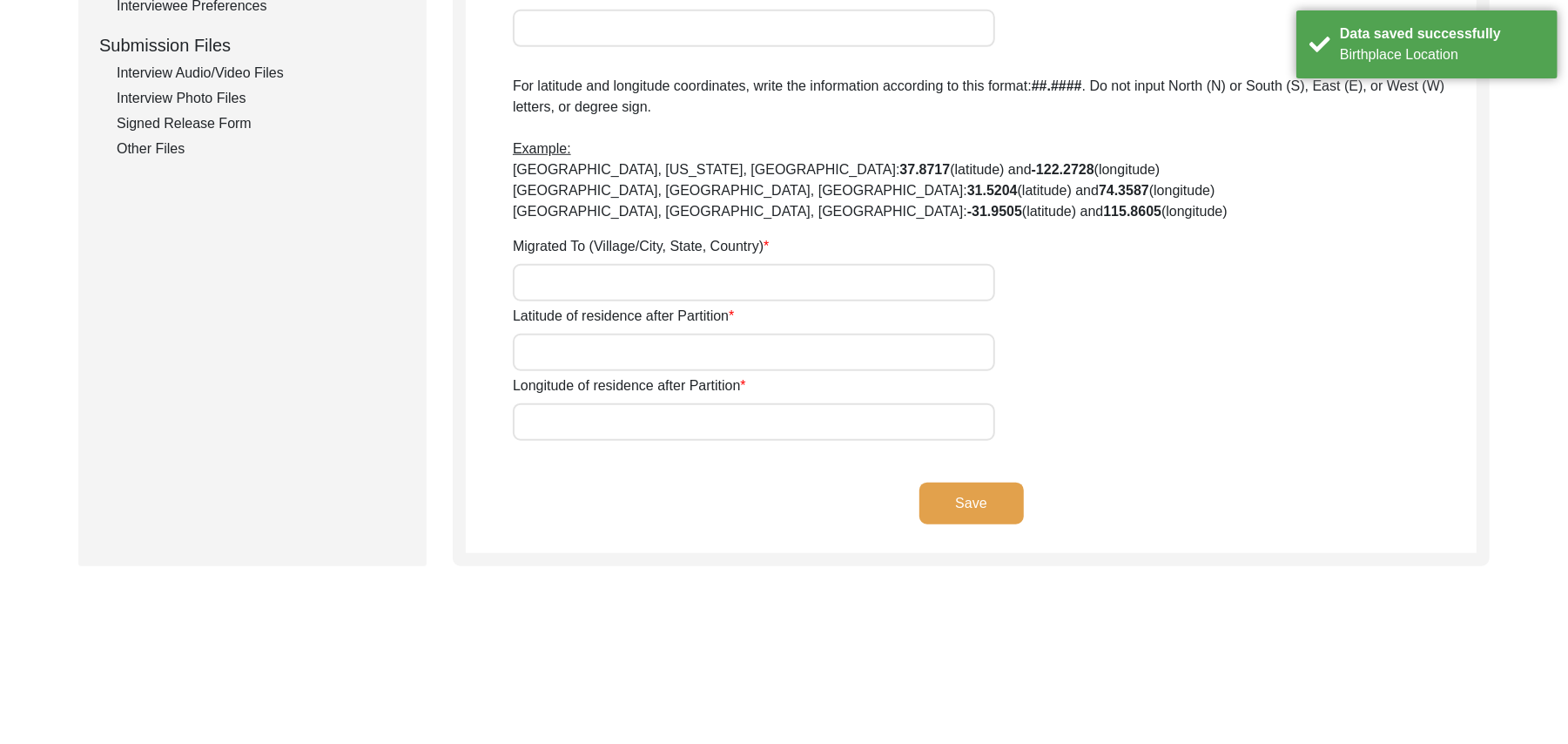
type input "Yes"
type input "N/A"
type input "Chak 326JB Korian"
type input "[PERSON_NAME]/ Gojra"
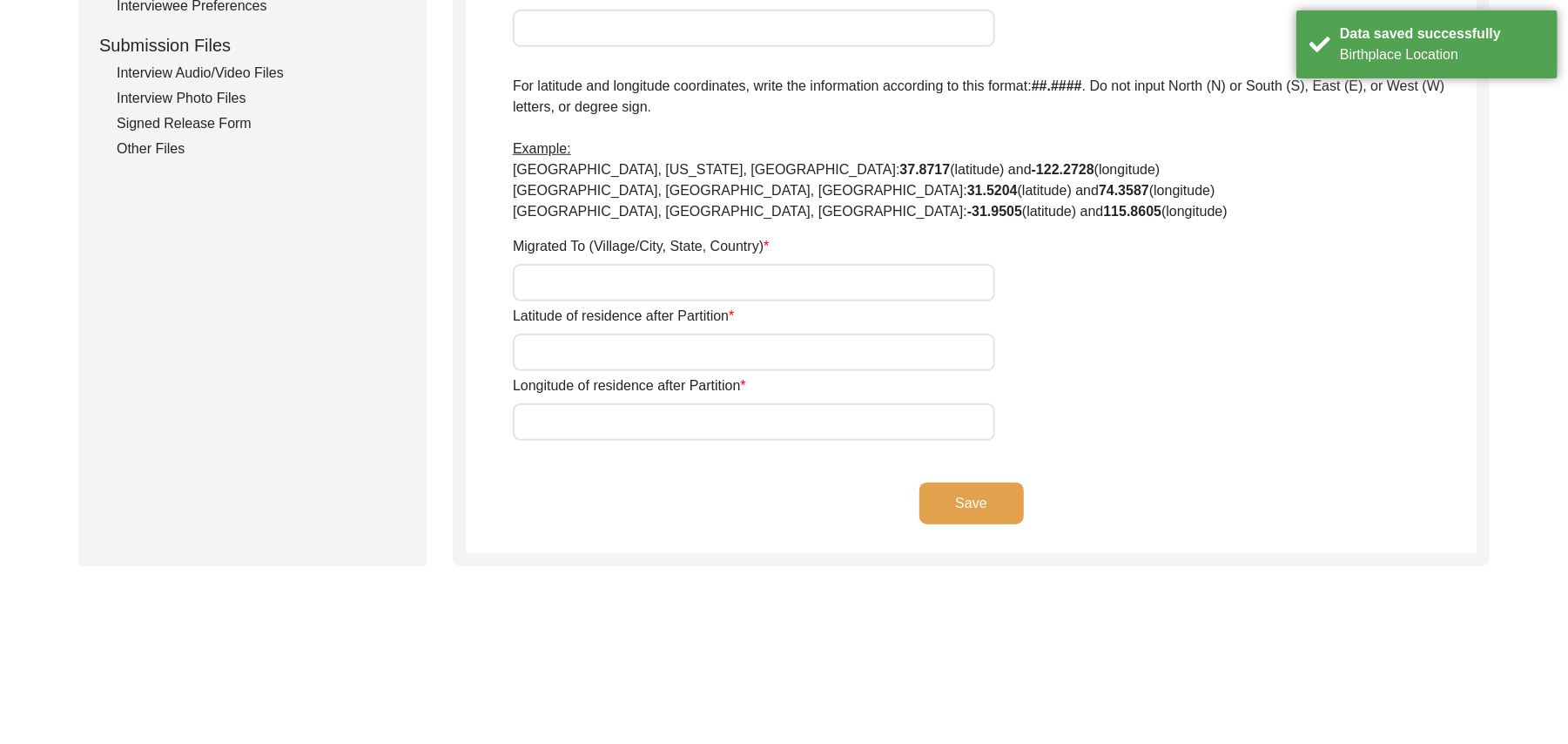
type input "[GEOGRAPHIC_DATA]"
type input "36051"
type input "Chak 36051"
type input "Chak [STREET_ADDRESS]"
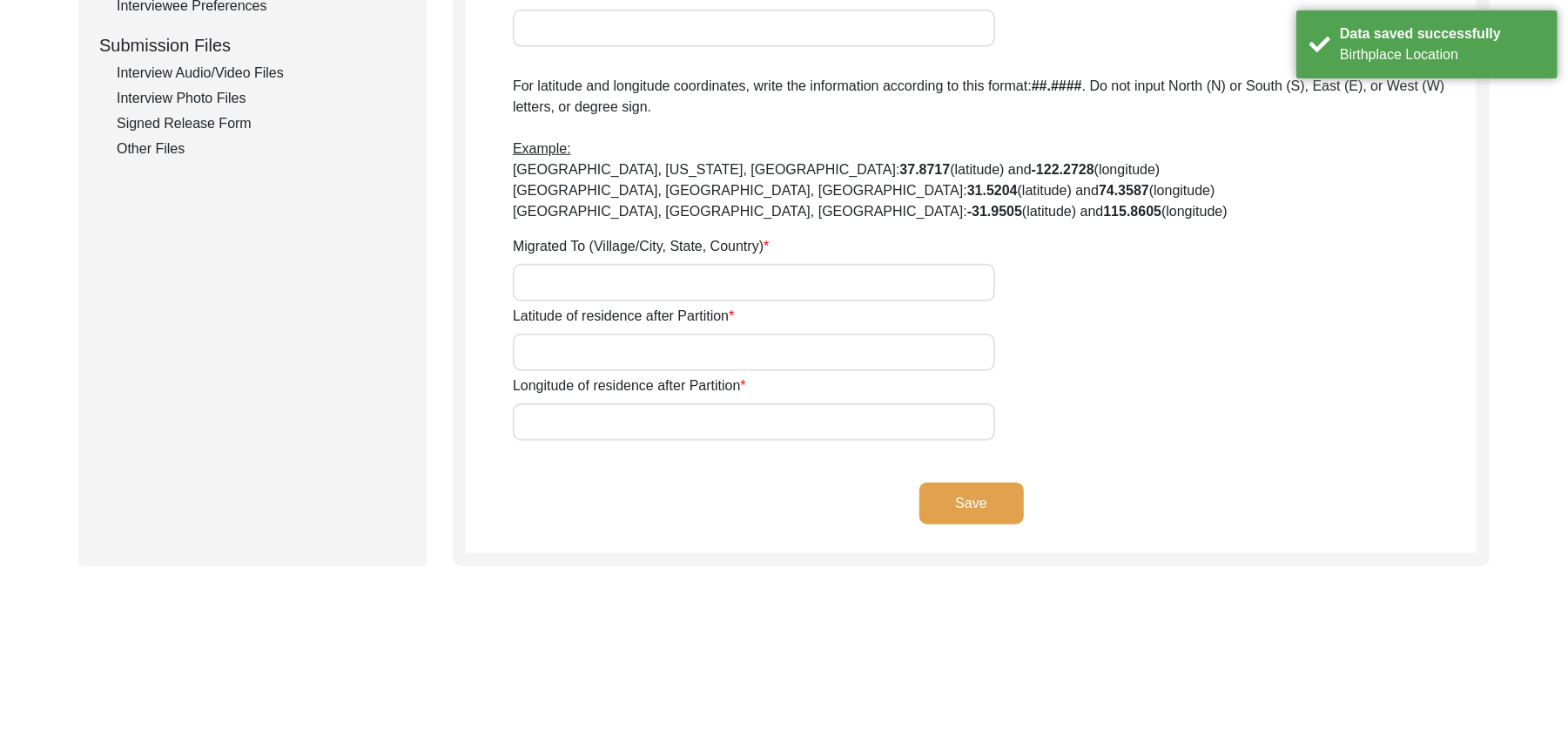
type input "N/A"
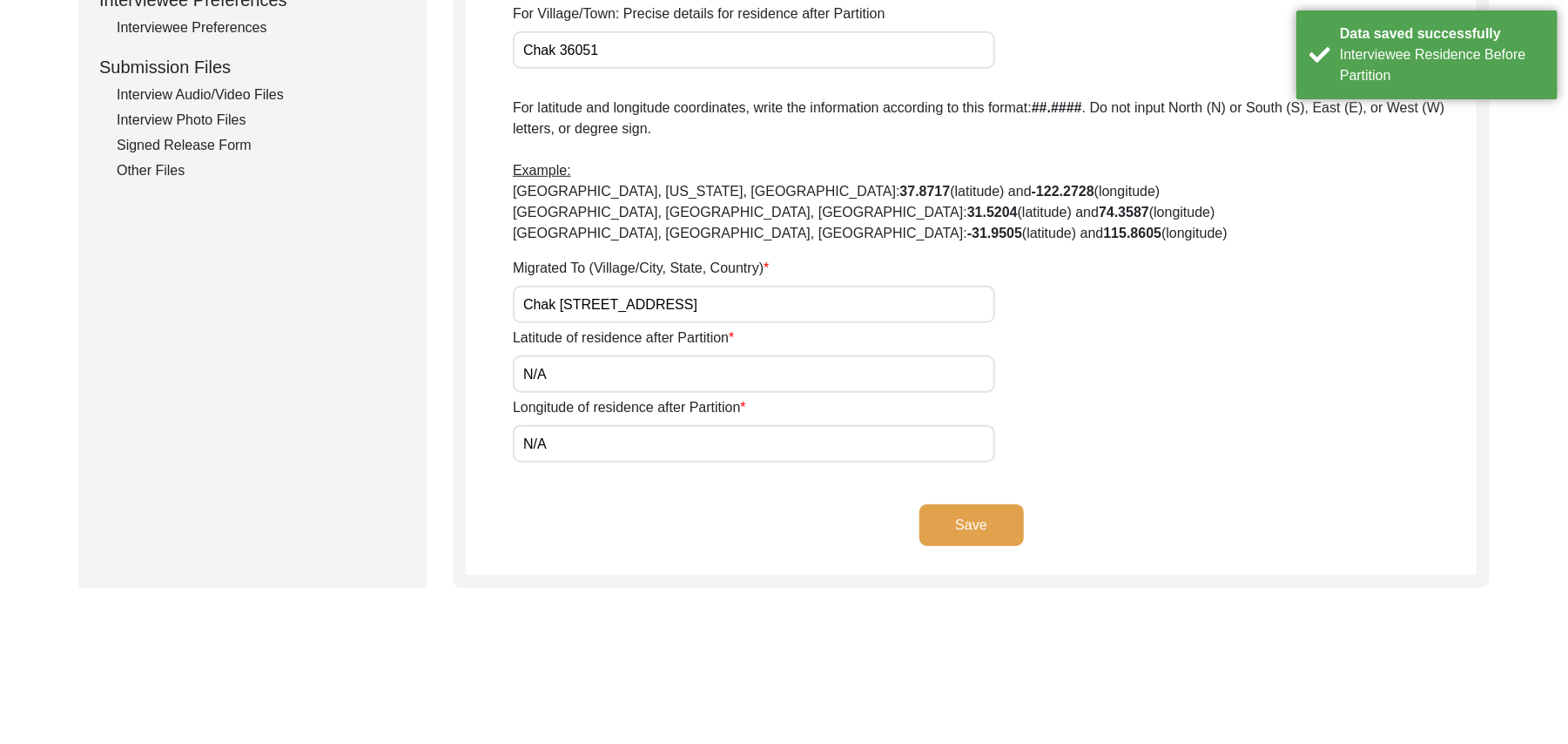
scroll to position [906, 0]
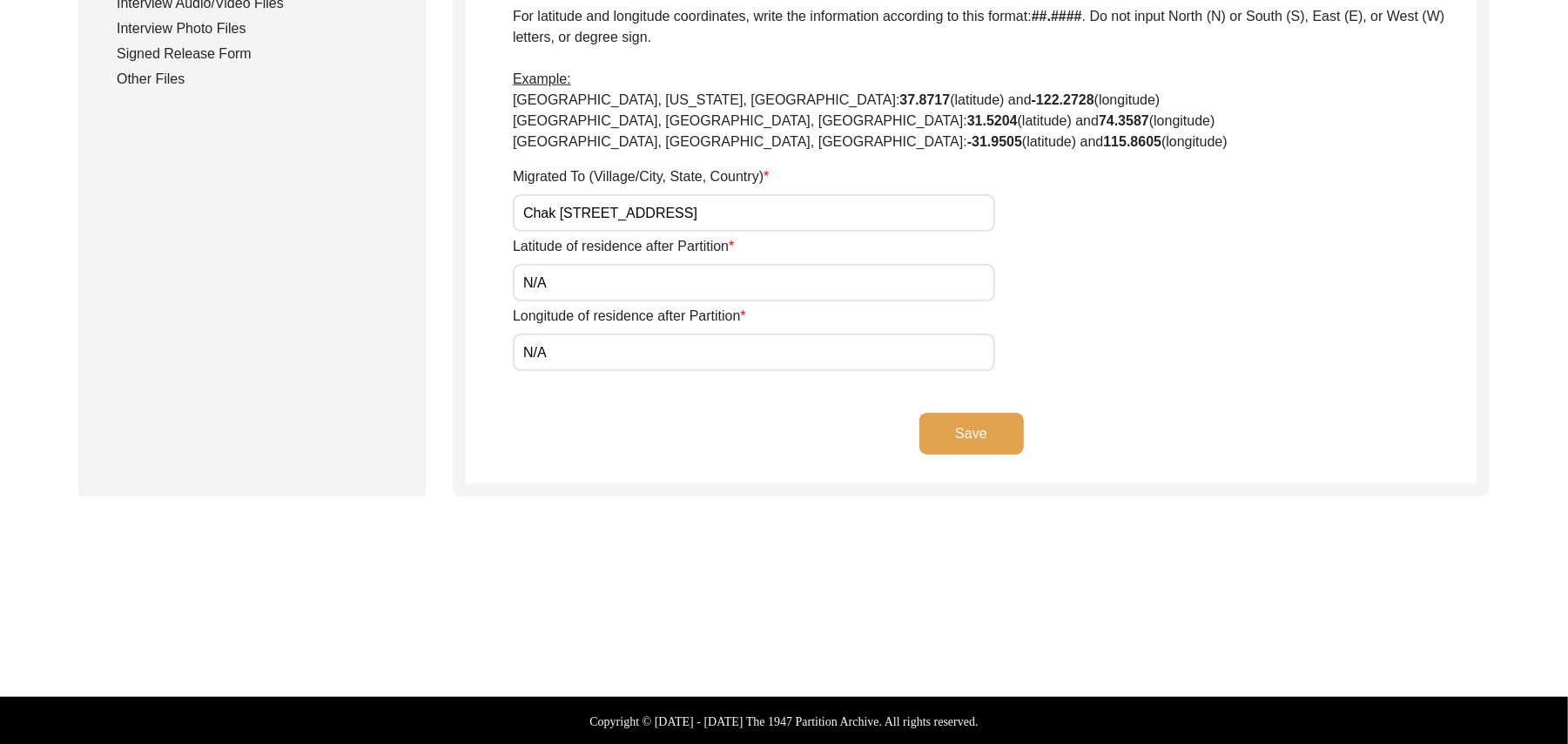
click at [979, 419] on button "Save" at bounding box center [971, 434] width 104 height 42
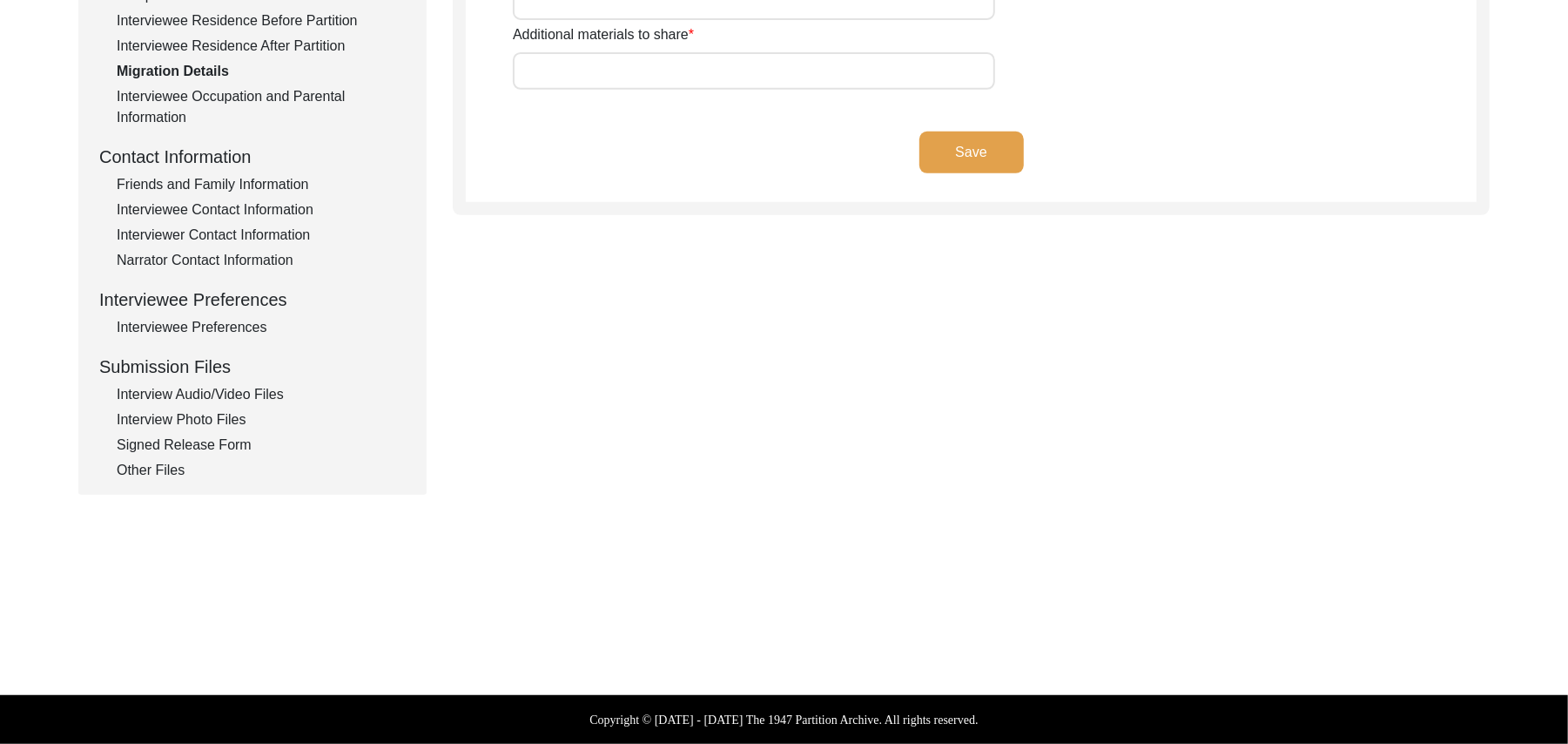
scroll to position [513, 0]
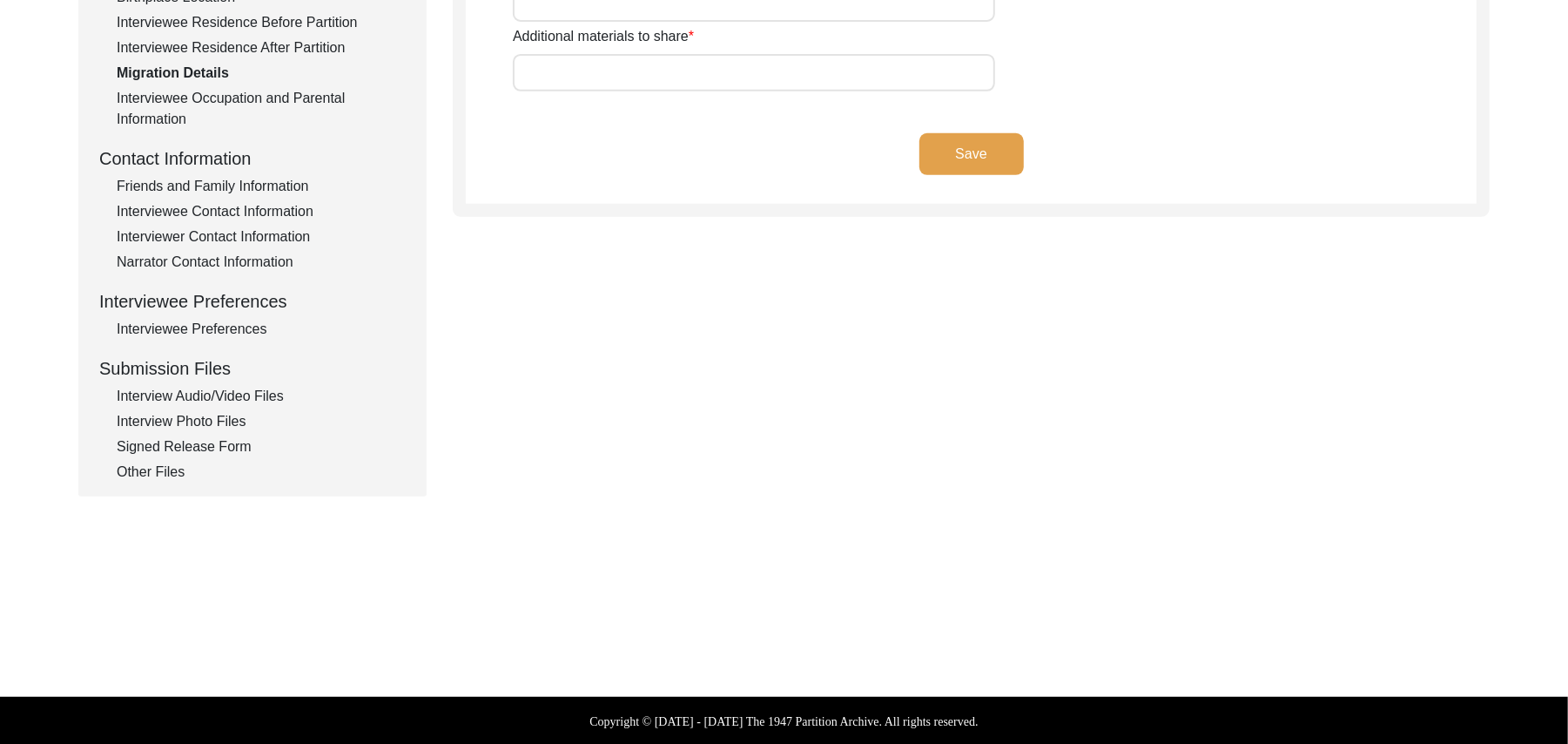
type input "Land, Animals, and Home"
type input "Land, Home"
type input "Wagah"
type input "Ladian, [GEOGRAPHIC_DATA][PERSON_NAME][GEOGRAPHIC_DATA], [PERSON_NAME],"
type input "N/A"
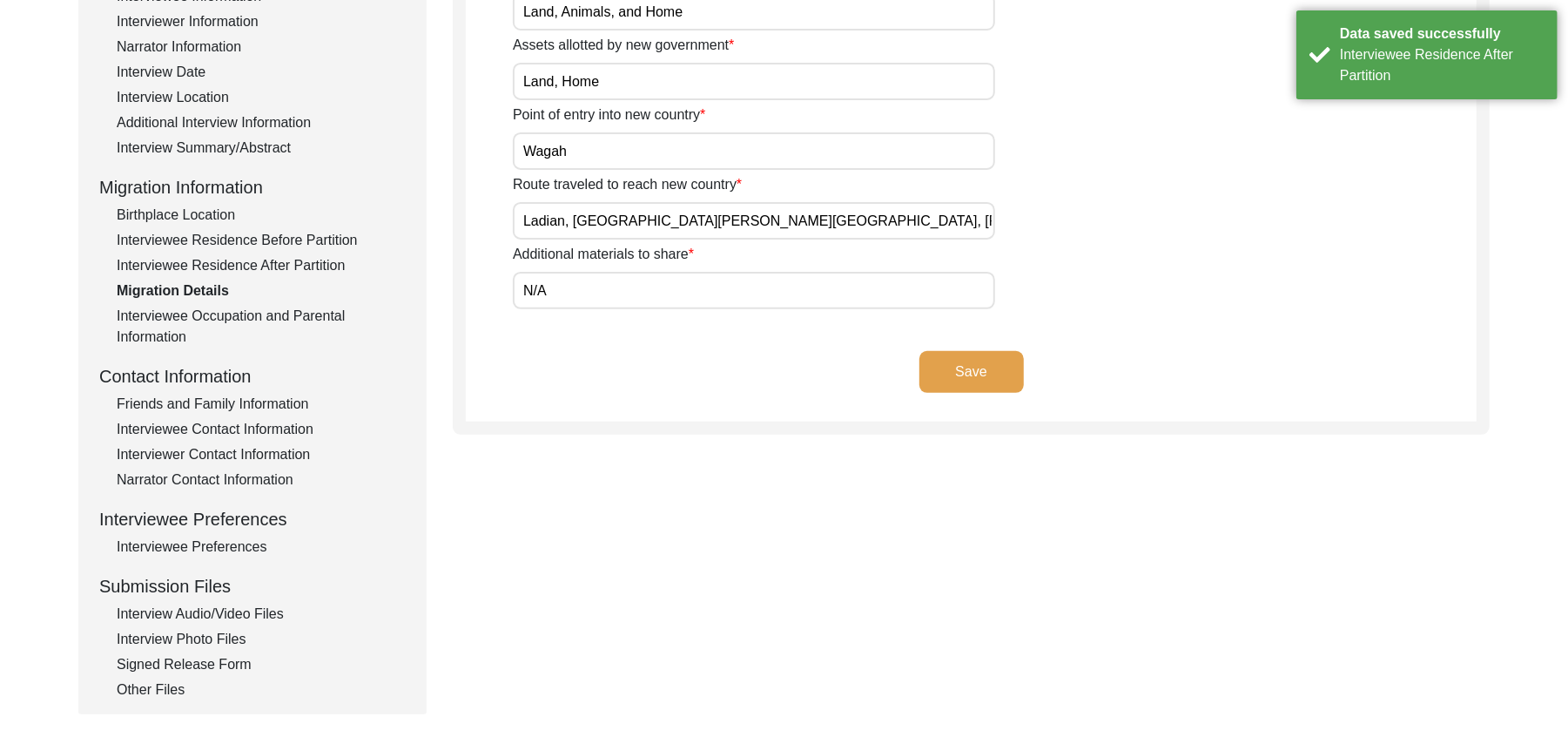
scroll to position [231, 0]
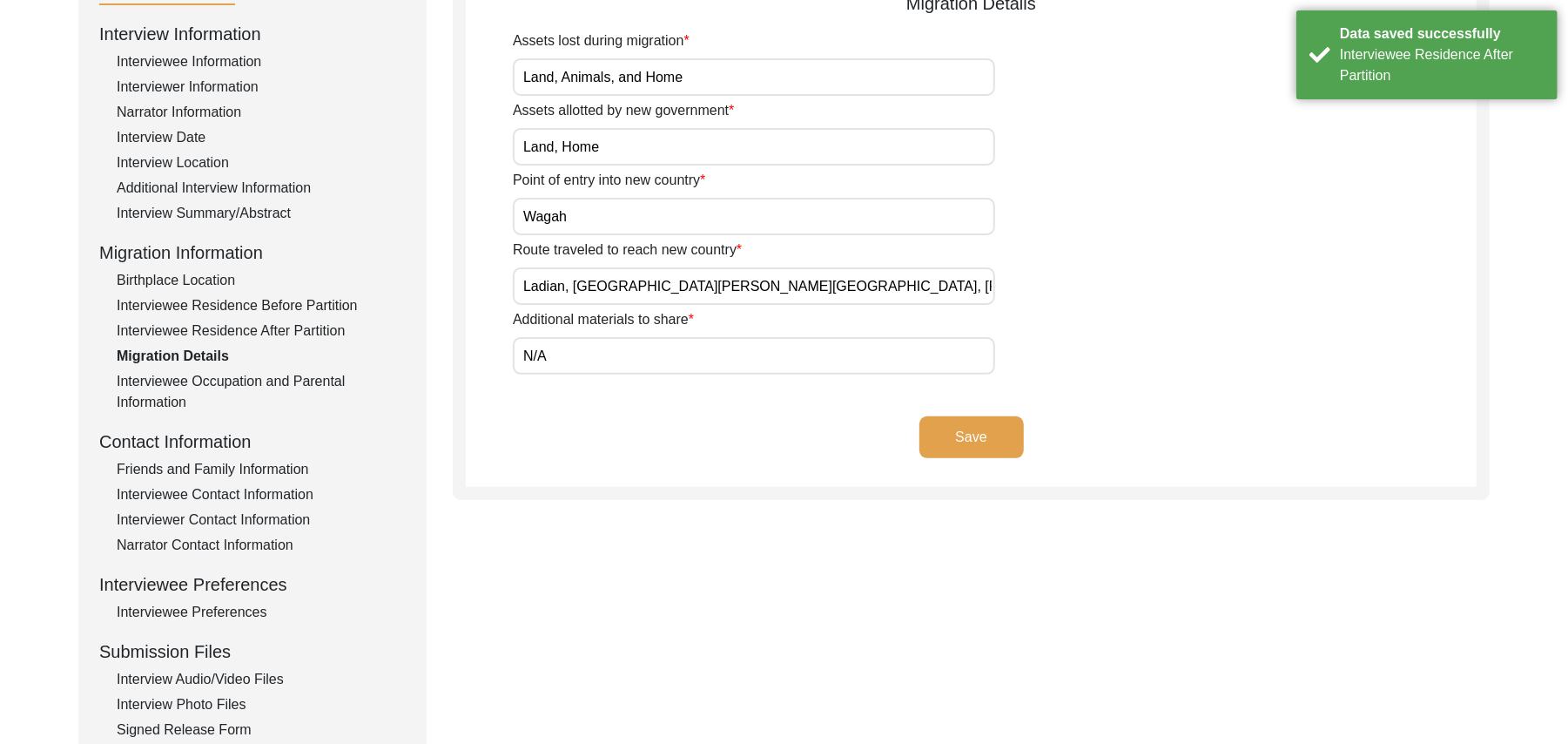
click at [963, 419] on button "Save" at bounding box center [971, 437] width 104 height 42
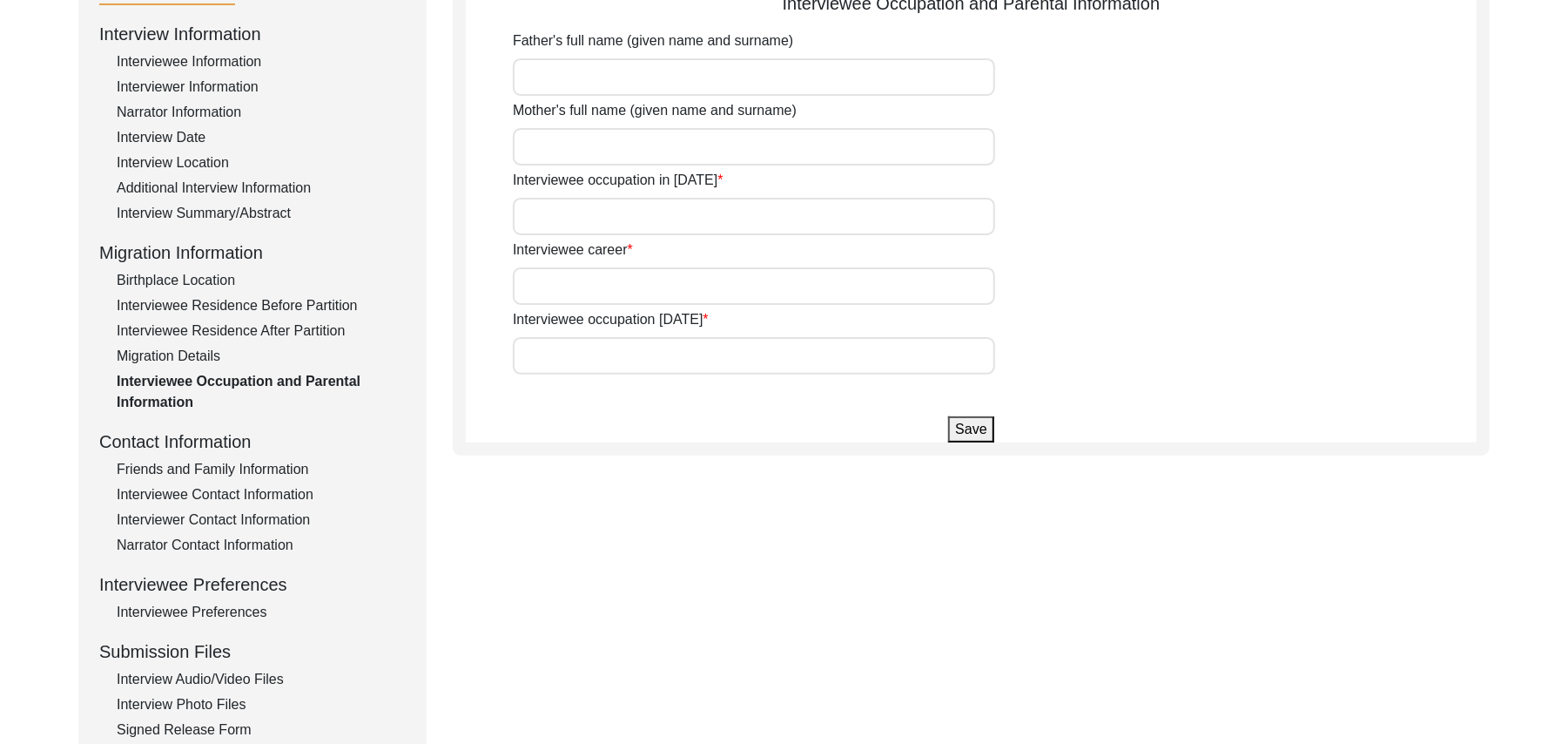
type input "[PERSON_NAME]"
type input "Student"
type input "Farmer, and accountant"
type input "Accountant"
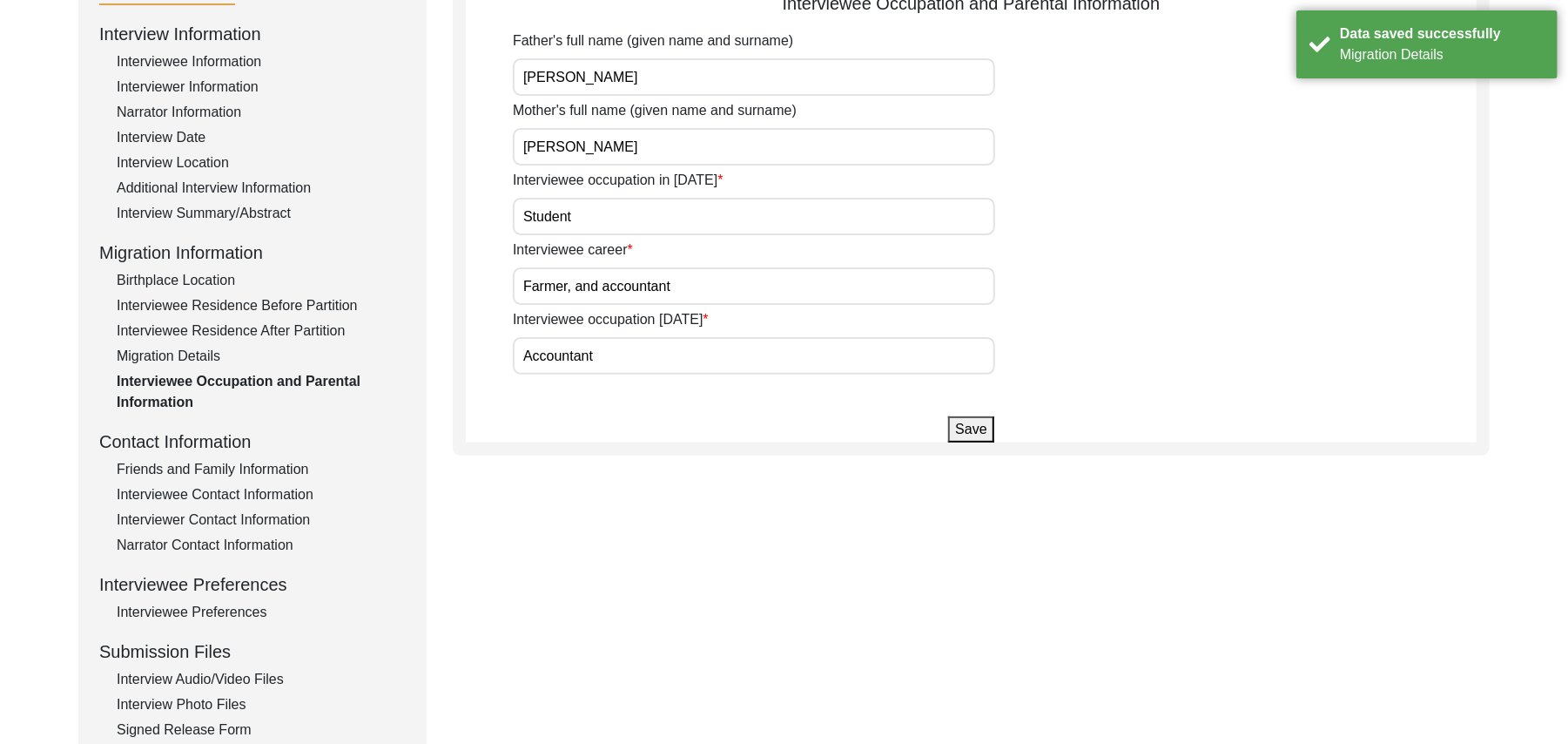
click at [963, 419] on button "Save" at bounding box center [970, 430] width 46 height 27
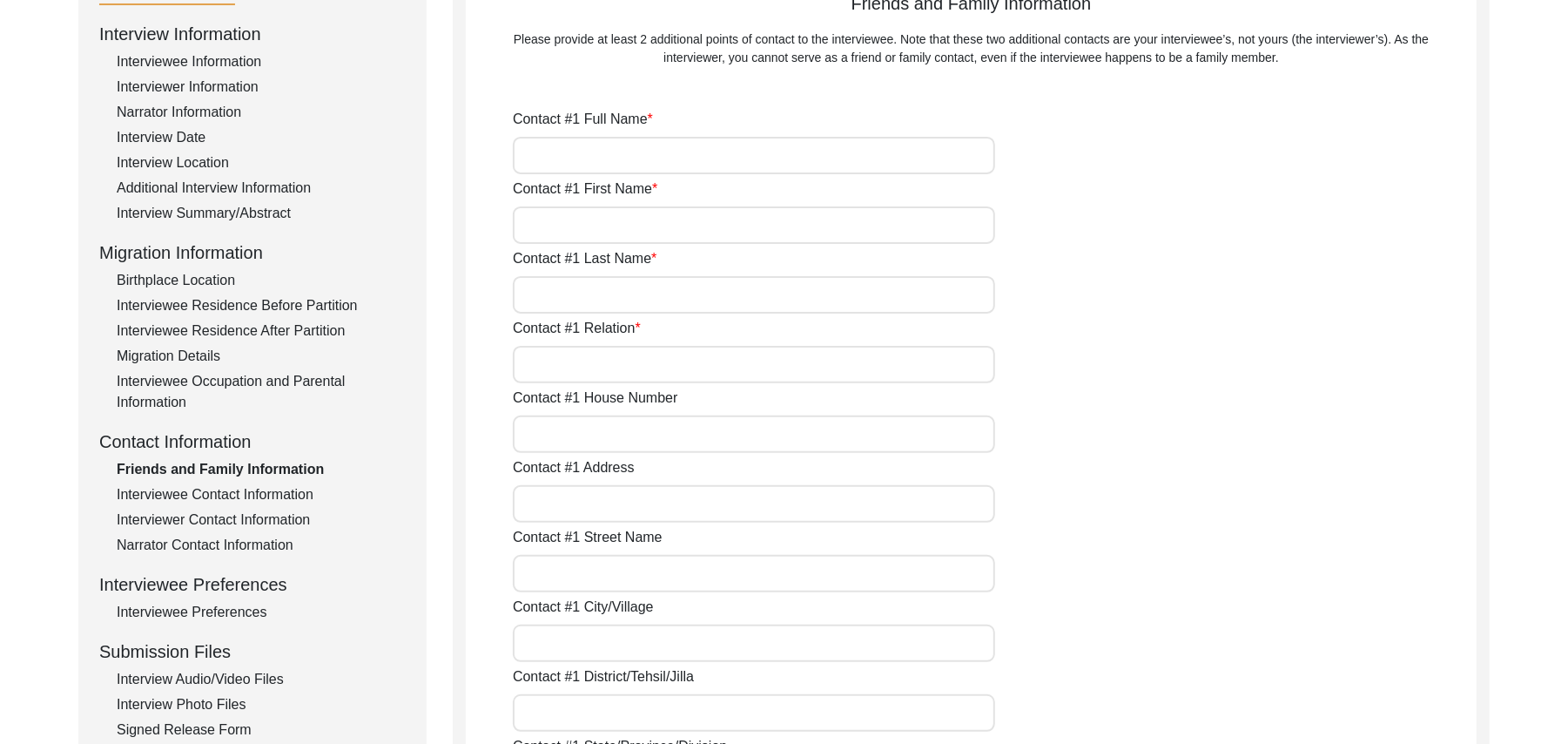
click at [637, 164] on input "Contact #1 Full Name" at bounding box center [754, 155] width 482 height 37
type input "[PERSON_NAME]"
click at [619, 228] on input "Contact #1 First Name" at bounding box center [754, 225] width 482 height 37
type input "Haji"
click at [596, 298] on input "Contact #1 Last Name" at bounding box center [754, 294] width 482 height 37
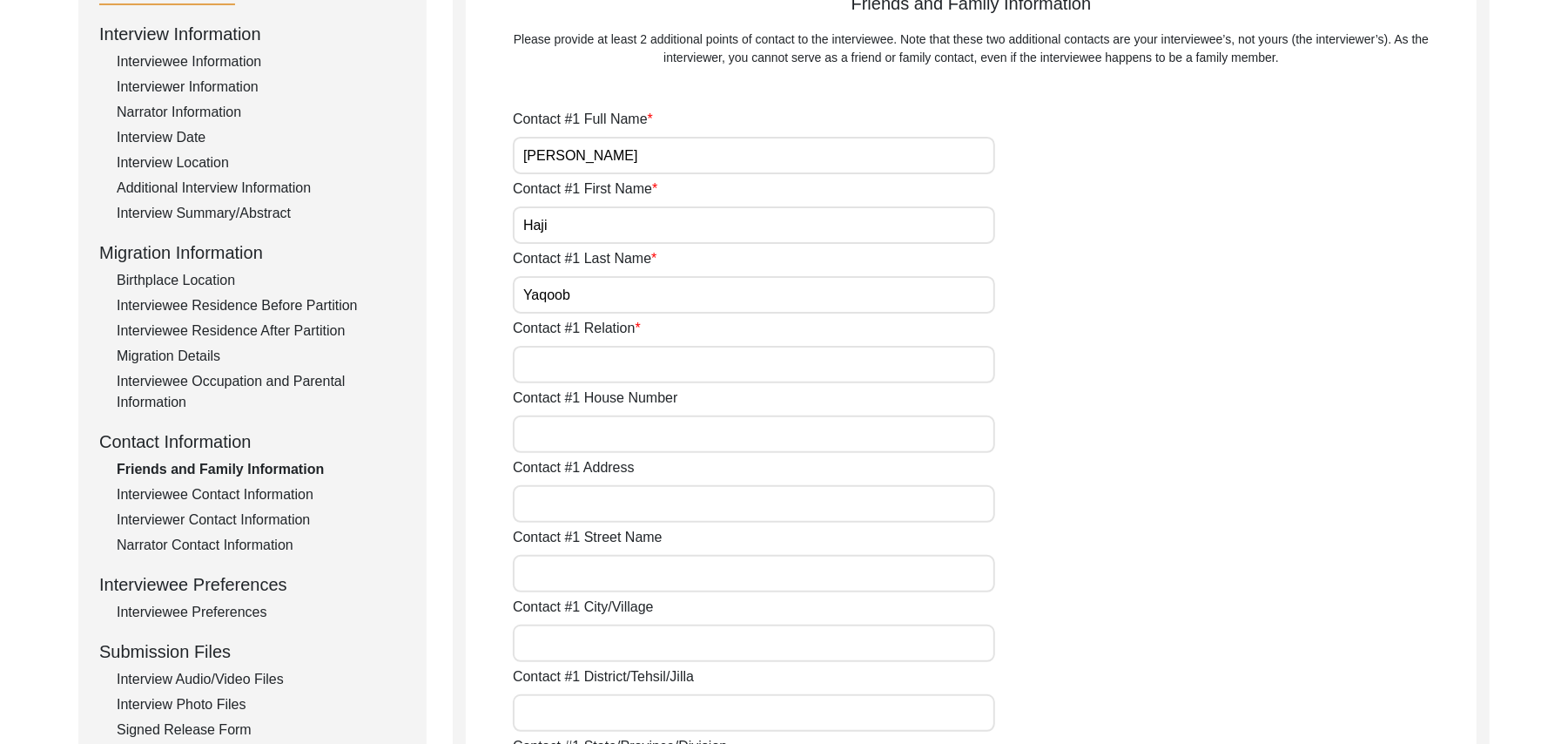
type input "Yaqoob"
click at [587, 363] on input "Contact #1 Relation" at bounding box center [754, 363] width 482 height 37
type input "Family Friend"
click at [589, 437] on input "Contact #1 House Number" at bounding box center [754, 434] width 482 height 37
type input "N/A"
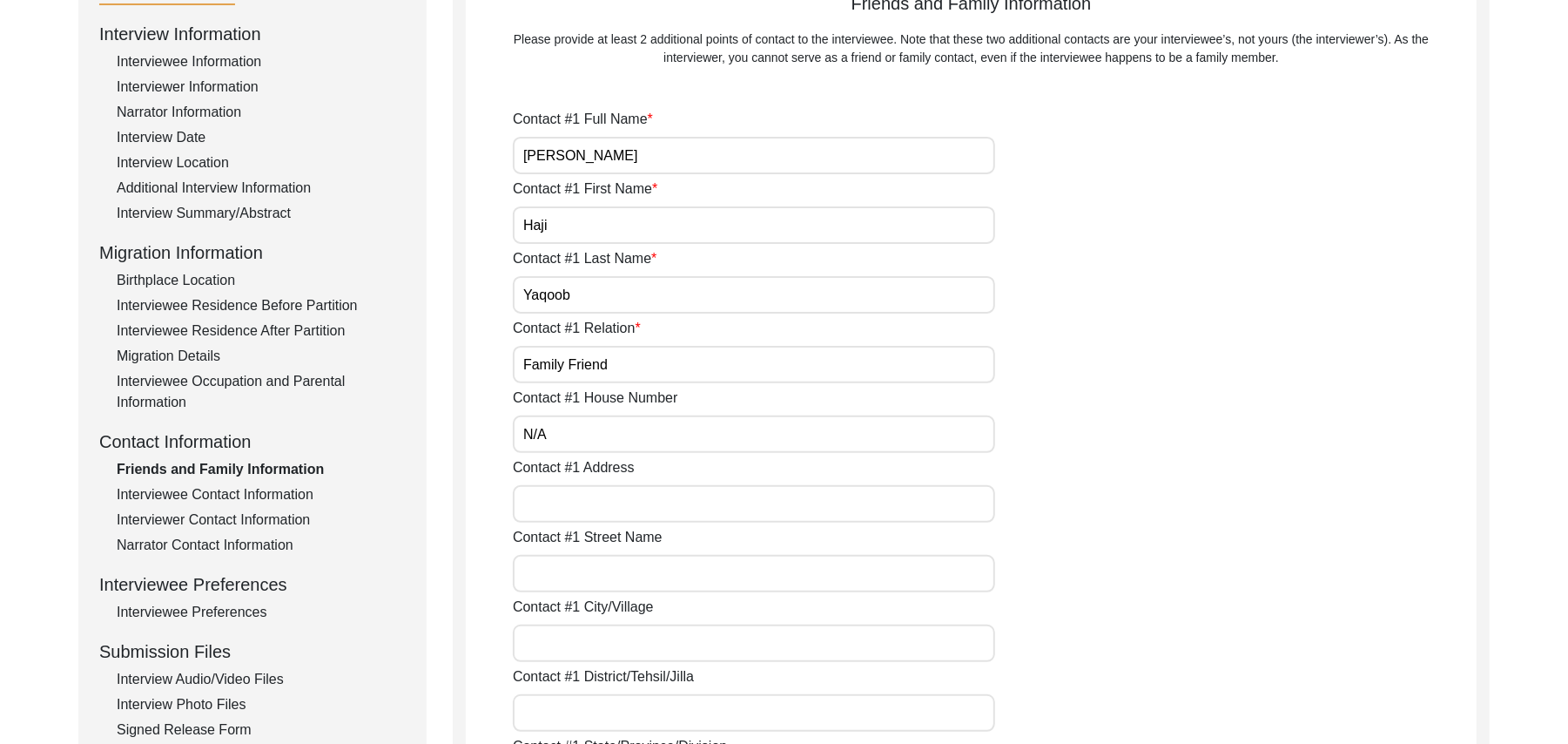
click at [613, 512] on input "Contact #1 Address" at bounding box center [754, 503] width 482 height 37
type input "Chak 362JB"
click at [600, 578] on input "Contact #1 Street Name" at bounding box center [754, 573] width 482 height 37
paste input "N/A"
type input "N/A"
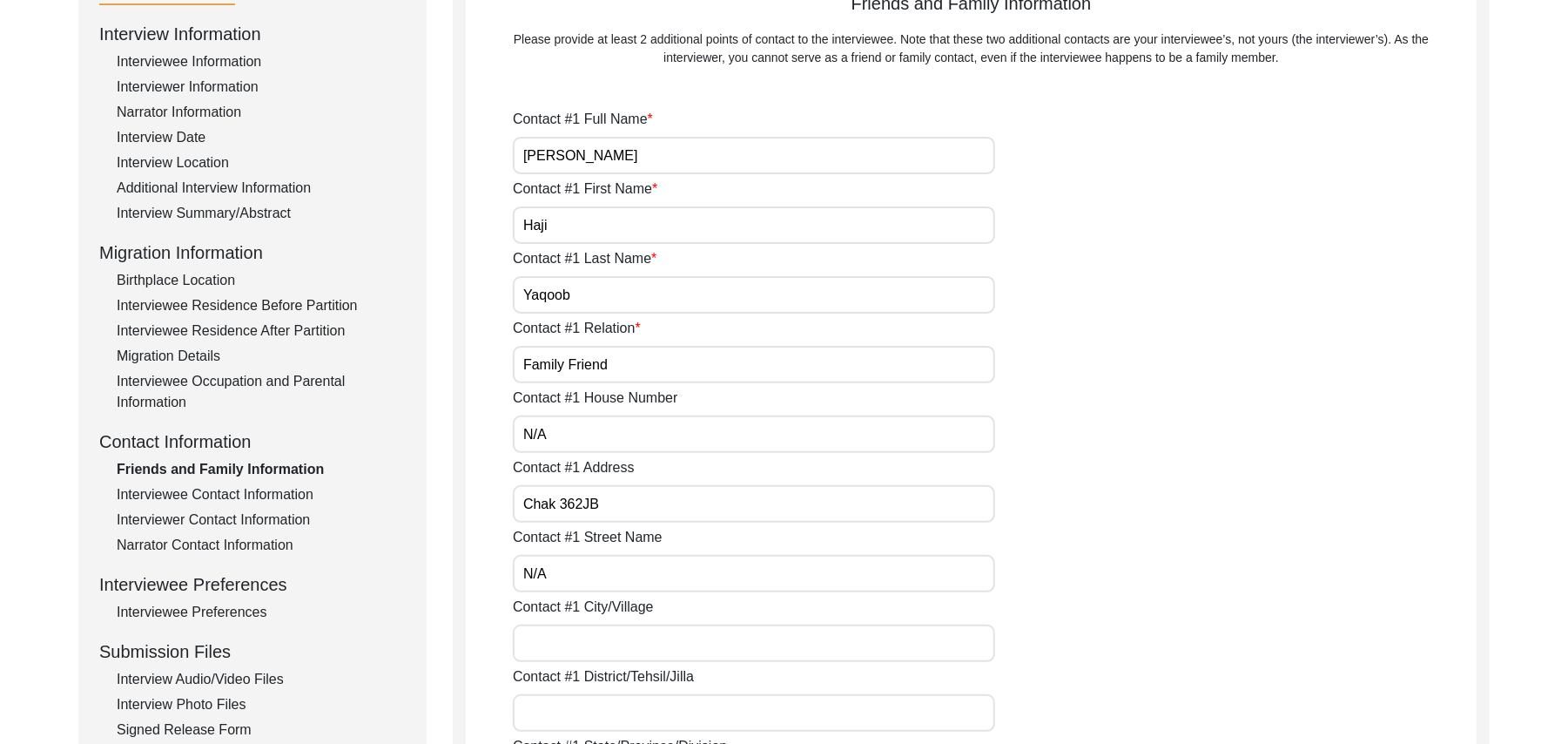
click at [585, 648] on input "Contact #1 City/Village" at bounding box center [754, 642] width 482 height 37
type input "Chak 362JB"
click at [582, 715] on input "Contact #1 District/Tehsil/Jilla" at bounding box center [754, 712] width 482 height 37
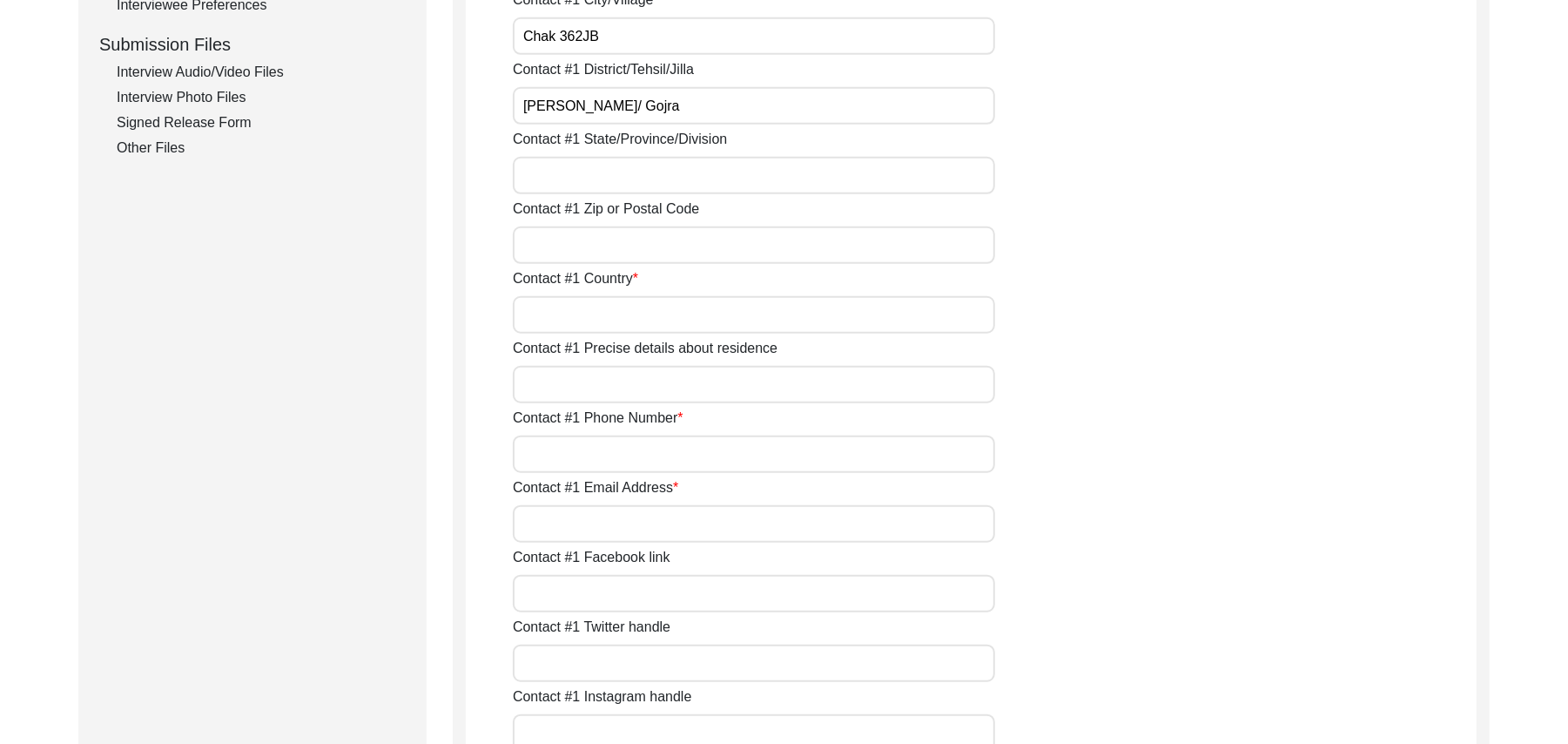
scroll to position [884, 0]
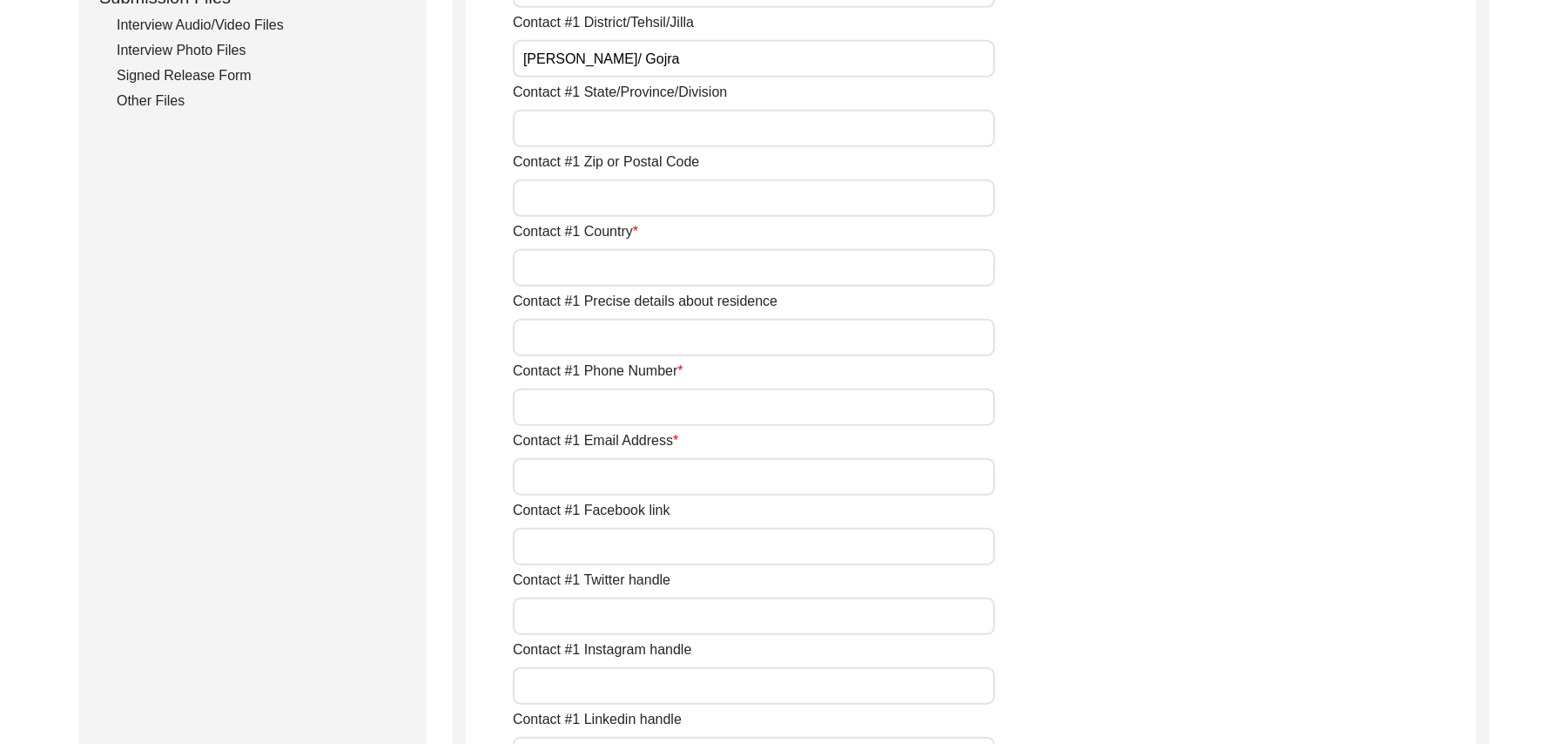
type input "[PERSON_NAME]/ Gojra"
click at [632, 132] on input "Contact #1 State/Province/Division" at bounding box center [754, 128] width 482 height 37
type input "[GEOGRAPHIC_DATA]"
click at [627, 202] on input "Contact #1 Zip or Postal Code" at bounding box center [754, 197] width 482 height 37
type input "36051"
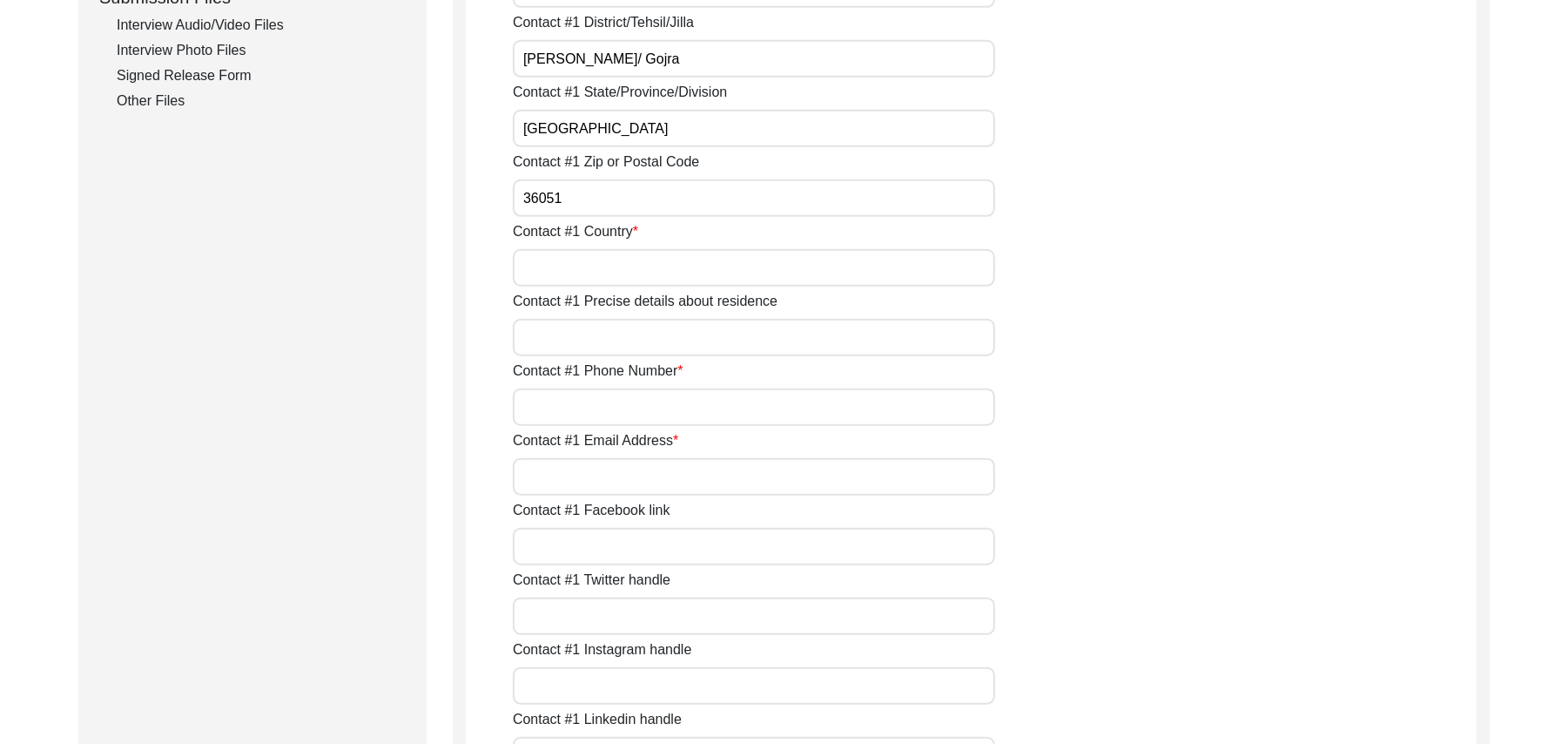
click at [628, 261] on input "Contact #1 Country" at bounding box center [754, 267] width 482 height 37
type input "[GEOGRAPHIC_DATA]"
click at [628, 334] on input "Contact #1 Precise details about residence" at bounding box center [754, 337] width 482 height 37
type input "Chak 362 [PERSON_NAME]"
click at [611, 396] on input "Contact #1 Phone Number" at bounding box center [754, 406] width 482 height 37
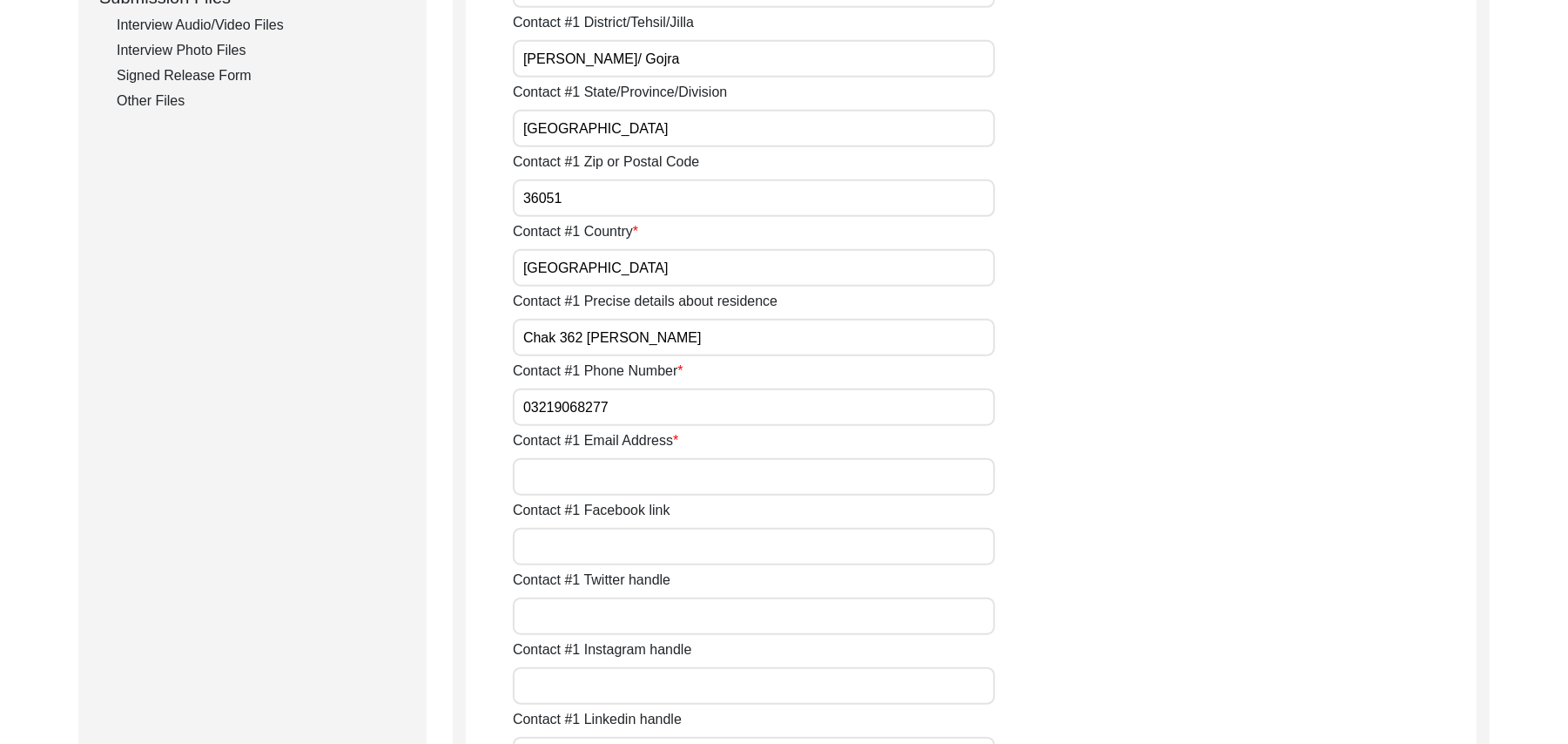
type input "03219068277"
click at [609, 493] on input "Contact #1 Email Address" at bounding box center [754, 476] width 482 height 37
paste input "N/A"
click at [599, 551] on input "Contact #1 Facebook link" at bounding box center [754, 546] width 482 height 37
paste input "N/A"
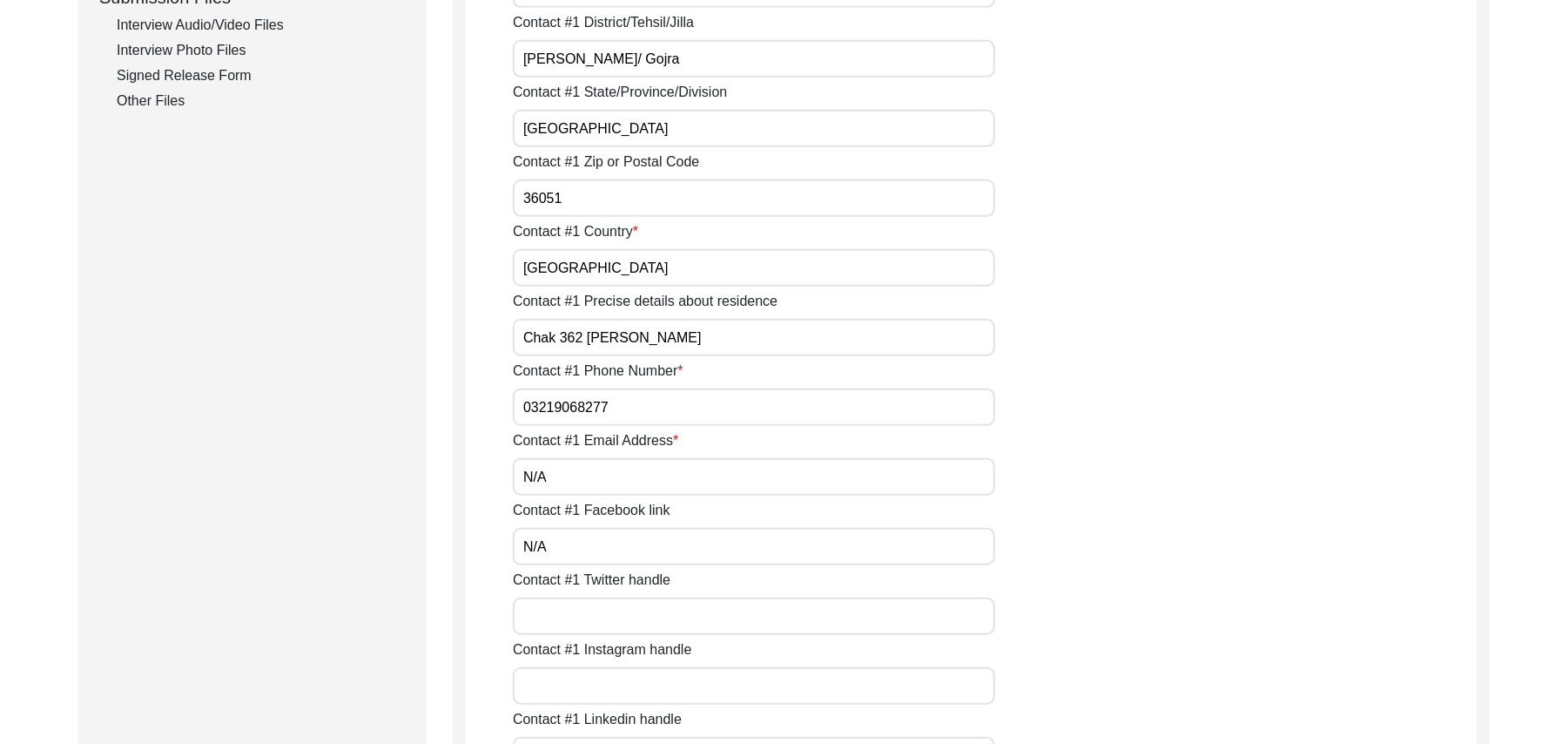
click at [596, 622] on input "Contact #1 Twitter handle" at bounding box center [754, 616] width 482 height 37
paste input "N/A"
click at [592, 692] on input "Contact #1 Instagram handle" at bounding box center [754, 685] width 482 height 37
paste input "N/A"
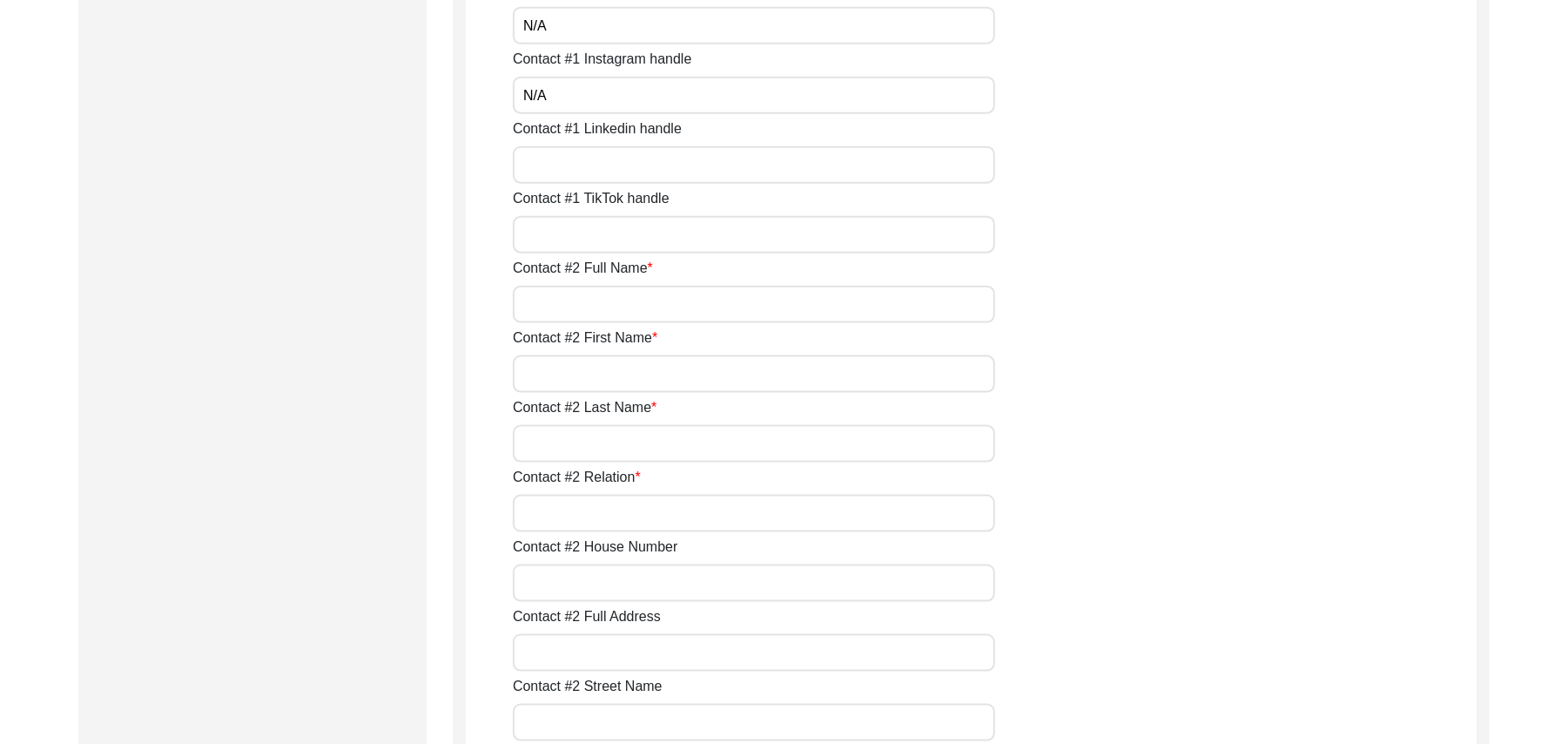
scroll to position [1523, 0]
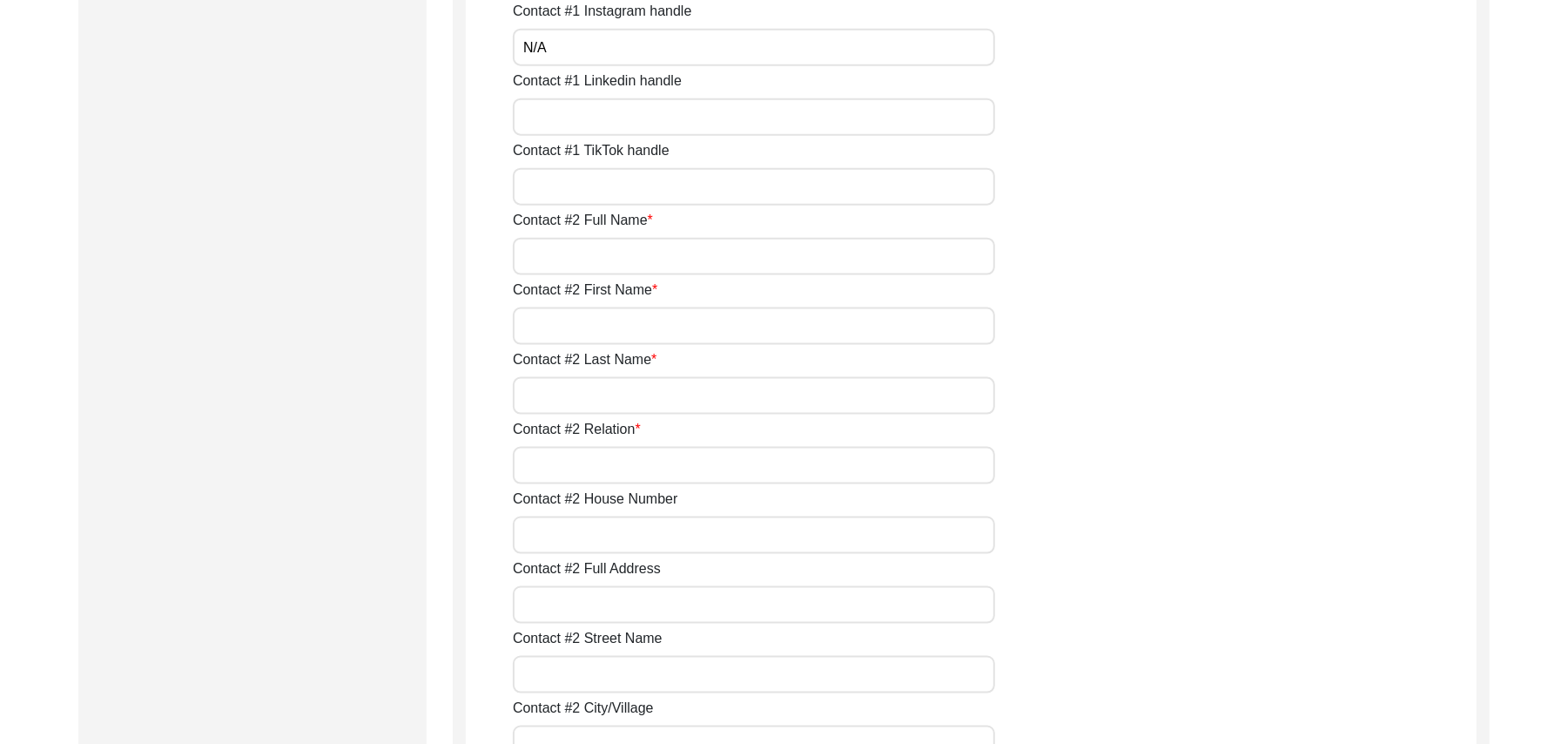
click at [548, 125] on input "Contact #1 Linkedin handle" at bounding box center [754, 117] width 482 height 37
paste input "N/A"
click at [558, 179] on input "Contact #1 TikTok handle" at bounding box center [754, 186] width 482 height 37
paste input "N/A"
click at [586, 252] on input "Contact #2 Full Name" at bounding box center [754, 256] width 482 height 37
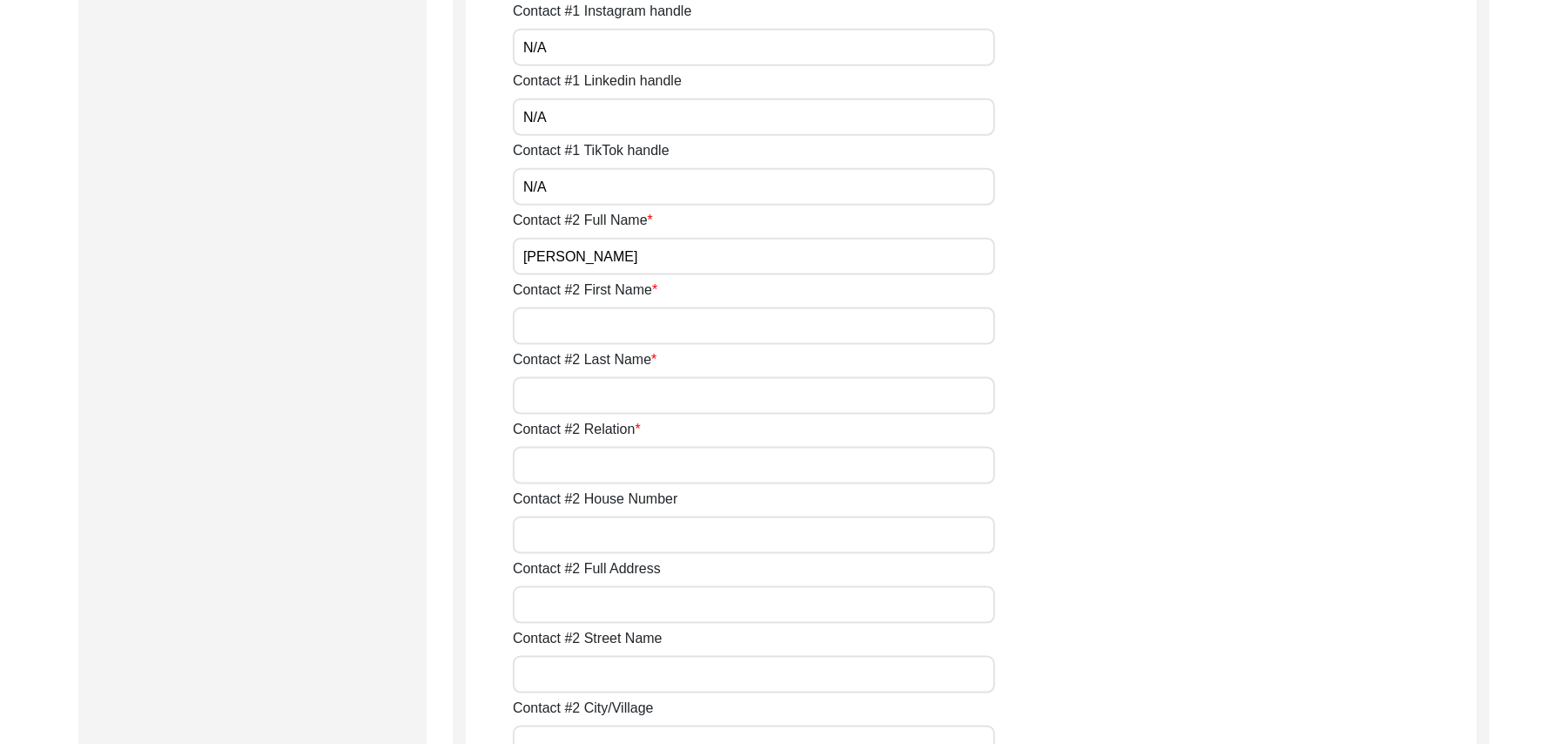
click at [661, 334] on input "Contact #2 First Name" at bounding box center [754, 326] width 482 height 37
click at [623, 402] on input "Contact #2 Last Name" at bounding box center [754, 395] width 482 height 37
click at [614, 465] on input "Contact #2 Relation" at bounding box center [754, 465] width 482 height 37
click at [590, 536] on input "Contact #2 House Number" at bounding box center [754, 534] width 482 height 37
paste input "N/A"
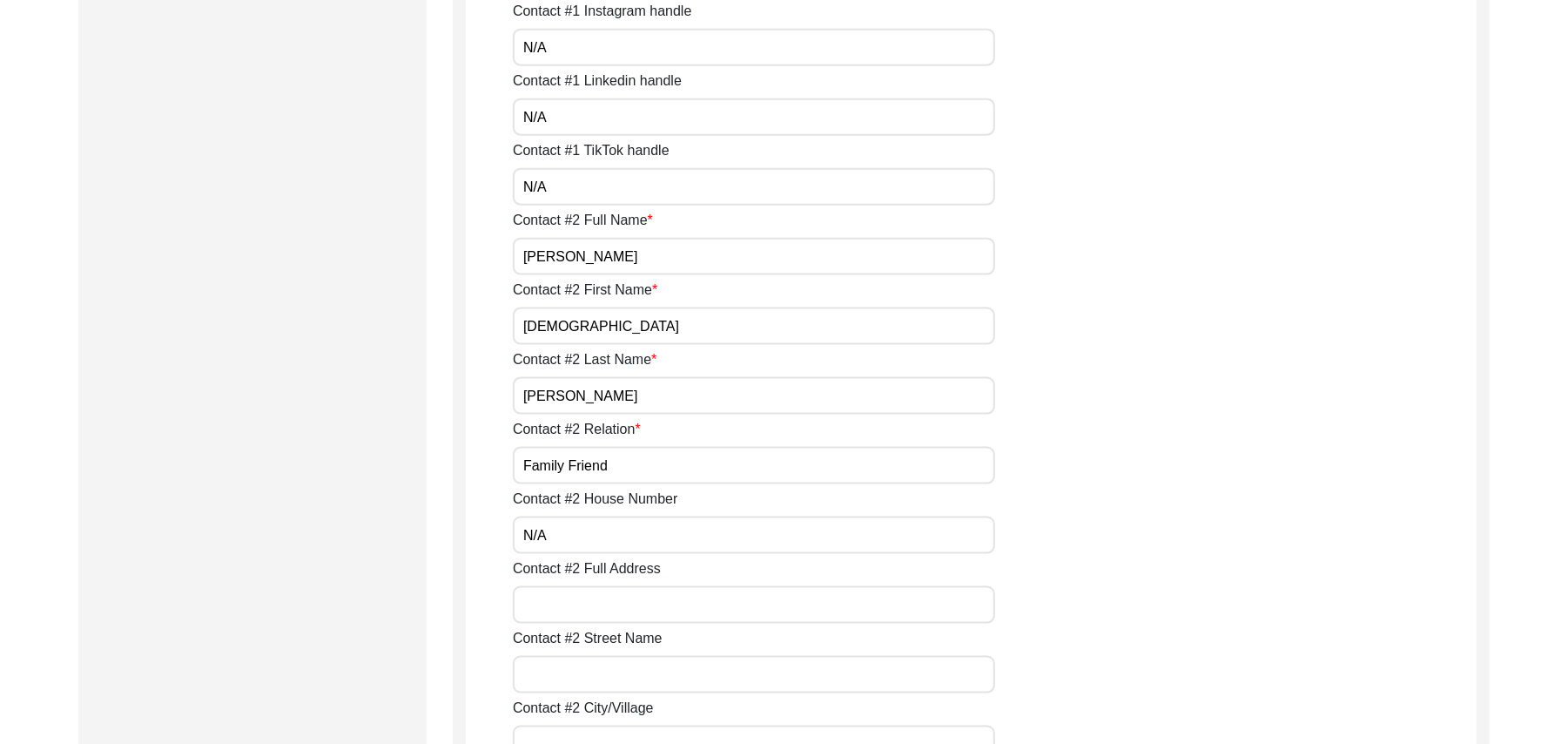
click at [578, 604] on input "Contact #2 Full Address" at bounding box center [754, 604] width 482 height 37
click at [582, 669] on input "Contact #2 Street Name" at bounding box center [754, 674] width 482 height 37
paste input "N/A"
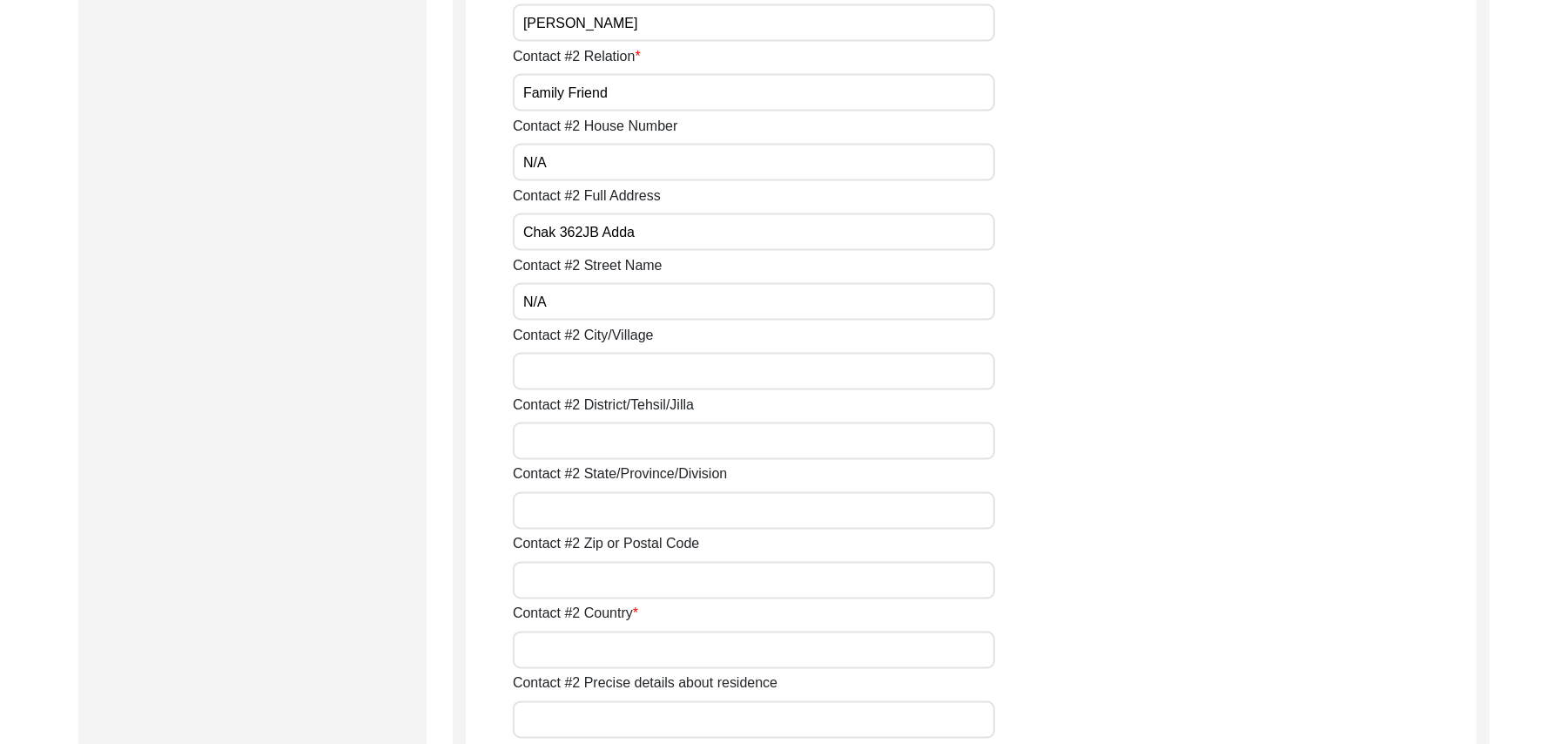
scroll to position [2005, 0]
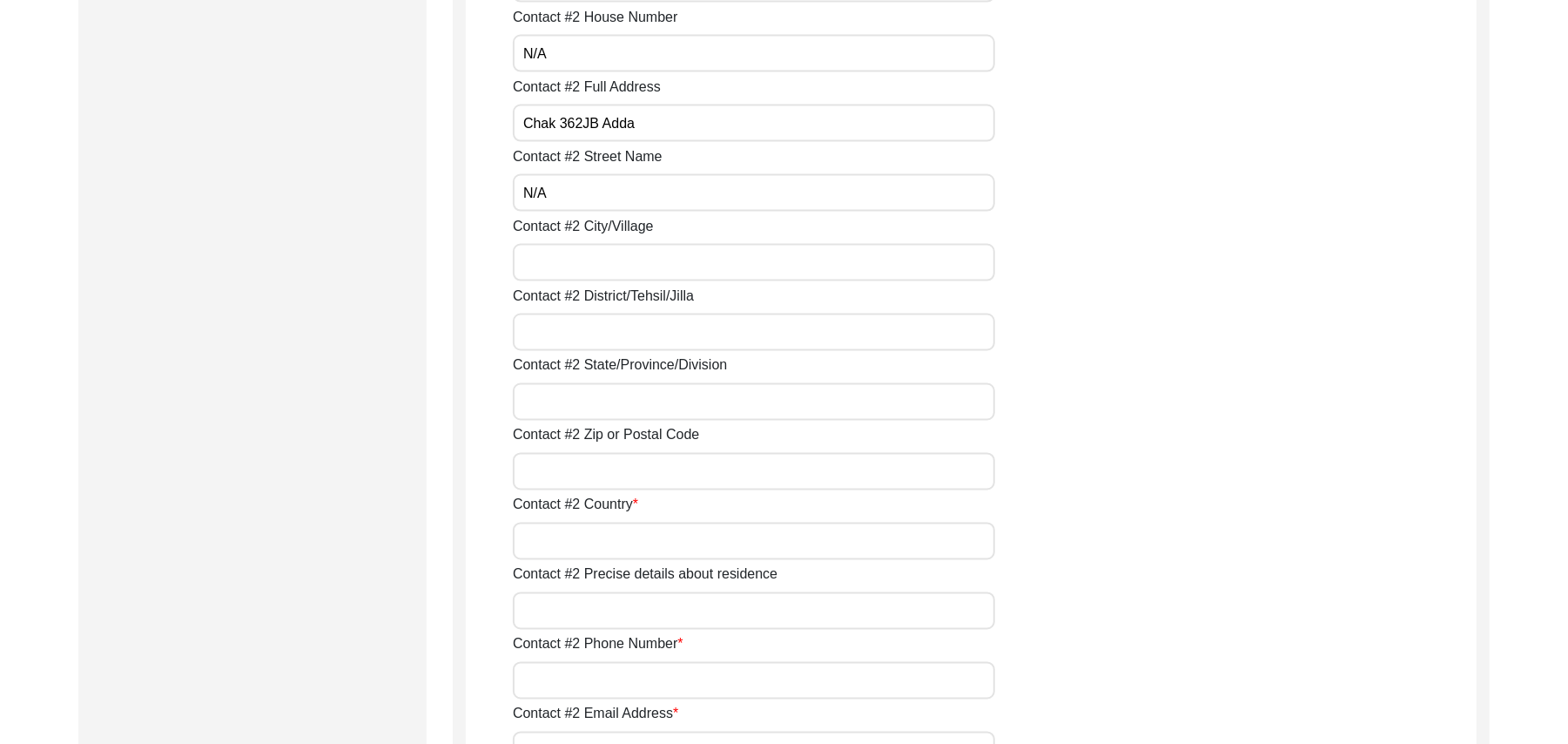
click at [618, 263] on input "Contact #2 City/Village" at bounding box center [754, 262] width 482 height 37
click at [618, 332] on input "Contact #2 District/Tehsil/Jilla" at bounding box center [754, 331] width 482 height 37
click at [607, 400] on input "Contact #2 State/Province/Division" at bounding box center [754, 401] width 482 height 37
click at [597, 468] on input "Contact #2 Zip or Postal Code" at bounding box center [754, 471] width 482 height 37
click at [619, 554] on input "Contact #2 Country" at bounding box center [754, 541] width 482 height 37
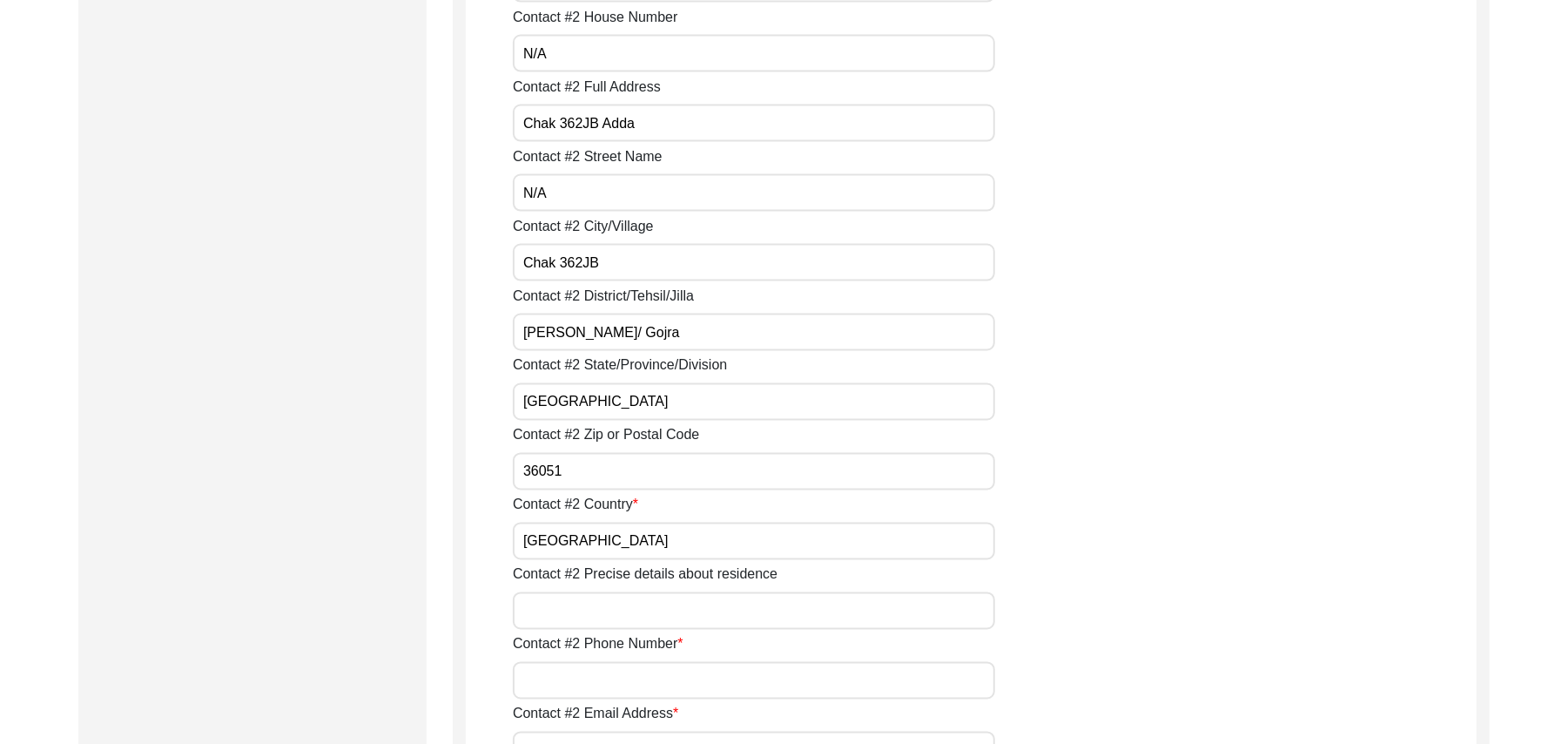
click at [628, 607] on input "Contact #2 Precise details about residence" at bounding box center [754, 610] width 482 height 37
click at [621, 676] on input "Contact #2 Phone Number" at bounding box center [754, 679] width 482 height 37
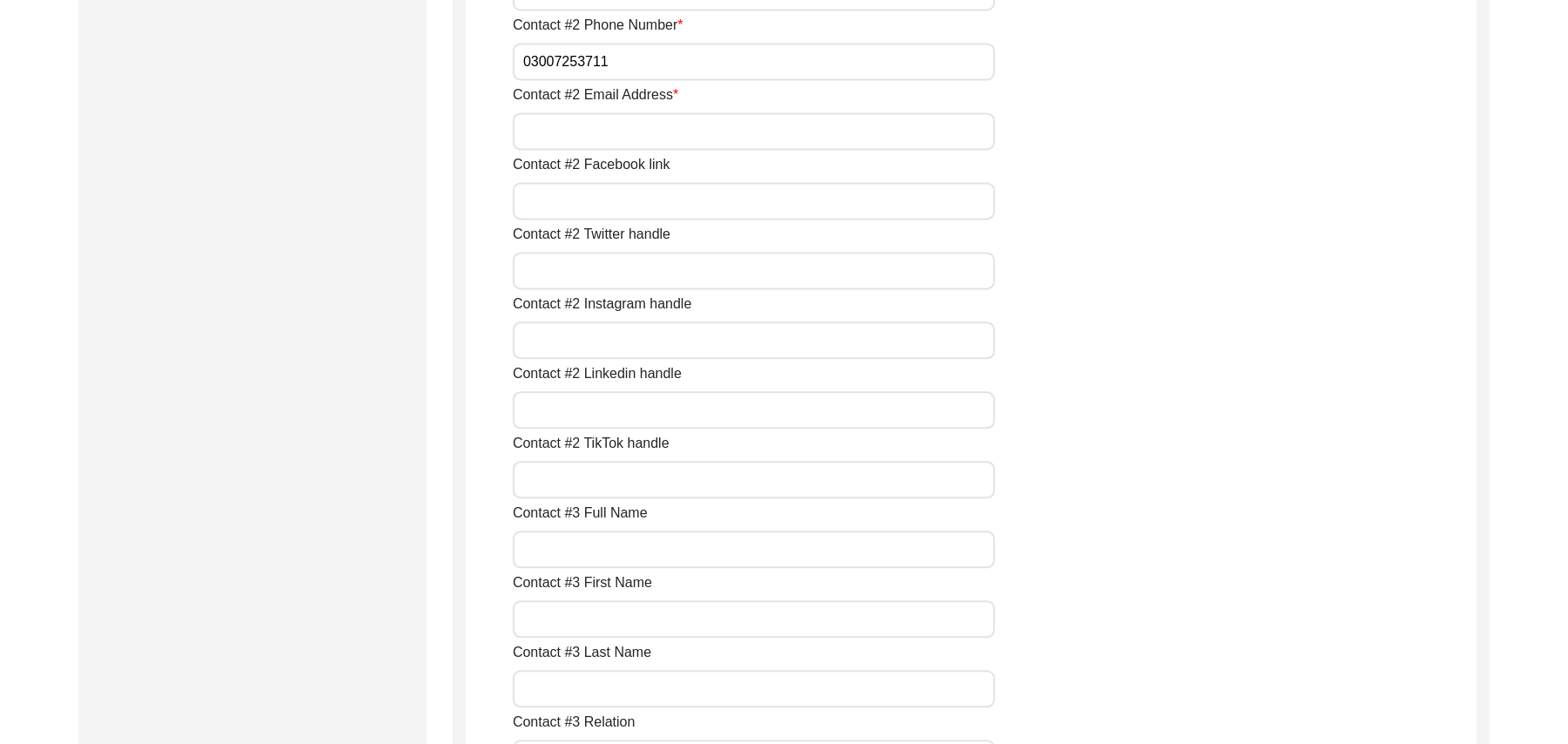
scroll to position [2596, 0]
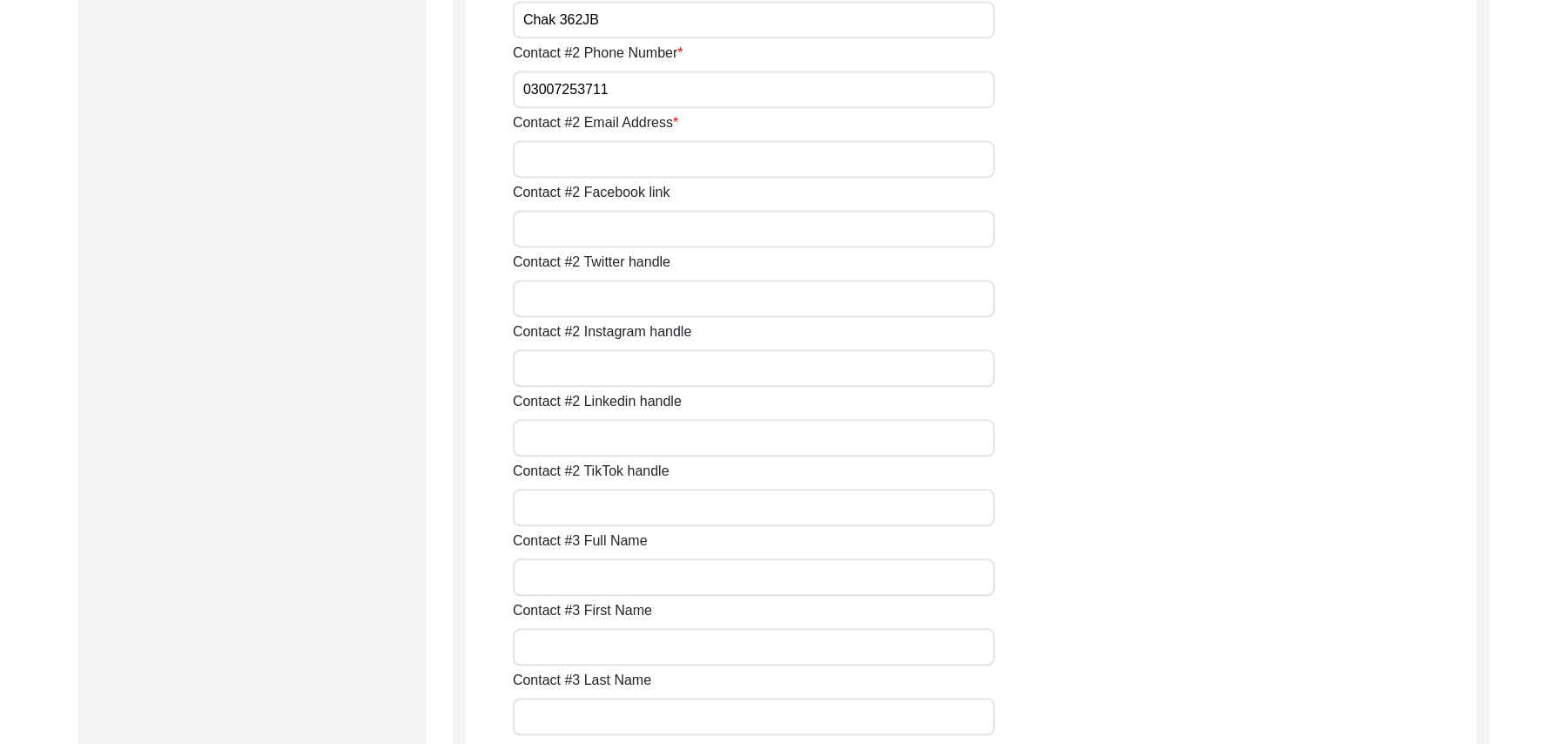
click at [656, 152] on input "Contact #2 Email Address" at bounding box center [754, 158] width 482 height 37
paste input "N/A"
click at [629, 224] on input "Contact #2 Facebook link" at bounding box center [754, 228] width 482 height 37
paste input "N/A"
click at [604, 307] on input "Contact #2 Twitter handle" at bounding box center [754, 298] width 482 height 37
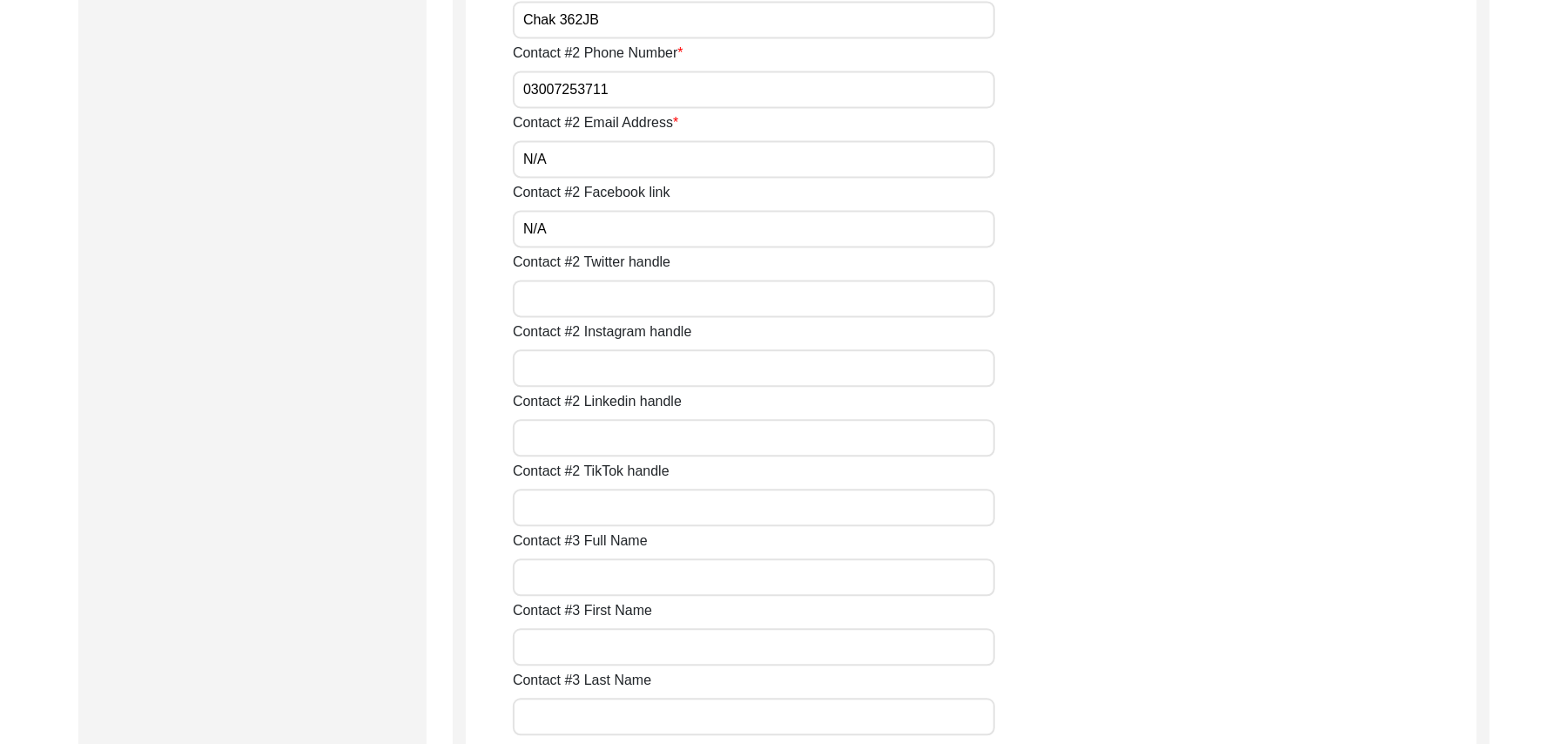
paste input "N/A"
click at [602, 377] on input "Contact #2 Instagram handle" at bounding box center [754, 367] width 482 height 37
paste input "N/A"
click at [599, 436] on input "Contact #2 Linkedin handle" at bounding box center [754, 437] width 482 height 37
paste input "N/A"
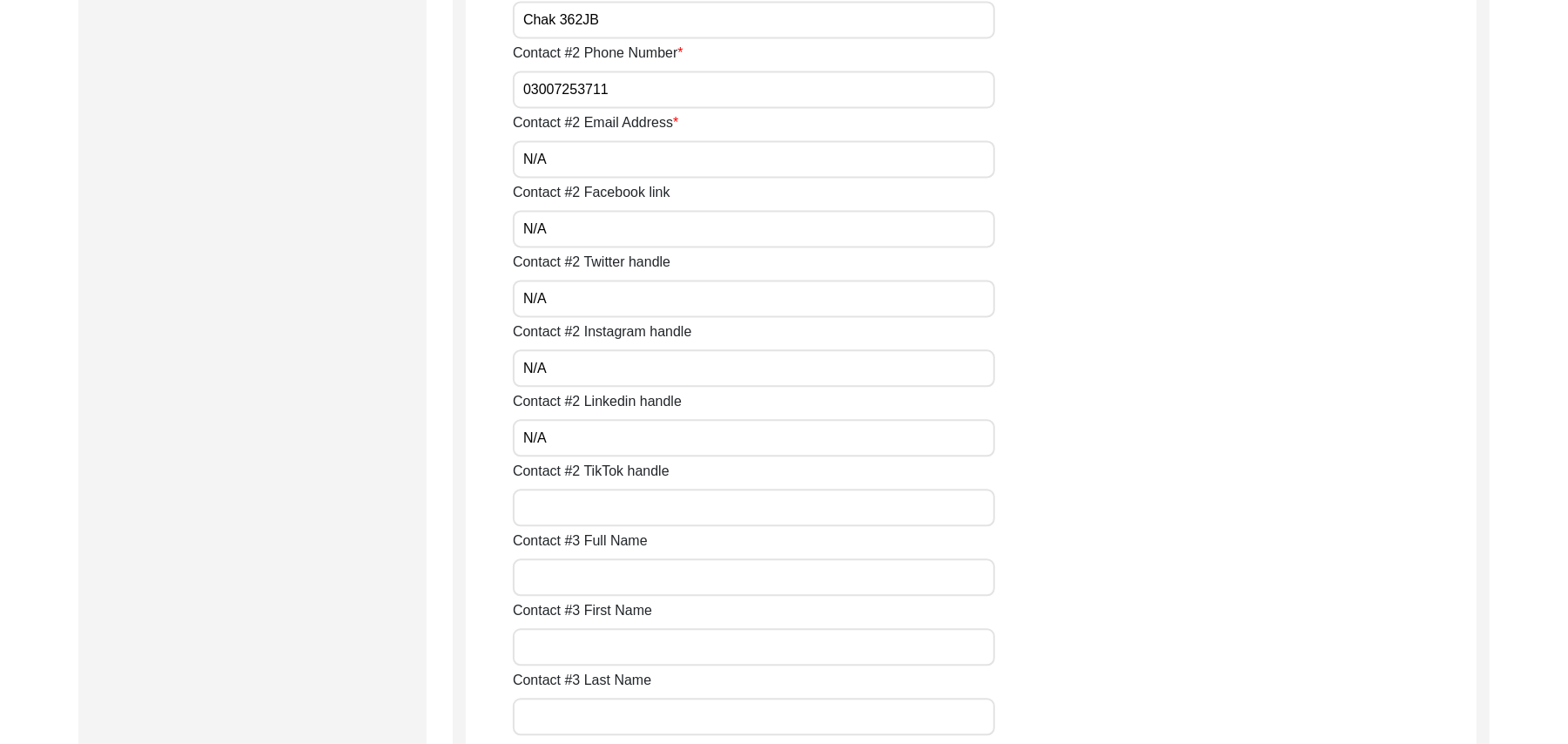
click at [598, 503] on input "Contact #2 TikTok handle" at bounding box center [754, 507] width 482 height 37
paste input "N/A"
click at [609, 586] on input "Contact #3 Full Name" at bounding box center [754, 576] width 482 height 37
paste input "N/A"
click at [610, 639] on input "Contact #3 First Name" at bounding box center [754, 646] width 482 height 37
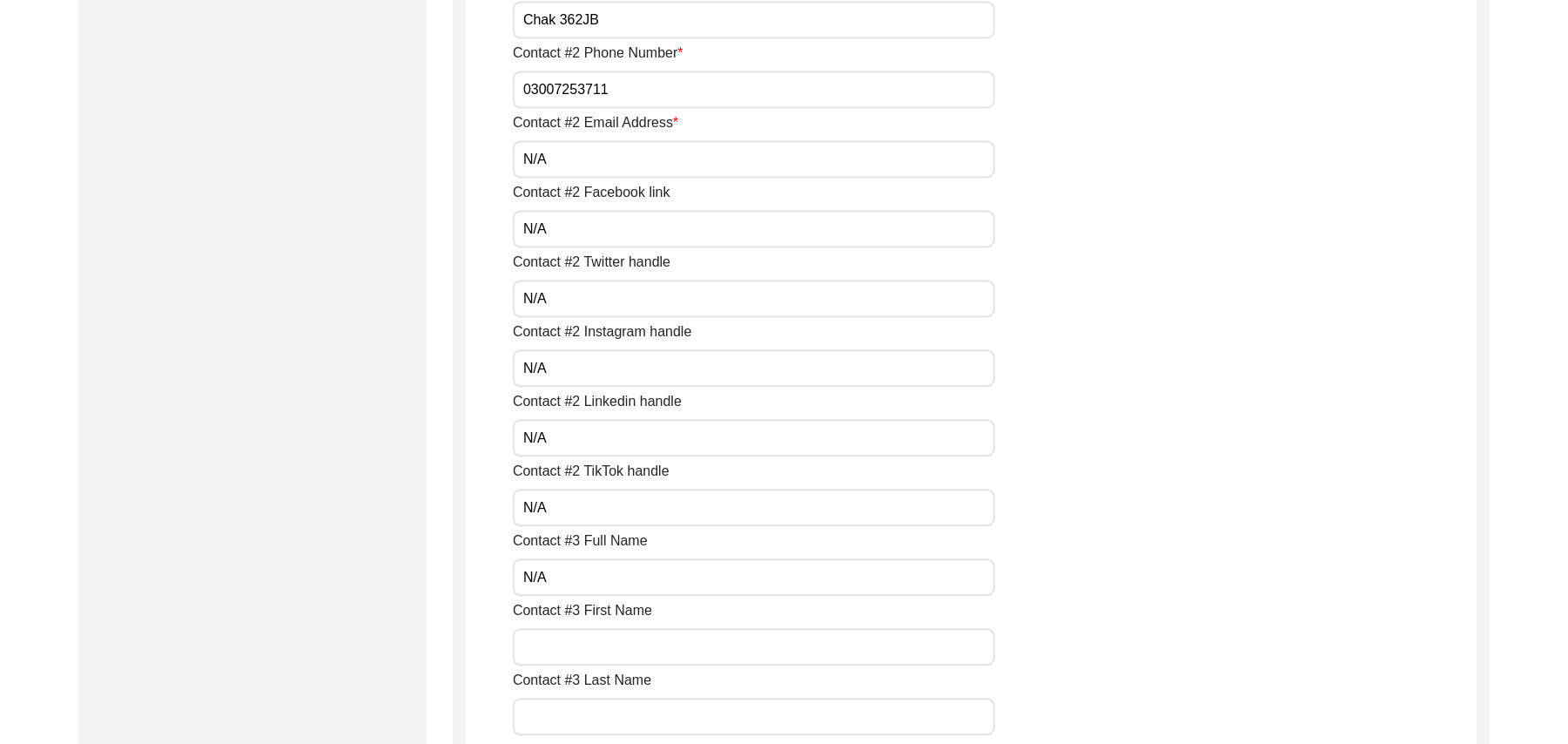
paste input "N/A"
click at [603, 711] on input "Contact #3 Last Name" at bounding box center [754, 716] width 482 height 37
paste input "N/A"
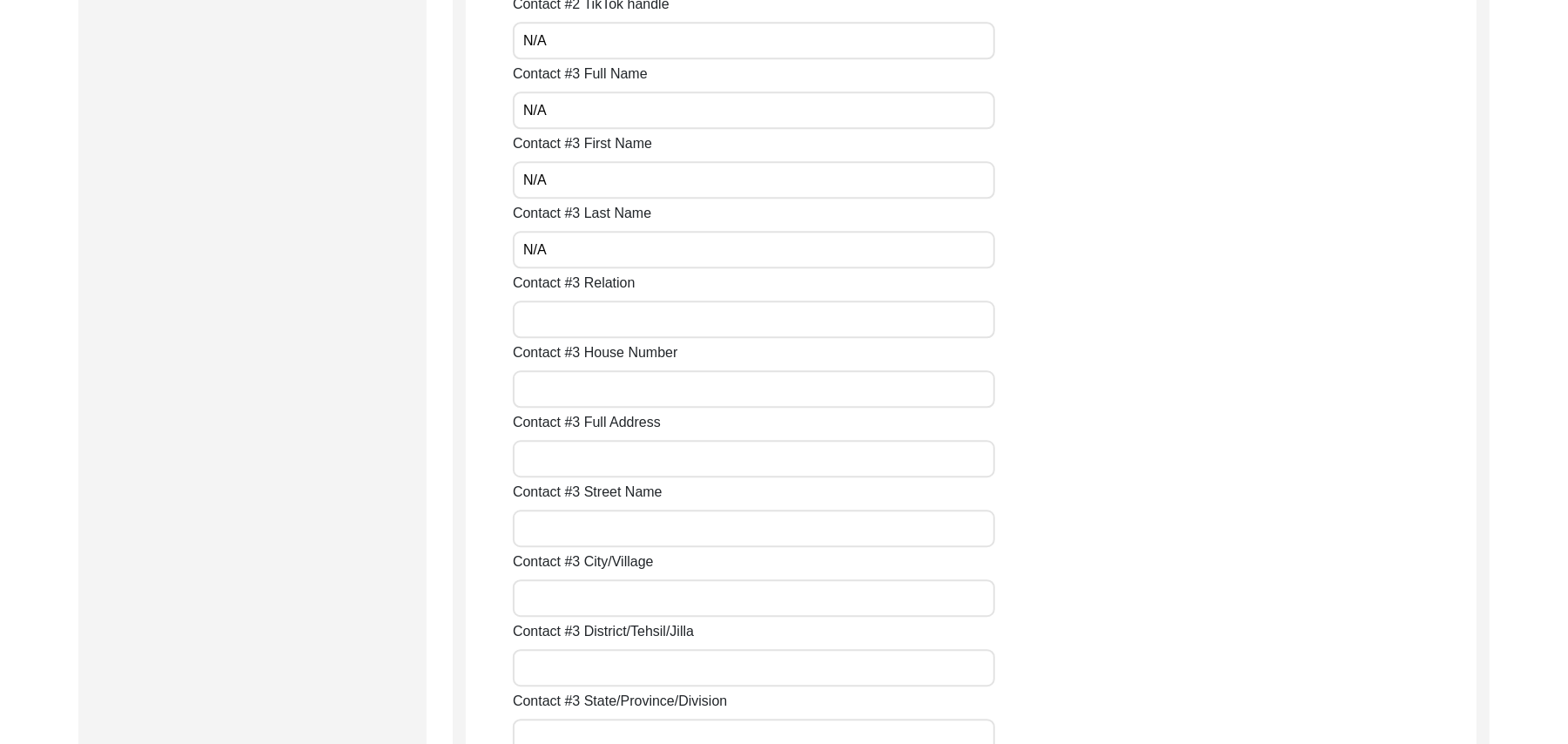
scroll to position [3140, 0]
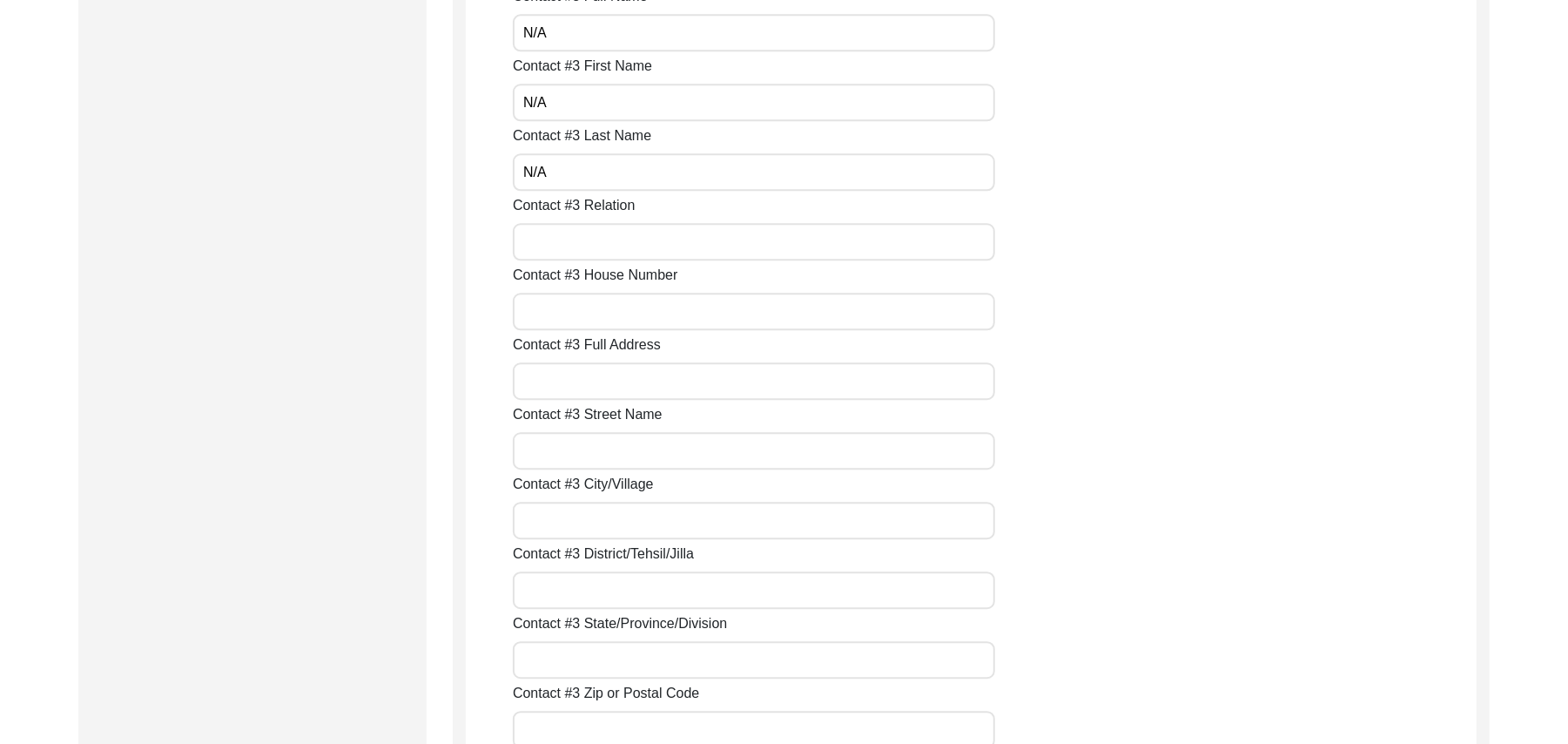
click at [707, 246] on input "Contact #3 Relation" at bounding box center [754, 241] width 482 height 37
paste input "N/A"
click at [669, 314] on input "Contact #3 House Number" at bounding box center [754, 310] width 482 height 37
paste input "N/A"
click at [645, 390] on input "Contact #3 Full Address" at bounding box center [754, 381] width 482 height 37
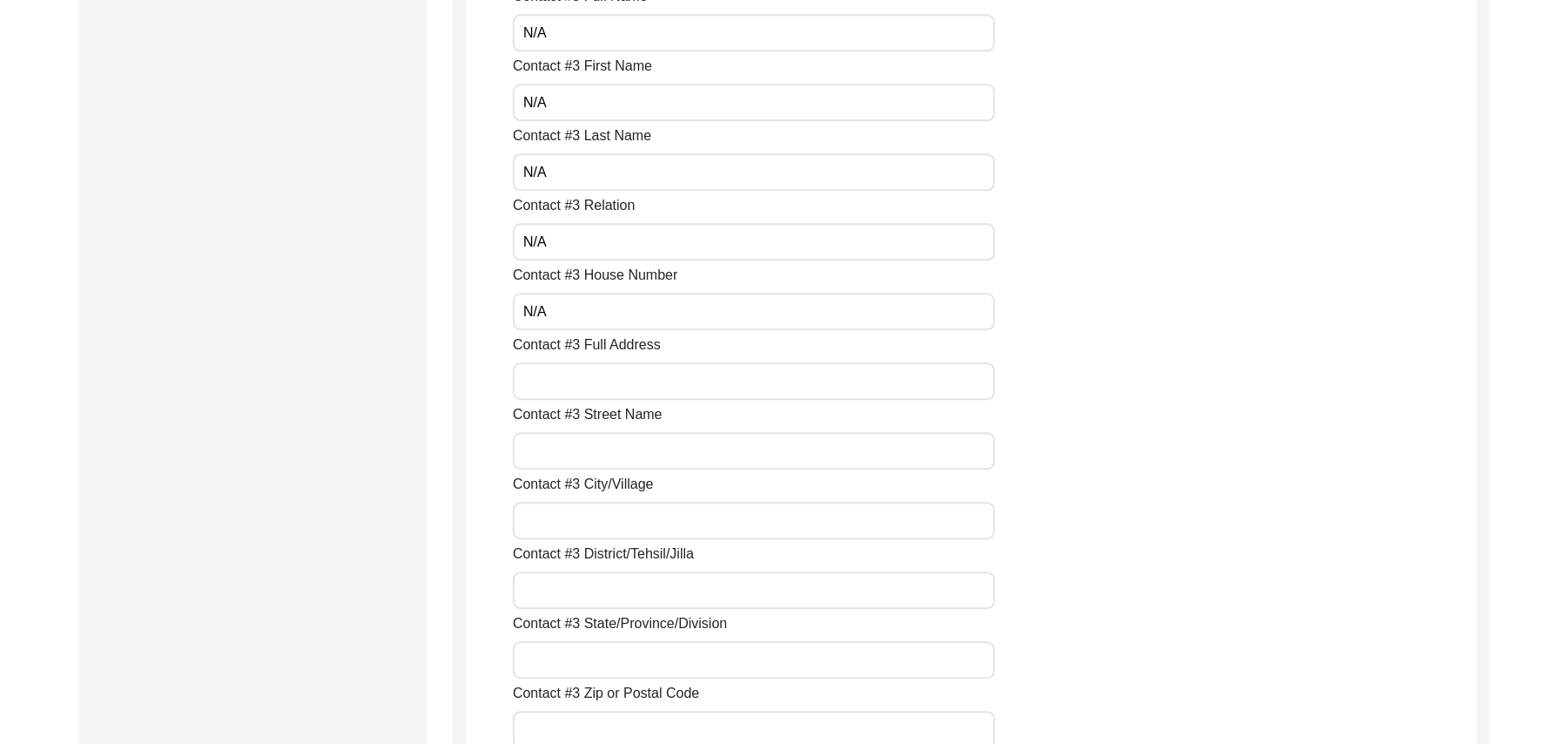
paste input "N/A"
click at [625, 460] on input "Contact #3 Street Name" at bounding box center [754, 450] width 482 height 37
paste input "N/A"
click at [611, 524] on input "Contact #3 City/Village" at bounding box center [754, 520] width 482 height 37
paste input "N/A"
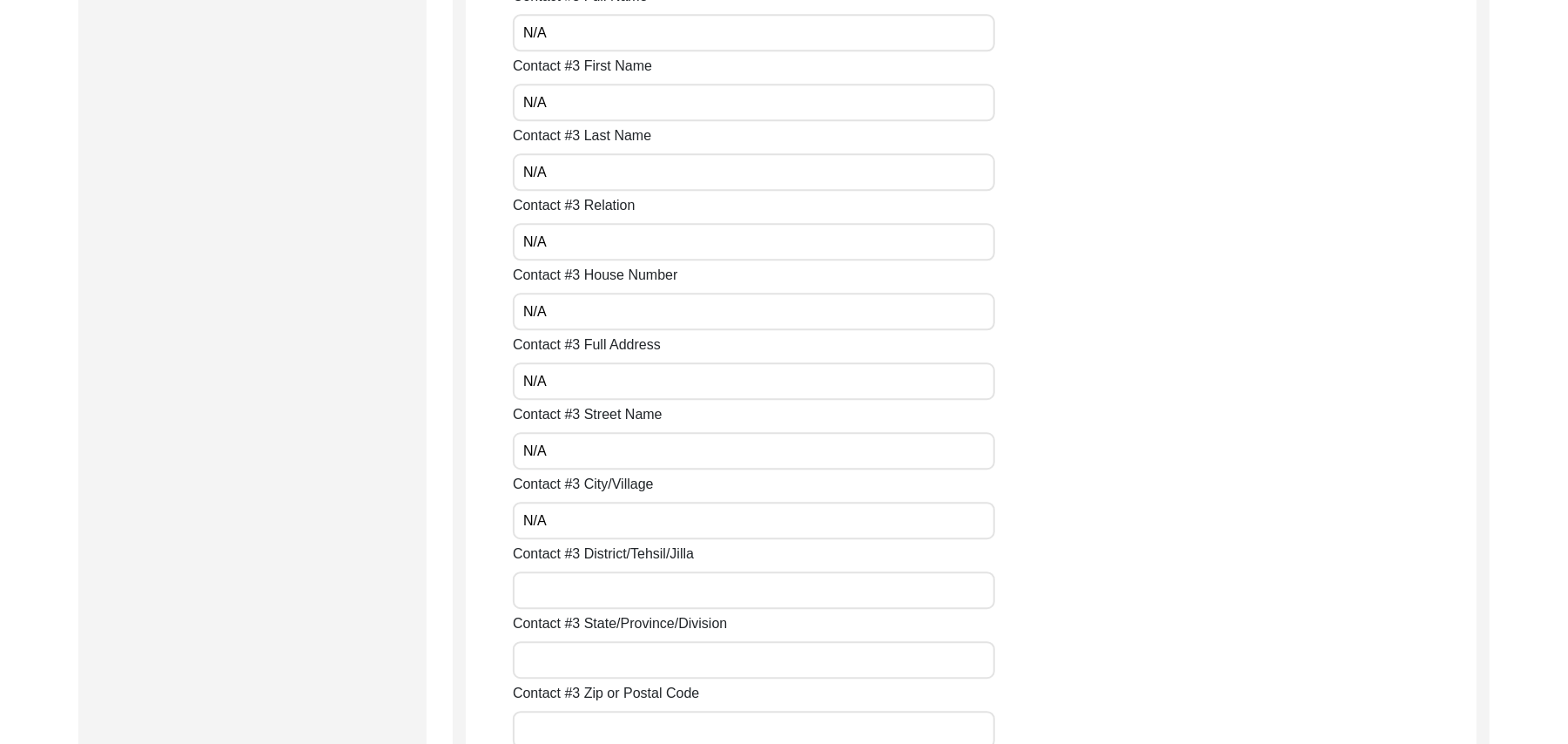
click at [586, 597] on input "Contact #3 District/Tehsil/Jilla" at bounding box center [754, 589] width 482 height 37
paste input "N/A"
click at [580, 661] on input "Contact #3 State/Province/Division" at bounding box center [754, 659] width 482 height 37
paste input "N/A"
click at [571, 708] on div "Contact #3 Zip or Postal Code" at bounding box center [995, 716] width 964 height 65
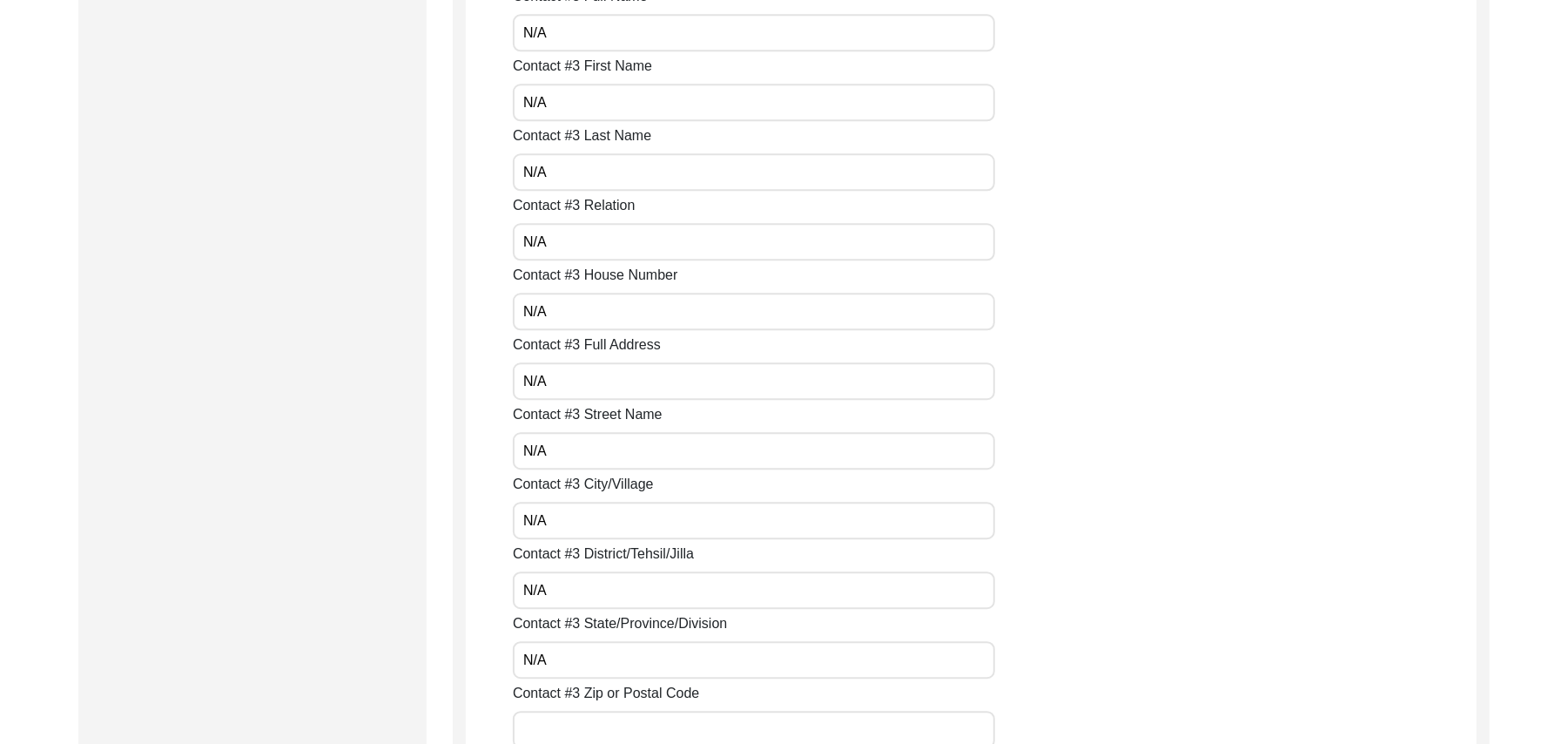
click at [565, 732] on input "Contact #3 Zip or Postal Code" at bounding box center [754, 729] width 482 height 37
paste input "N/A"
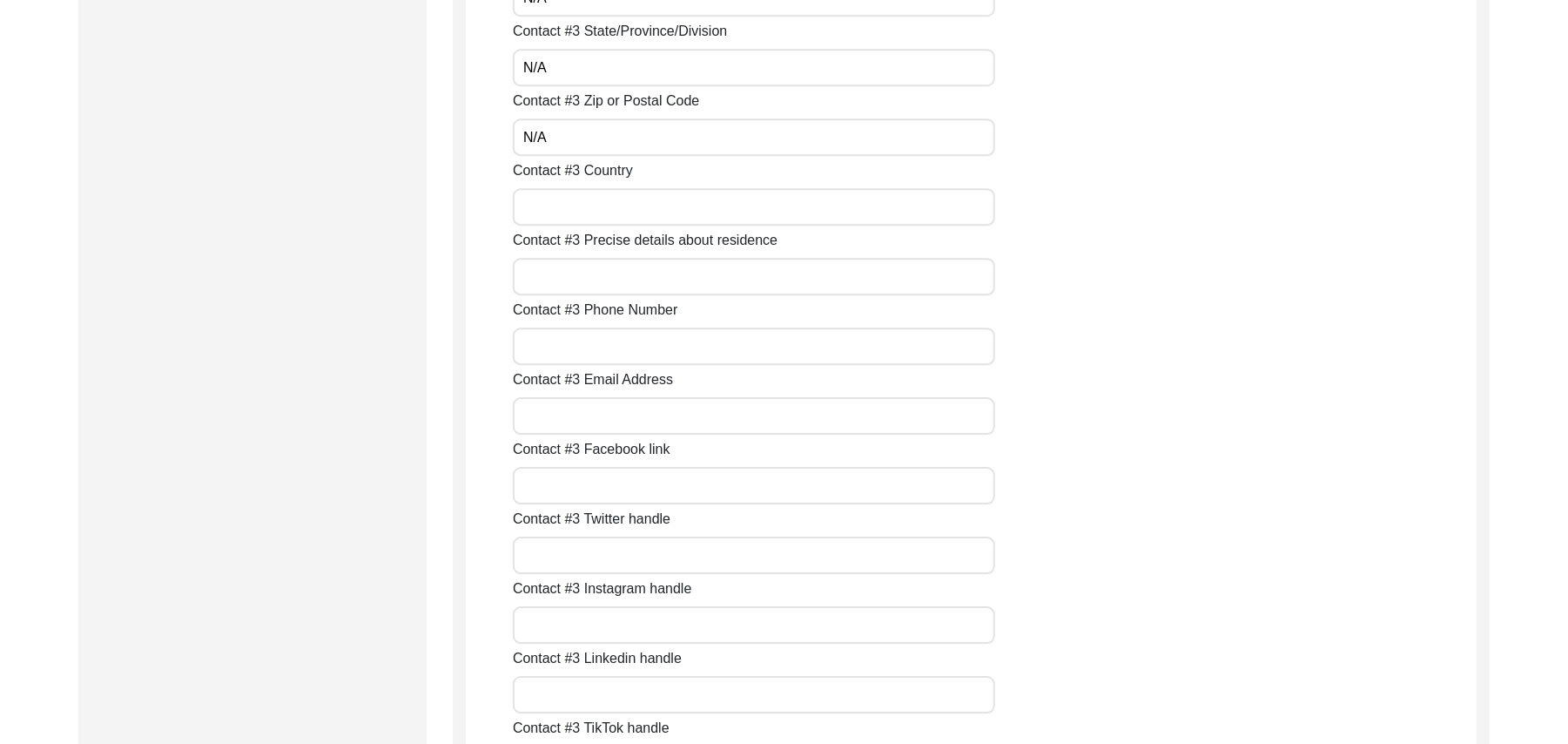
scroll to position [3826, 0]
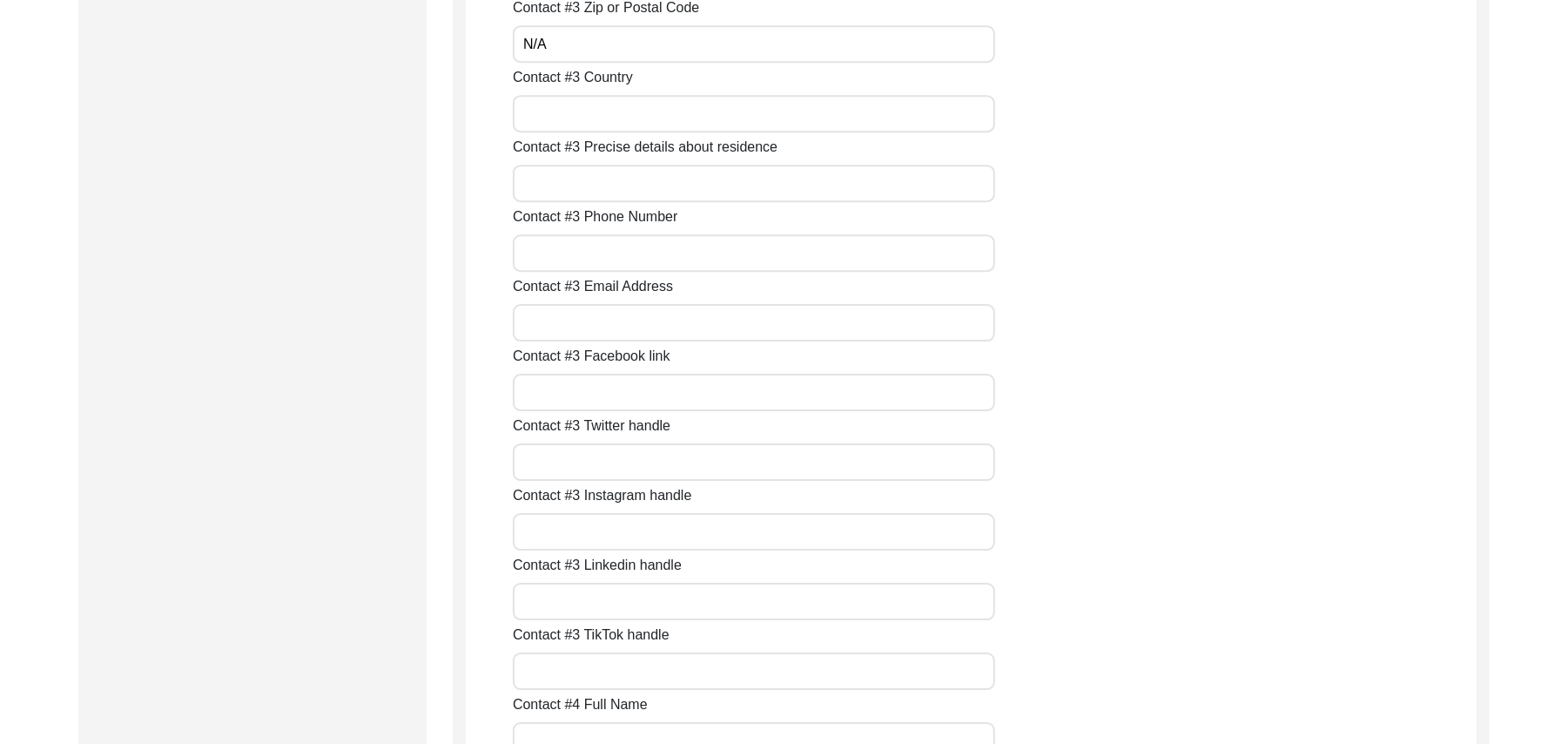
click at [609, 117] on input "Contact #3 Country" at bounding box center [754, 113] width 482 height 37
paste input "N/A"
click at [597, 185] on input "Contact #3 Precise details about residence" at bounding box center [754, 182] width 482 height 37
paste input "N/A"
click at [582, 249] on input "Contact #3 Phone Number" at bounding box center [754, 252] width 482 height 37
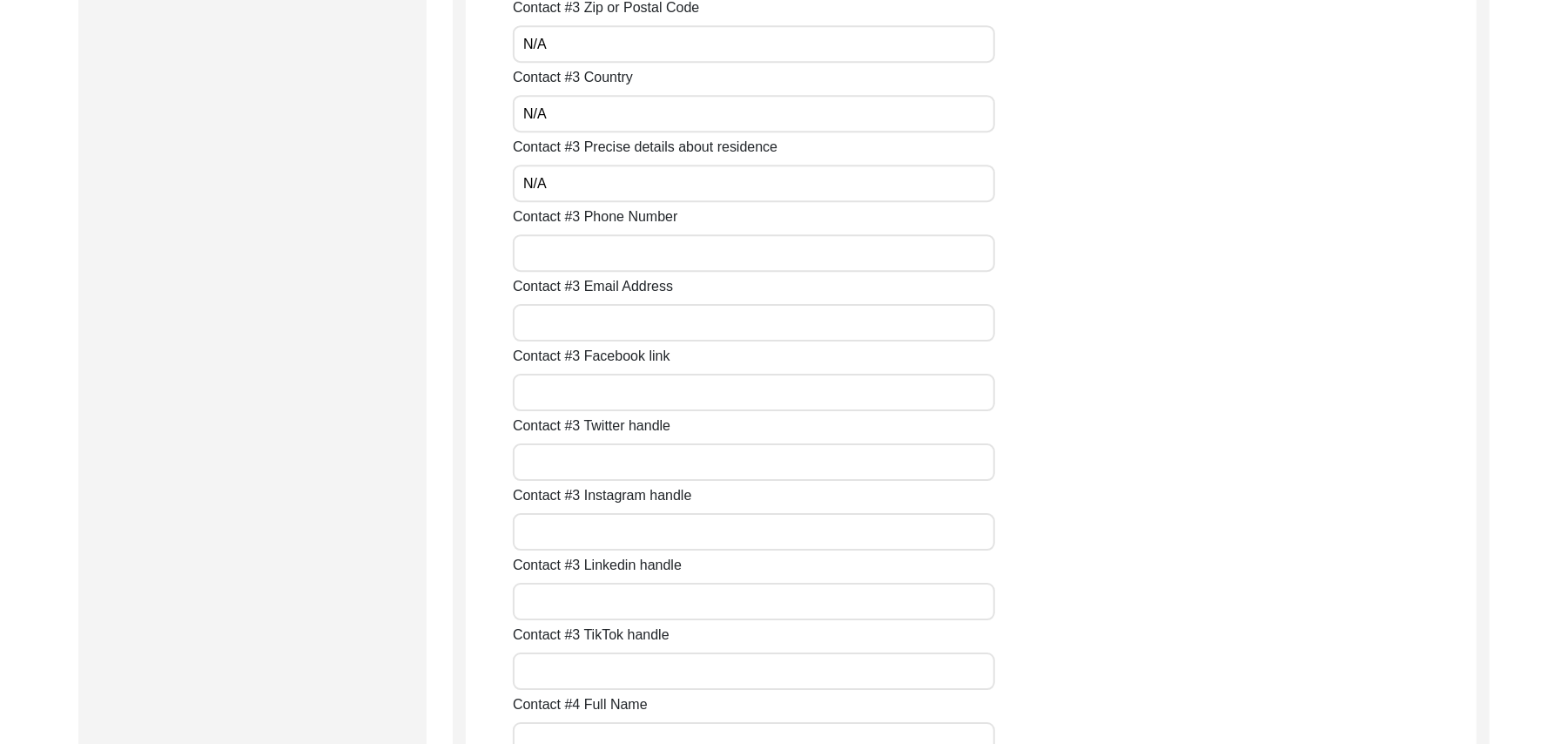
paste input "N/A"
click at [572, 315] on input "Contact #3 Email Address" at bounding box center [754, 322] width 482 height 37
paste input "N/A"
click at [572, 384] on input "Contact #3 Facebook link" at bounding box center [754, 392] width 482 height 37
paste input "N/A"
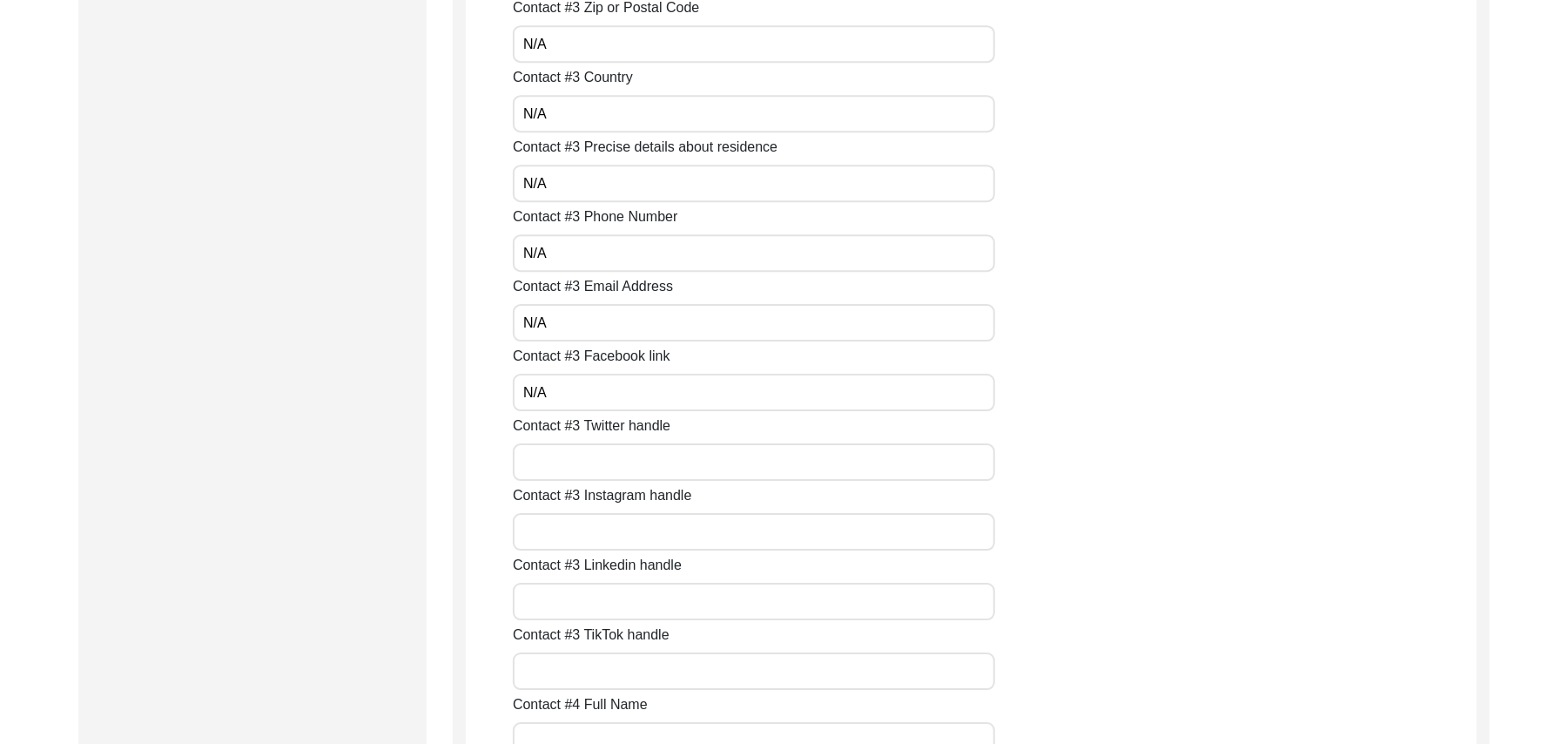
click at [572, 455] on input "Contact #3 Twitter handle" at bounding box center [754, 461] width 482 height 37
paste input "N/A"
click at [575, 524] on input "Contact #3 Instagram handle" at bounding box center [754, 531] width 482 height 37
paste input "N/A"
click at [573, 614] on input "Contact #3 Linkedin handle" at bounding box center [754, 601] width 482 height 37
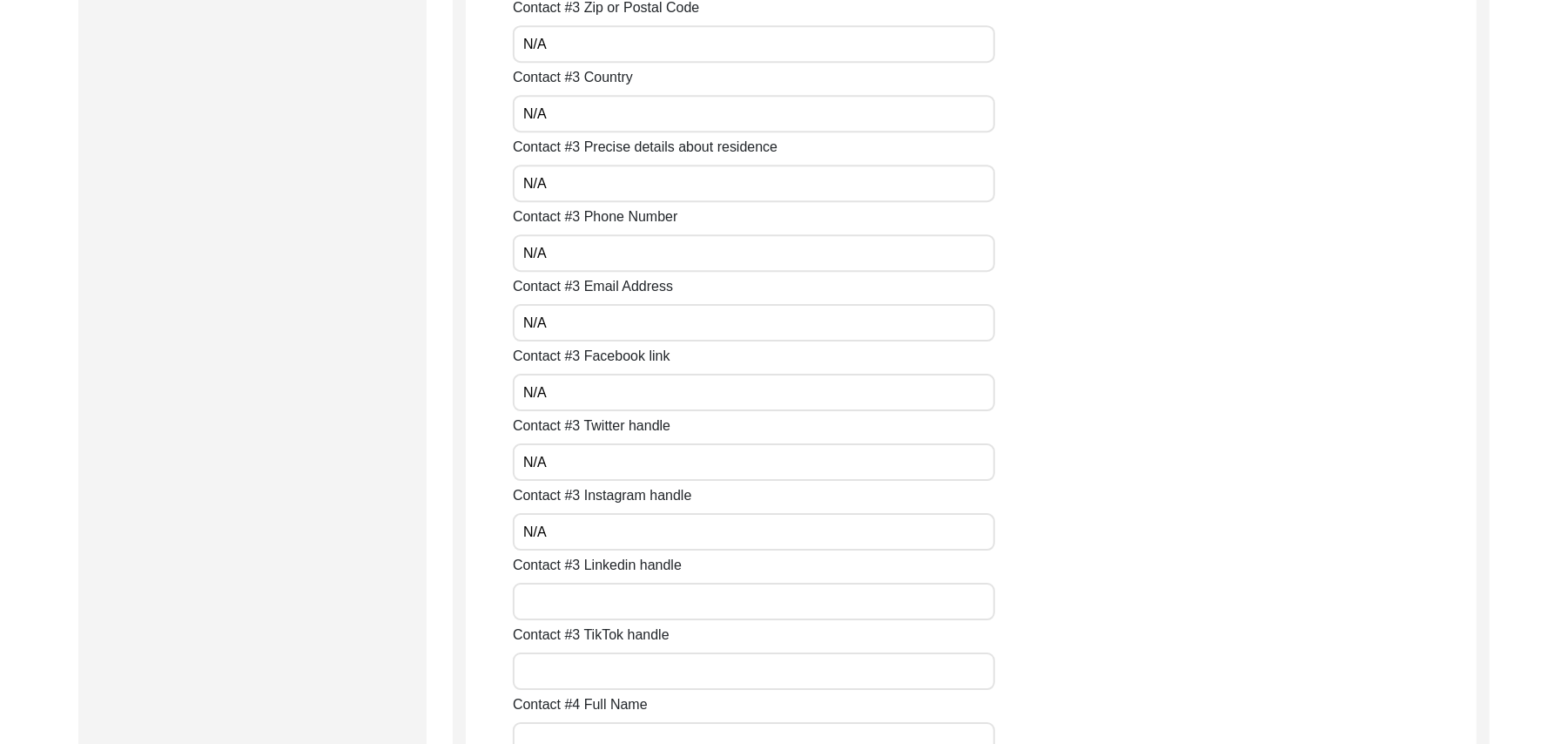
paste input "N/A"
click at [580, 681] on input "Contact #3 TikTok handle" at bounding box center [754, 670] width 482 height 37
paste input "N/A"
click at [582, 725] on input "Contact #4 Full Name" at bounding box center [754, 740] width 482 height 37
paste input "N/A"
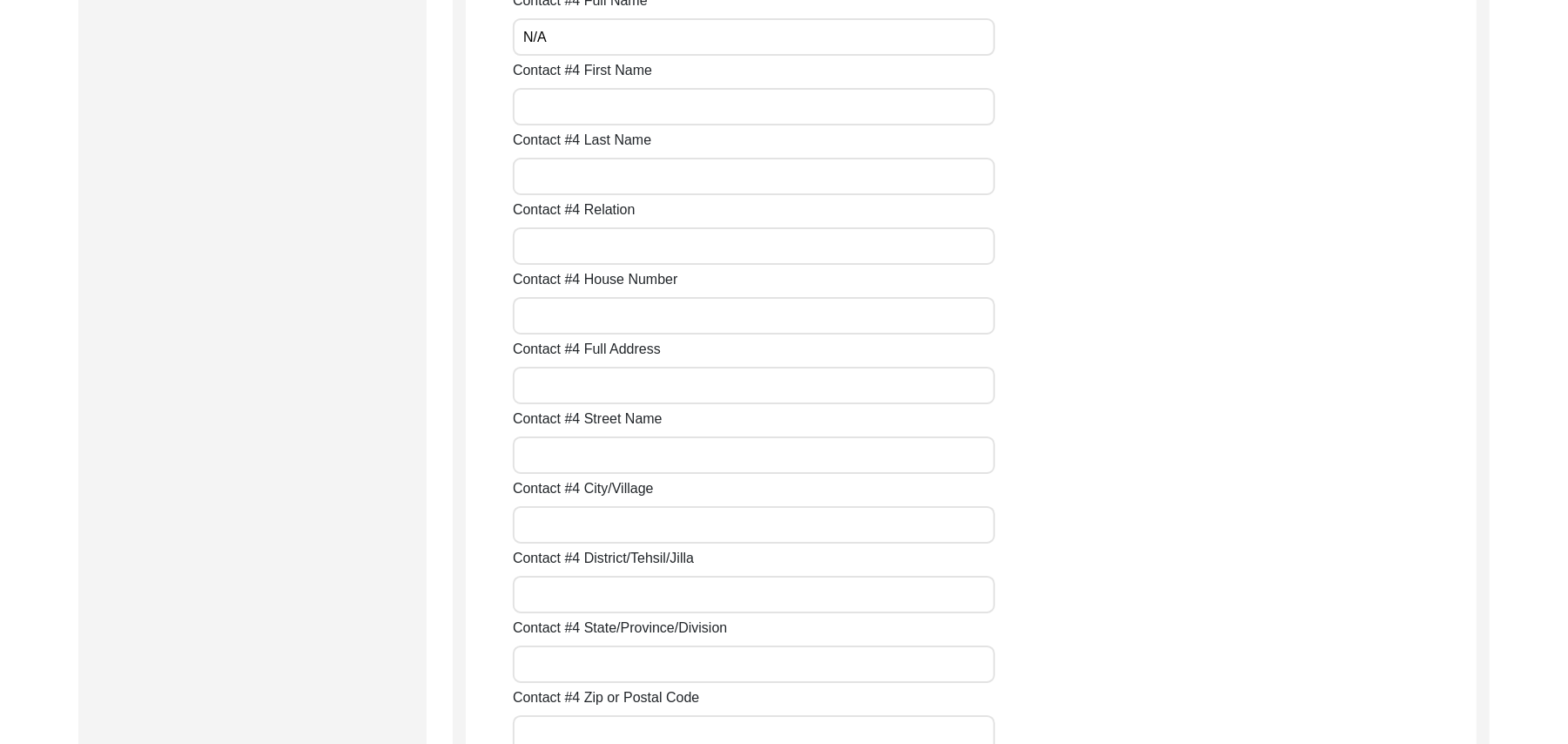
scroll to position [4547, 0]
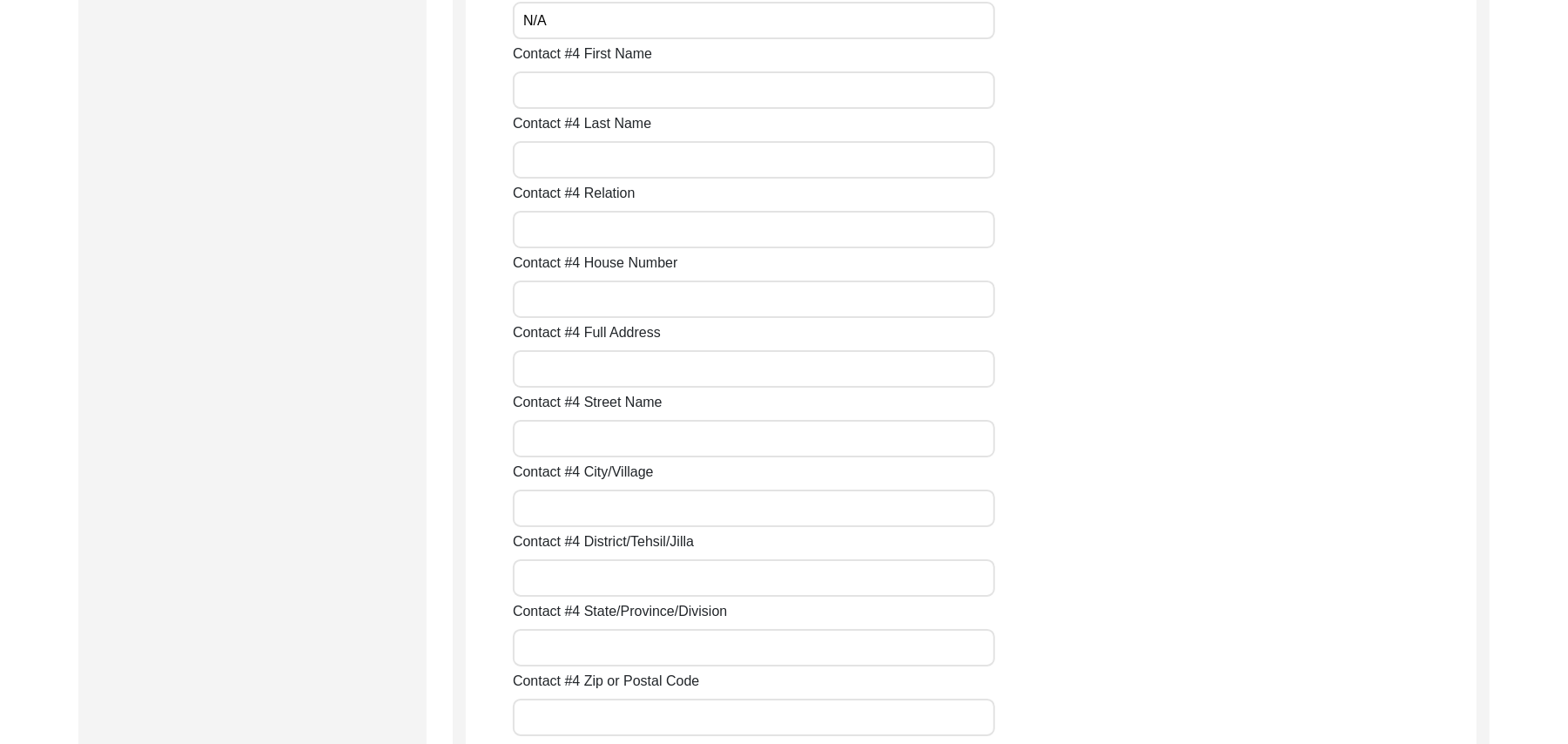
click at [781, 102] on input "Contact #4 First Name" at bounding box center [754, 89] width 482 height 37
paste input "N/A"
click at [717, 169] on input "Contact #4 Last Name" at bounding box center [754, 159] width 482 height 37
paste input "N/A"
click at [667, 240] on input "Contact #4 Relation" at bounding box center [754, 229] width 482 height 37
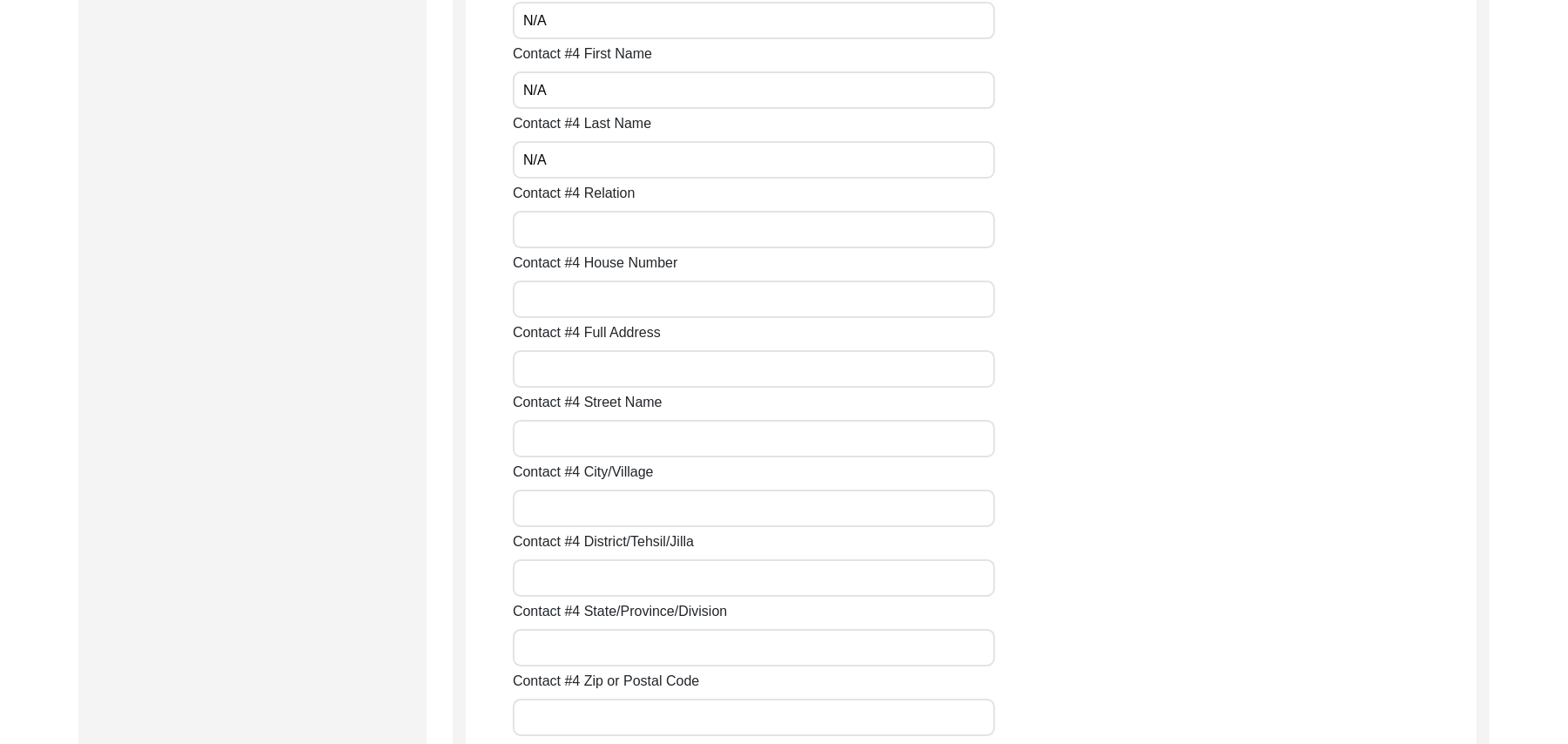
paste input "N/A"
click at [639, 307] on input "Contact #4 House Number" at bounding box center [754, 299] width 482 height 37
paste input "N/A"
click at [627, 371] on input "Contact #4 Full Address" at bounding box center [754, 368] width 482 height 37
paste input "N/A"
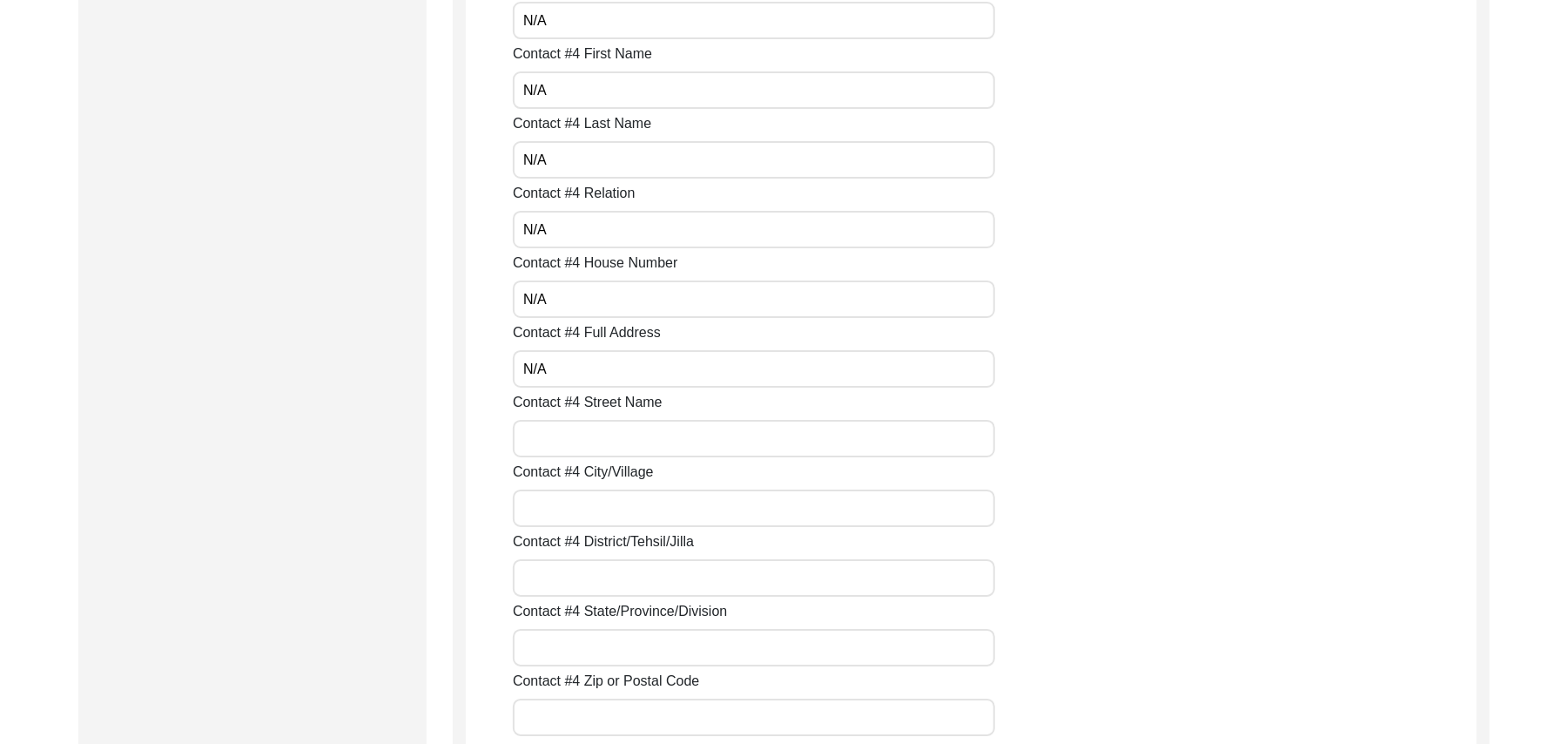
click at [609, 437] on input "Contact #4 Street Name" at bounding box center [754, 437] width 482 height 37
paste input "N/A"
click at [596, 502] on input "Contact #4 City/Village" at bounding box center [754, 508] width 482 height 37
paste input "N/A"
click at [581, 578] on input "Contact #4 District/Tehsil/Jilla" at bounding box center [754, 577] width 482 height 37
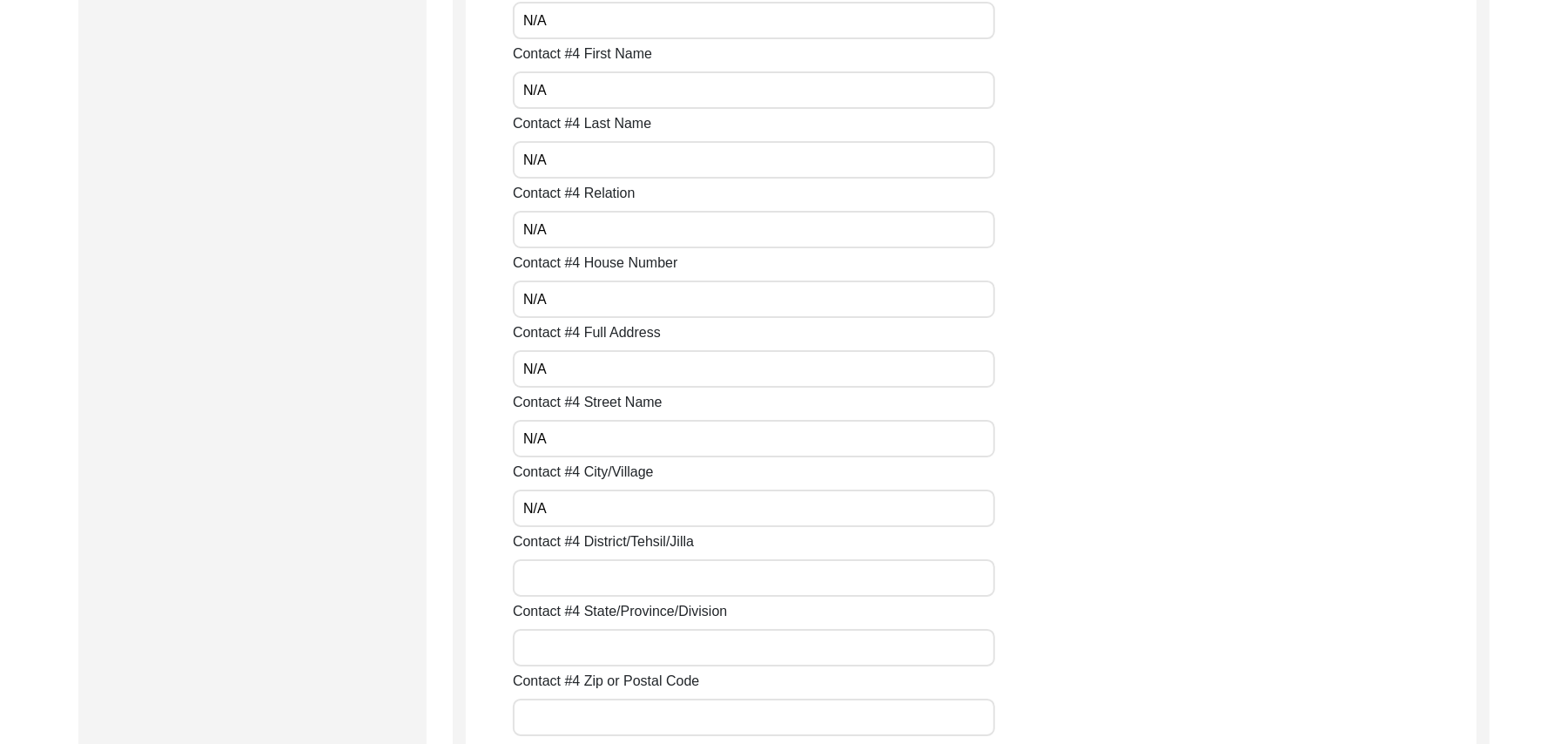
paste input "N/A"
click at [577, 640] on input "Contact #4 State/Province/Division" at bounding box center [754, 647] width 482 height 37
paste input "N/A"
click at [578, 717] on input "Contact #4 Zip or Postal Code" at bounding box center [754, 716] width 482 height 37
paste input "N/A"
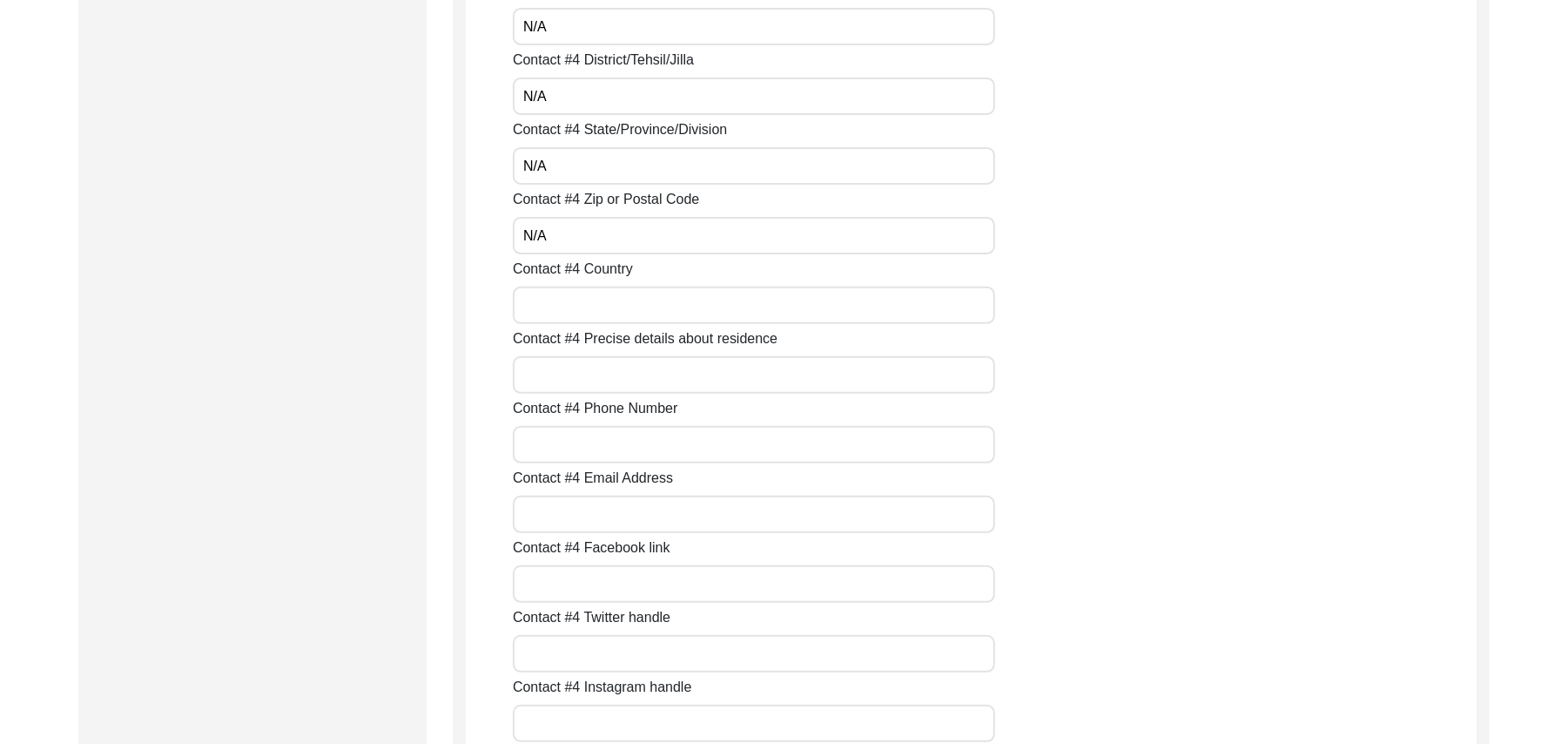
scroll to position [5137, 0]
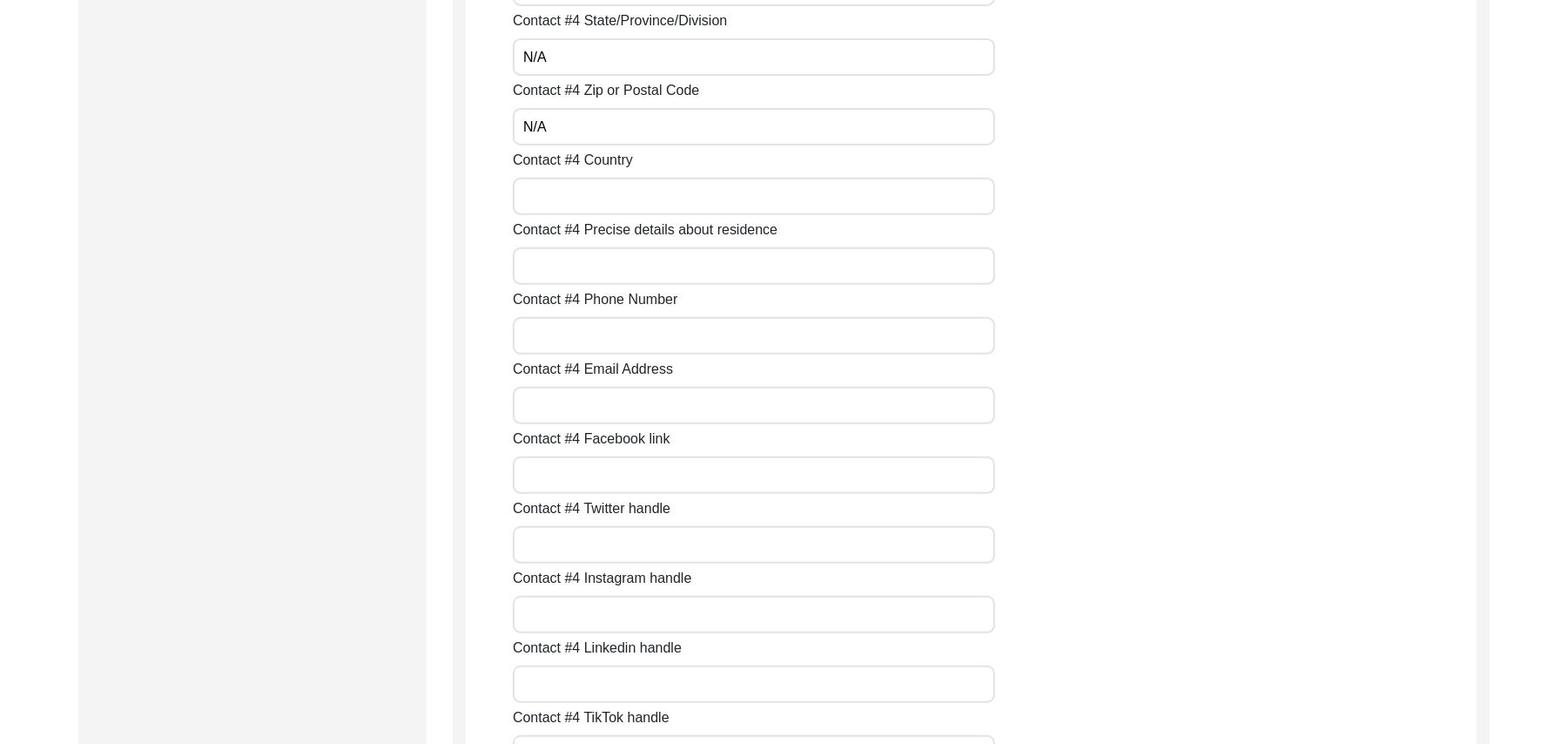
click at [671, 200] on input "Contact #4 Country" at bounding box center [754, 195] width 482 height 37
paste input "N/A"
click at [639, 270] on input "Contact #4 Precise details about residence" at bounding box center [754, 266] width 482 height 37
paste input "N/A"
click at [604, 336] on input "Contact #4 Phone Number" at bounding box center [754, 335] width 482 height 37
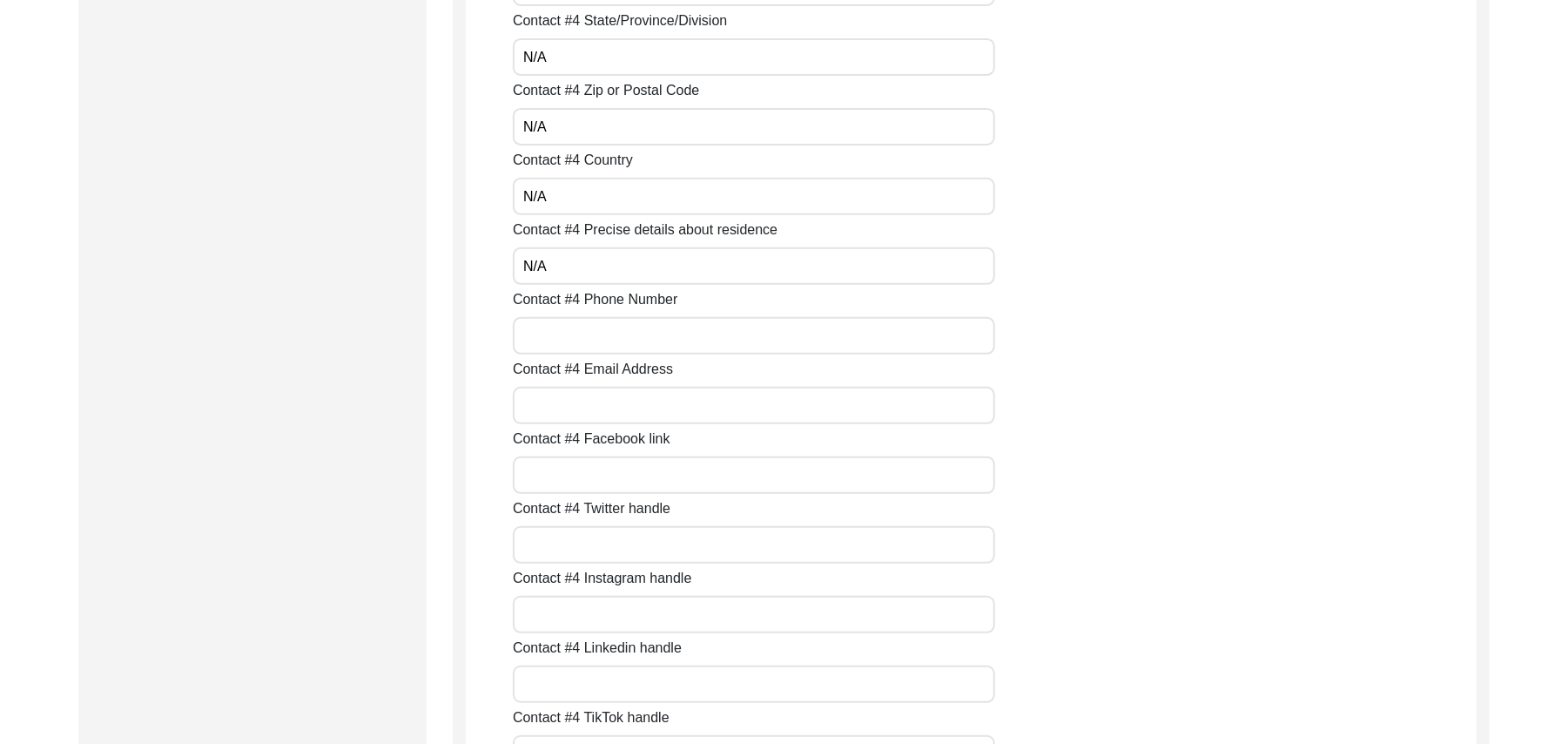
paste input "N/A"
click at [590, 401] on input "Contact #4 Email Address" at bounding box center [754, 404] width 482 height 37
paste input "N/A"
click at [581, 472] on input "Contact #4 Facebook link" at bounding box center [754, 474] width 482 height 37
paste input "N/A"
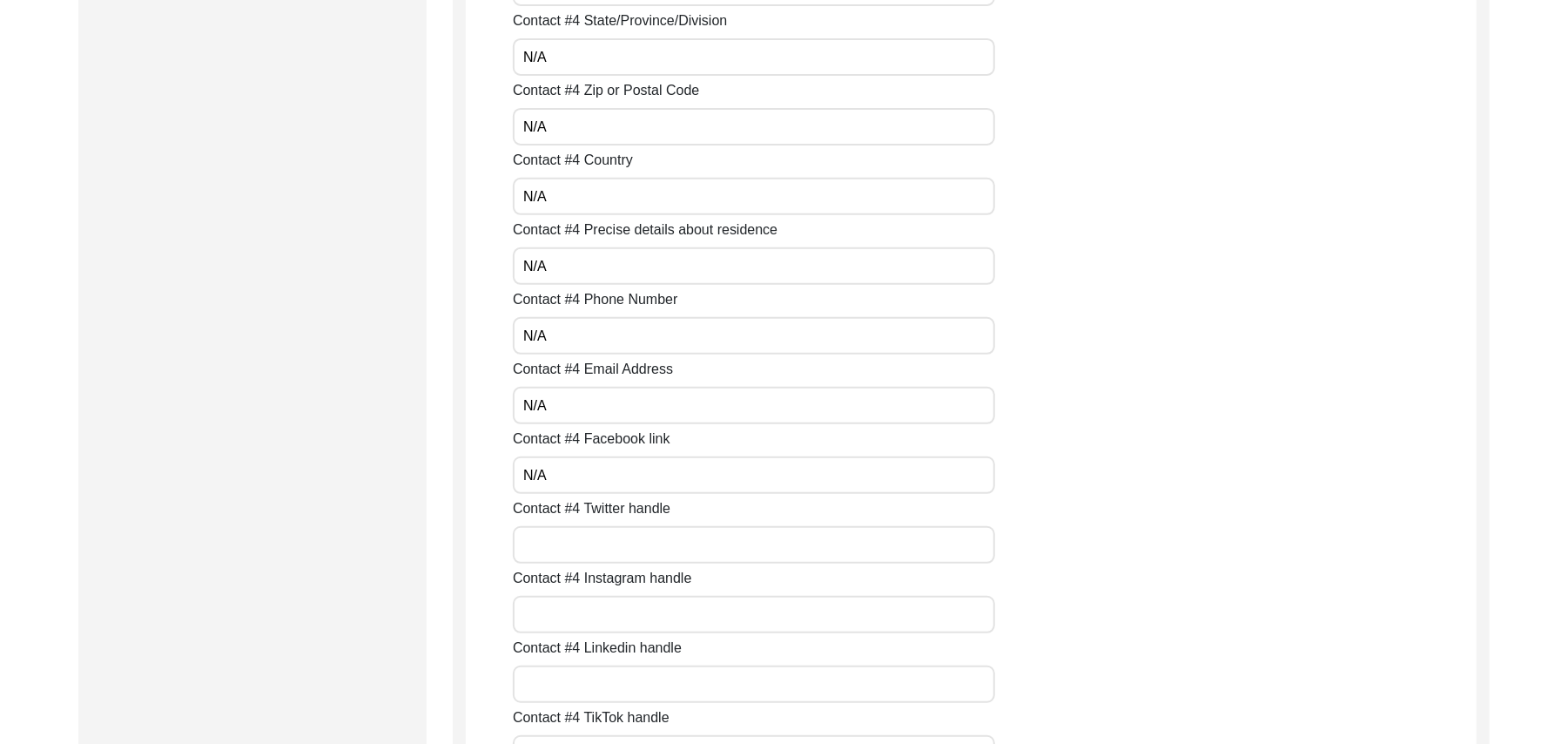
click at [569, 545] on input "Contact #4 Twitter handle" at bounding box center [754, 544] width 482 height 37
paste input "N/A"
click at [566, 618] on input "Contact #4 Instagram handle" at bounding box center [754, 614] width 482 height 37
paste input "N/A"
click at [572, 683] on input "Contact #4 Linkedin handle" at bounding box center [754, 683] width 482 height 37
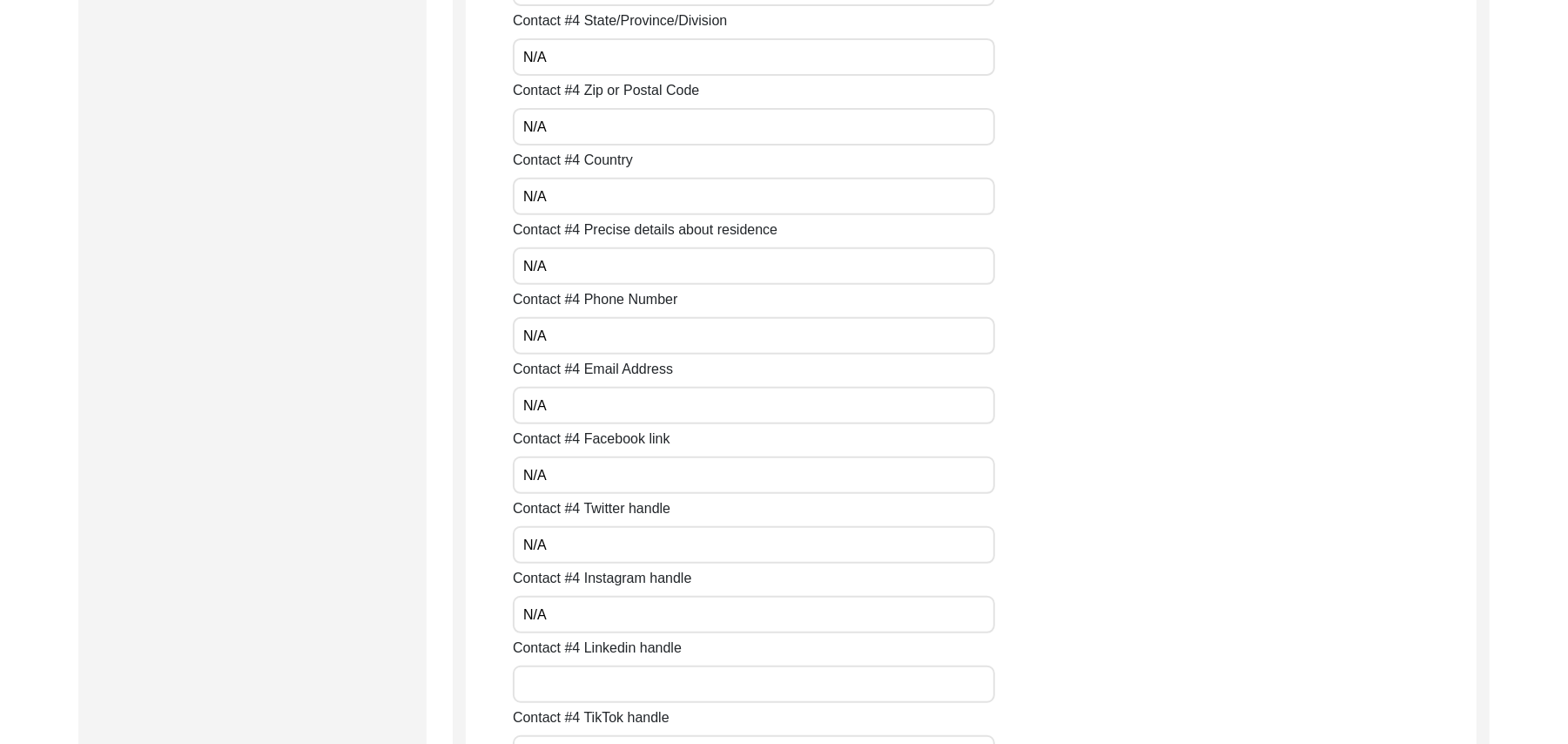
paste input "N/A"
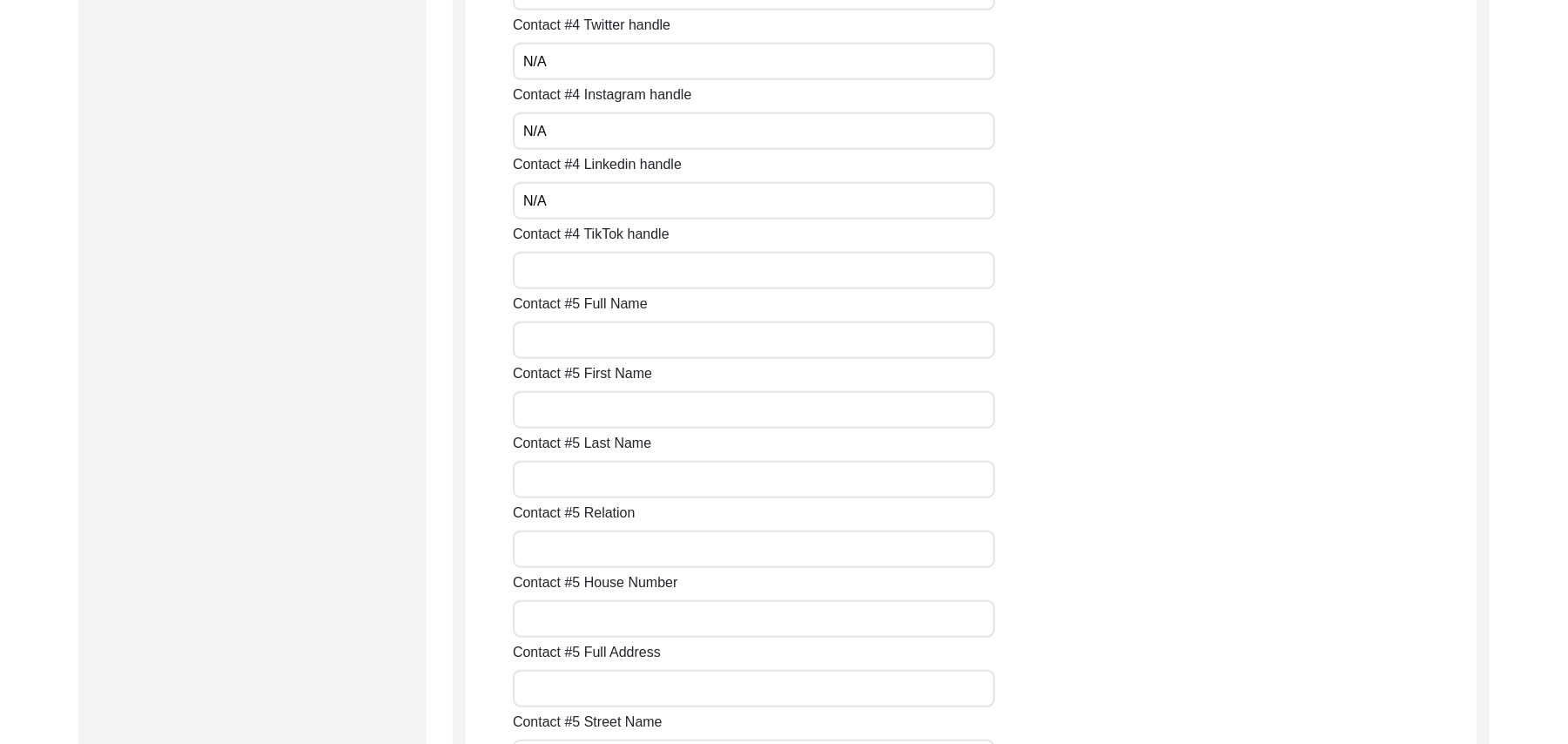
scroll to position [5697, 0]
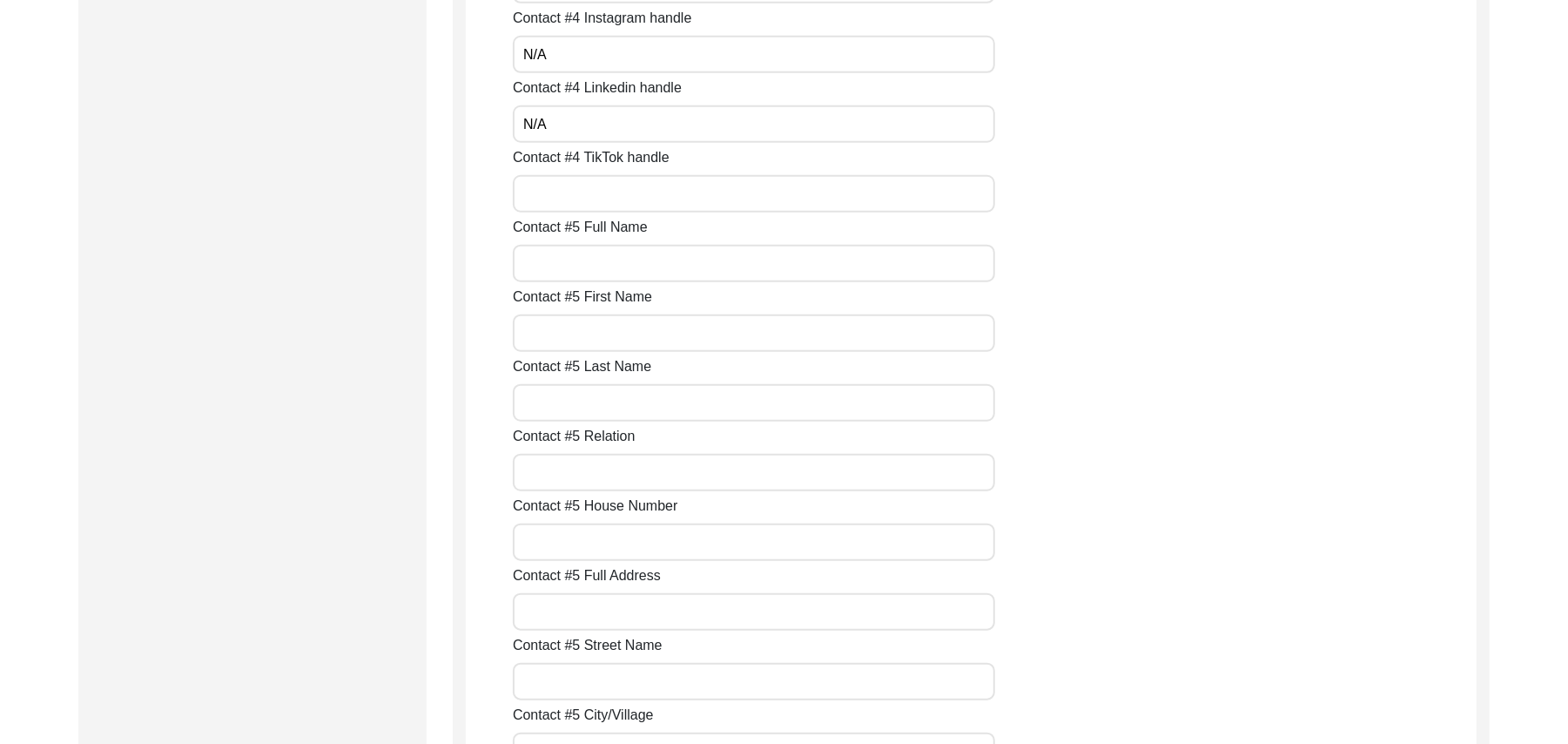
click at [702, 194] on input "Contact #4 TikTok handle" at bounding box center [754, 193] width 482 height 37
paste input "N/A"
click at [642, 254] on input "Contact #5 Full Name" at bounding box center [754, 263] width 482 height 37
paste input "N/A"
click at [610, 329] on input "Contact #5 First Name" at bounding box center [754, 332] width 482 height 37
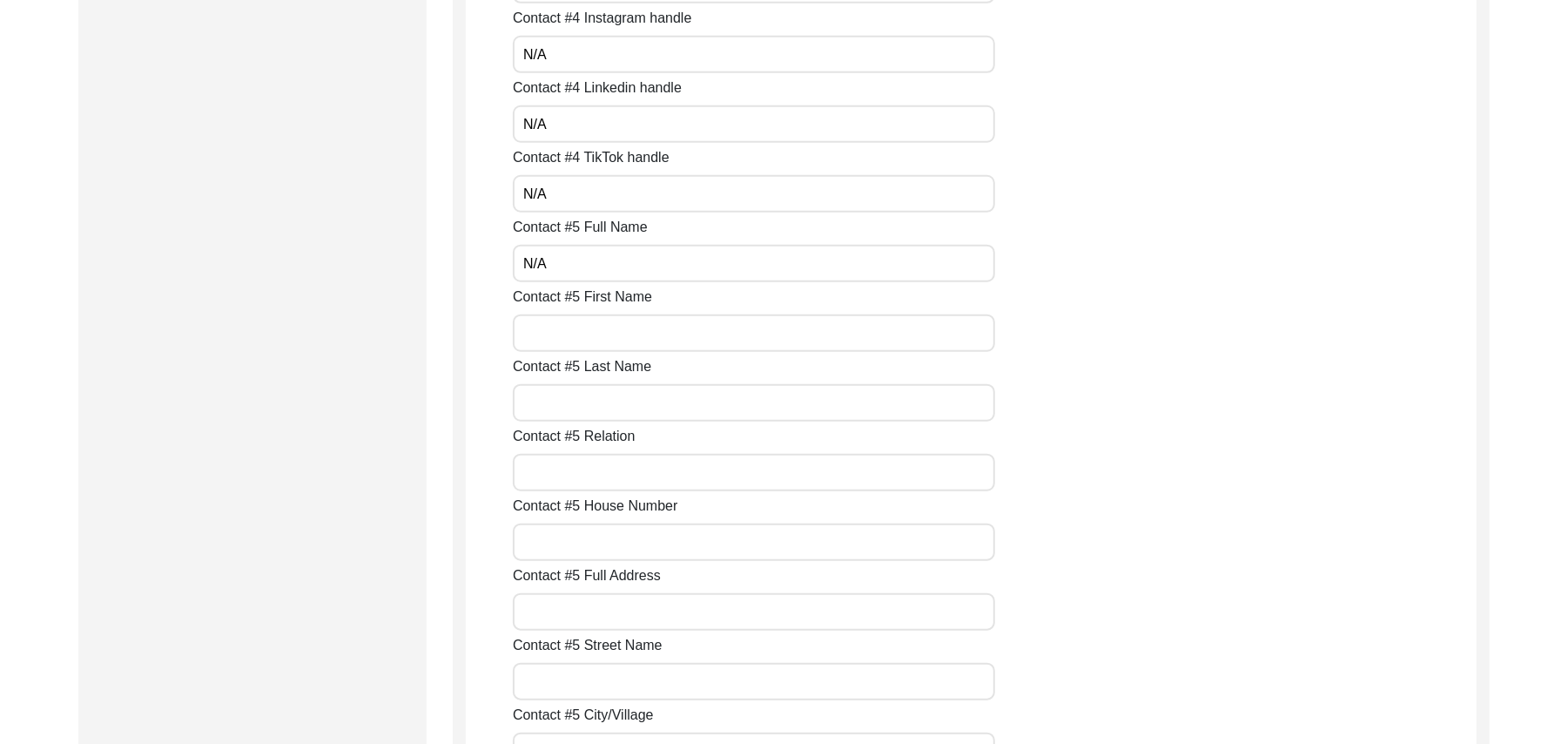
paste input "N/A"
click at [582, 406] on input "Contact #5 Last Name" at bounding box center [754, 402] width 482 height 37
paste input "N/A"
click at [569, 465] on input "Contact #5 Relation" at bounding box center [754, 472] width 482 height 37
paste input "N/A"
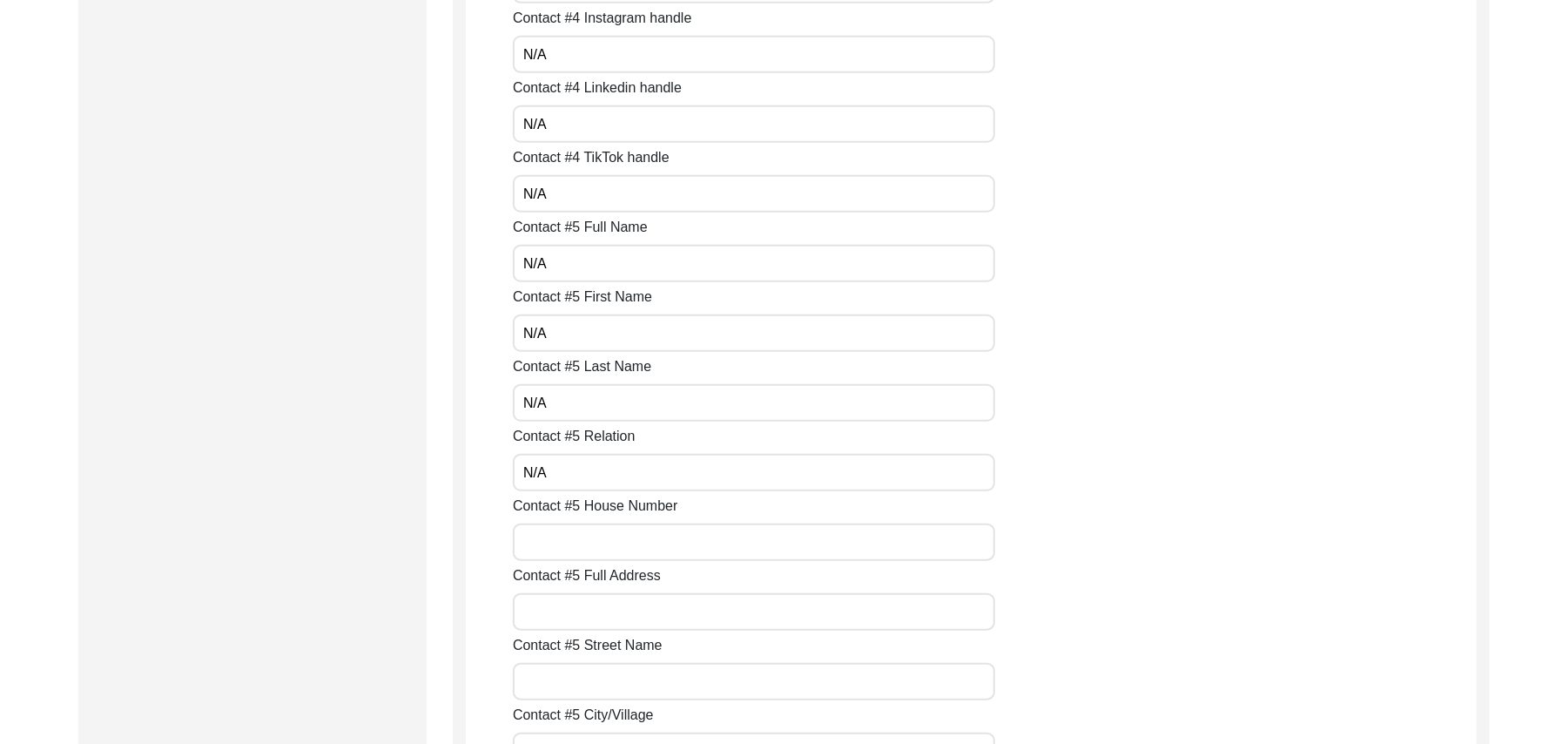
click at [555, 547] on input "Contact #5 House Number" at bounding box center [754, 542] width 482 height 37
paste input "N/A"
click at [550, 629] on input "Contact #5 Full Address" at bounding box center [754, 611] width 482 height 37
paste input "N/A"
click at [551, 690] on input "Contact #5 Street Name" at bounding box center [754, 680] width 482 height 37
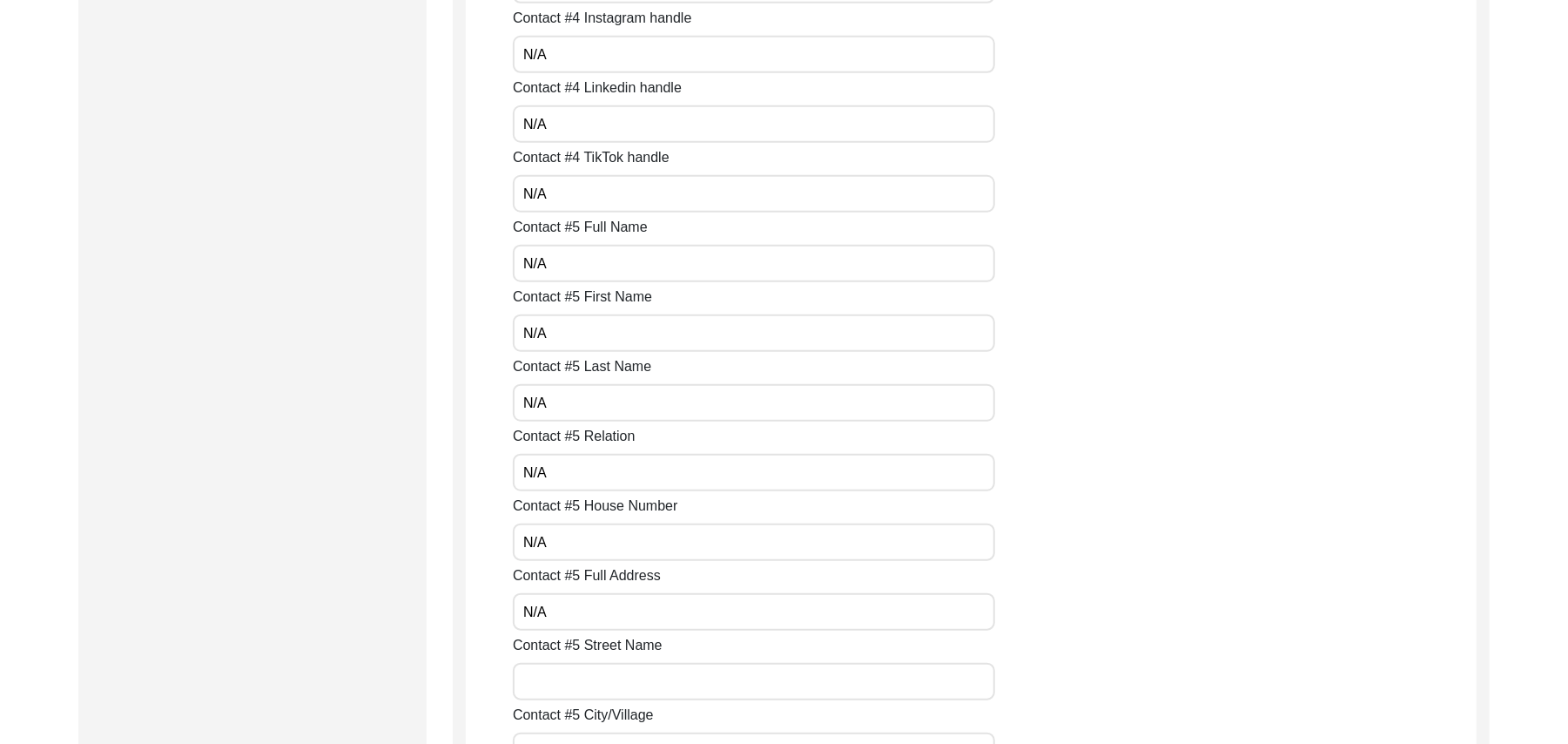
paste input "N/A"
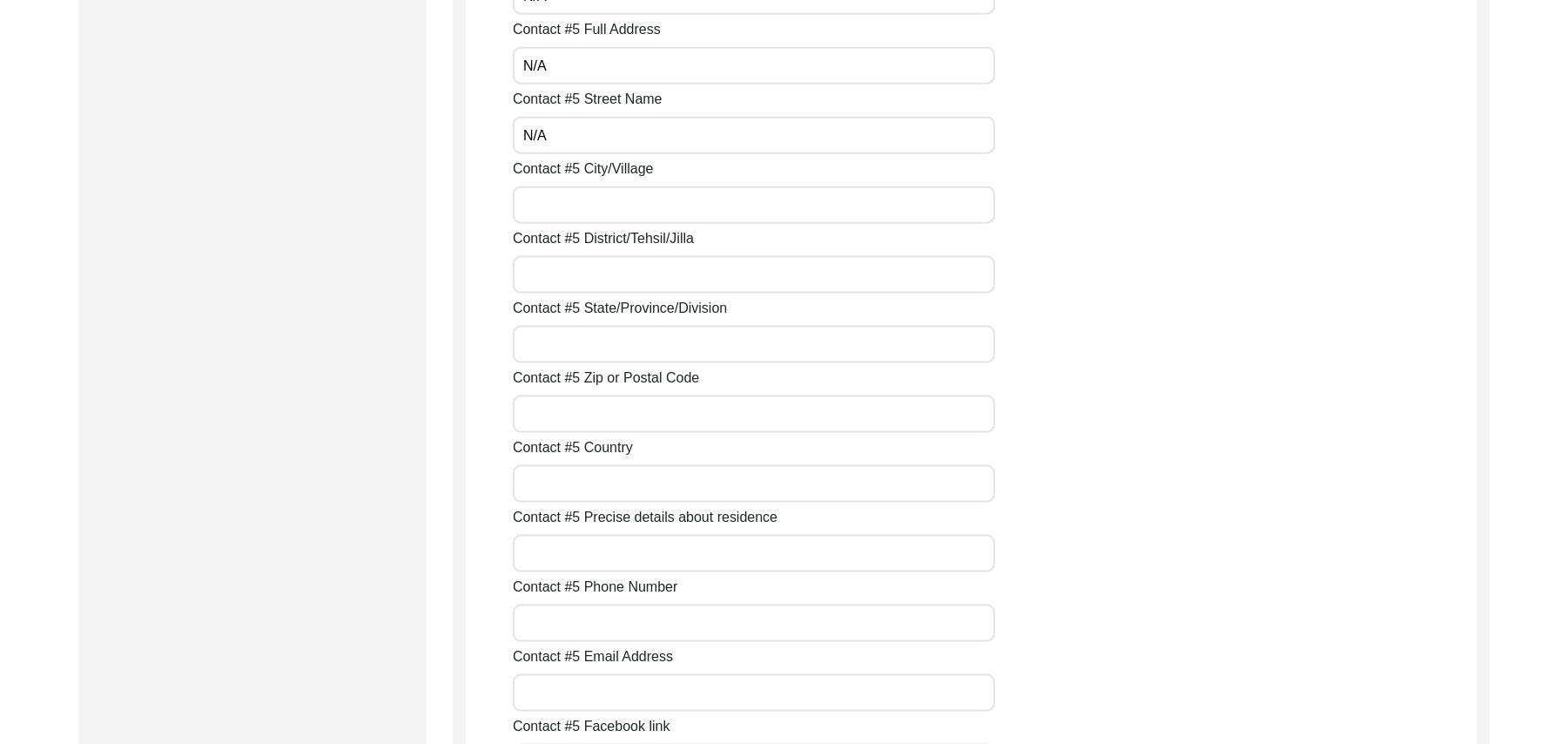
scroll to position [6289, 0]
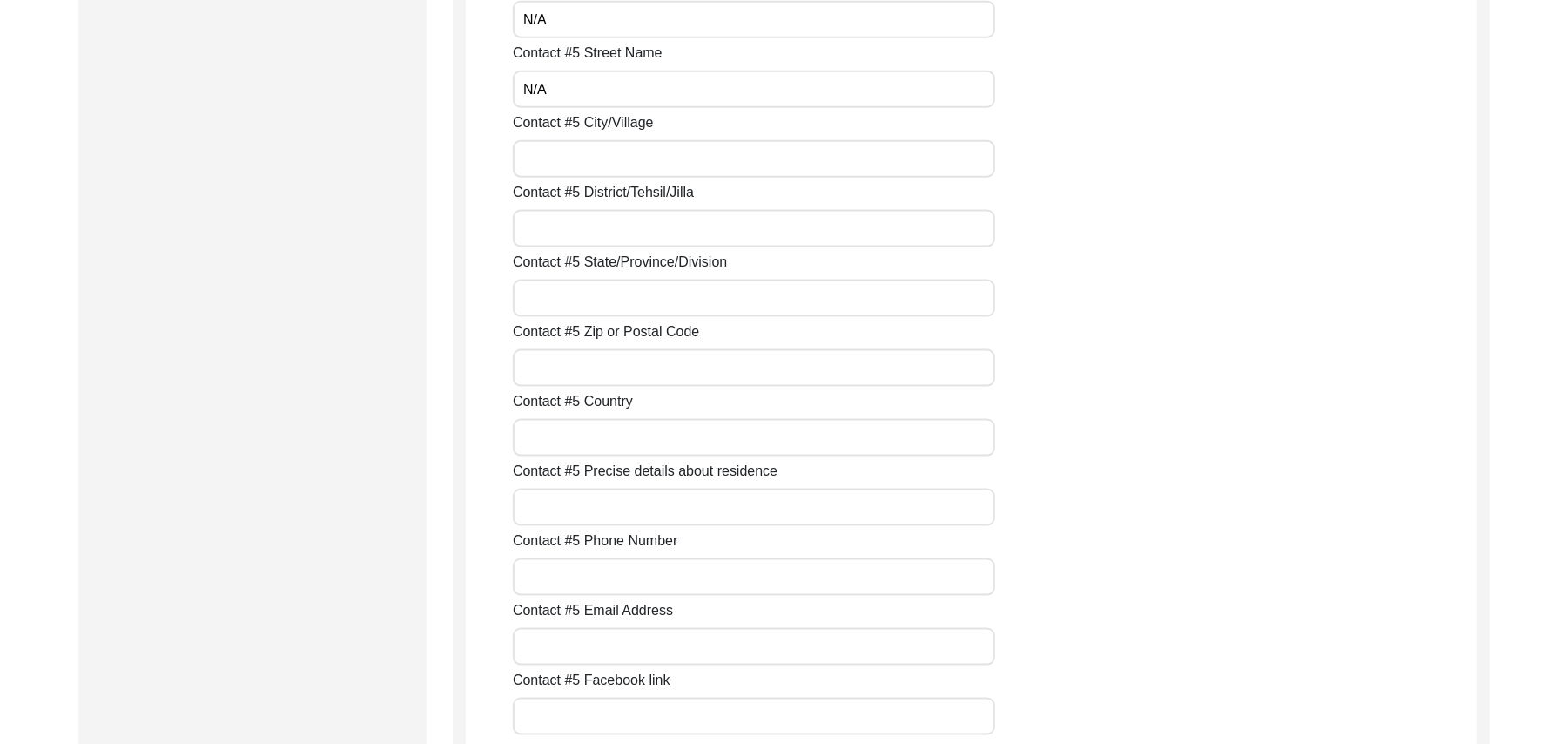
click at [573, 148] on input "Contact #5 City/Village" at bounding box center [754, 158] width 482 height 37
paste
click at [566, 228] on input "Contact #5 District/Tehsil/Jilla" at bounding box center [754, 228] width 482 height 37
click at [563, 296] on input "Contact #5 State/Province/Division" at bounding box center [754, 298] width 482 height 37
click at [564, 369] on input "Contact #5 Zip or Postal Code" at bounding box center [754, 367] width 482 height 37
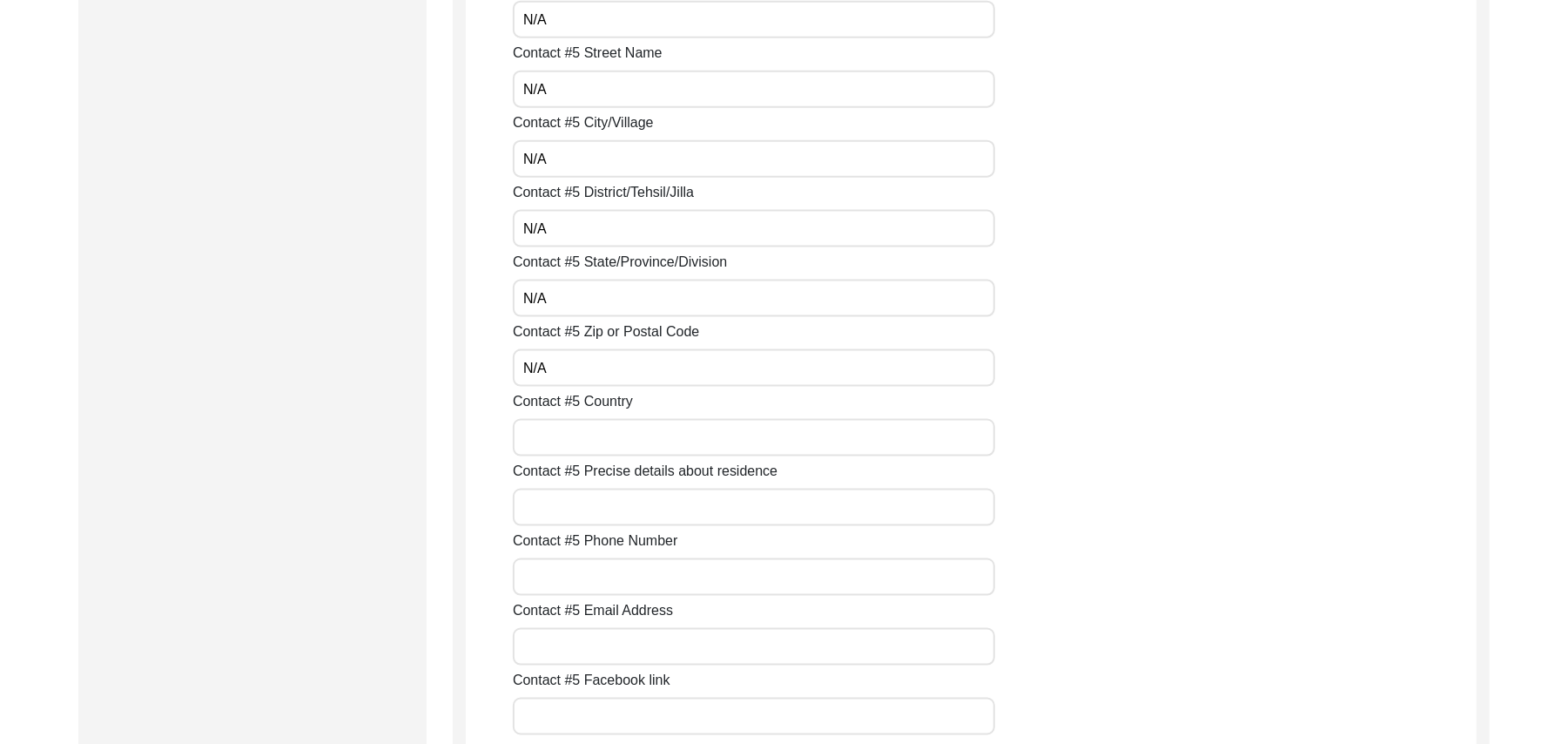
click at [564, 440] on input "Contact #5 Country" at bounding box center [754, 437] width 482 height 37
click at [564, 506] on input "Contact #5 Precise details about residence" at bounding box center [754, 507] width 482 height 37
click at [564, 578] on input "Contact #5 Phone Number" at bounding box center [754, 576] width 482 height 37
click at [565, 655] on input "Contact #5 Email Address" at bounding box center [754, 646] width 482 height 37
click at [573, 734] on input "Contact #5 Facebook link" at bounding box center [754, 716] width 482 height 37
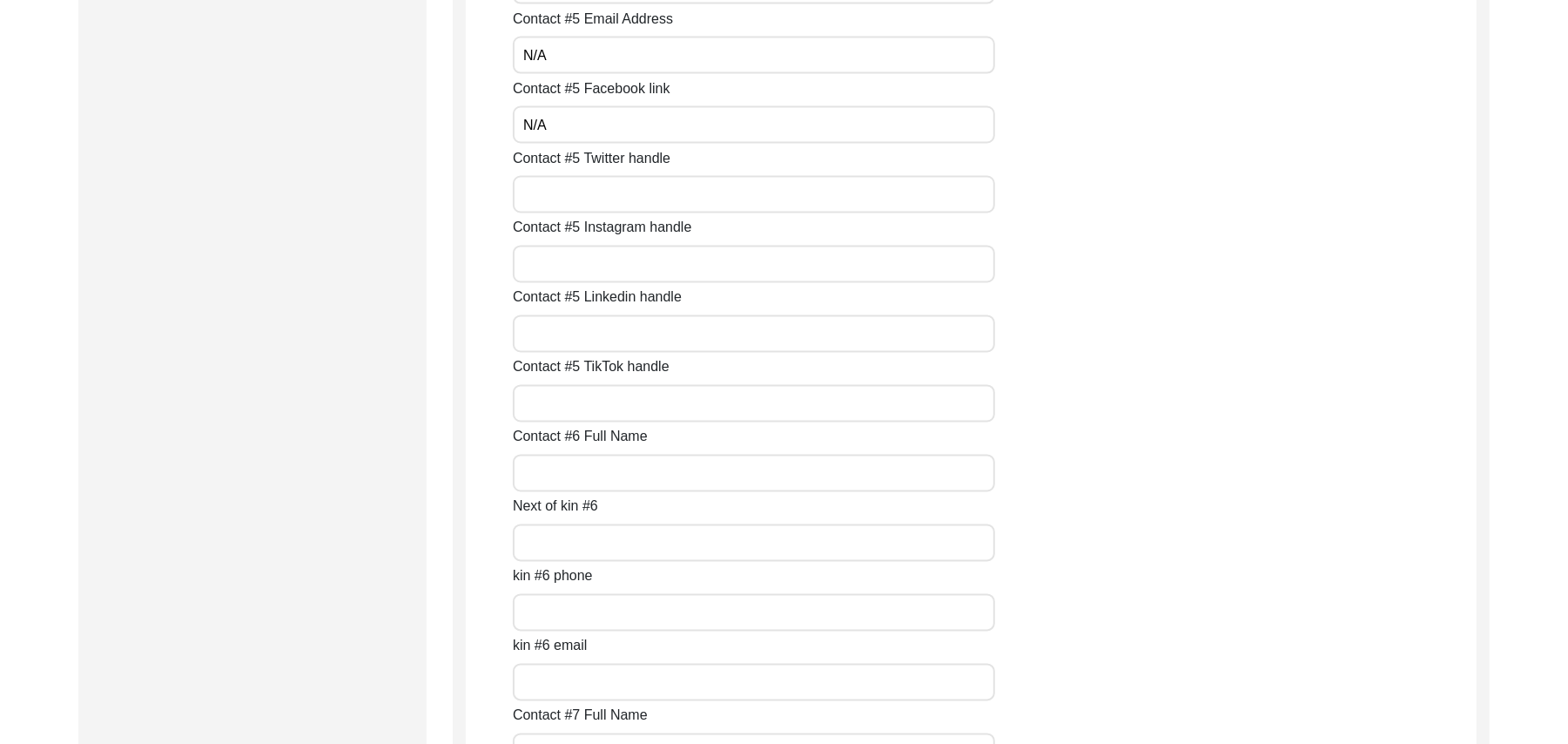
scroll to position [6943, 0]
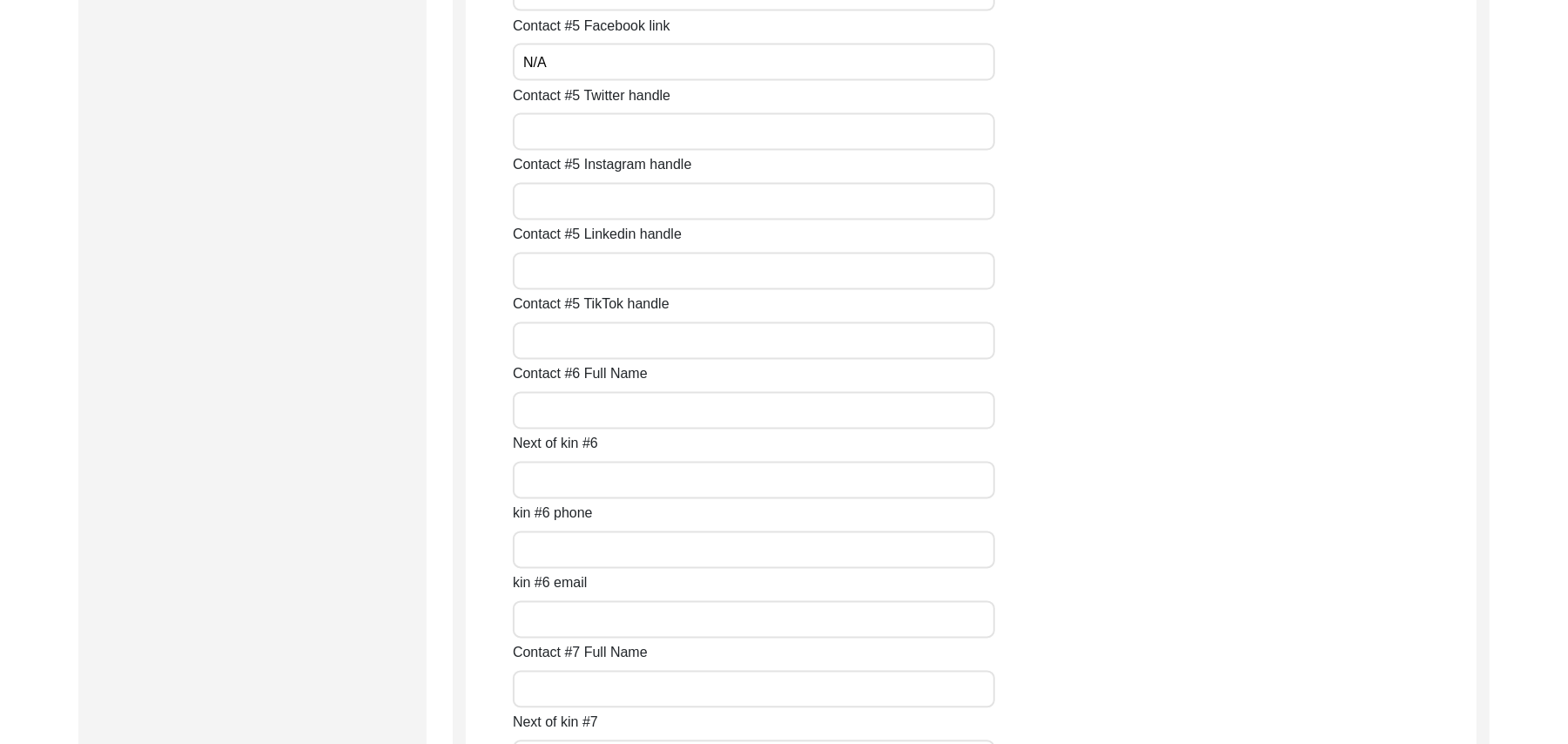
click at [764, 132] on input "Contact #5 Twitter handle" at bounding box center [754, 131] width 482 height 37
click at [719, 194] on input "Contact #5 Instagram handle" at bounding box center [754, 201] width 482 height 37
click at [662, 265] on input "Contact #5 Linkedin handle" at bounding box center [754, 270] width 482 height 37
click at [627, 349] on input "Contact #5 TikTok handle" at bounding box center [754, 341] width 482 height 37
click at [606, 409] on input "Contact #6 Full Name" at bounding box center [754, 410] width 482 height 37
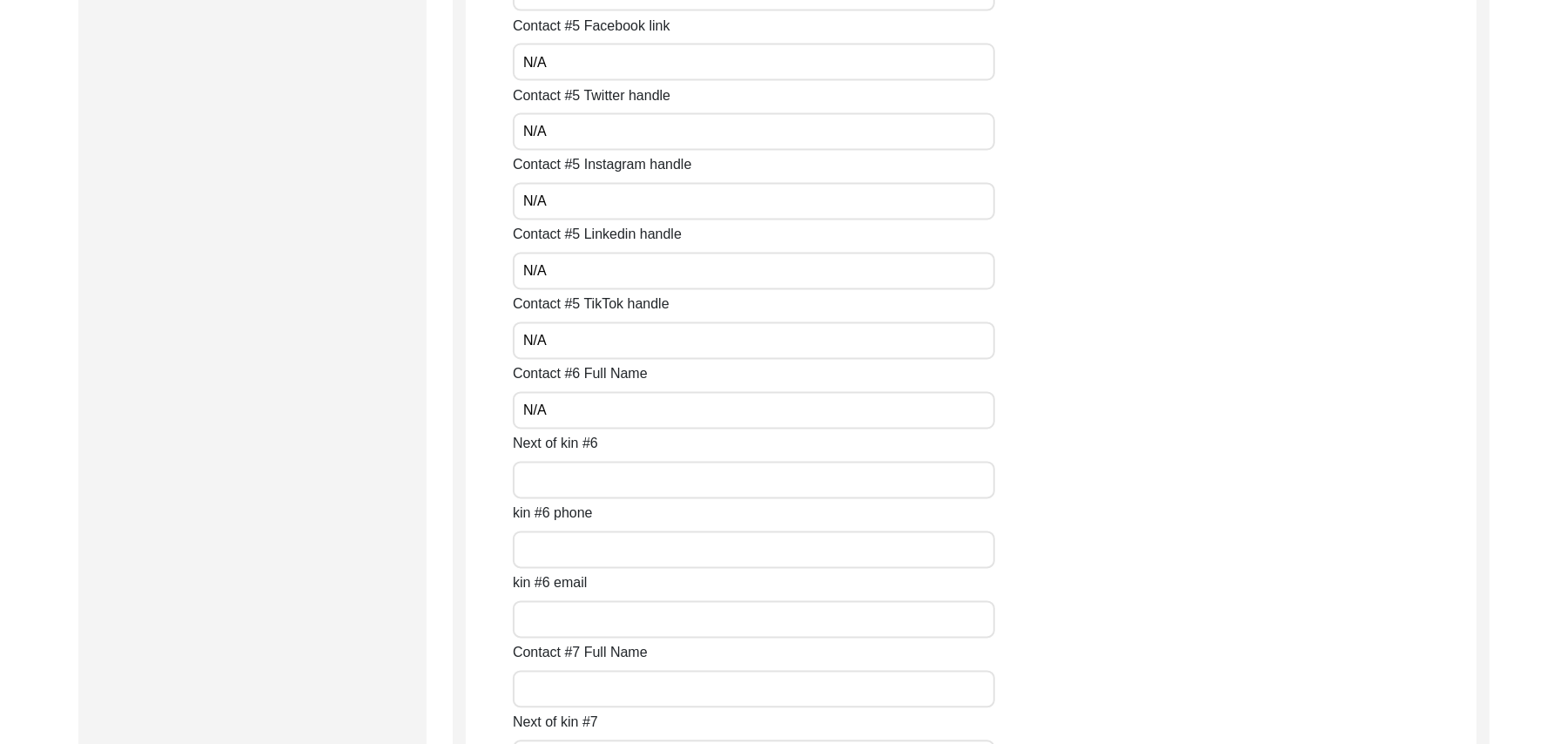
click at [582, 481] on input "Next of kin #6" at bounding box center [754, 479] width 482 height 37
click at [565, 548] on input "kin #6 phone" at bounding box center [754, 549] width 482 height 37
click at [559, 621] on input "kin #6 email" at bounding box center [754, 619] width 482 height 37
click at [563, 688] on input "Contact #7 Full Name" at bounding box center [754, 689] width 482 height 37
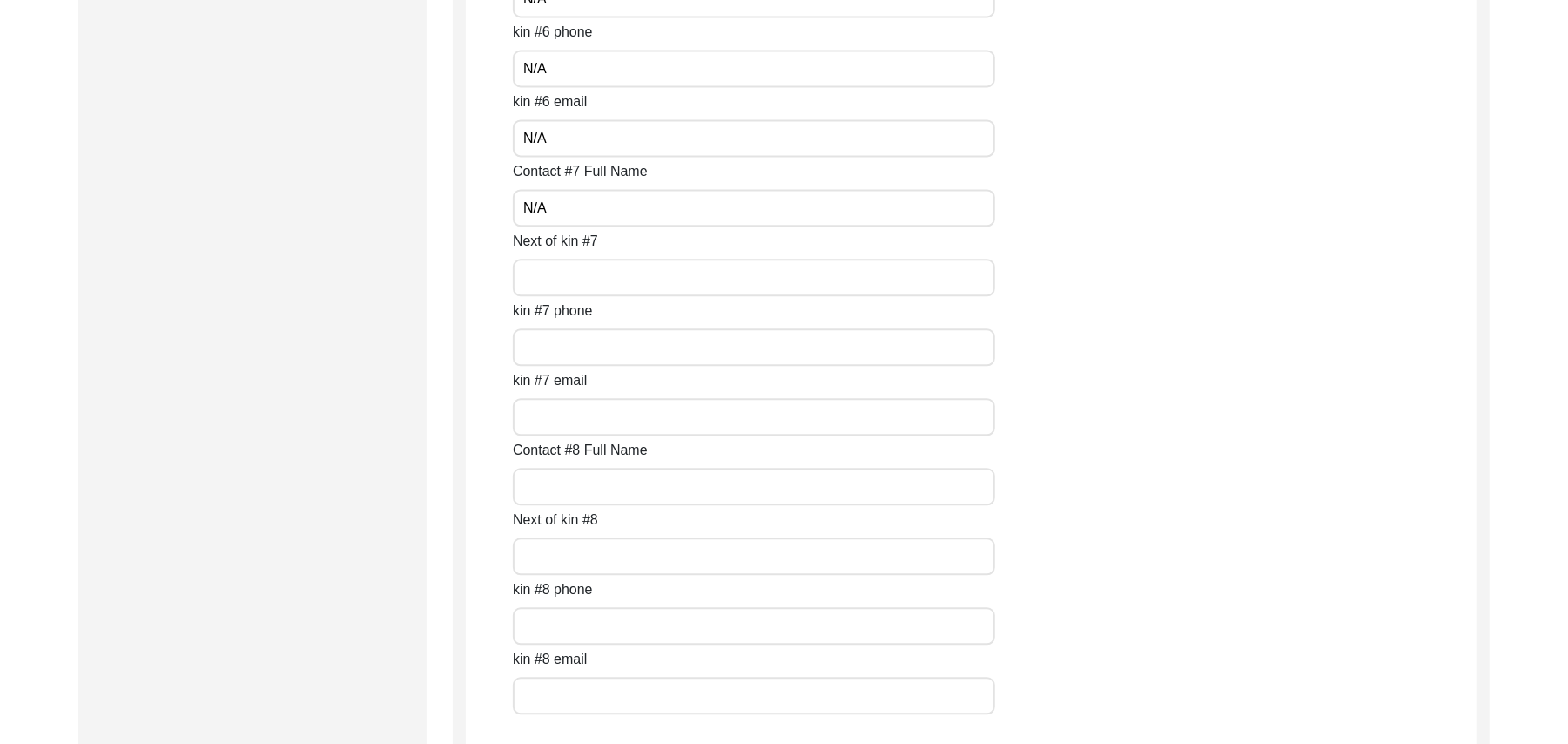
scroll to position [7502, 0]
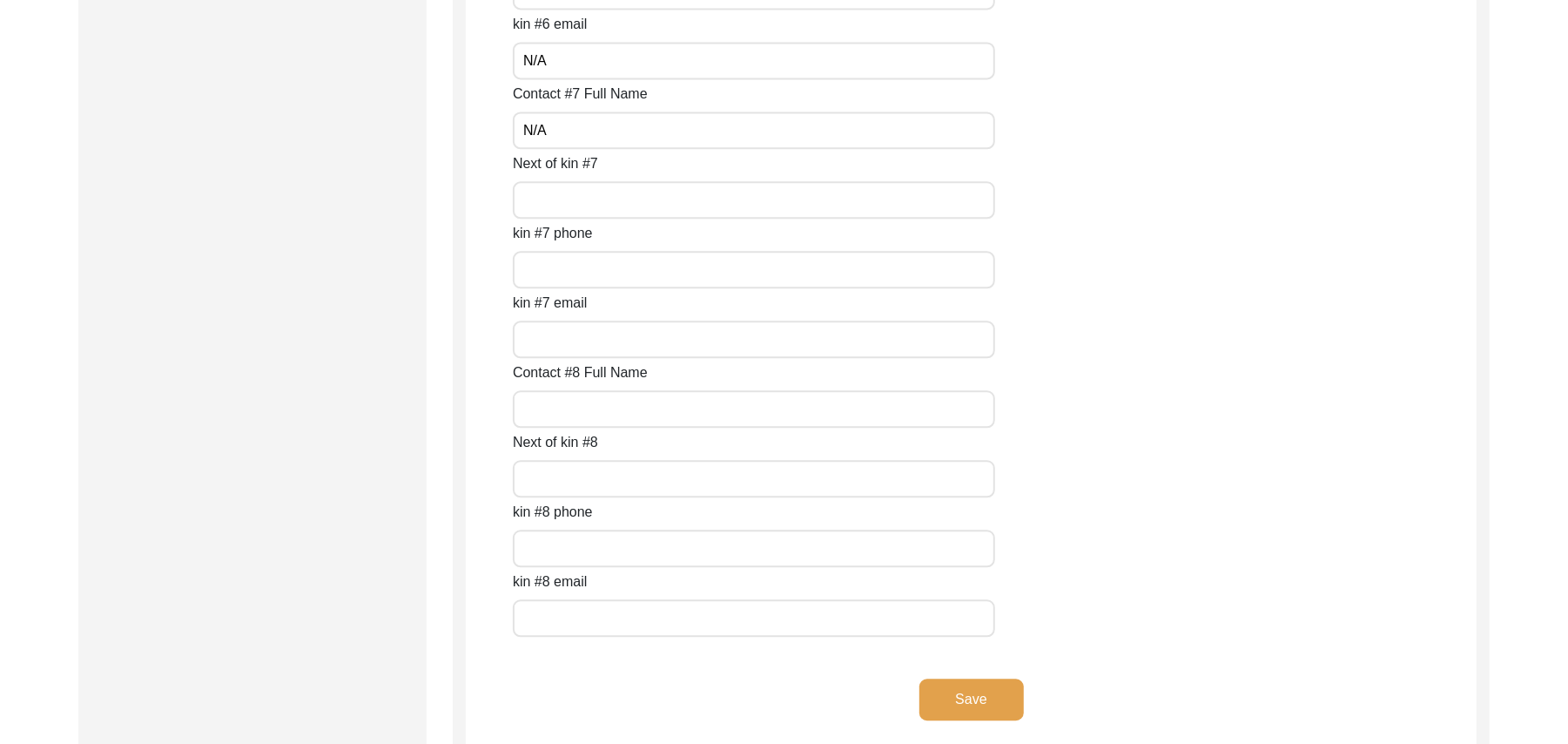
click at [623, 210] on input "Next of kin #7" at bounding box center [754, 199] width 482 height 37
click at [597, 261] on input "kin #7 phone" at bounding box center [754, 269] width 482 height 37
click at [568, 346] on input "kin #7 email" at bounding box center [754, 339] width 482 height 37
click at [566, 405] on input "Contact #8 Full Name" at bounding box center [754, 408] width 482 height 37
click at [559, 474] on input "Next of kin #8" at bounding box center [754, 478] width 482 height 37
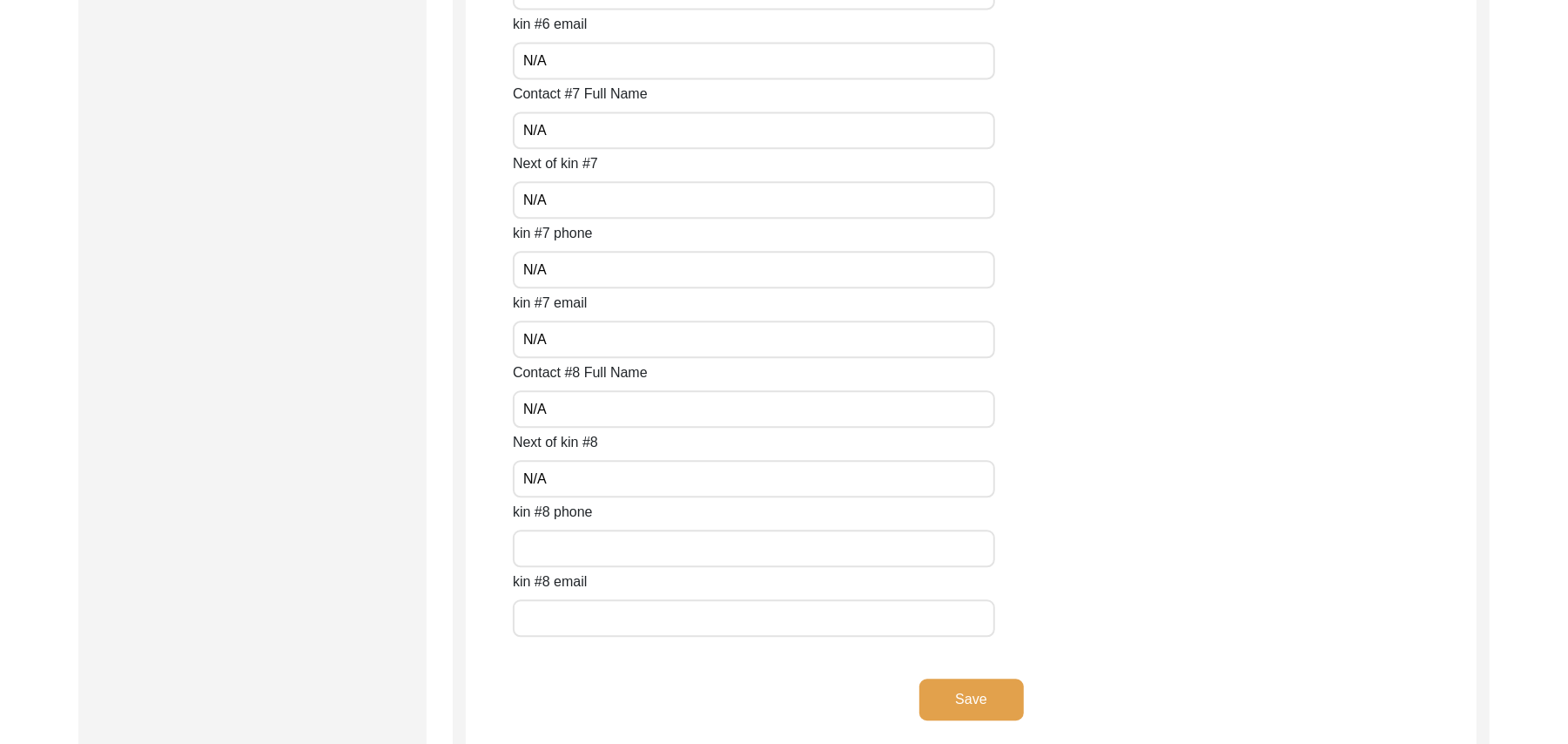
click at [557, 534] on input "text" at bounding box center [754, 548] width 482 height 37
click at [567, 611] on input "text" at bounding box center [754, 617] width 482 height 37
click at [1004, 694] on button "Save" at bounding box center [971, 699] width 104 height 42
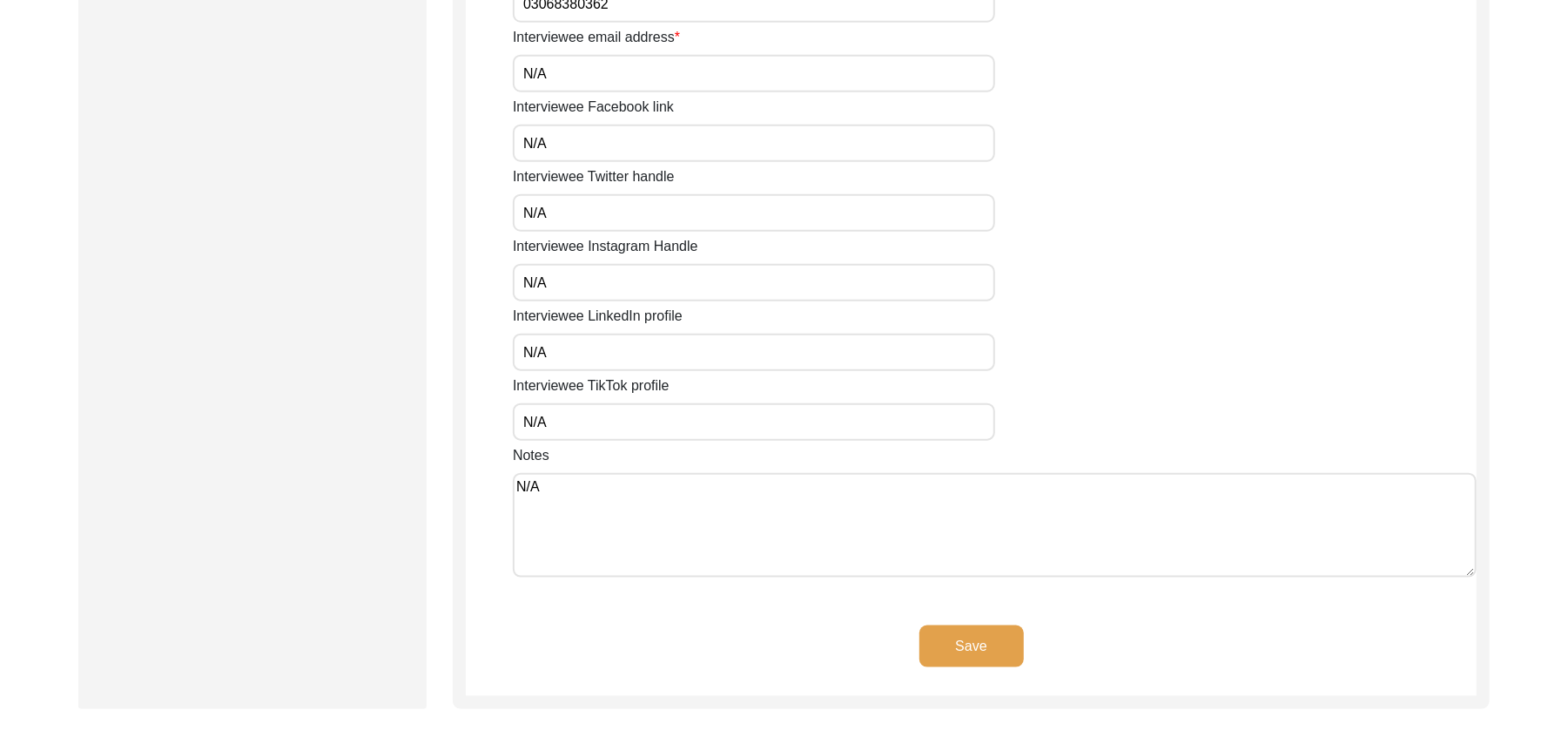
scroll to position [1467, 0]
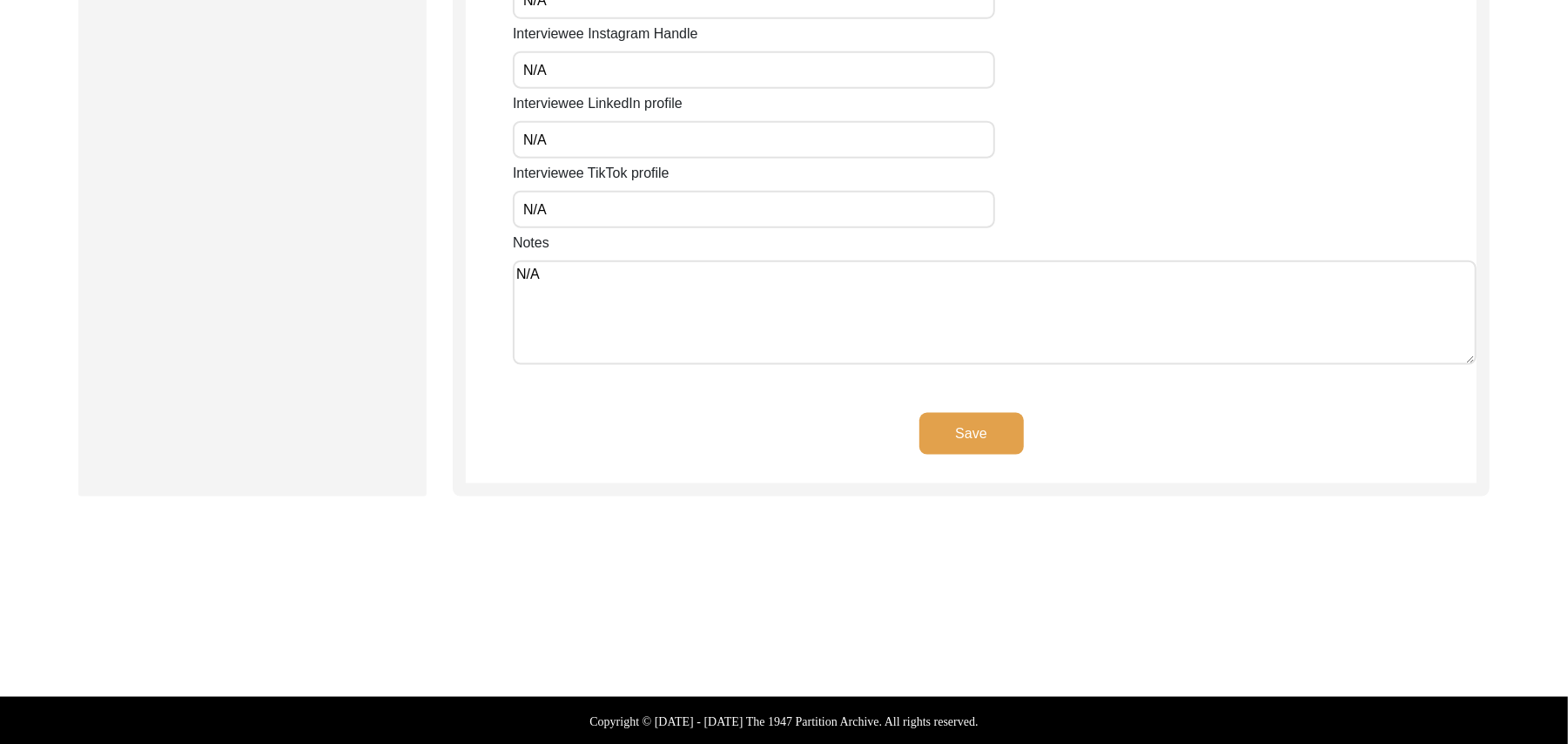
click at [954, 419] on button "Save" at bounding box center [971, 434] width 104 height 42
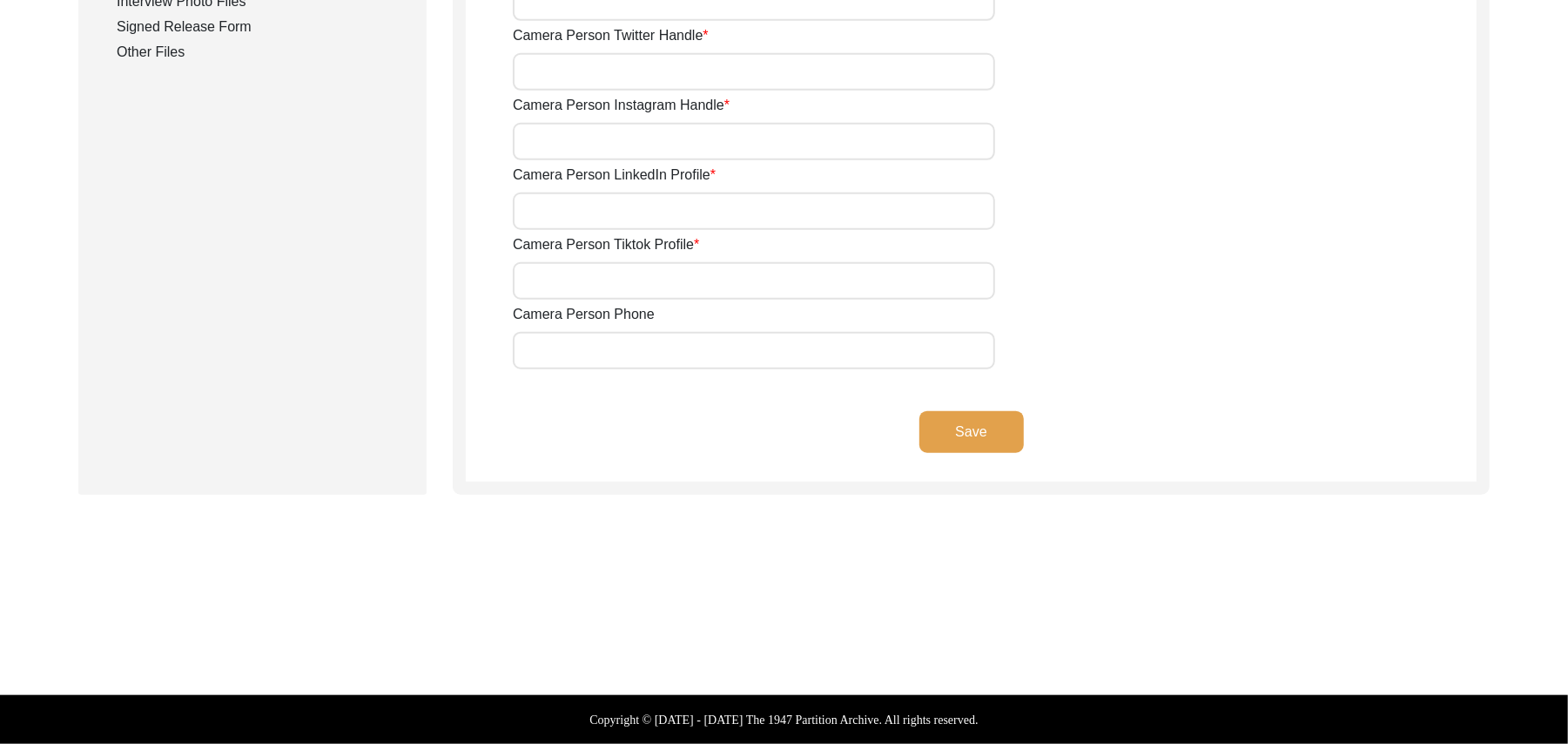
scroll to position [932, 0]
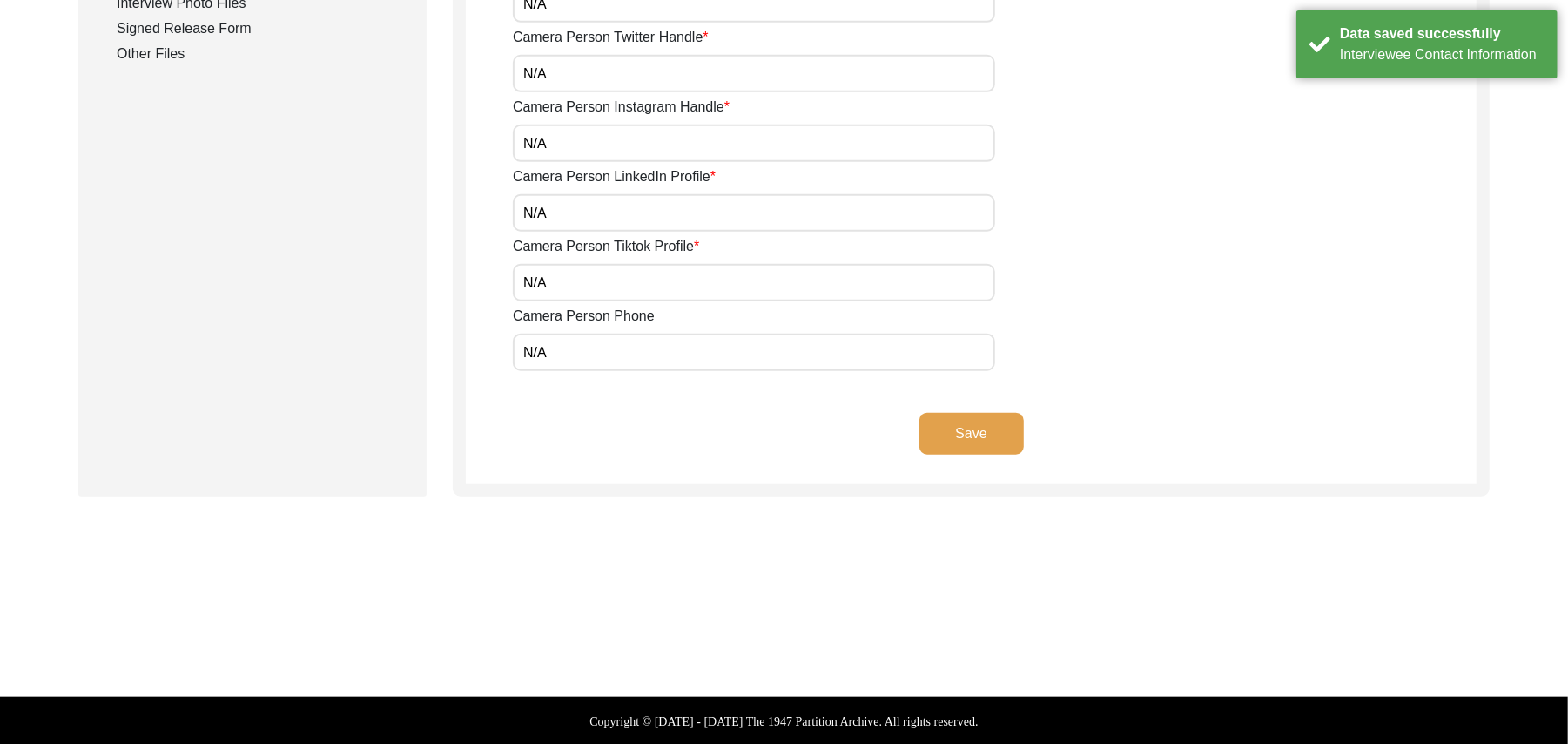
click at [955, 418] on button "Save" at bounding box center [971, 434] width 104 height 42
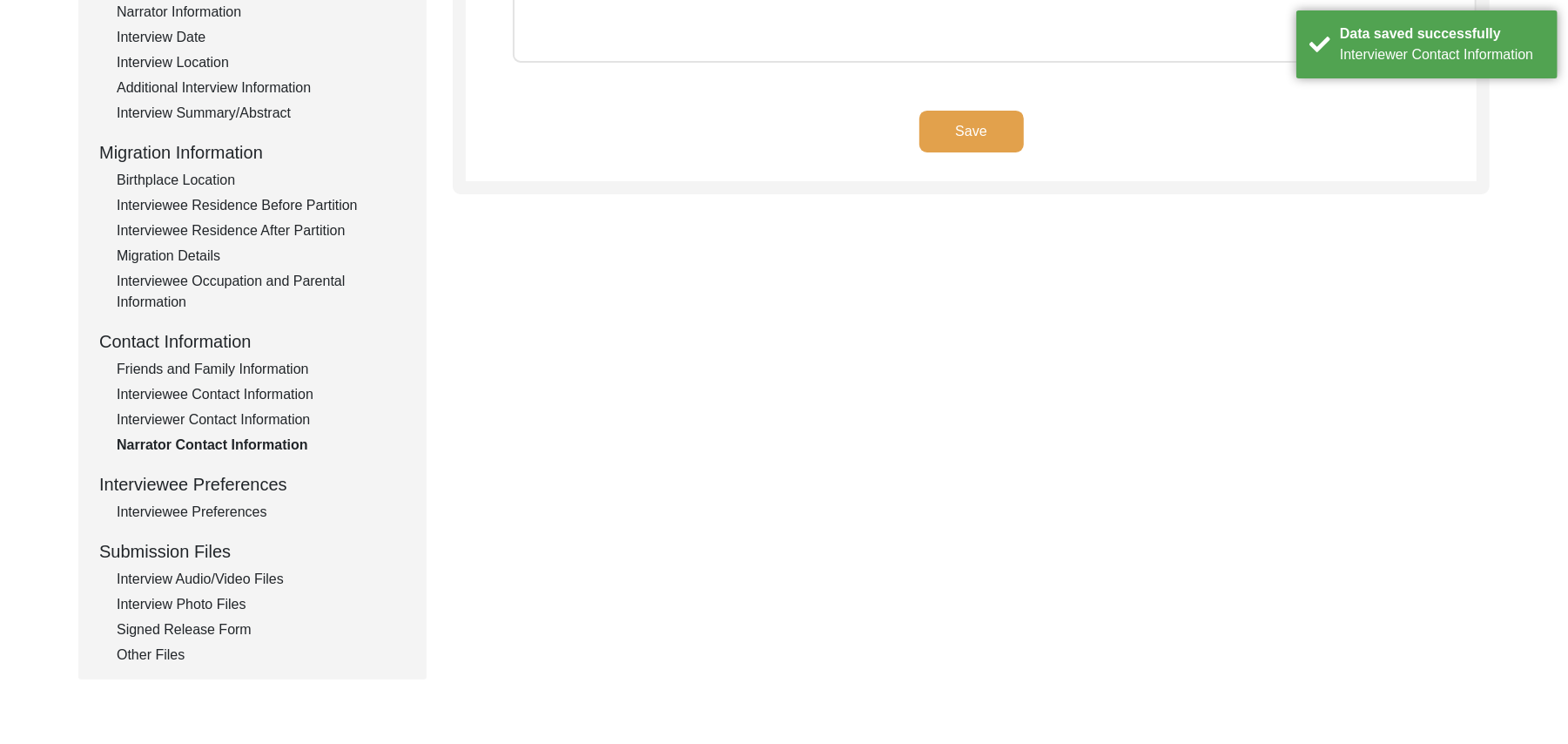
scroll to position [195, 0]
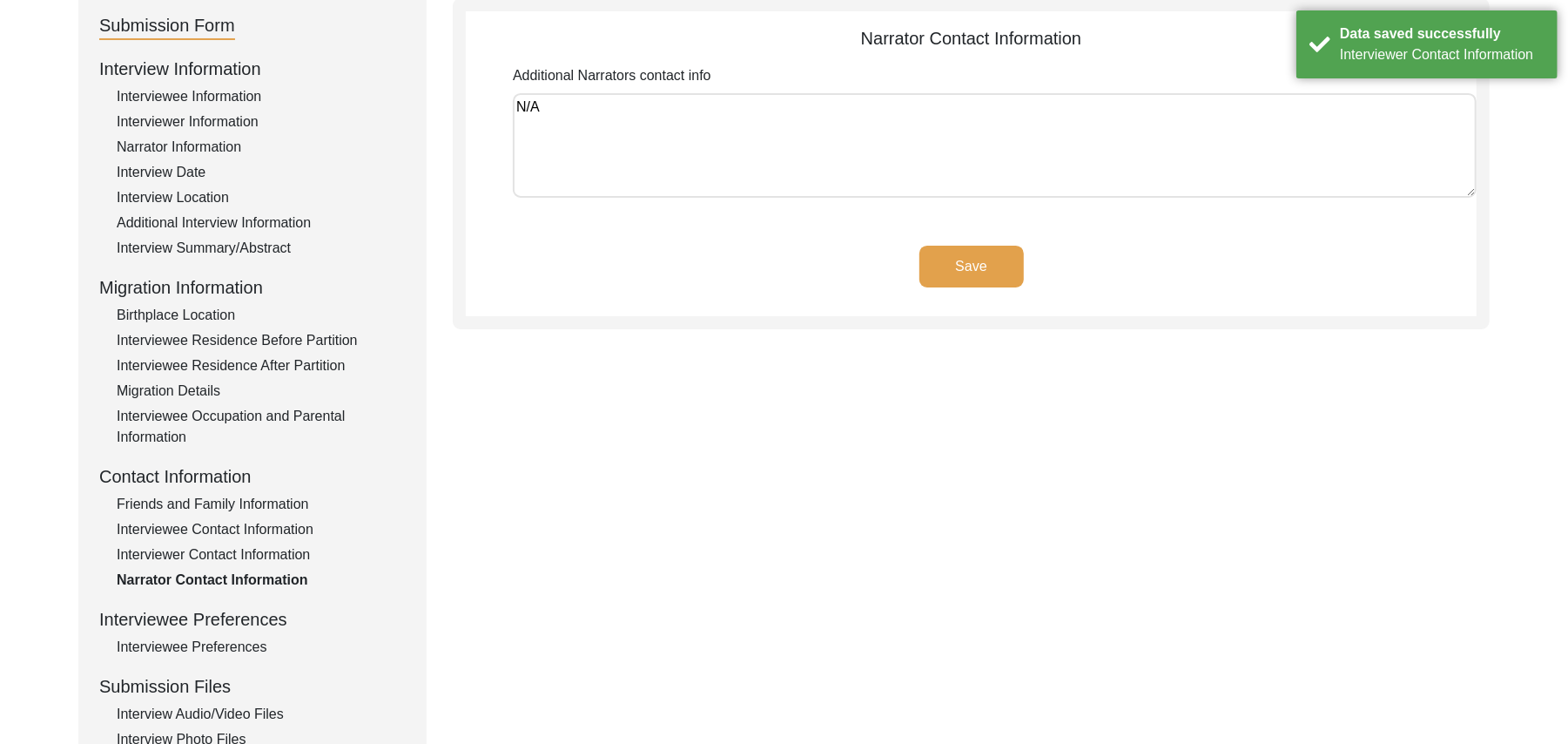
click at [979, 251] on button "Save" at bounding box center [971, 267] width 104 height 42
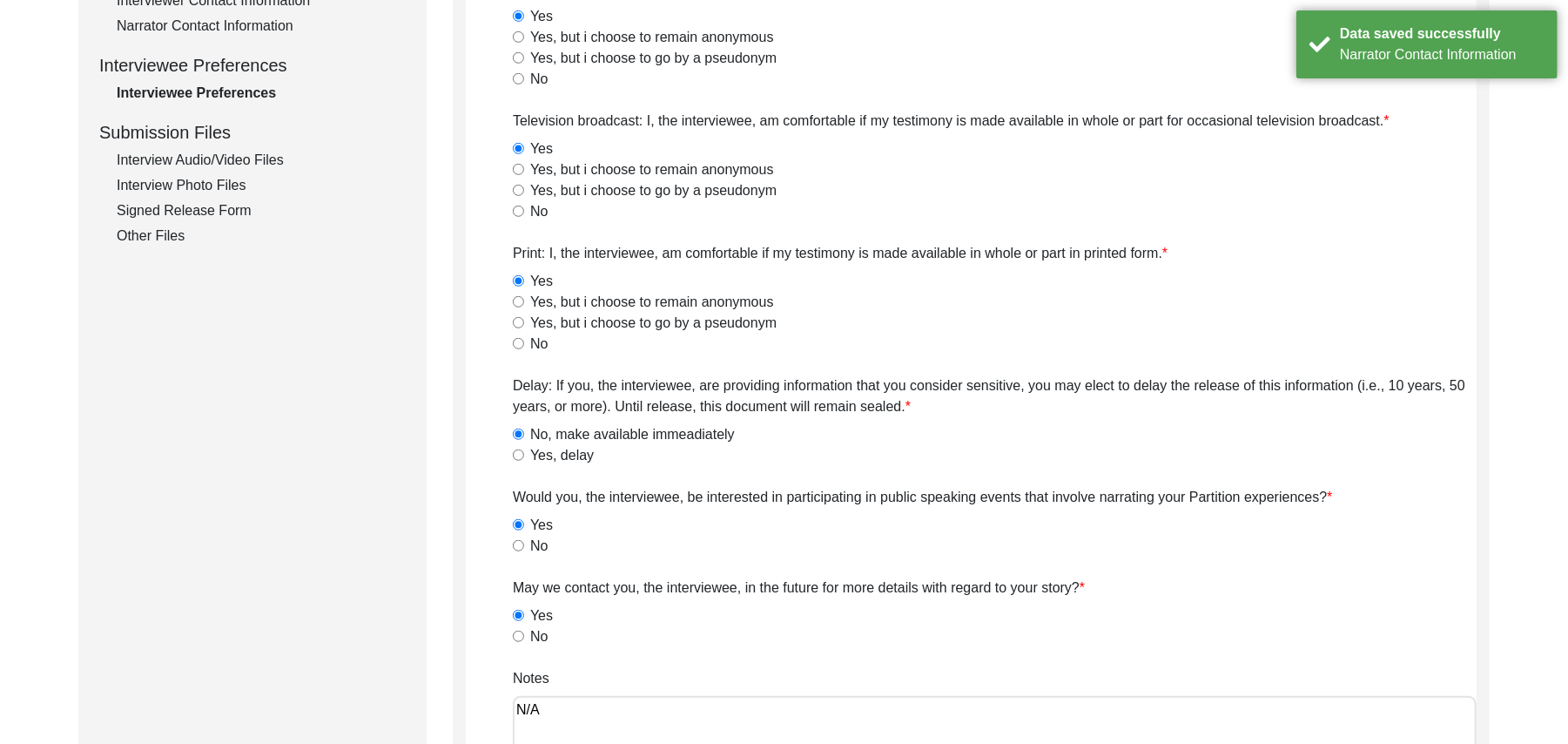
scroll to position [1185, 0]
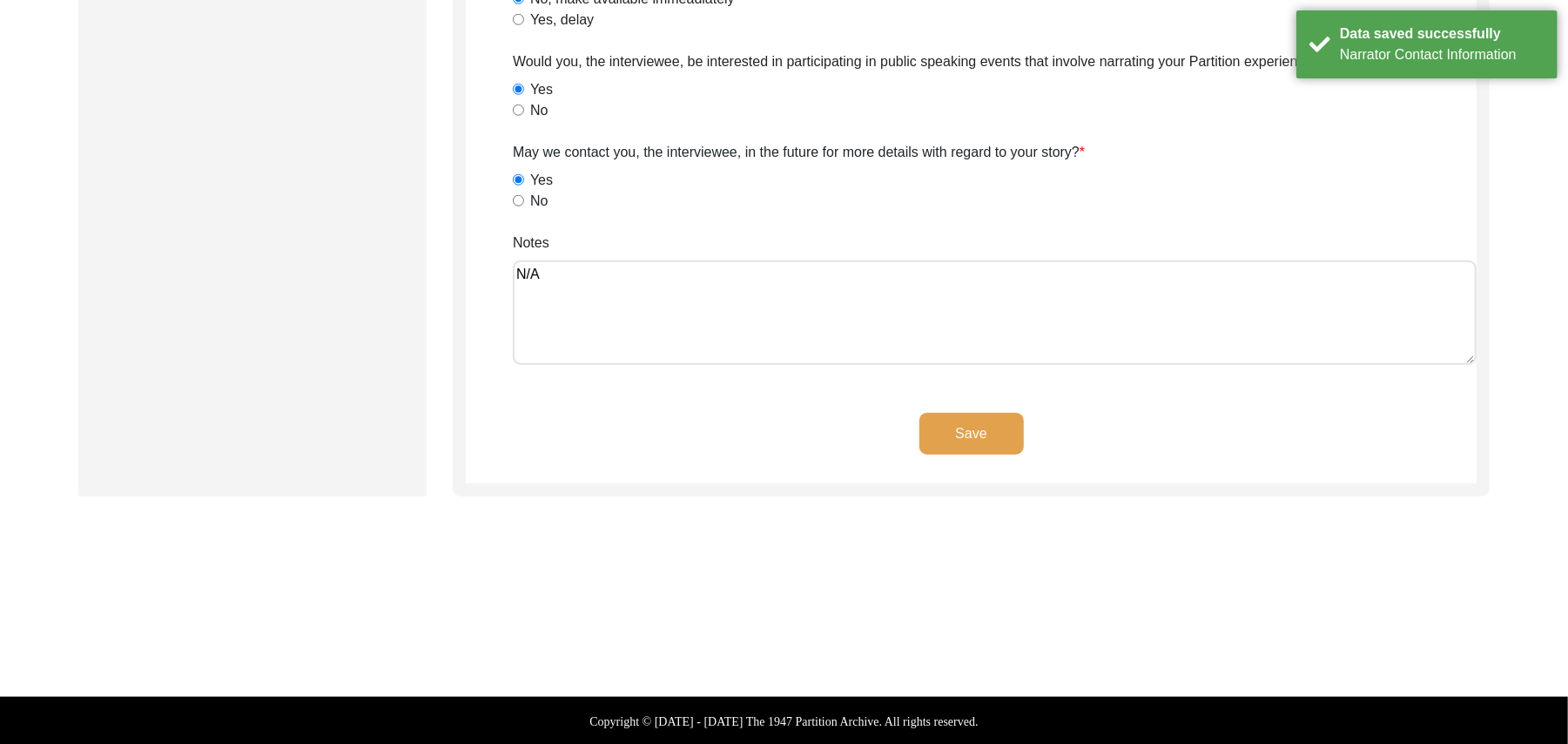
click at [998, 426] on button "Save" at bounding box center [971, 434] width 104 height 42
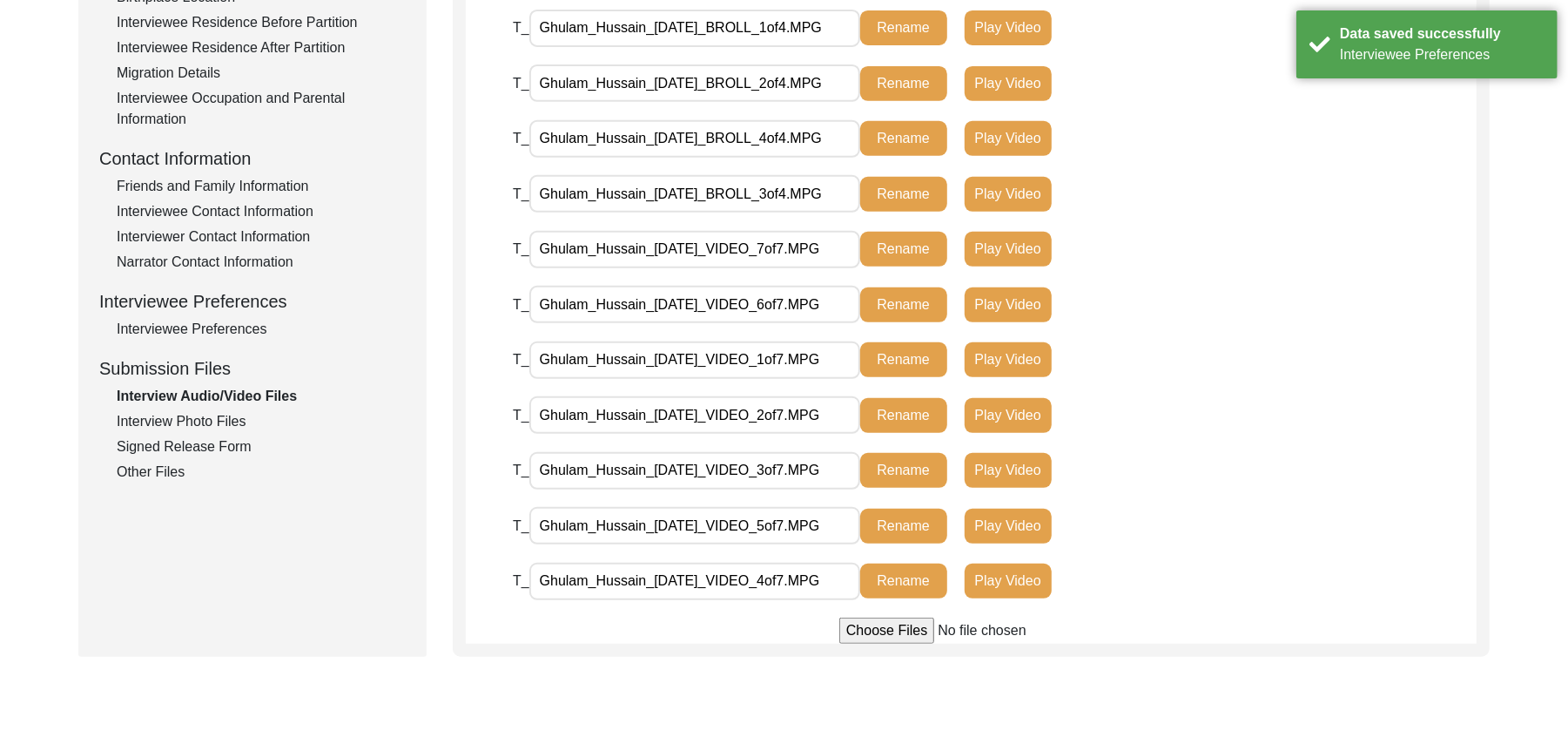
scroll to position [673, 0]
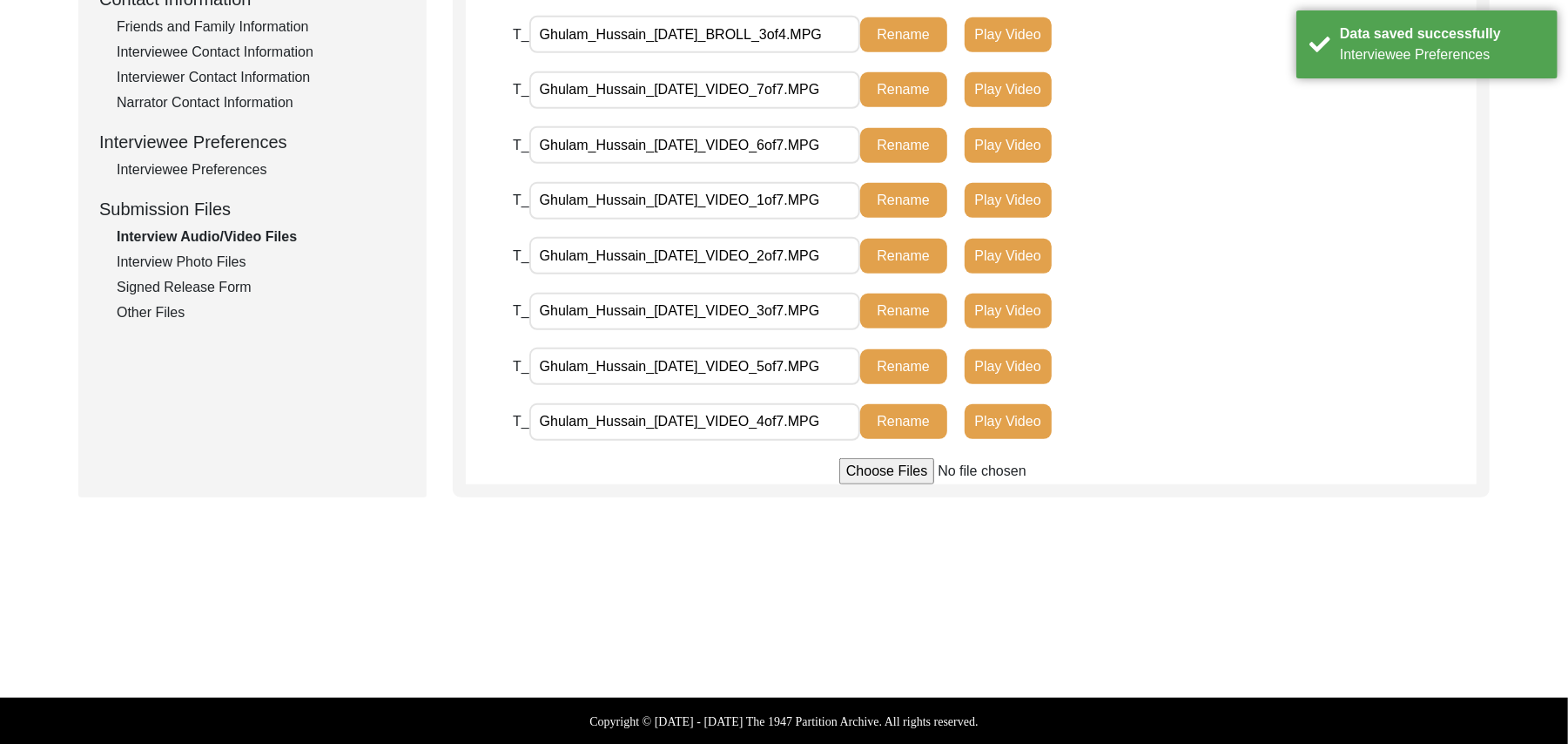
click at [240, 262] on div "Interview Photo Files" at bounding box center [261, 262] width 289 height 21
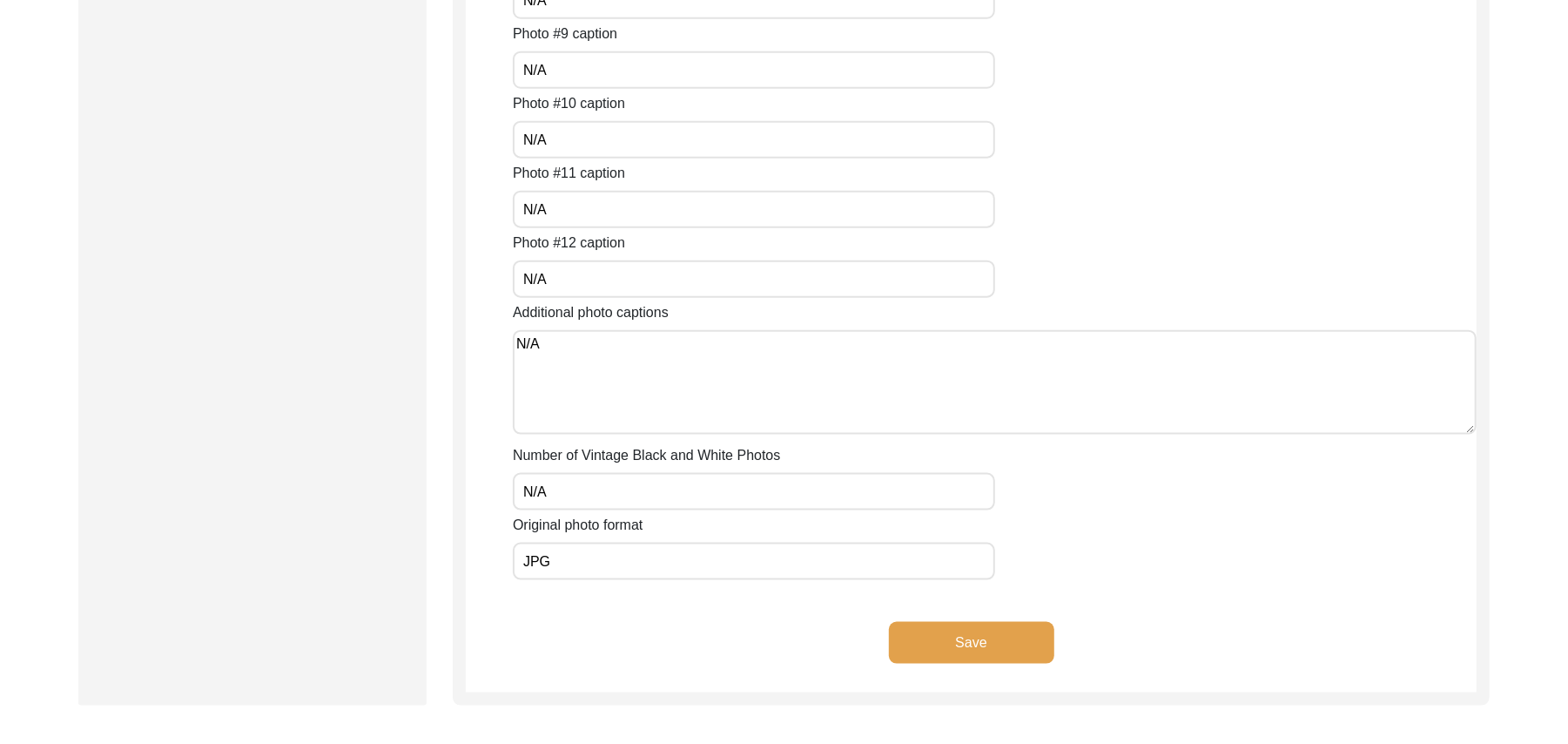
scroll to position [1470, 0]
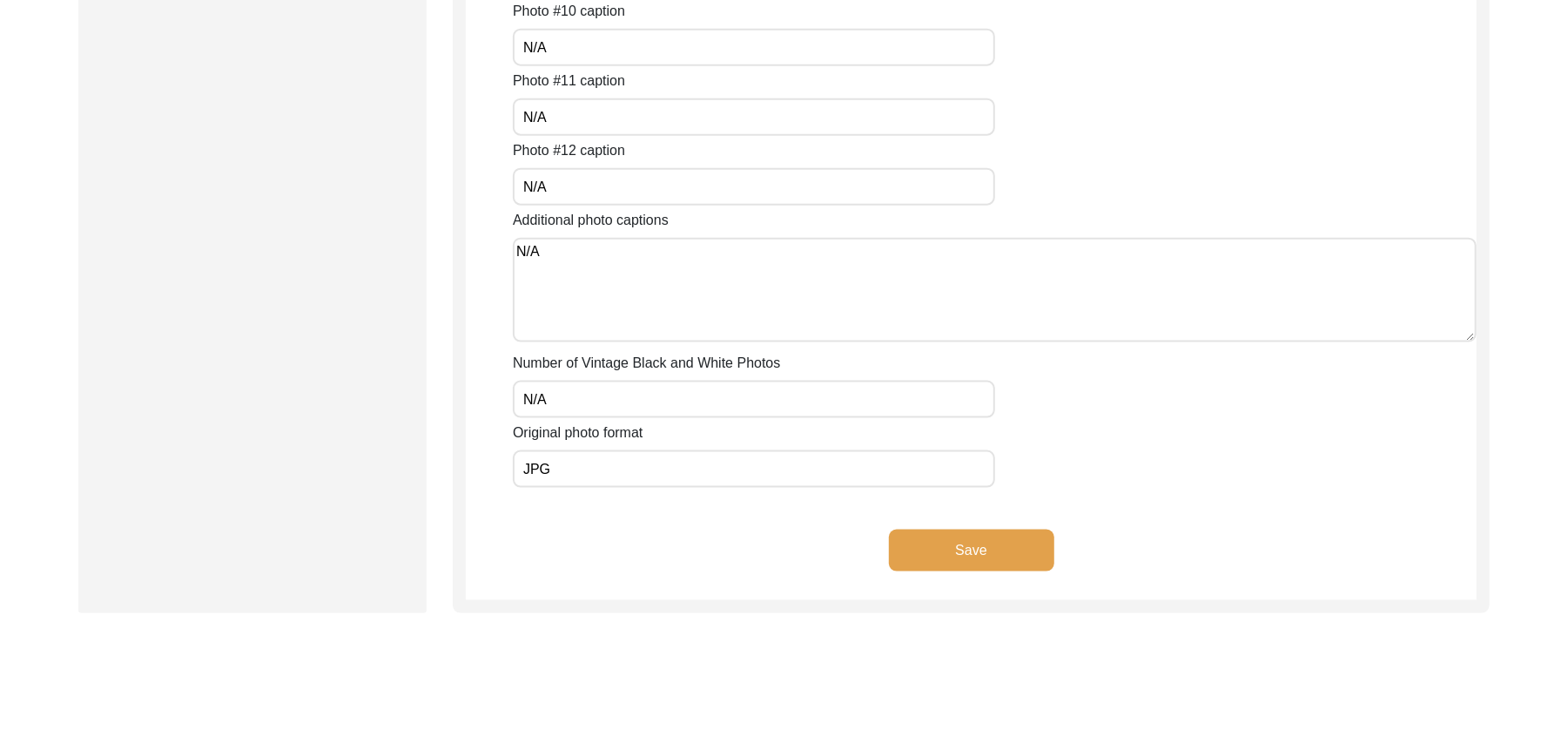
click at [1001, 549] on button "Save" at bounding box center [971, 550] width 165 height 42
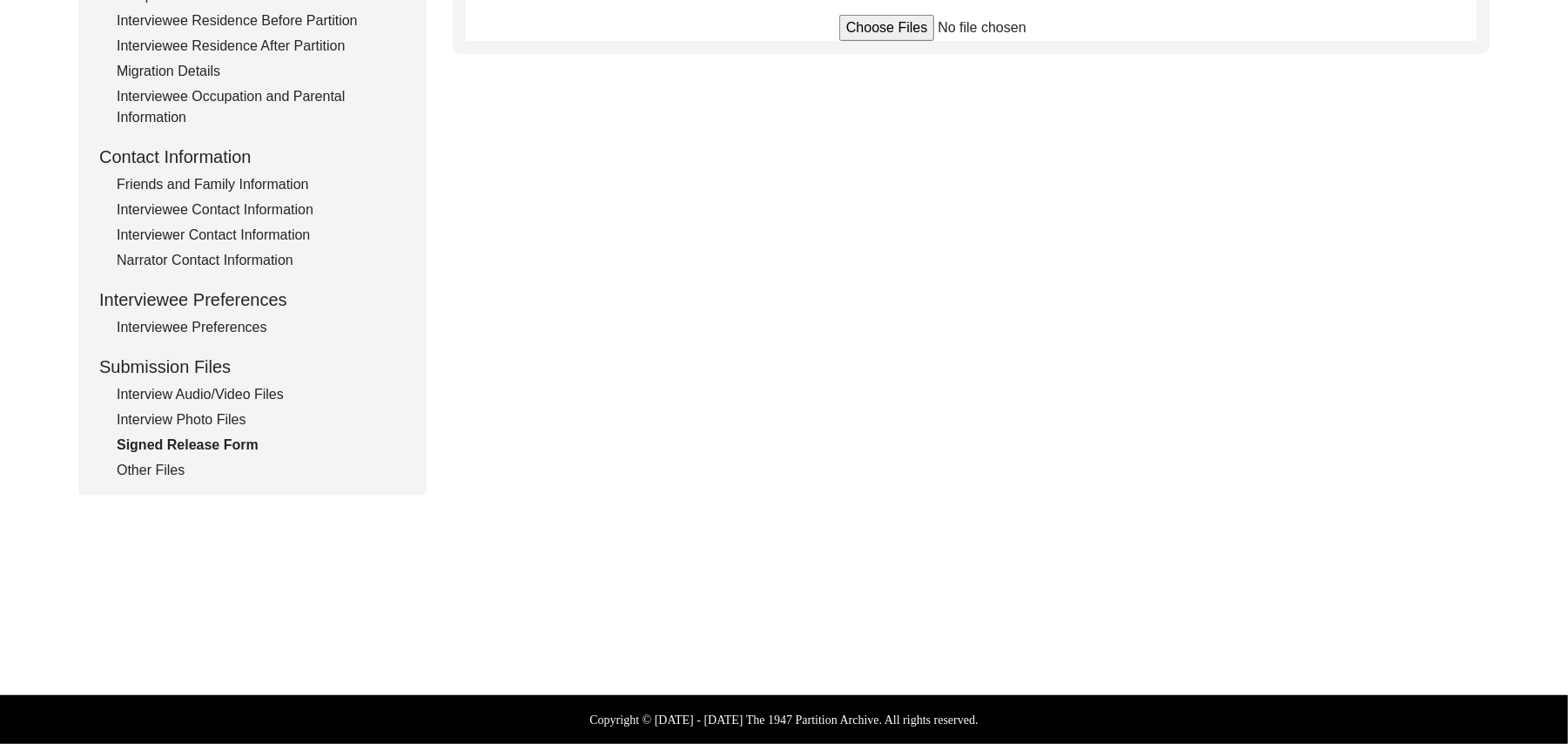
scroll to position [513, 0]
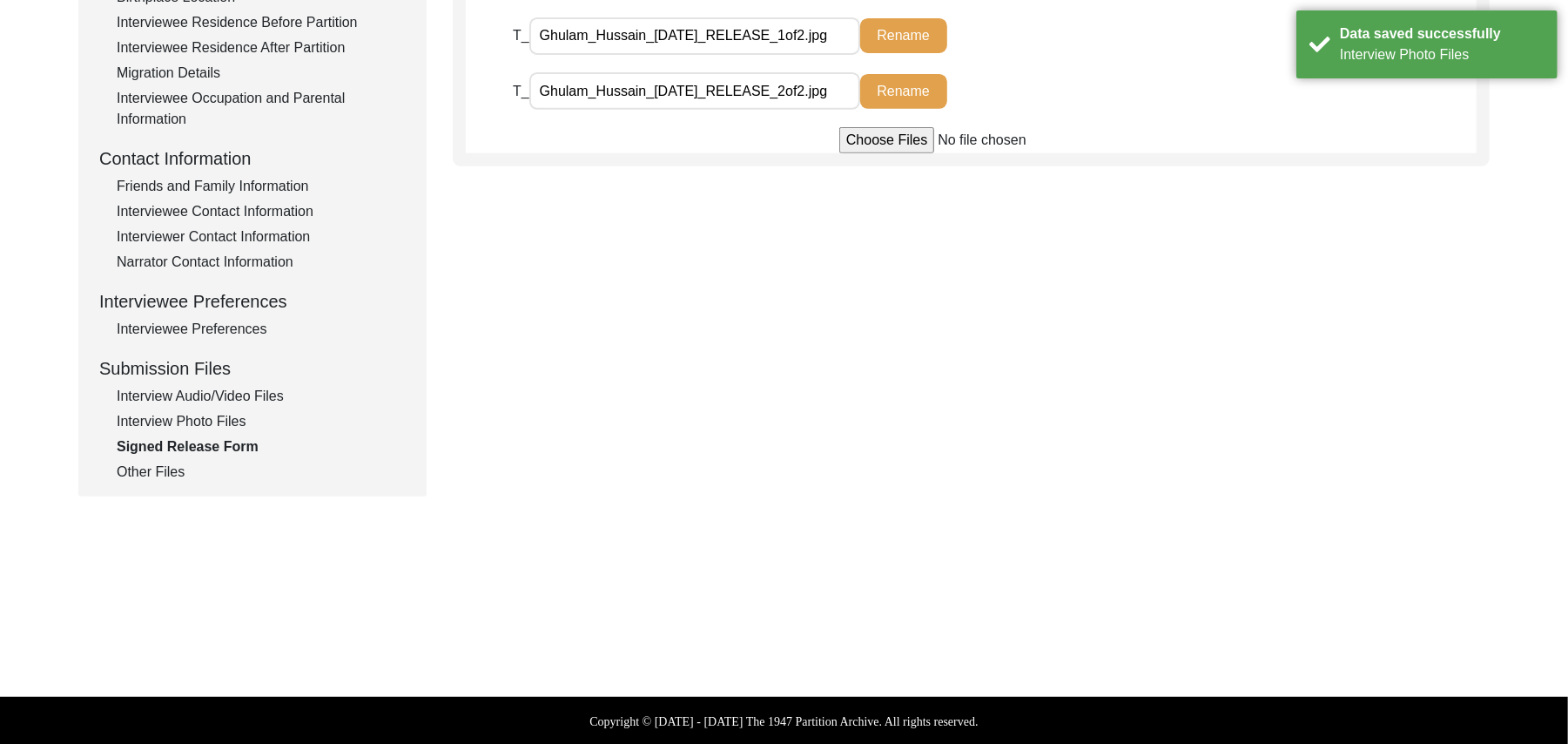
click at [164, 468] on div "Other Files" at bounding box center [261, 472] width 289 height 21
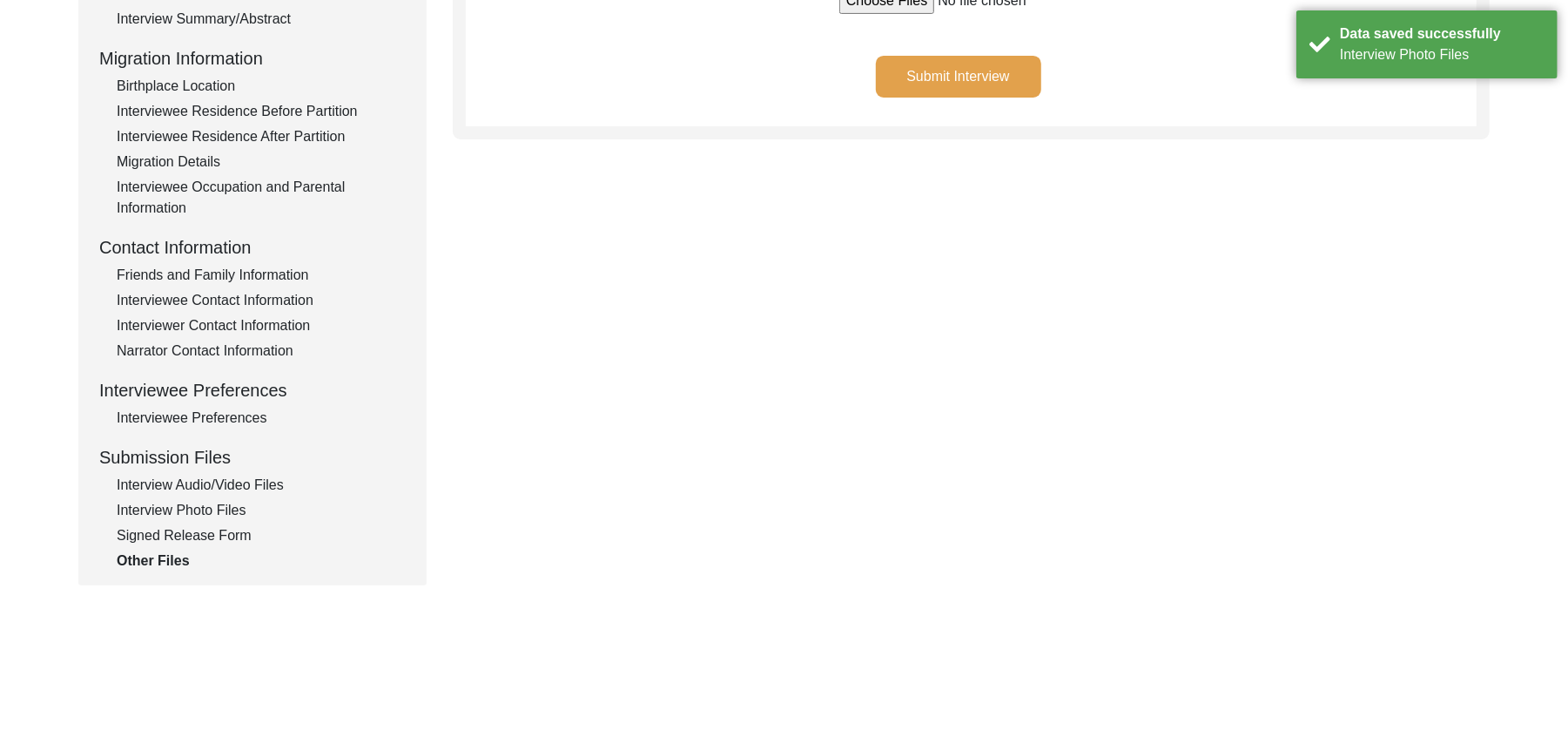
scroll to position [122, 0]
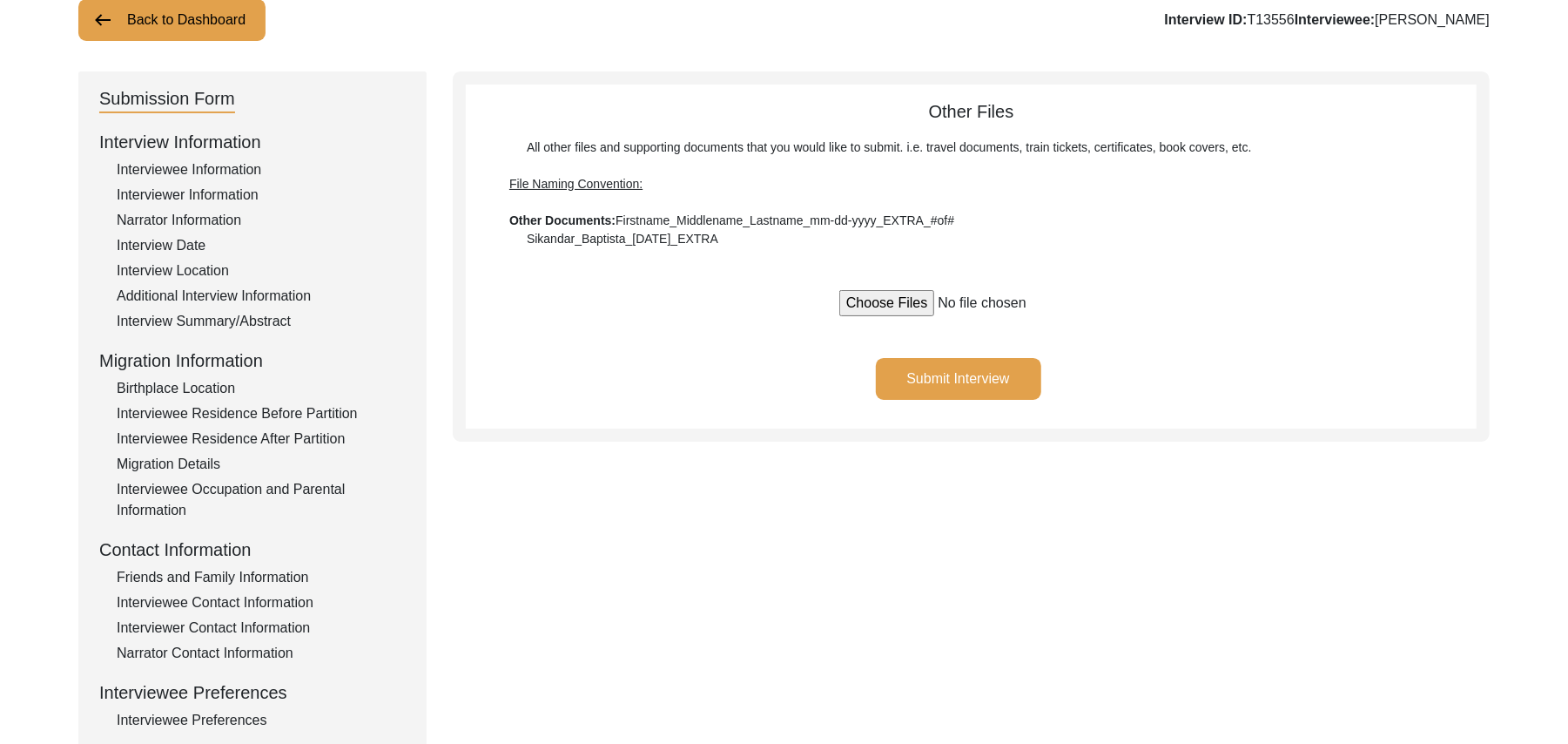
click at [1004, 367] on button "Submit Interview" at bounding box center [958, 379] width 165 height 42
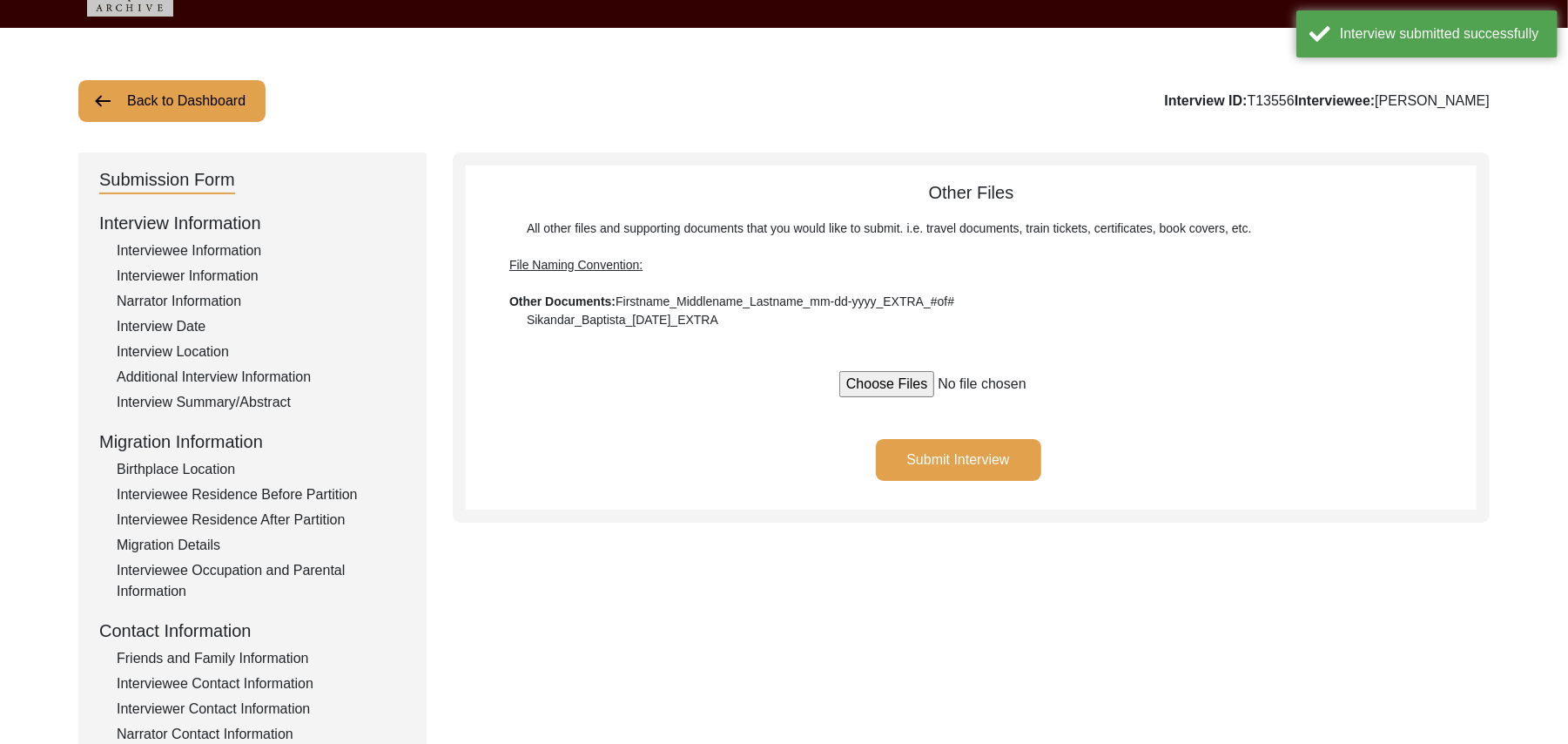
scroll to position [0, 0]
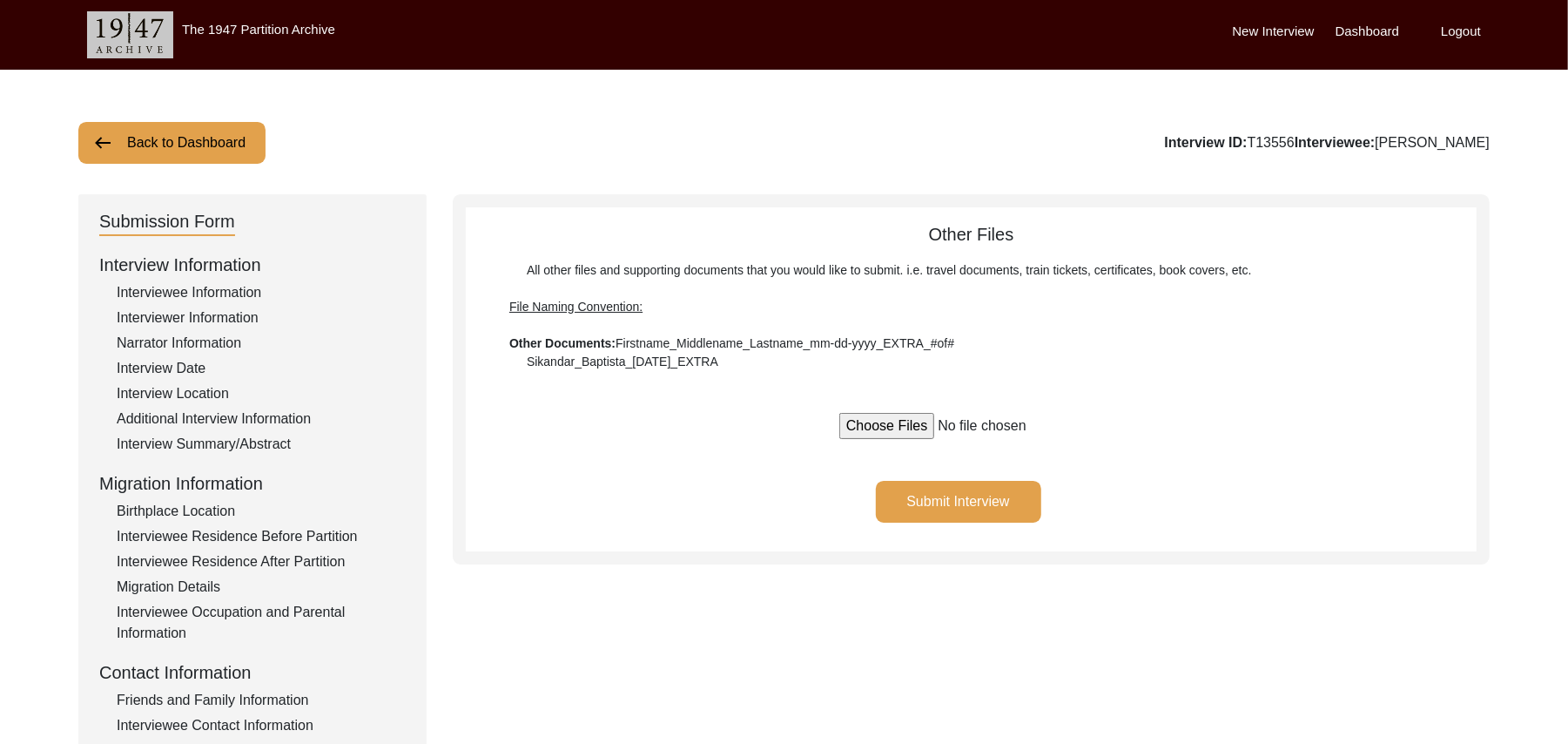
click at [137, 143] on button "Back to Dashboard" at bounding box center [172, 142] width 187 height 42
